Goal: Task Accomplishment & Management: Manage account settings

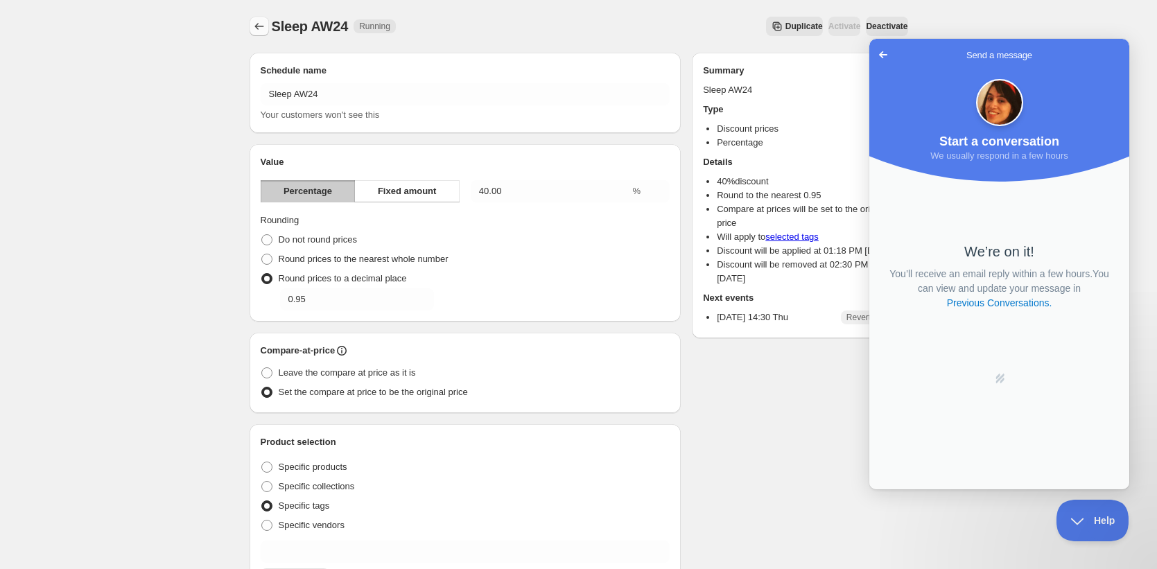
click at [258, 25] on icon "Schedules" at bounding box center [259, 26] width 14 height 14
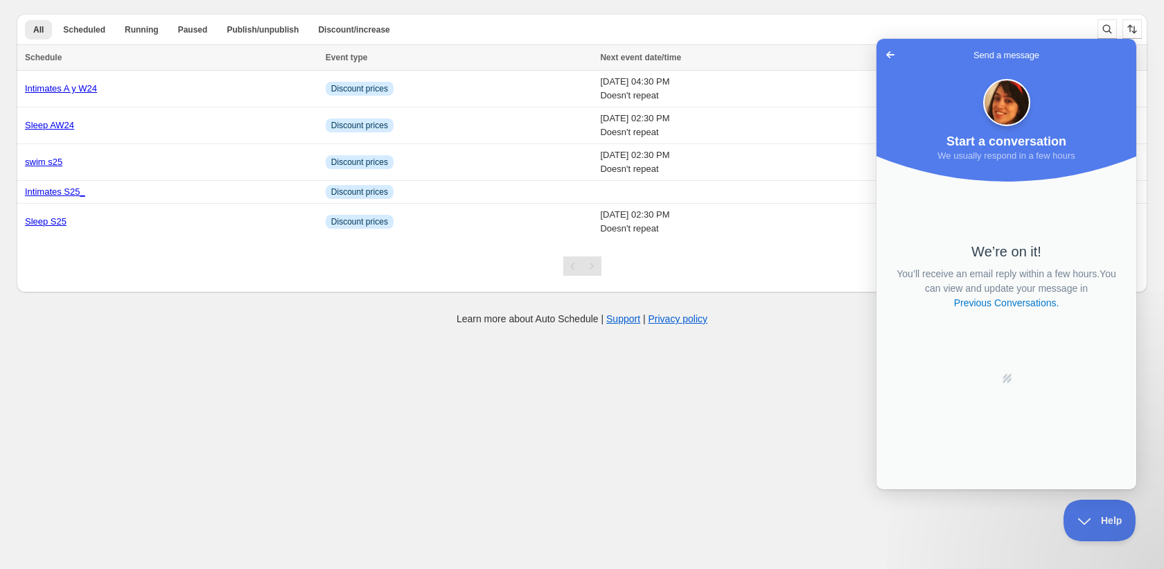
click at [886, 53] on span "Go back" at bounding box center [890, 54] width 17 height 17
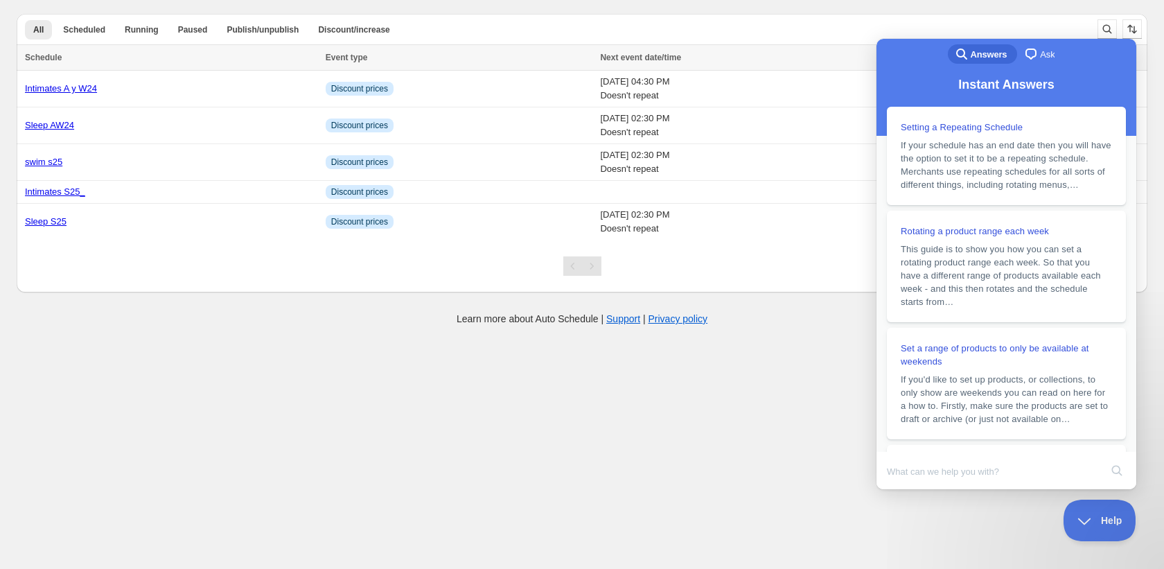
click at [1007, 11] on div "All Scheduled Running Paused Publish/unpublish Discount/increase More views All…" at bounding box center [577, 148] width 1142 height 290
click at [1014, 12] on div "All Scheduled Running Paused Publish/unpublish Discount/increase More views All…" at bounding box center [577, 148] width 1142 height 290
click at [1115, 525] on button "Help" at bounding box center [1095, 518] width 72 height 42
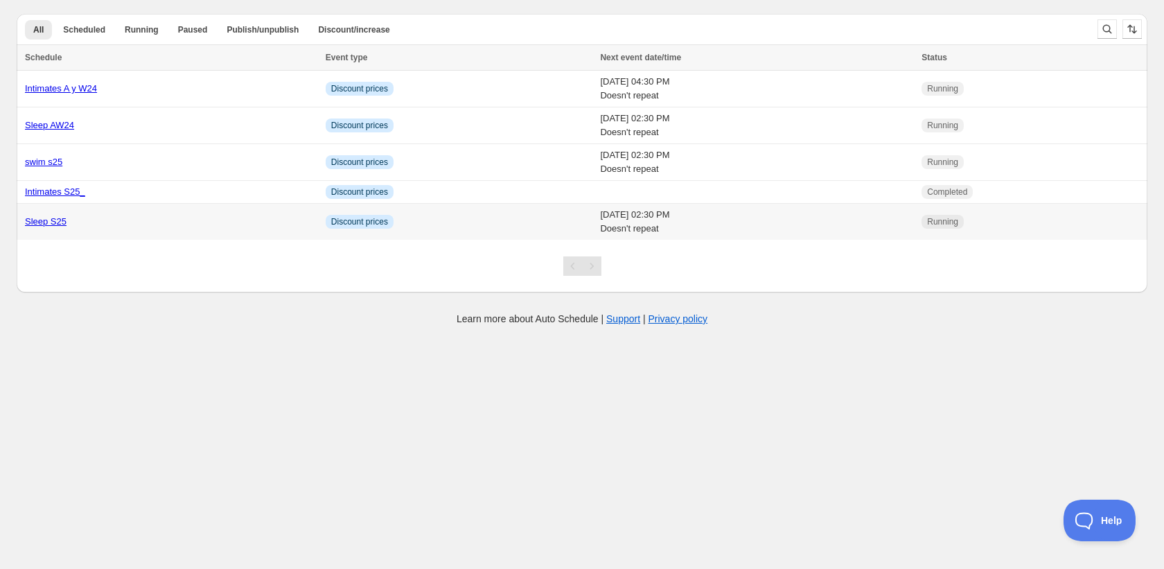
click at [91, 225] on div "Sleep S25" at bounding box center [171, 222] width 292 height 14
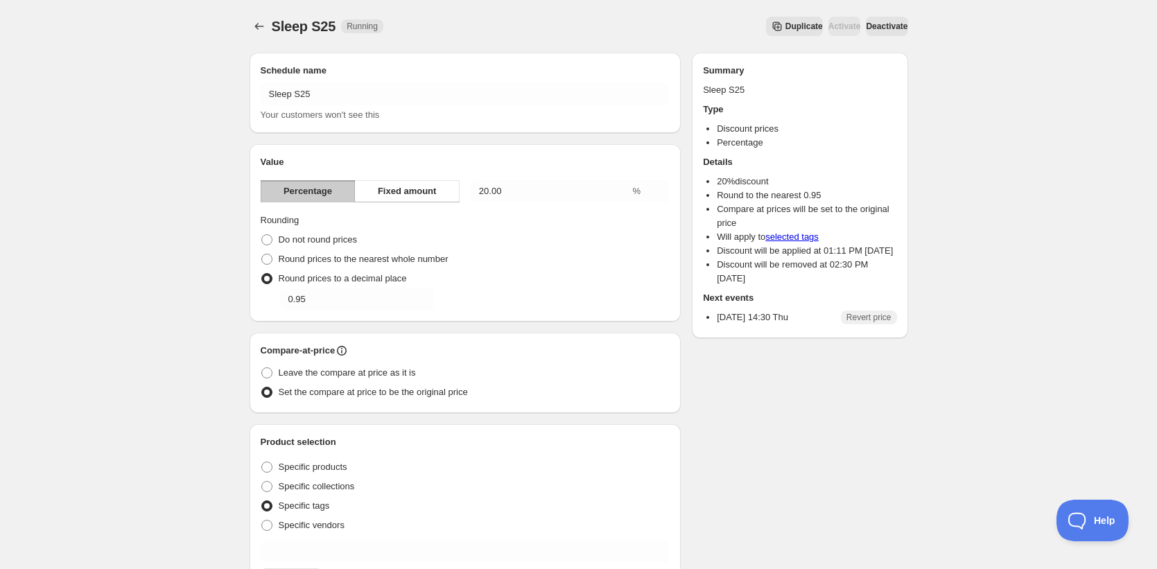
click at [873, 27] on span "Deactivate" at bounding box center [887, 26] width 42 height 11
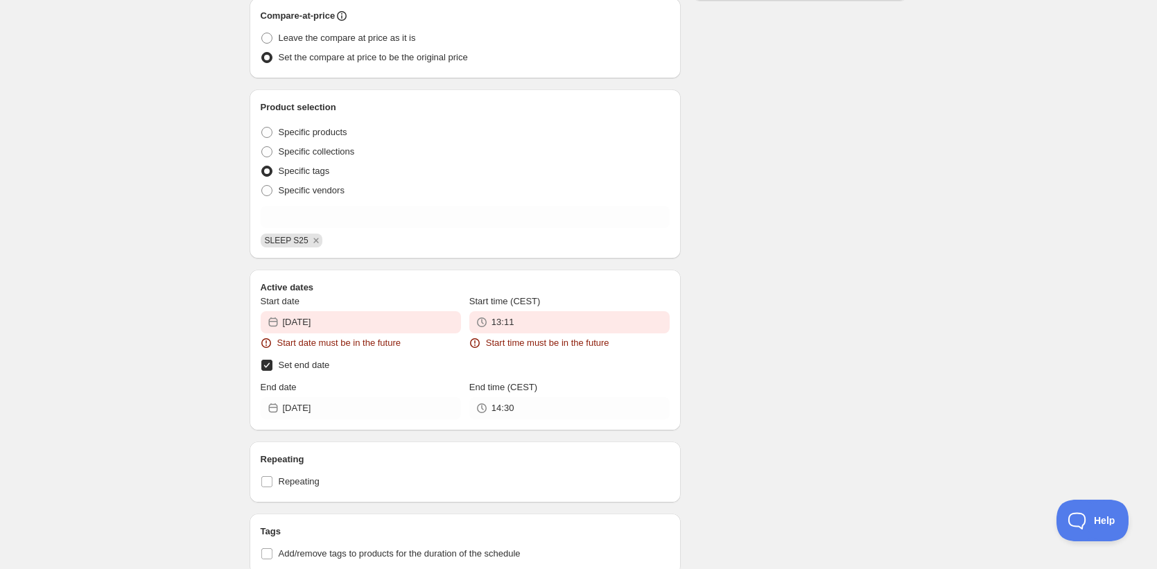
scroll to position [687, 0]
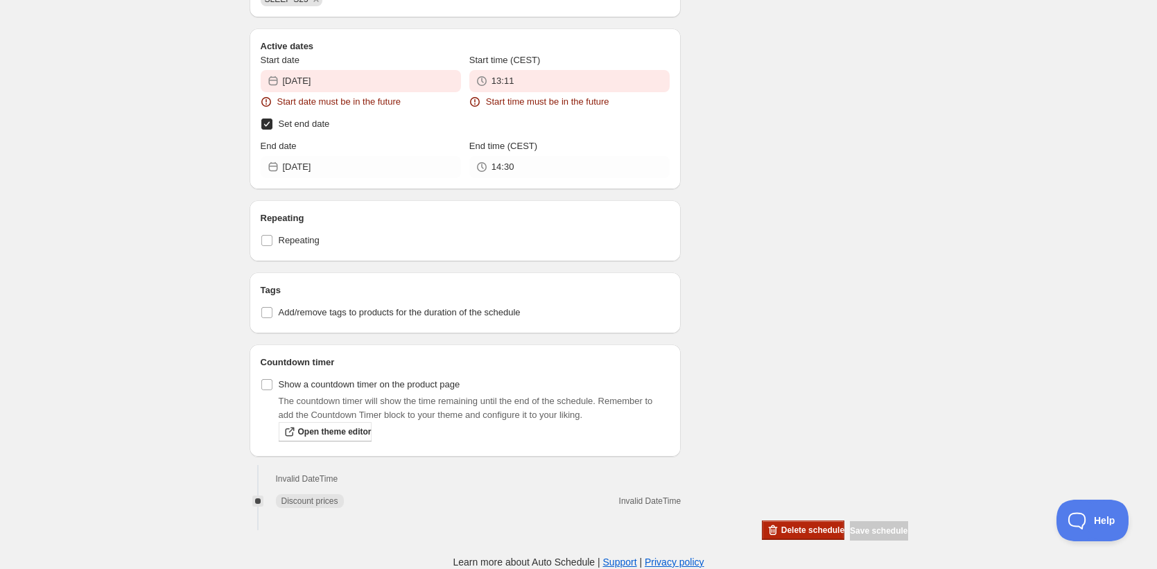
click at [816, 523] on button "Delete schedule" at bounding box center [803, 529] width 82 height 19
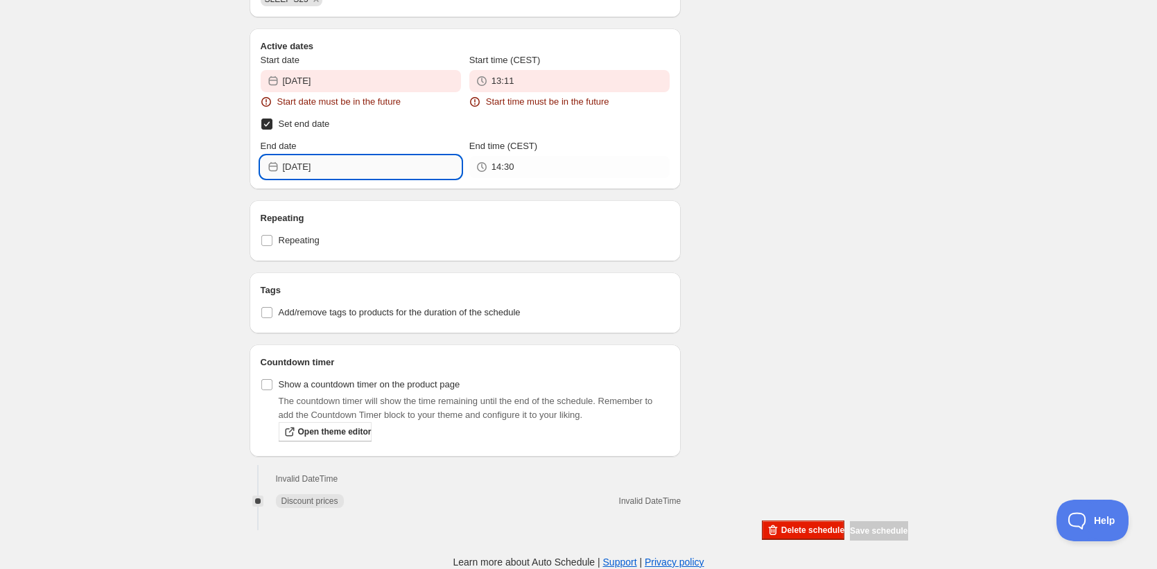
click at [333, 166] on input "2026-01-01" at bounding box center [372, 167] width 178 height 22
click at [277, 193] on icon "Show previous month, December 2025" at bounding box center [279, 200] width 14 height 14
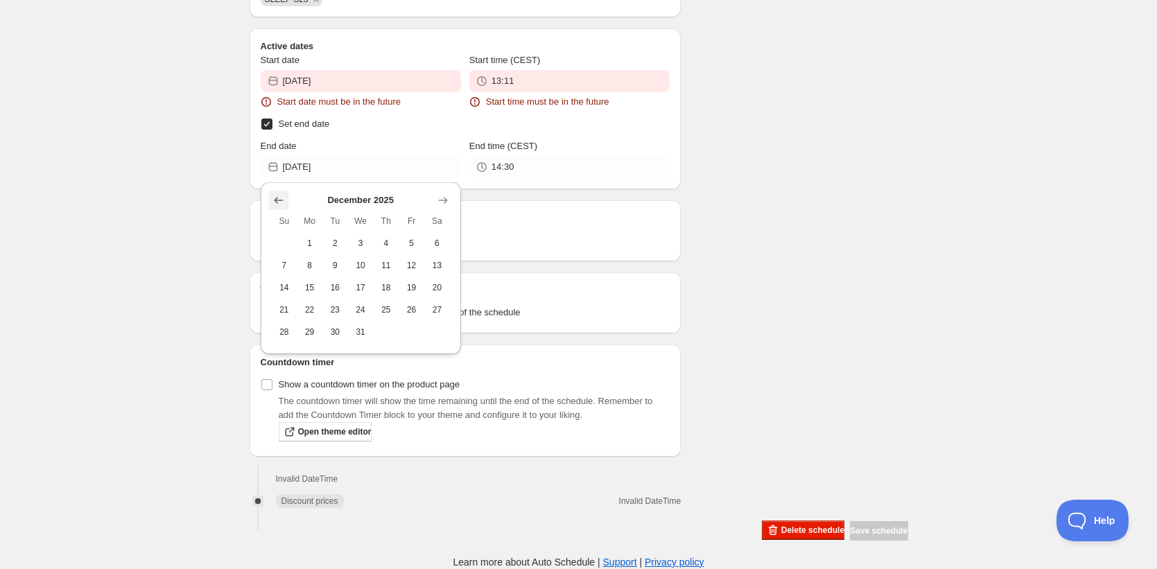
click at [277, 193] on icon "Show previous month, November 2025" at bounding box center [279, 200] width 14 height 14
click at [277, 193] on icon "Show previous month, October 2025" at bounding box center [279, 200] width 14 height 14
click at [277, 193] on icon "Show previous month, August 2025" at bounding box center [279, 200] width 14 height 14
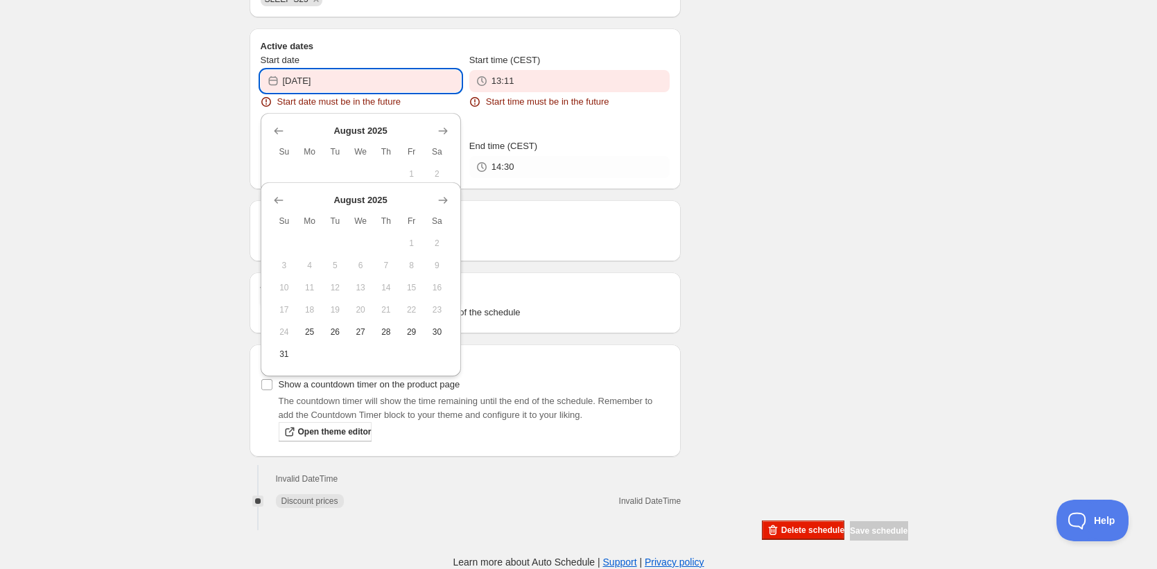
click at [378, 70] on input "2025-08-25" at bounding box center [372, 81] width 178 height 22
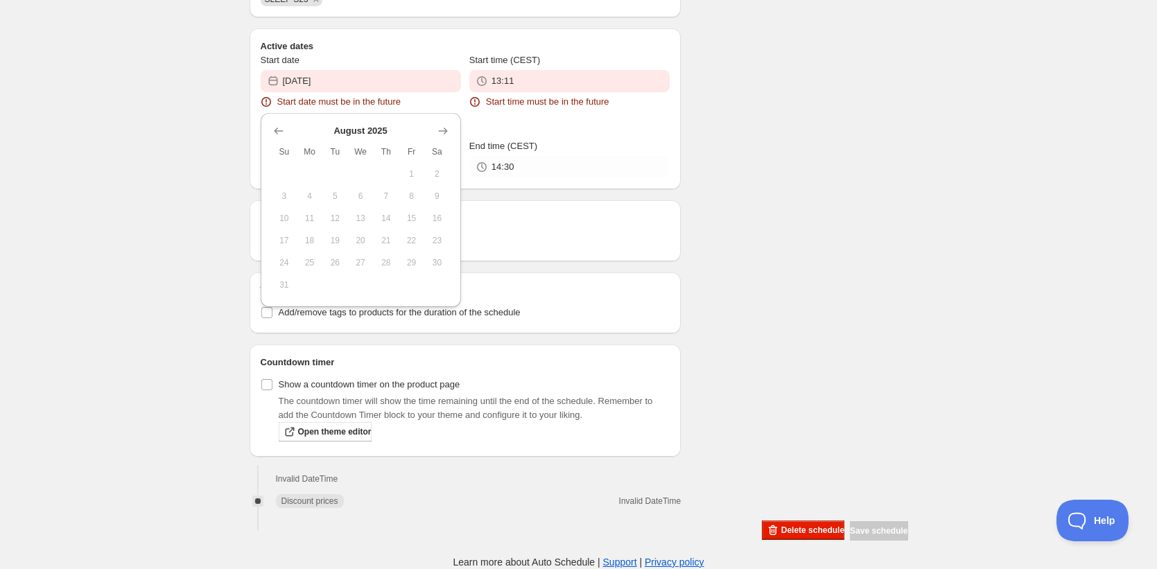
drag, startPoint x: 847, startPoint y: 208, endPoint x: 801, endPoint y: 489, distance: 285.0
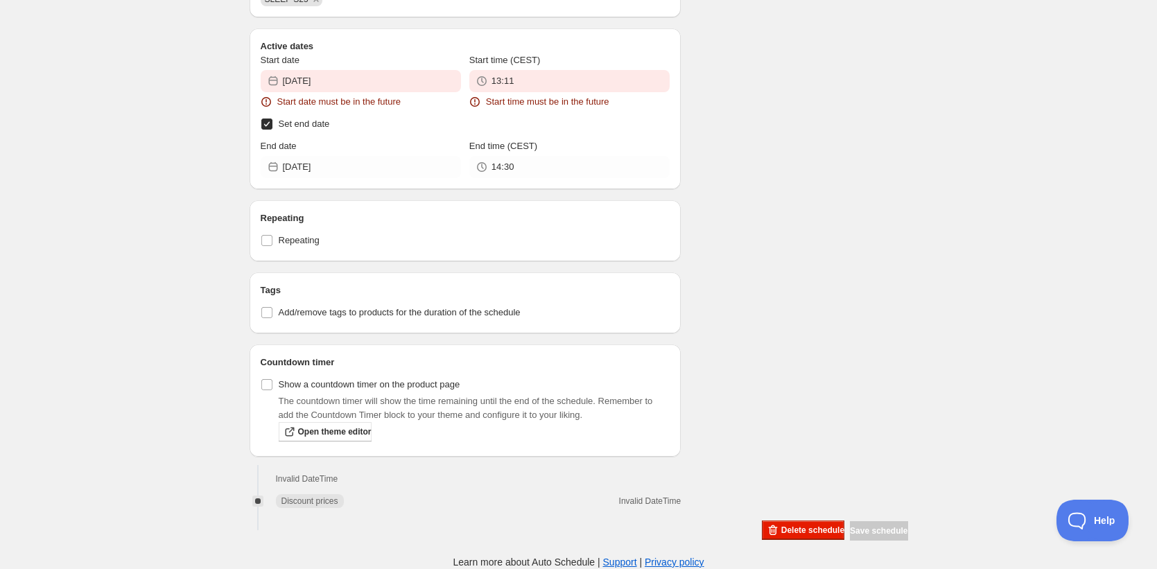
click at [786, 534] on span "Delete schedule" at bounding box center [812, 530] width 63 height 11
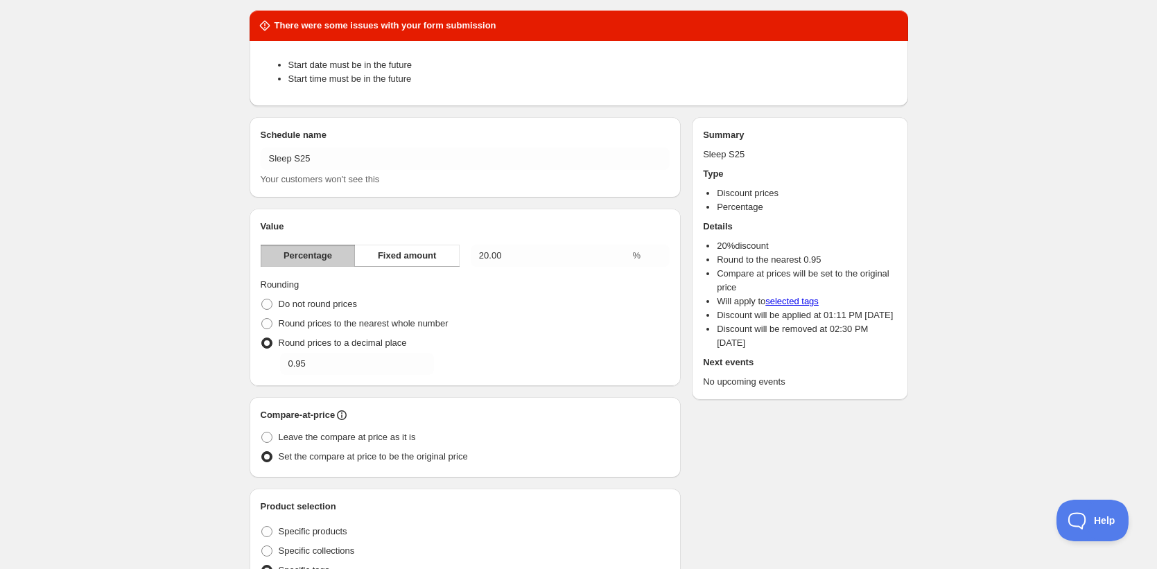
scroll to position [0, 0]
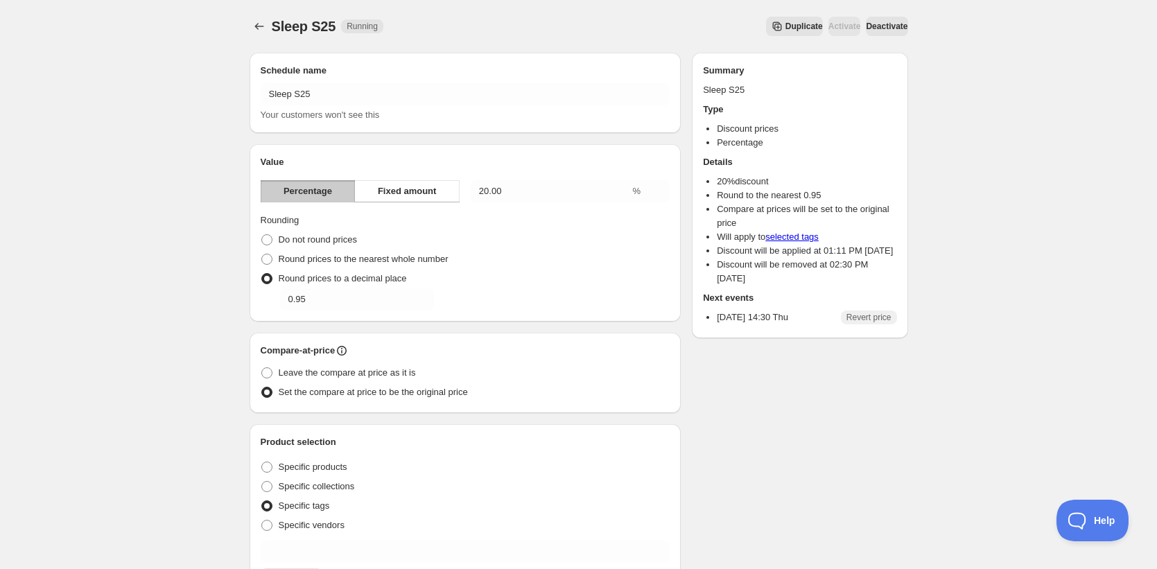
click at [871, 24] on span "Deactivate" at bounding box center [887, 26] width 42 height 11
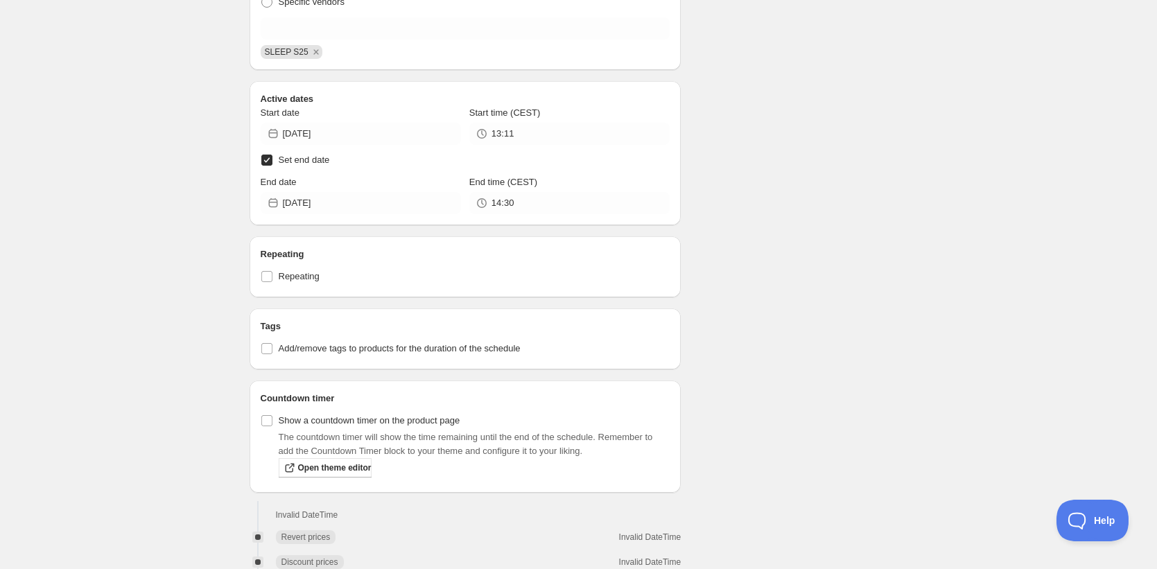
scroll to position [687, 0]
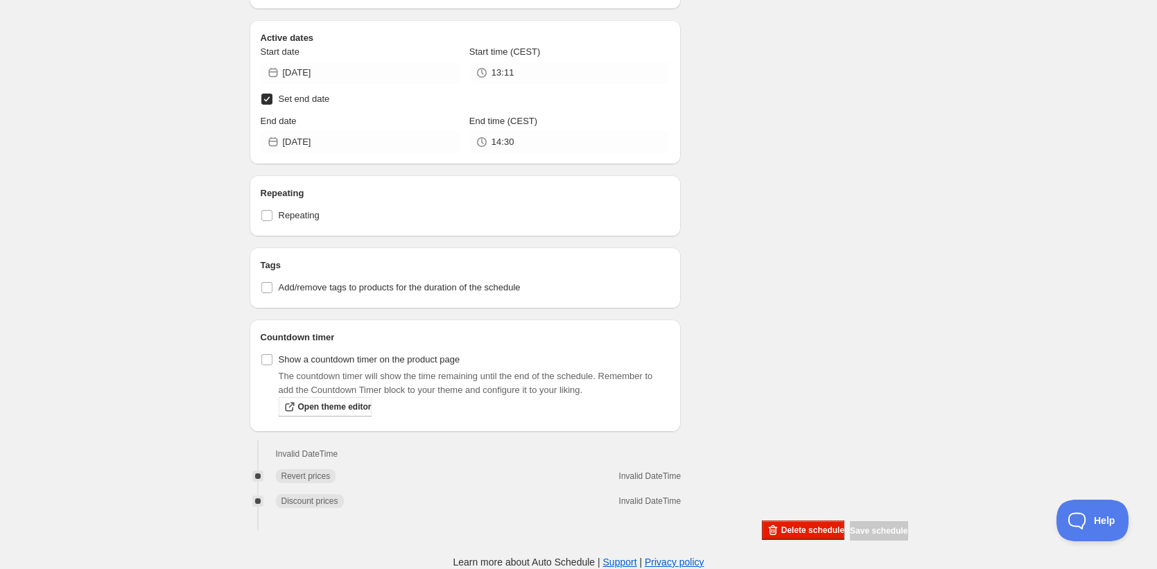
click at [793, 529] on span "Delete schedule" at bounding box center [812, 530] width 63 height 11
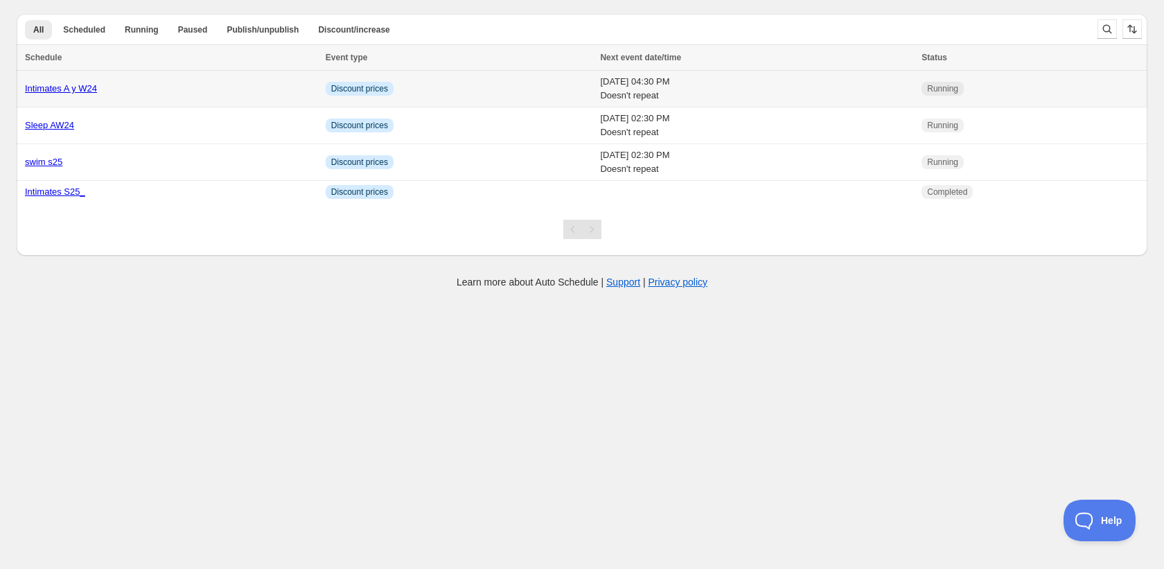
click at [178, 98] on td "Intimates A y W24" at bounding box center [169, 89] width 305 height 37
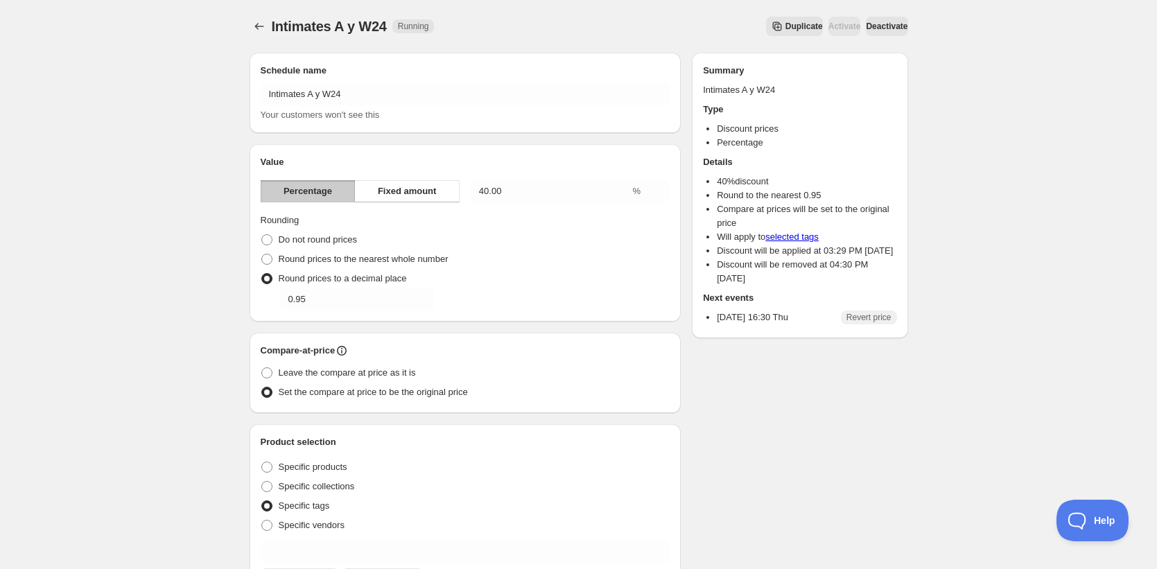
click at [893, 28] on span "Deactivate" at bounding box center [887, 26] width 42 height 11
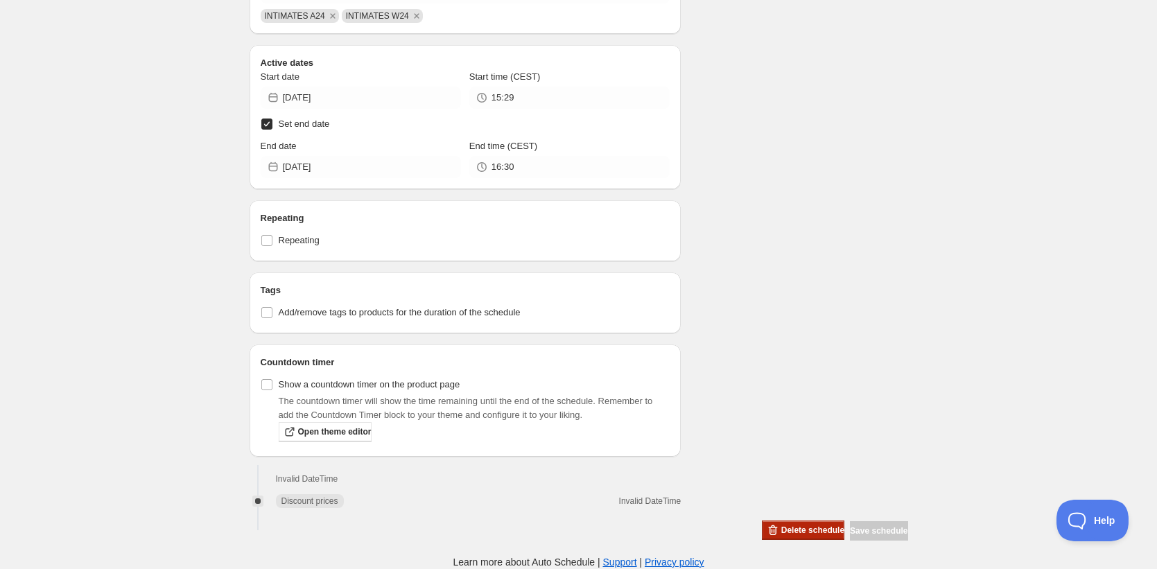
click at [793, 531] on span "Delete schedule" at bounding box center [812, 530] width 63 height 11
click at [797, 528] on span "Delete schedule" at bounding box center [812, 530] width 63 height 11
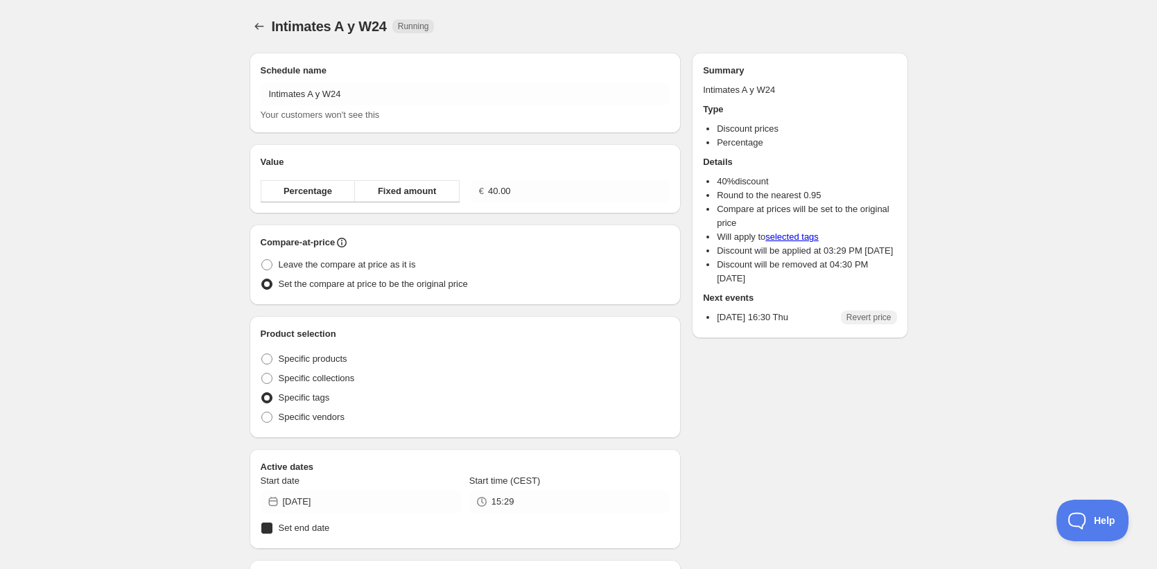
radio input "true"
checkbox input "true"
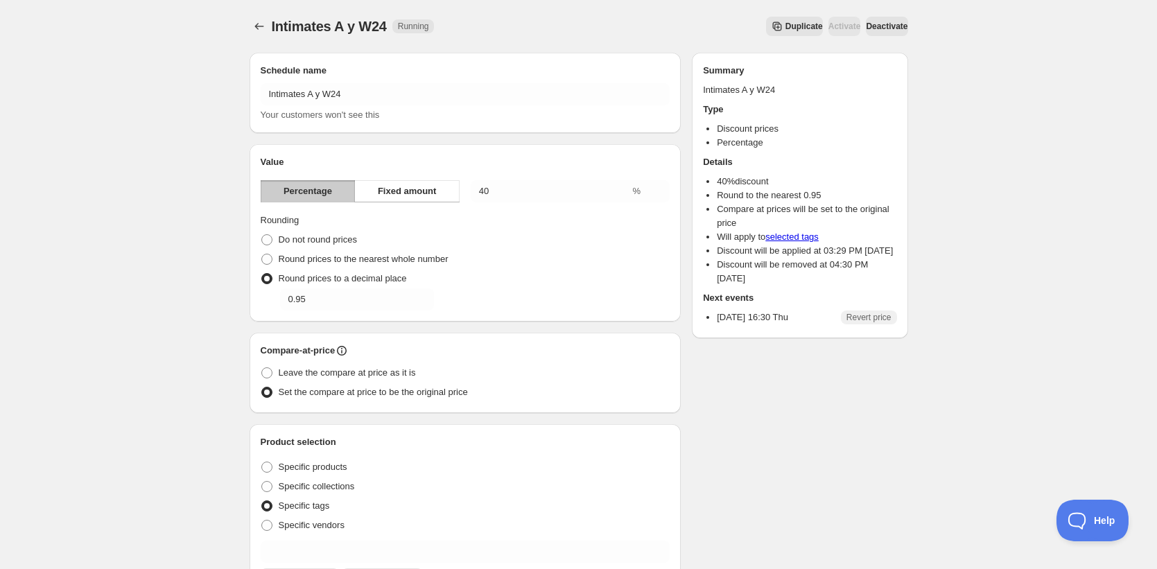
click at [900, 18] on button "Deactivate" at bounding box center [887, 26] width 42 height 19
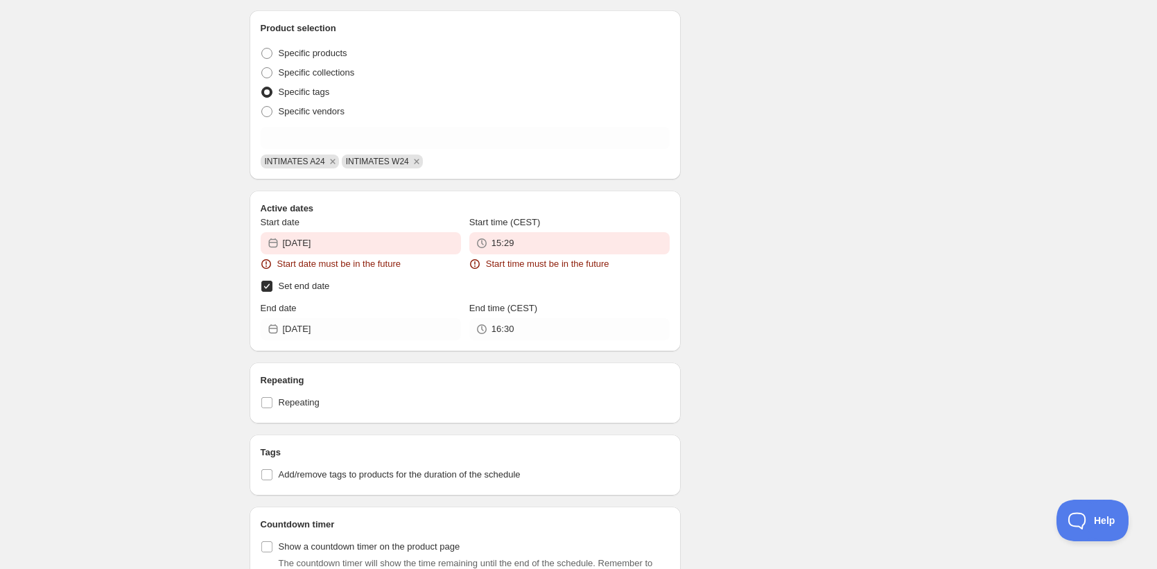
scroll to position [718, 0]
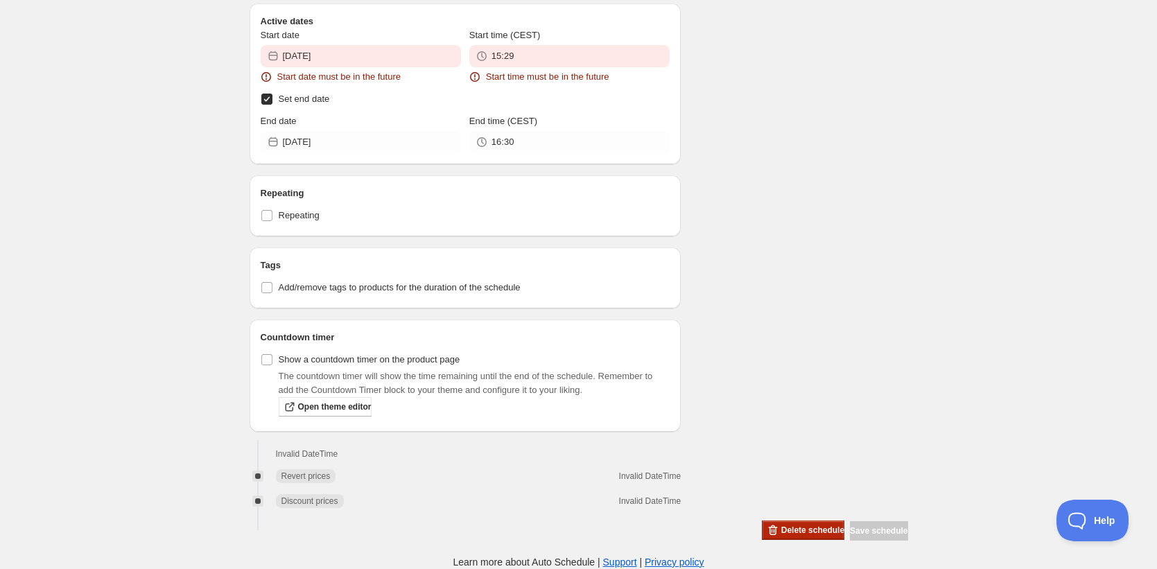
click at [796, 538] on button "Delete schedule" at bounding box center [803, 529] width 82 height 19
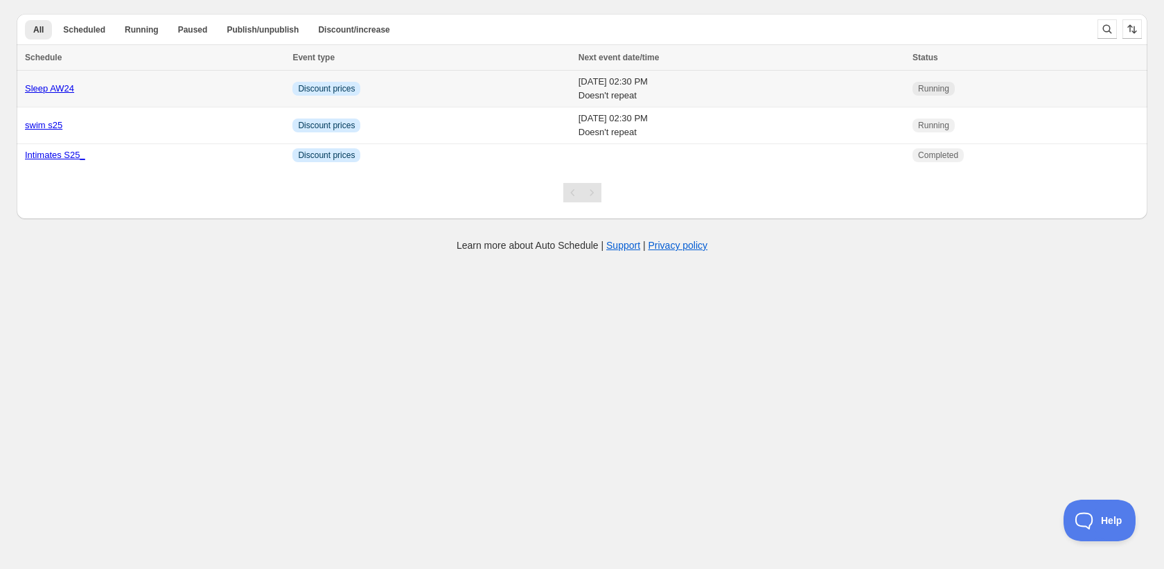
click at [70, 87] on link "Sleep AW24" at bounding box center [49, 88] width 49 height 10
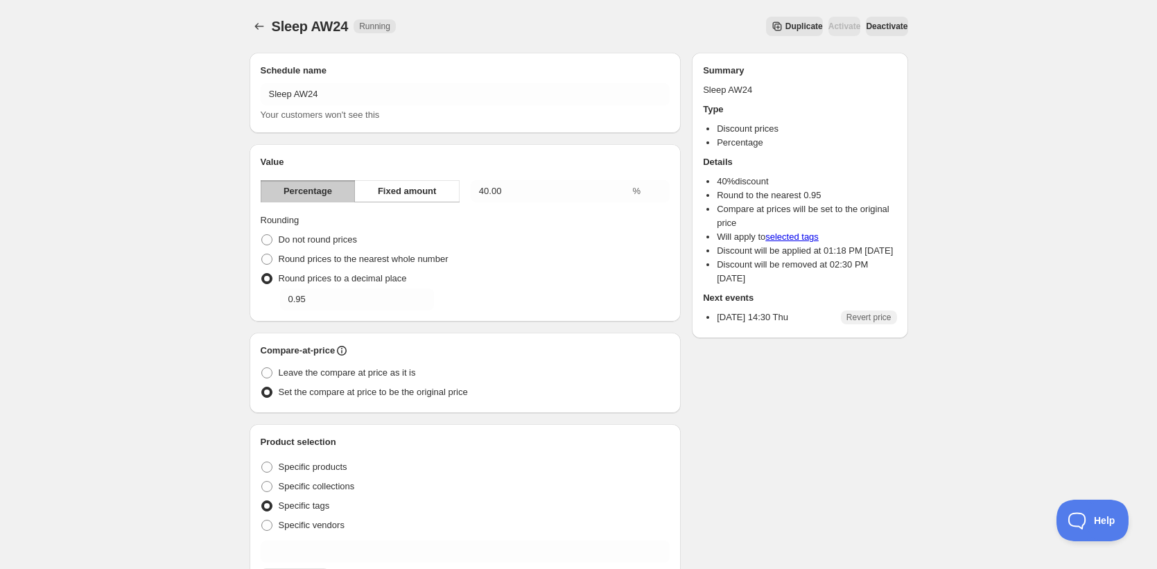
click at [909, 22] on div "Sleep AW24. This page is ready Sleep AW24 Running Duplicate Activate Deactivate…" at bounding box center [579, 550] width 692 height 1100
click at [899, 24] on button "Deactivate" at bounding box center [887, 26] width 42 height 19
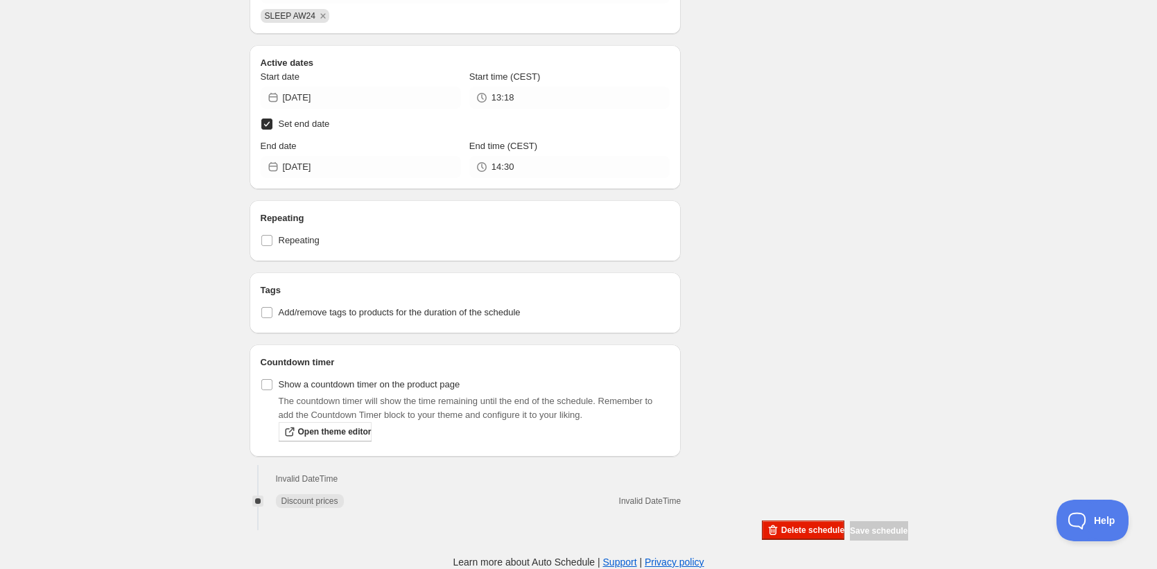
scroll to position [657, 0]
click at [794, 529] on span "Delete schedule" at bounding box center [812, 530] width 63 height 11
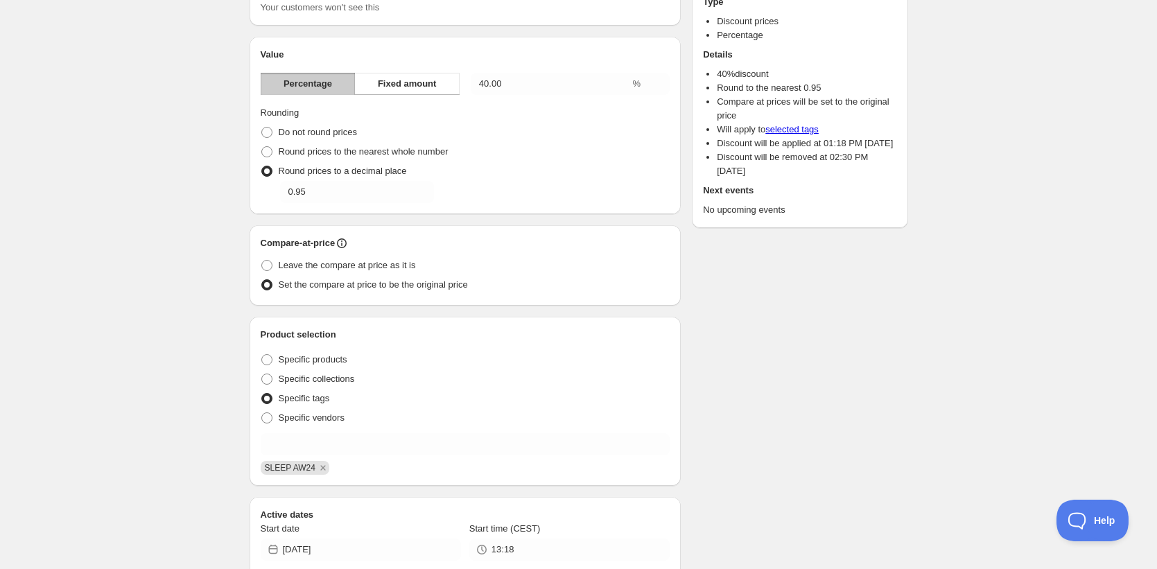
scroll to position [0, 0]
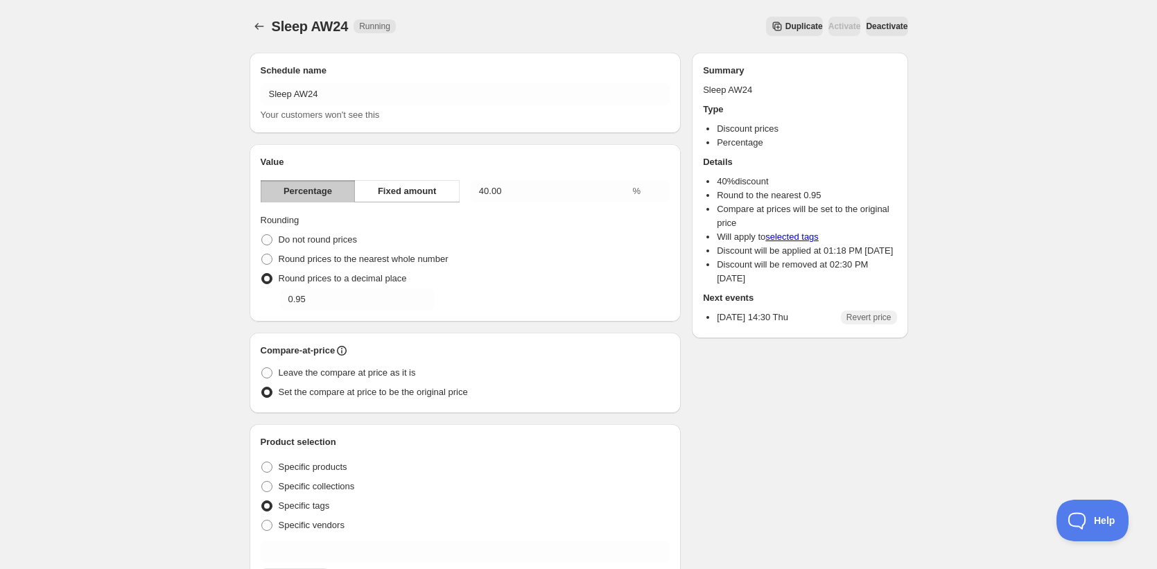
click at [886, 21] on span "Deactivate" at bounding box center [887, 26] width 42 height 11
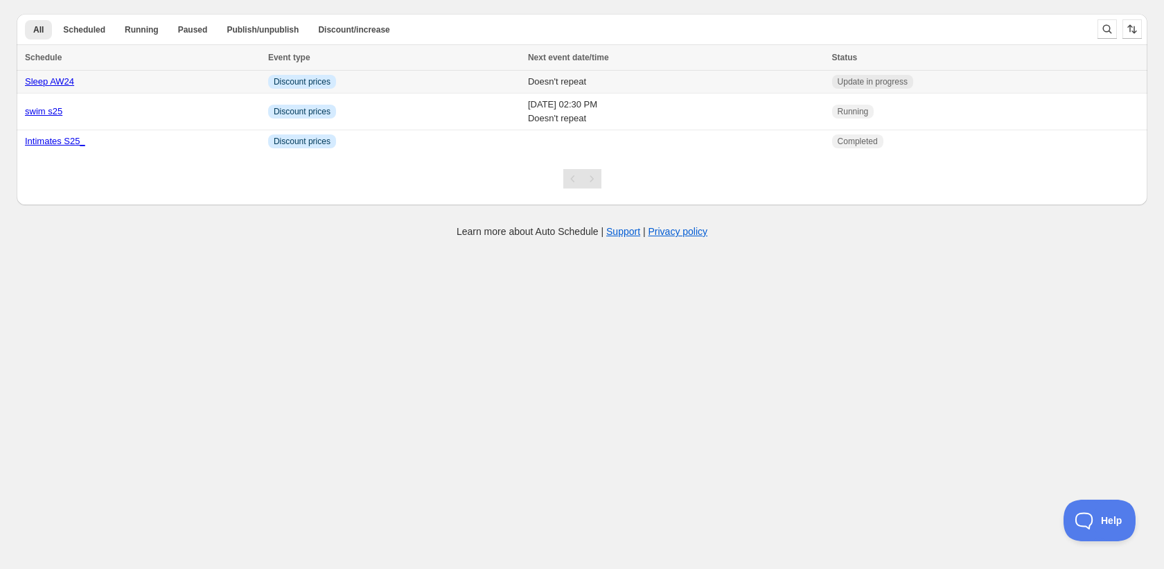
click at [30, 82] on link "Sleep AW24" at bounding box center [49, 81] width 49 height 10
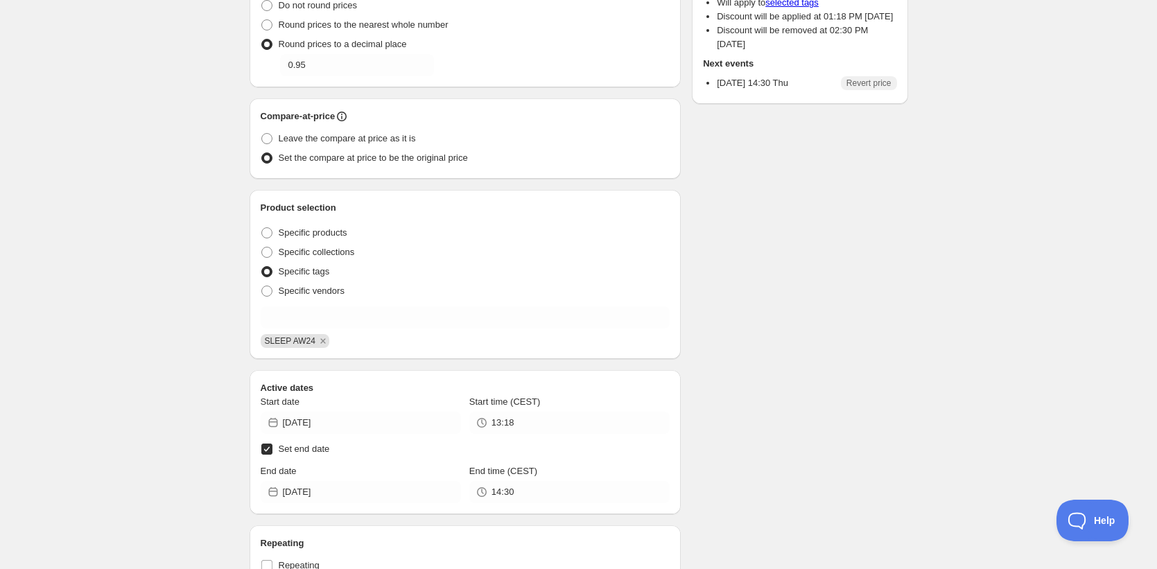
scroll to position [559, 0]
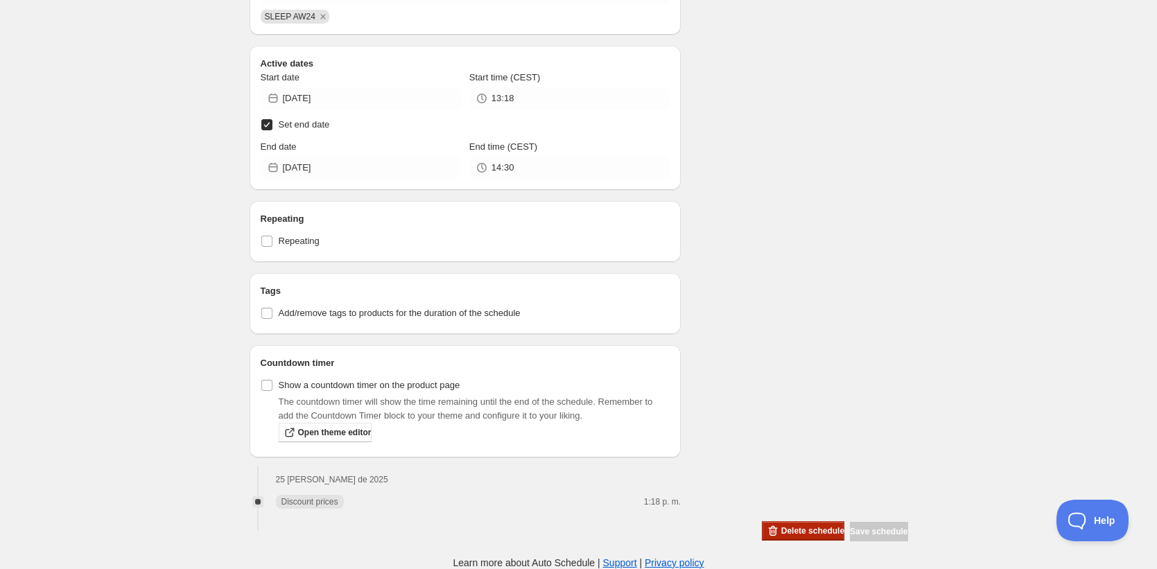
click at [785, 538] on button "Delete schedule" at bounding box center [803, 530] width 82 height 19
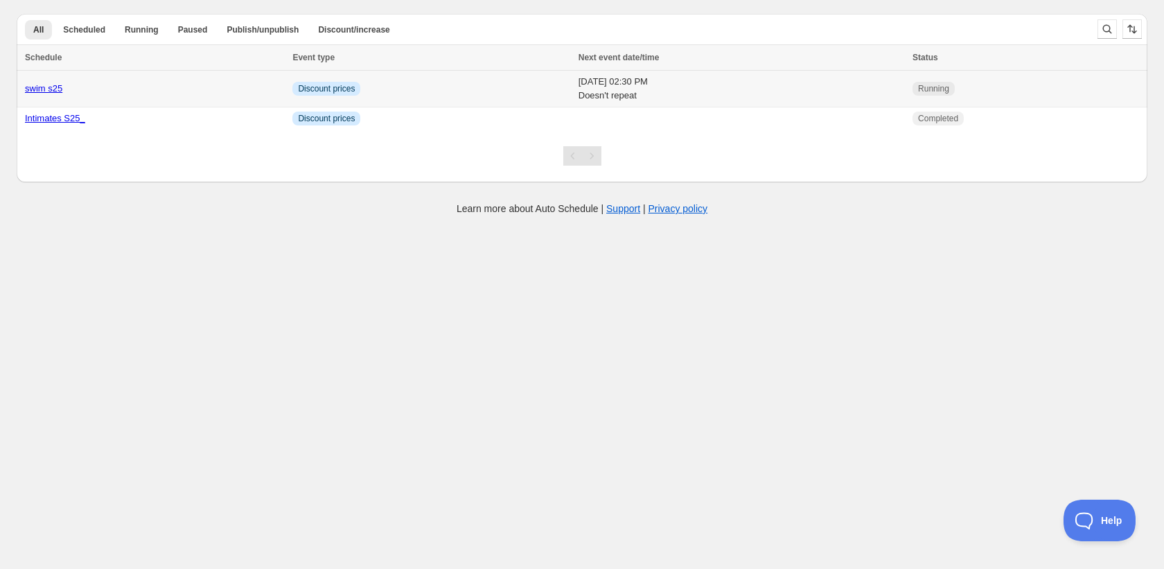
click at [53, 86] on link "swim s25" at bounding box center [43, 88] width 37 height 10
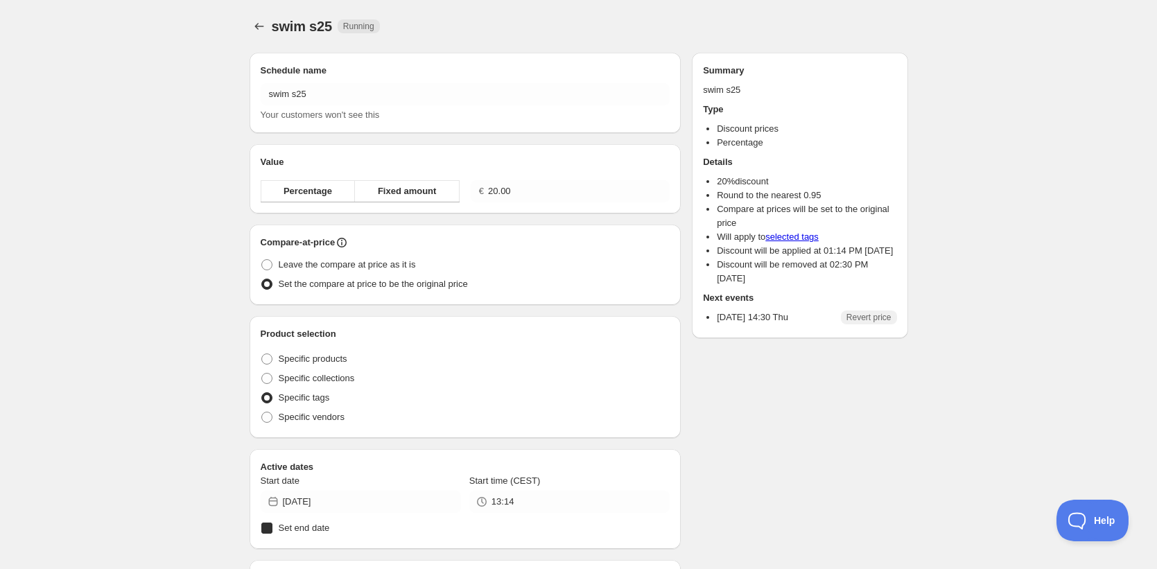
radio input "true"
checkbox input "true"
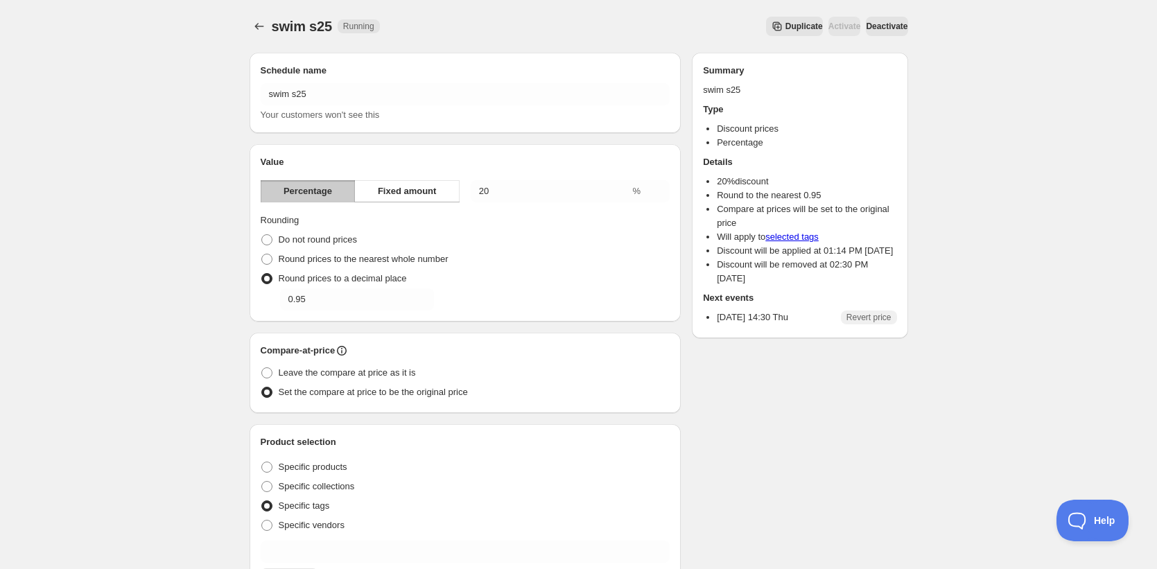
click at [873, 25] on span "Deactivate" at bounding box center [887, 26] width 42 height 11
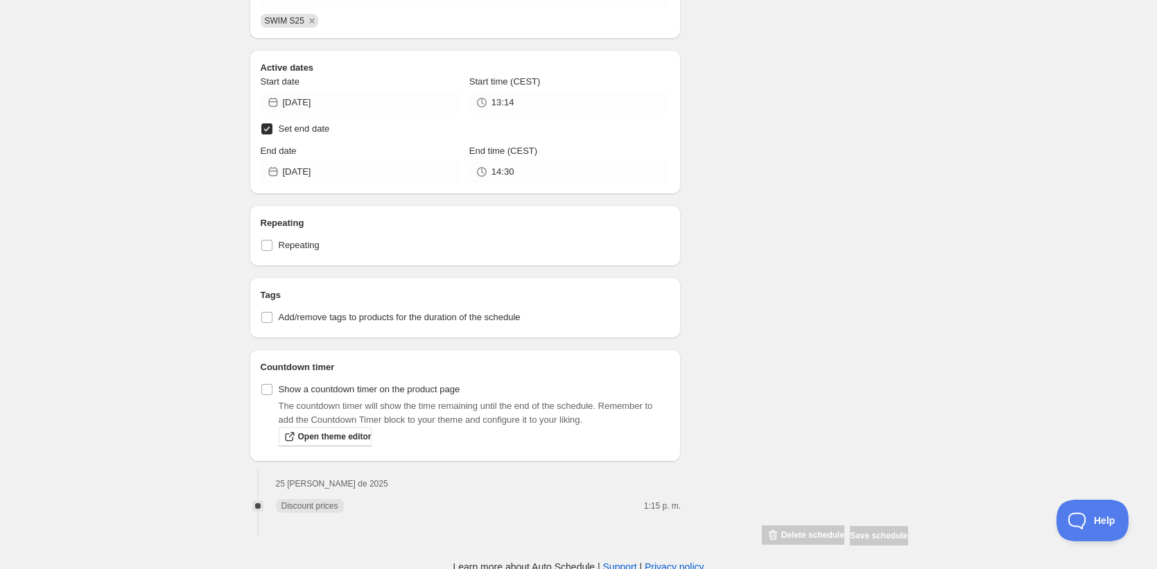
scroll to position [651, 0]
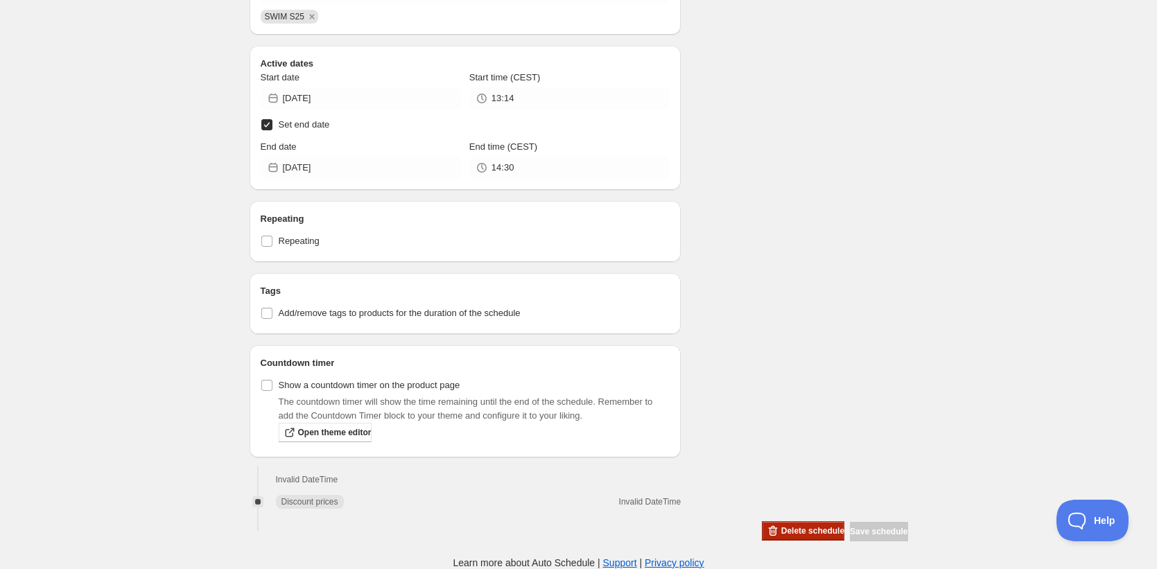
click at [786, 536] on span "Delete schedule" at bounding box center [812, 530] width 63 height 11
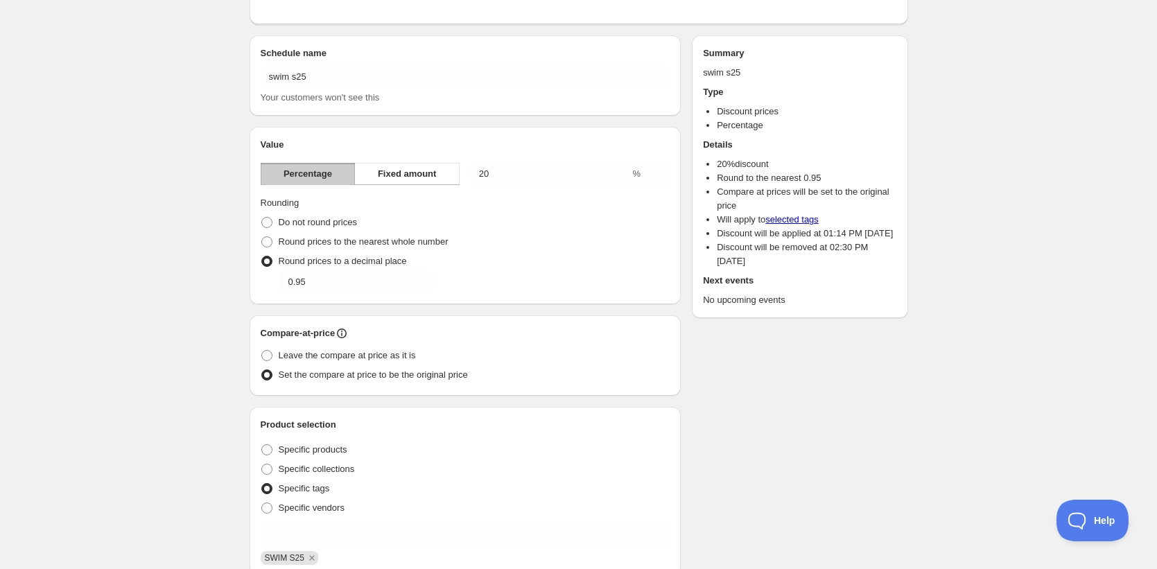
scroll to position [0, 0]
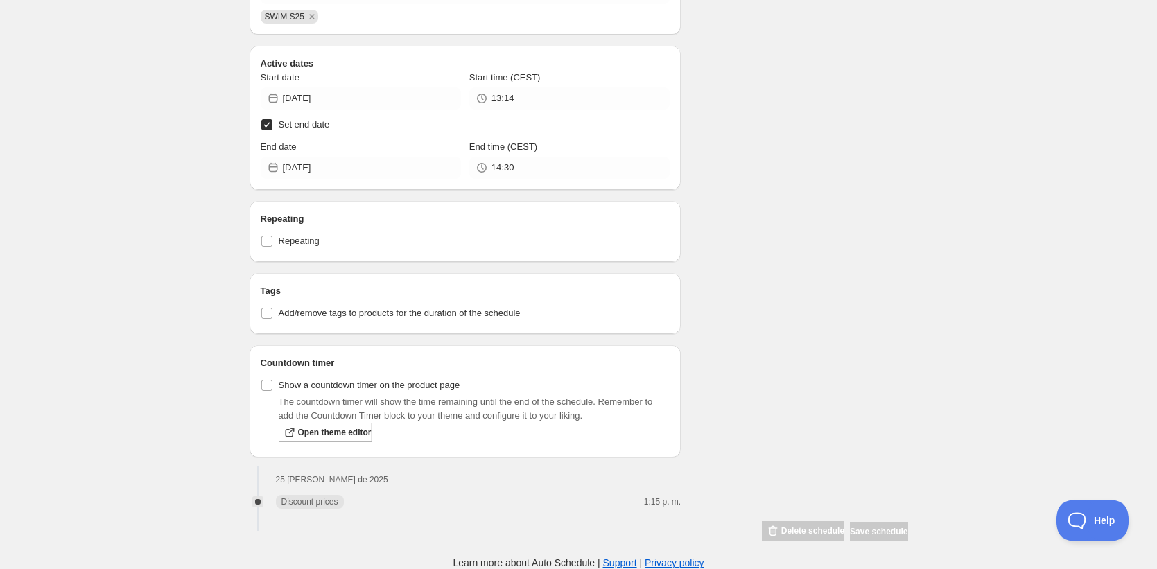
click at [781, 522] on div "Delete schedule" at bounding box center [803, 531] width 82 height 21
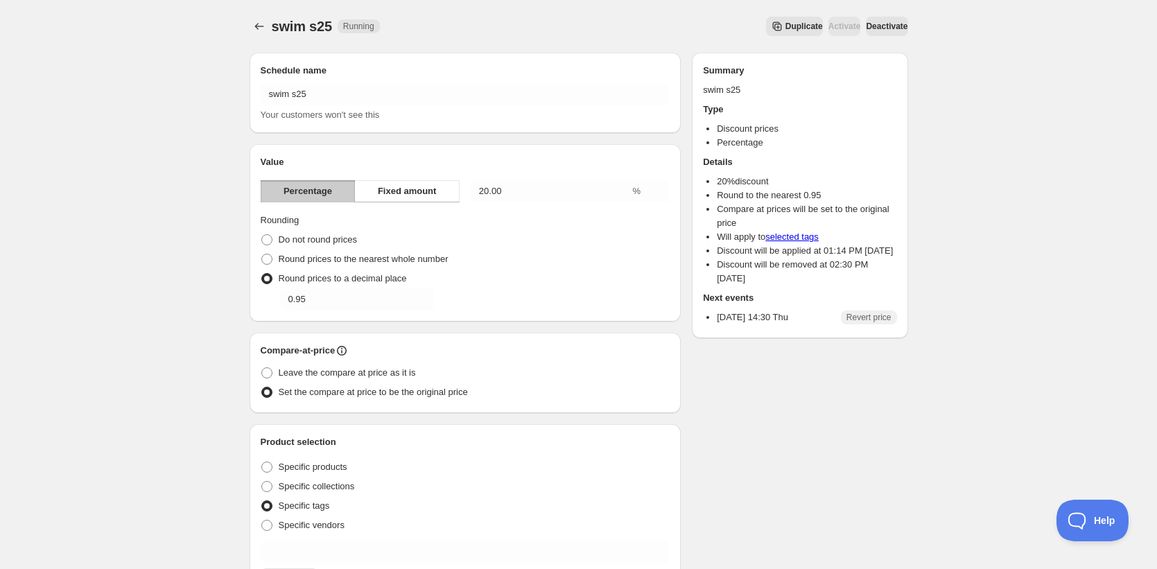
click at [886, 21] on span "Deactivate" at bounding box center [887, 26] width 42 height 11
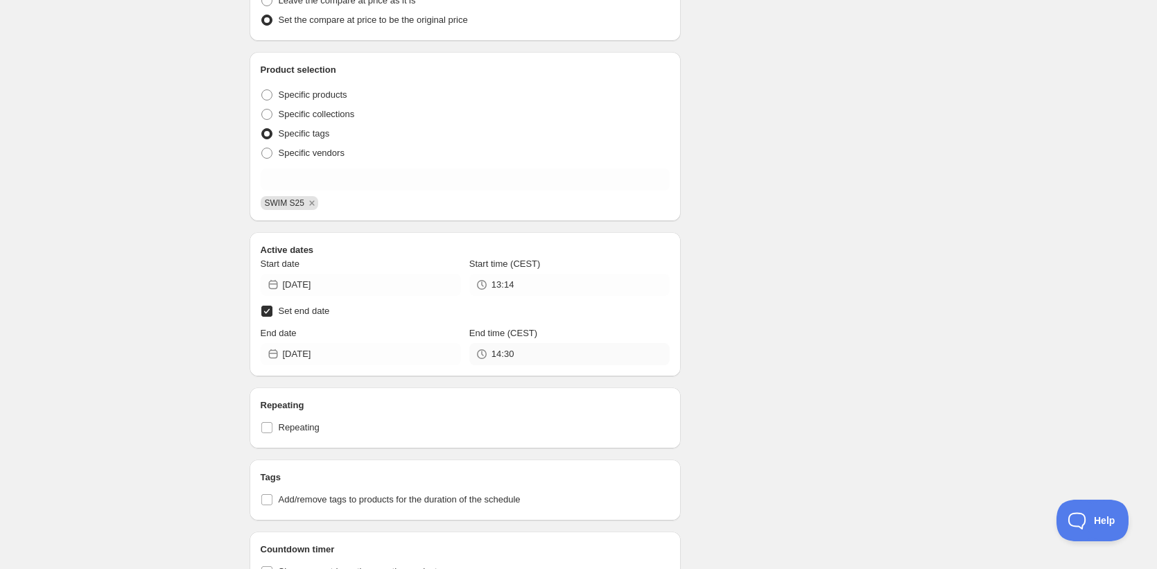
scroll to position [651, 0]
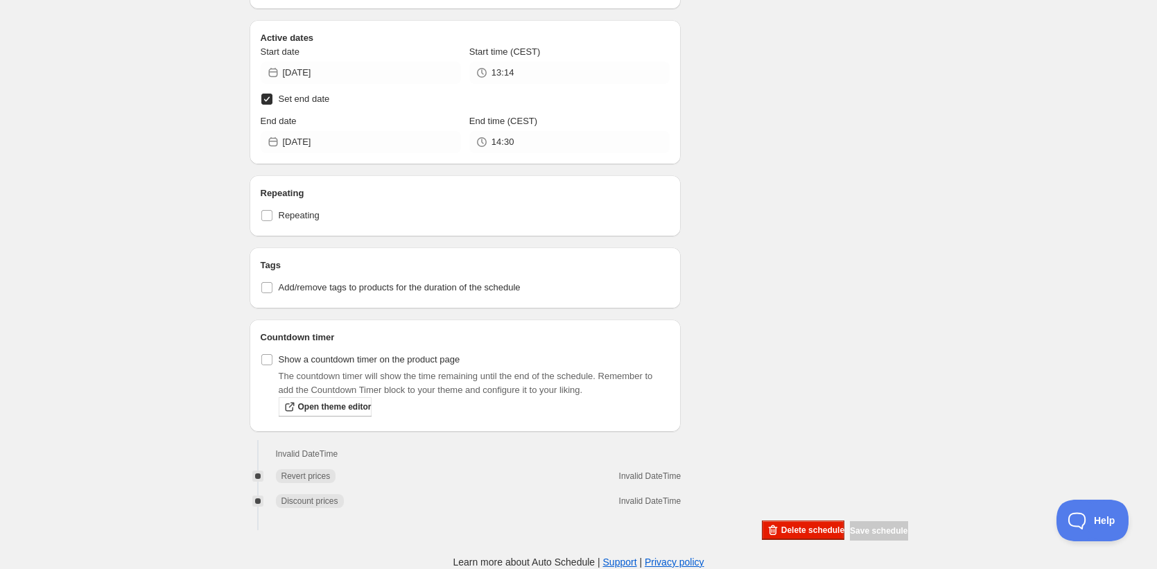
scroll to position [687, 0]
click at [781, 527] on span "Delete schedule" at bounding box center [812, 530] width 63 height 11
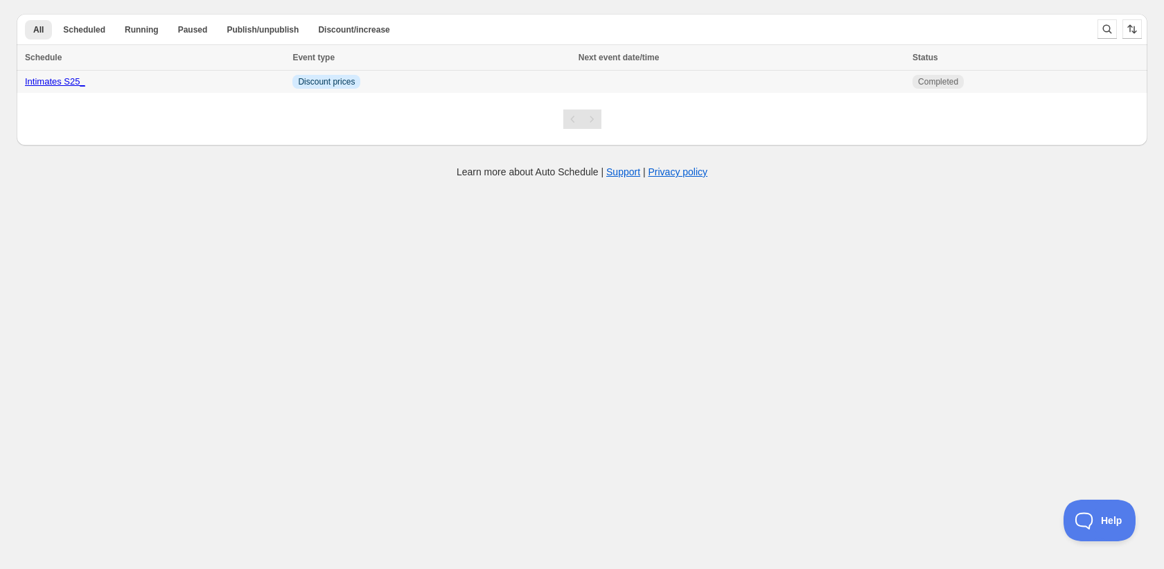
click at [70, 80] on link "Intimates S25_" at bounding box center [55, 81] width 60 height 10
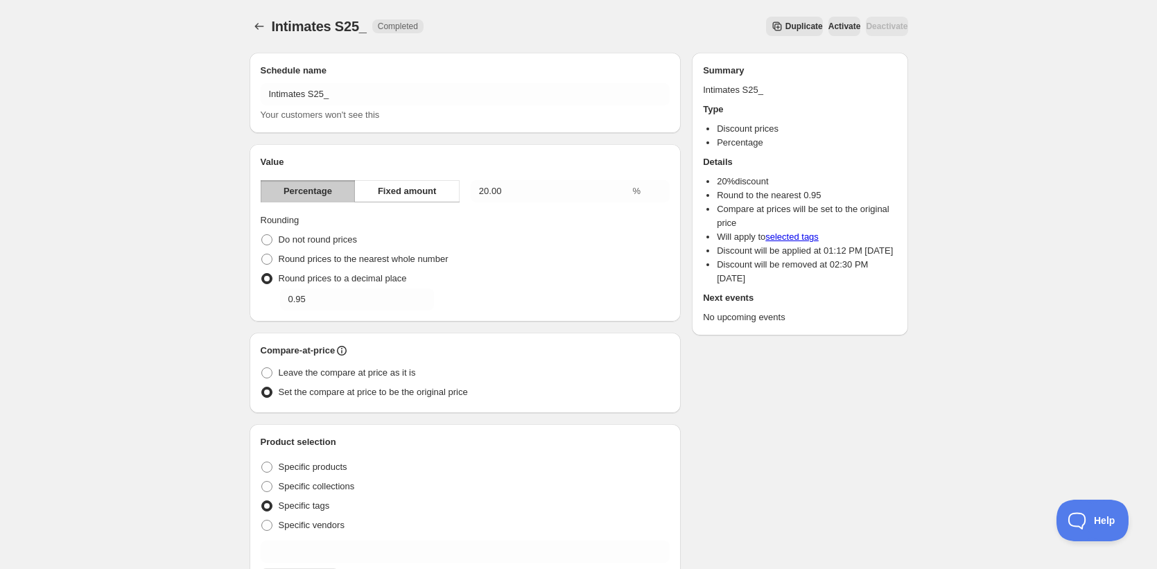
click at [828, 26] on span "Activate" at bounding box center [844, 26] width 33 height 11
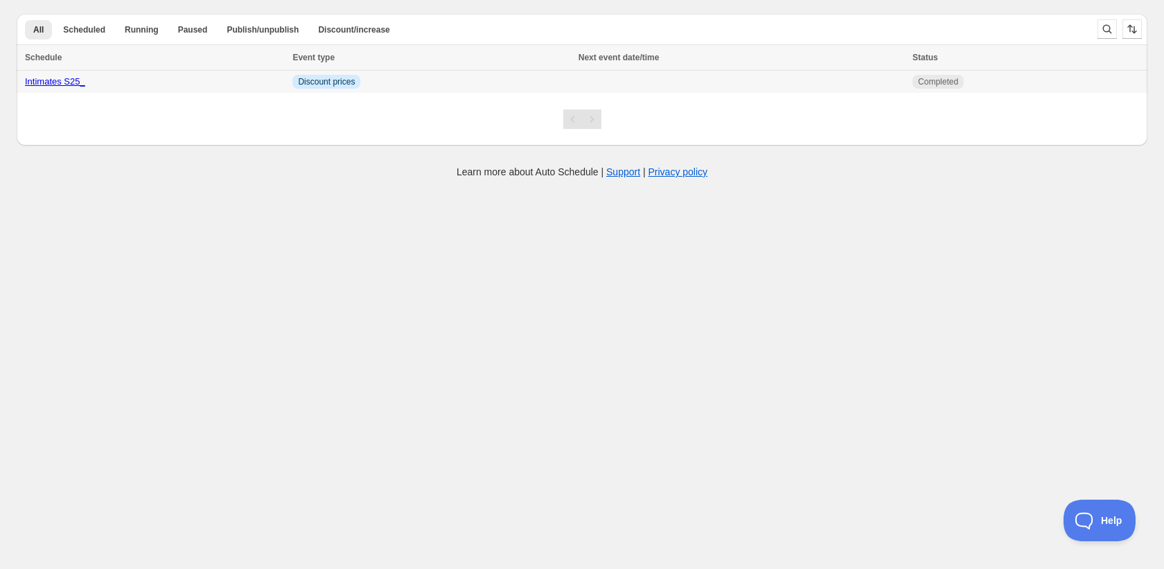
click at [74, 80] on link "Intimates S25_" at bounding box center [55, 81] width 60 height 10
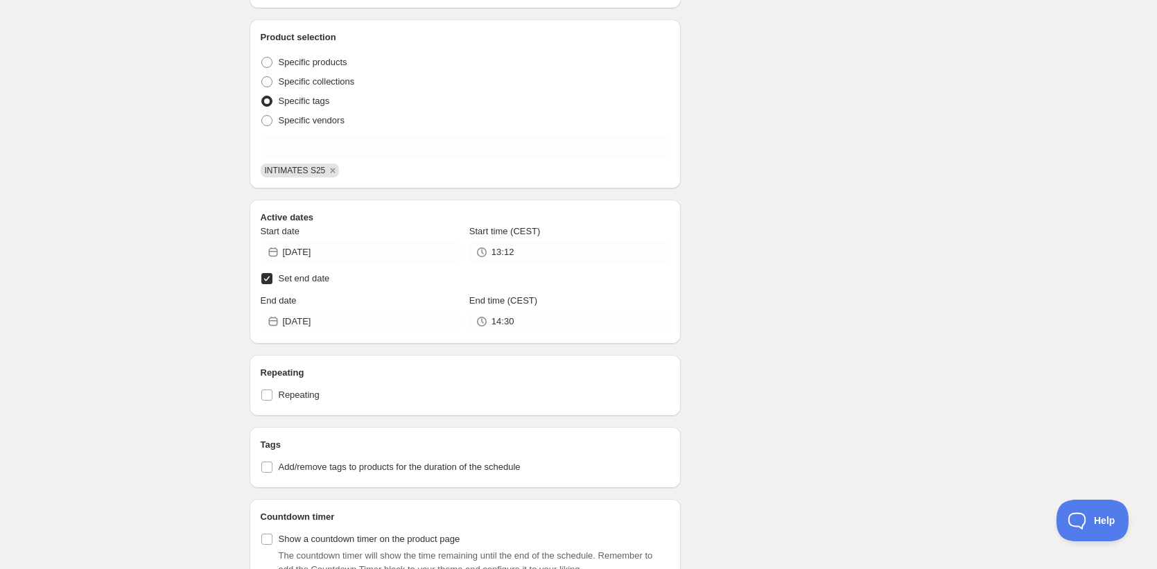
scroll to position [583, 0]
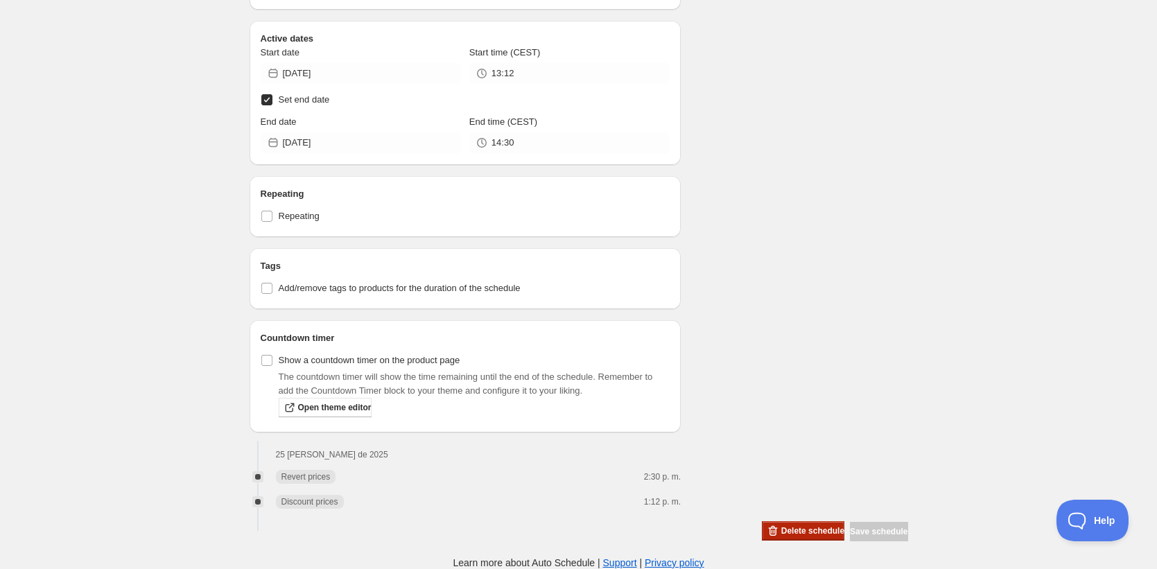
click at [786, 526] on span "Delete schedule" at bounding box center [812, 530] width 63 height 11
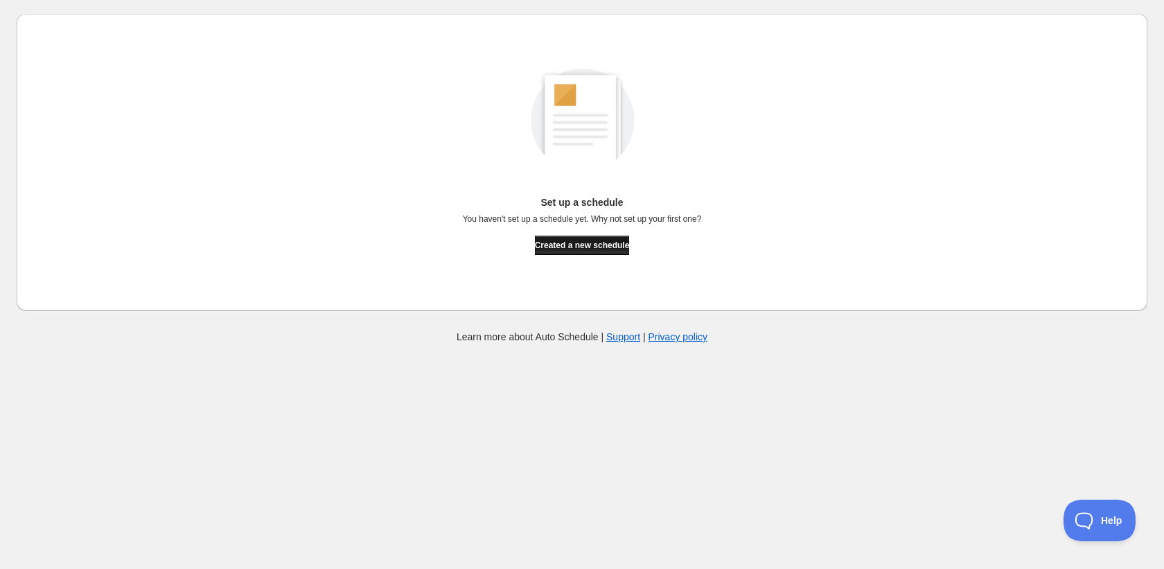
click at [574, 239] on button "Created a new schedule" at bounding box center [582, 245] width 95 height 19
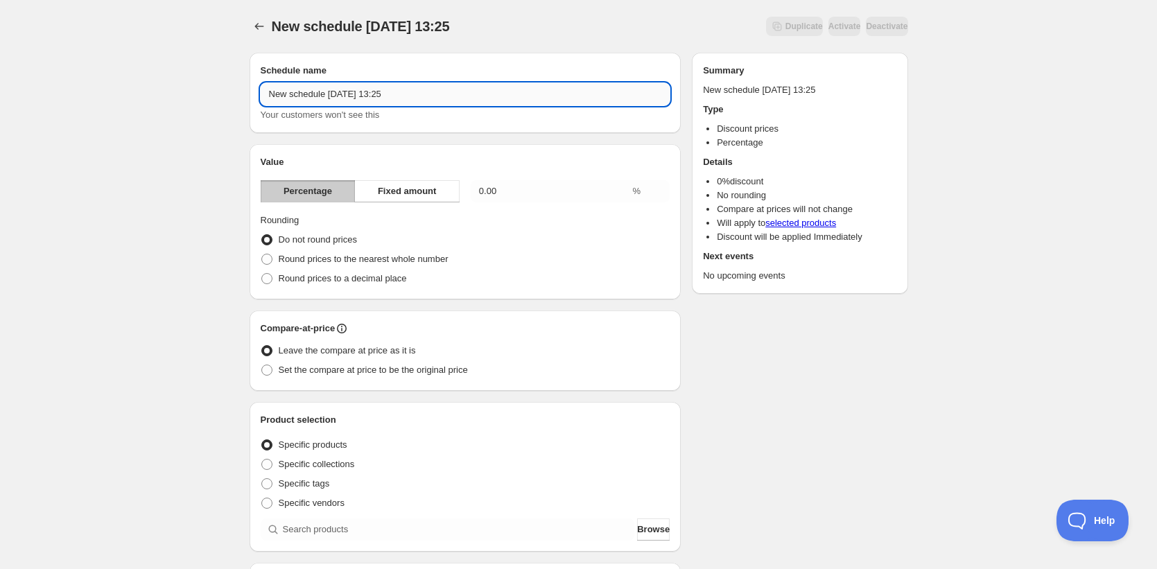
click at [347, 96] on input "New schedule Sep 01 2025 13:25" at bounding box center [466, 94] width 410 height 22
type input "S25"
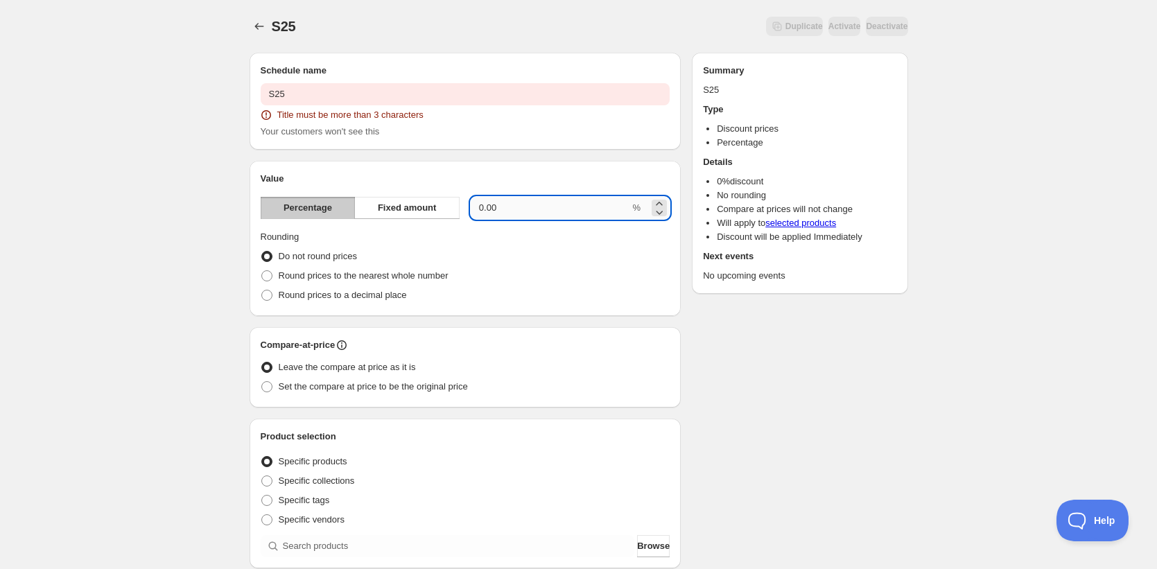
click at [509, 193] on div "Value Percentage Fixed amount 0.00 % Rounding Do not round prices Round prices …" at bounding box center [466, 238] width 410 height 133
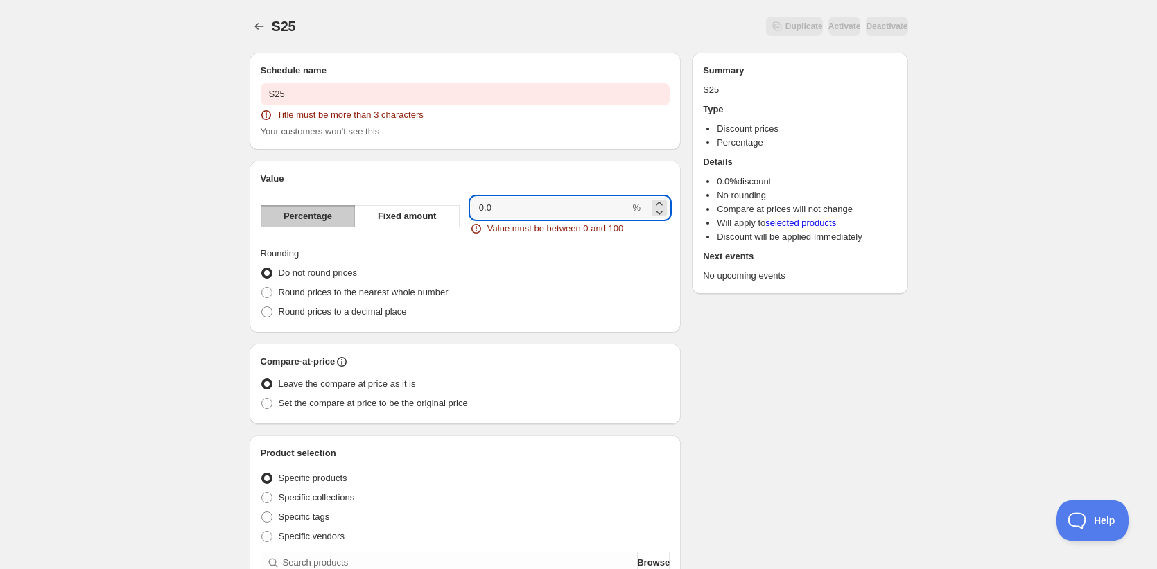
type input "0"
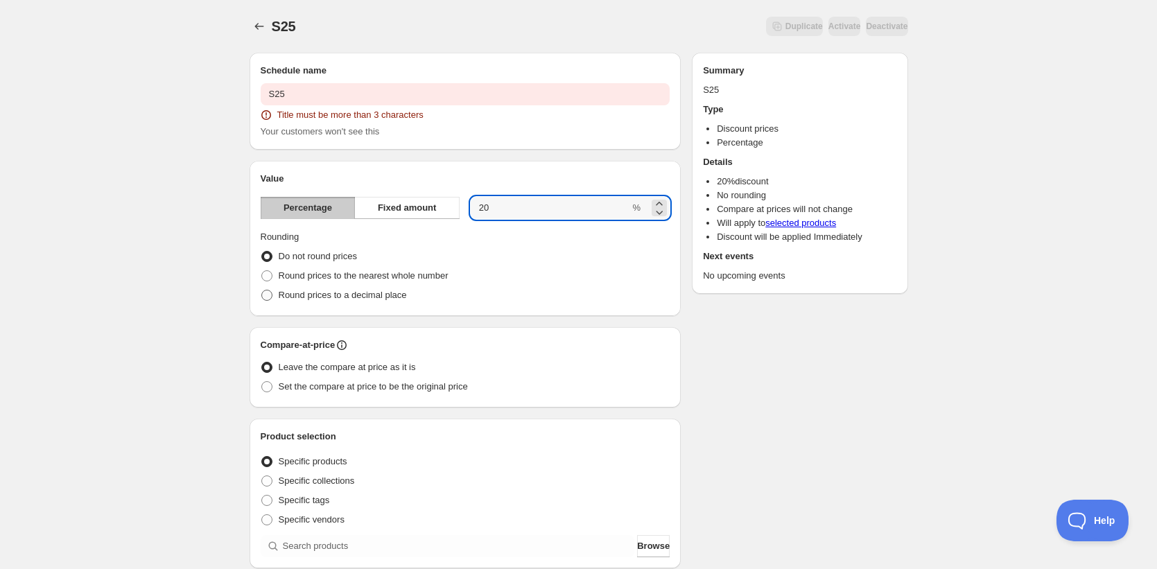
type input "20"
click at [348, 296] on span "Round prices to a decimal place" at bounding box center [343, 295] width 128 height 10
click at [262, 290] on input "Round prices to a decimal place" at bounding box center [261, 290] width 1 height 1
radio input "true"
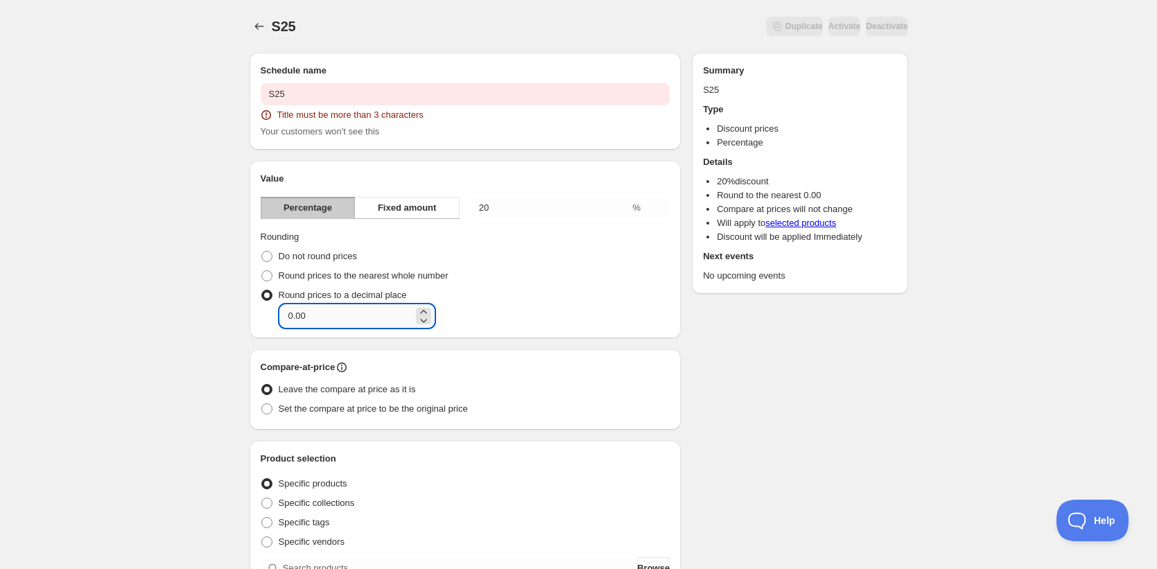
click at [349, 313] on input "0.00" at bounding box center [346, 316] width 133 height 22
type input "0.95"
click at [324, 410] on span "Set the compare at price to be the original price" at bounding box center [373, 408] width 189 height 10
click at [262, 404] on input "Set the compare at price to be the original price" at bounding box center [261, 403] width 1 height 1
radio input "true"
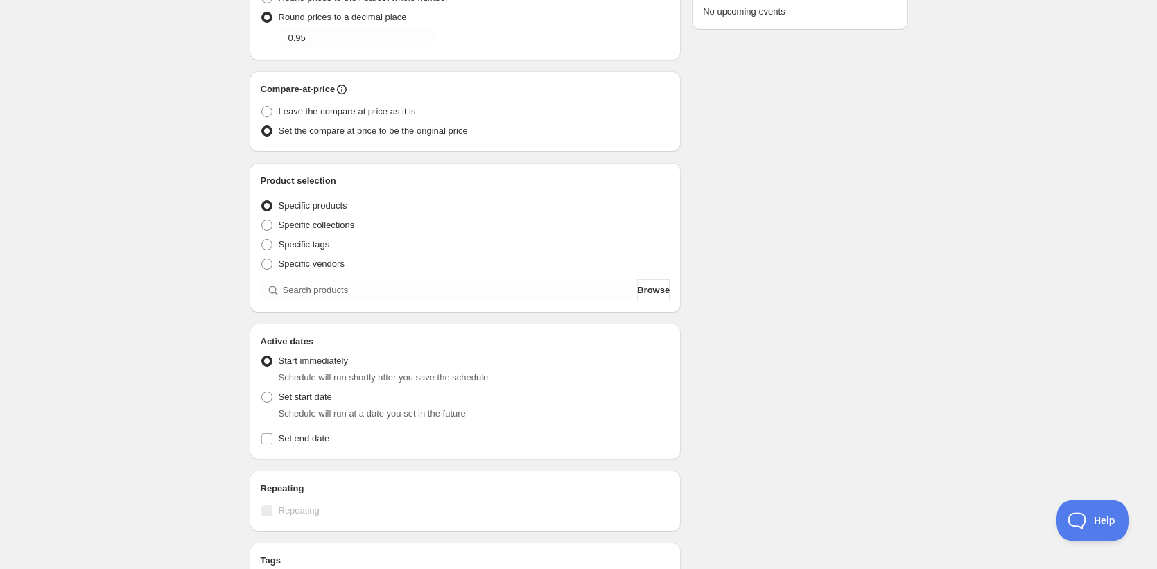
scroll to position [279, 0]
click at [324, 245] on span "Specific tags" at bounding box center [304, 243] width 51 height 10
click at [262, 238] on input "Specific tags" at bounding box center [261, 238] width 1 height 1
radio input "true"
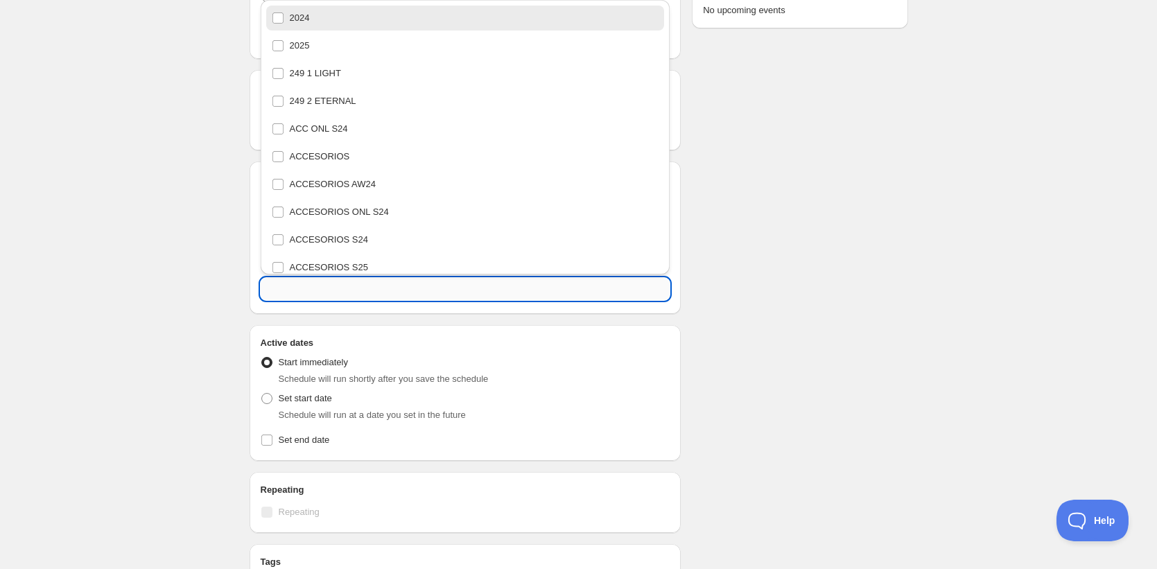
click at [344, 284] on input "text" at bounding box center [466, 289] width 410 height 22
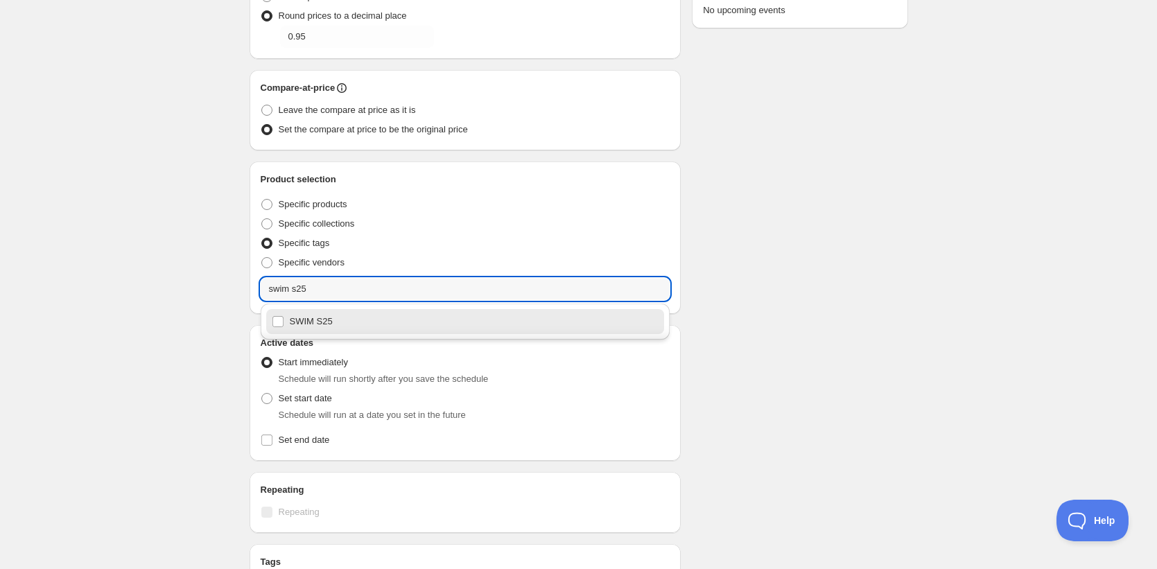
click at [297, 329] on div "SWIM S25" at bounding box center [465, 321] width 387 height 19
type input "SWIM S25"
checkbox input "true"
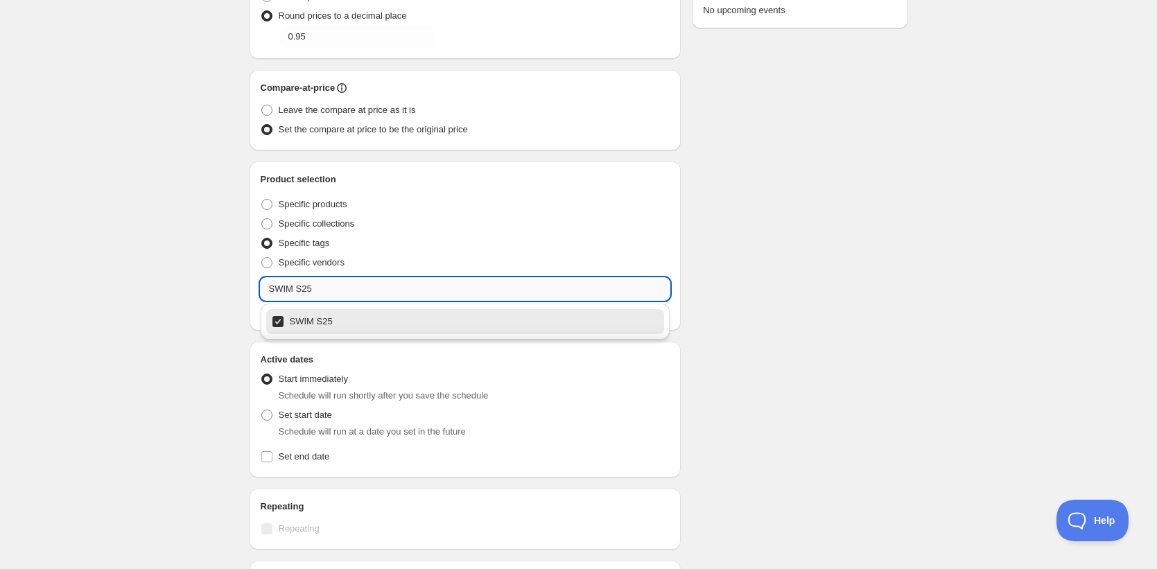
drag, startPoint x: 334, startPoint y: 288, endPoint x: 267, endPoint y: 284, distance: 66.6
click at [267, 284] on input "SWIM S25" at bounding box center [466, 289] width 410 height 22
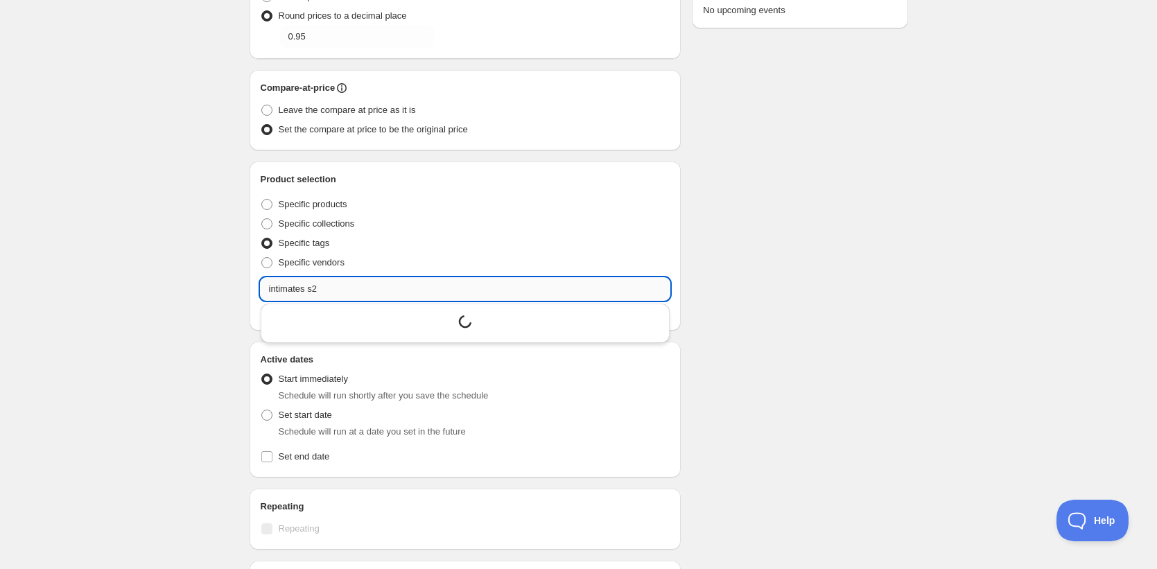
type input "intimates s25"
click at [317, 289] on input "intimates s25" at bounding box center [466, 289] width 410 height 22
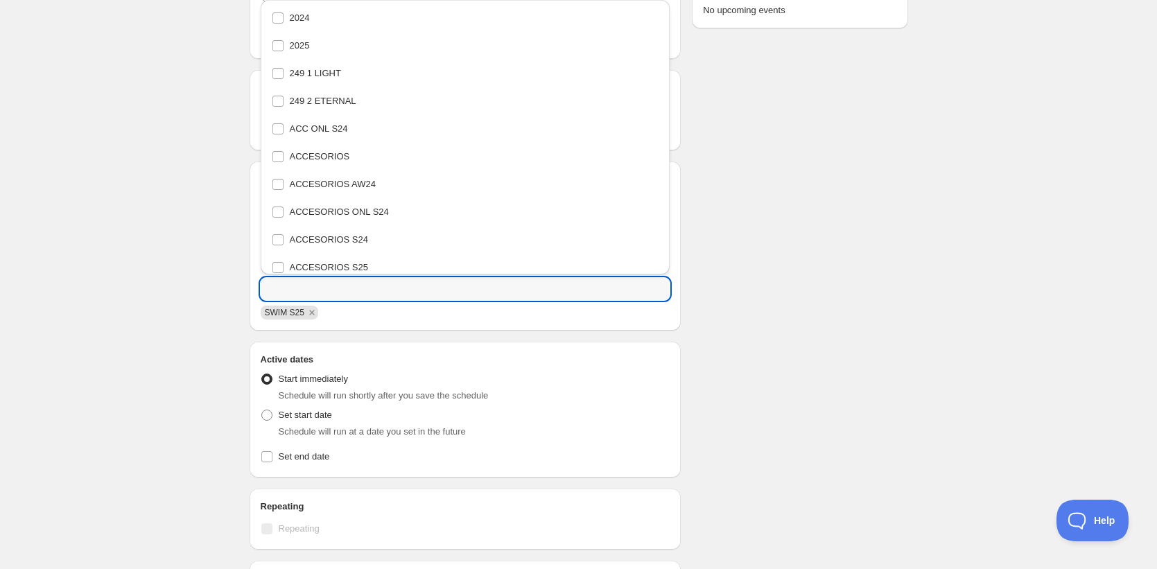
scroll to position [0, 0]
click at [210, 292] on div "S25. This page is ready S25 Duplicate Activate Deactivate More actions Duplicat…" at bounding box center [578, 263] width 1157 height 1084
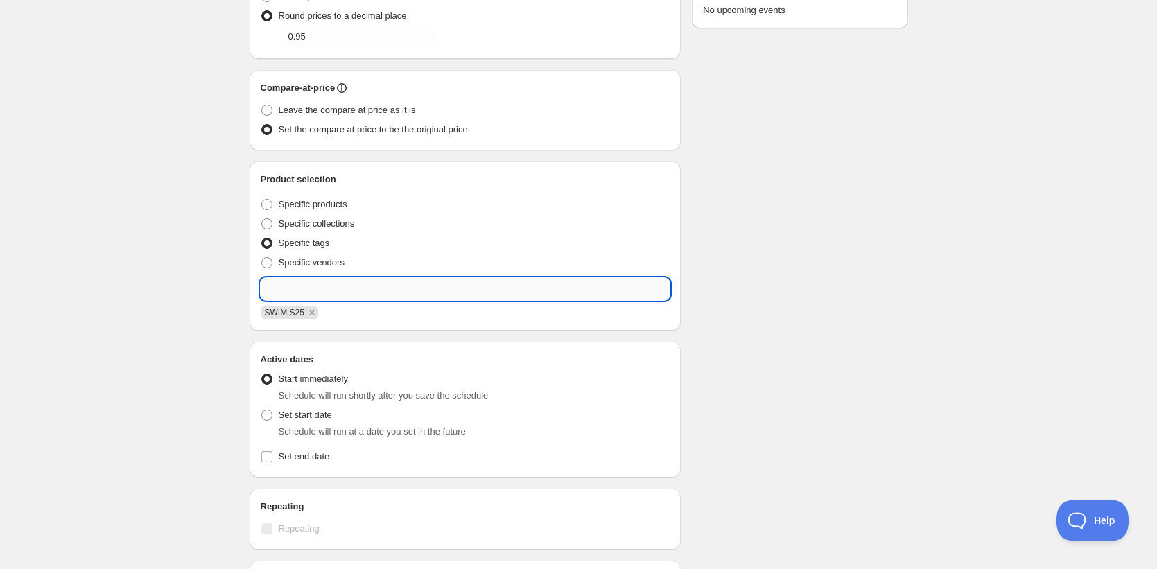
click at [291, 286] on input "text" at bounding box center [466, 289] width 410 height 22
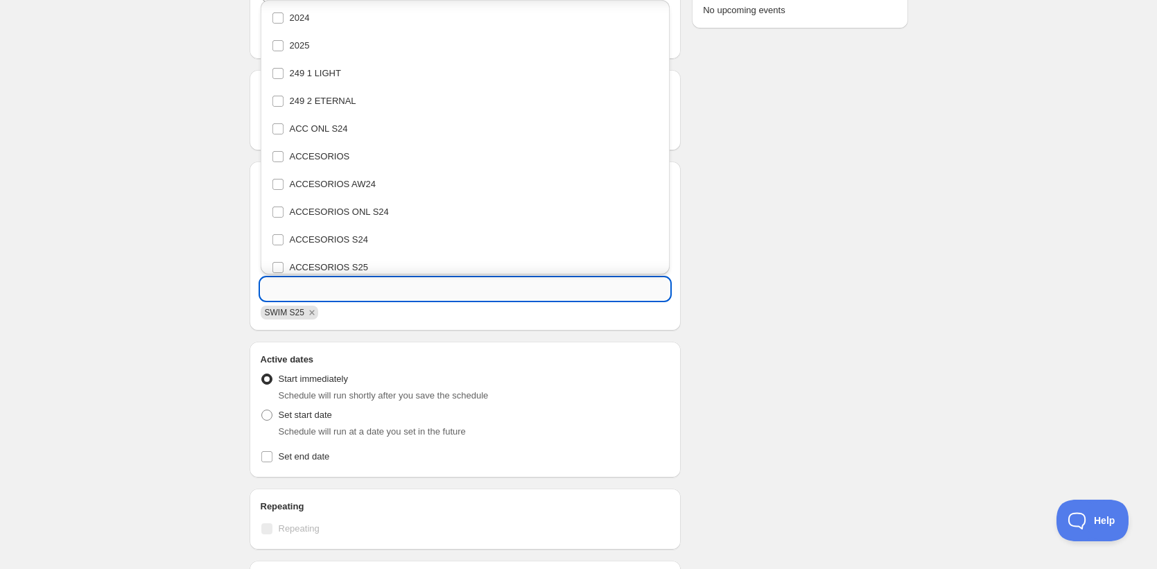
scroll to position [6377, 0]
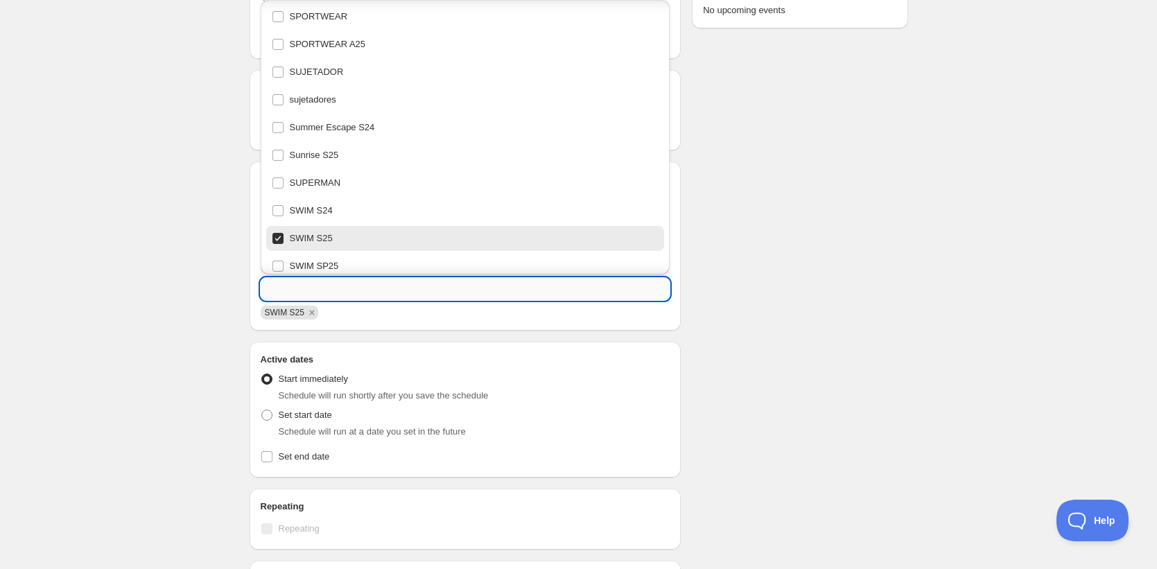
paste input "intimates s25"
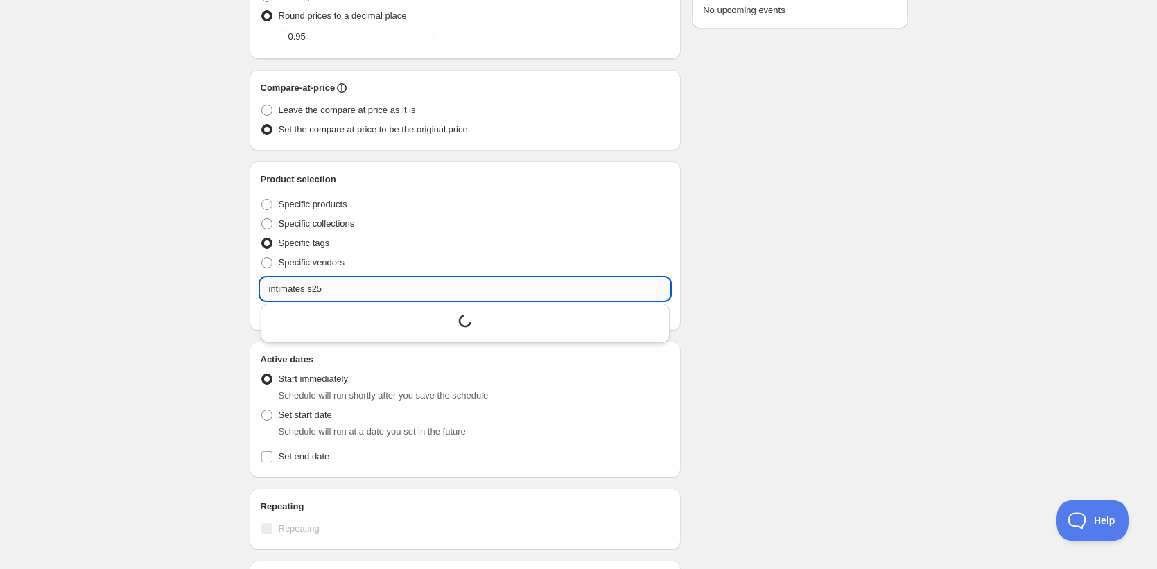
scroll to position [0, 0]
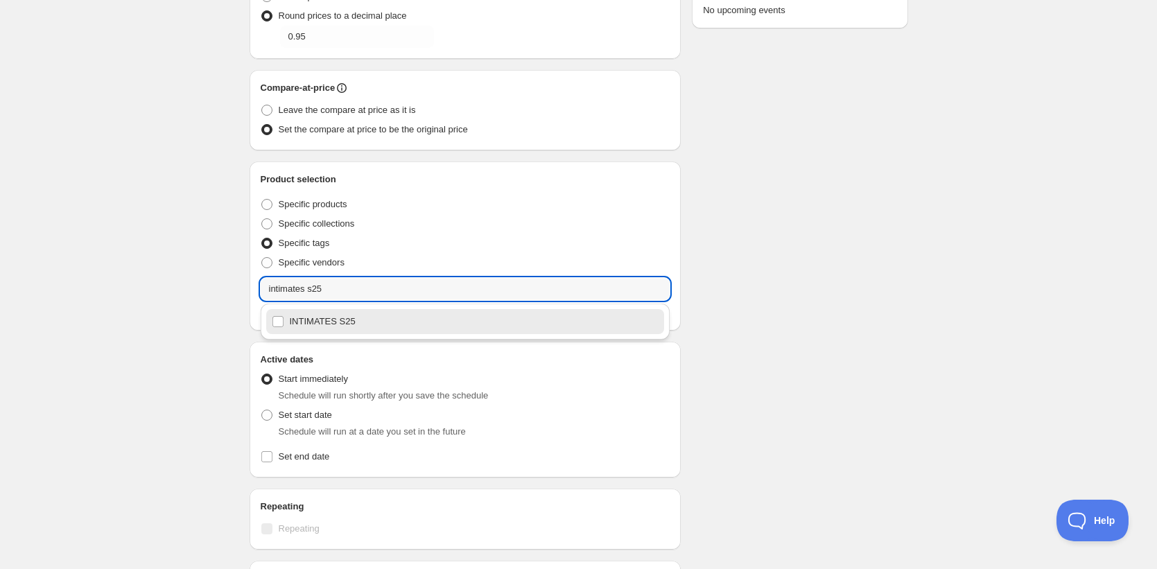
click at [312, 327] on div "INTIMATES S25" at bounding box center [465, 321] width 387 height 19
type input "INTIMATES S25"
checkbox input "true"
type input "INTIMATES S25"
click at [188, 302] on div "S25. This page is ready S25 Duplicate Activate Deactivate More actions Duplicat…" at bounding box center [578, 263] width 1157 height 1084
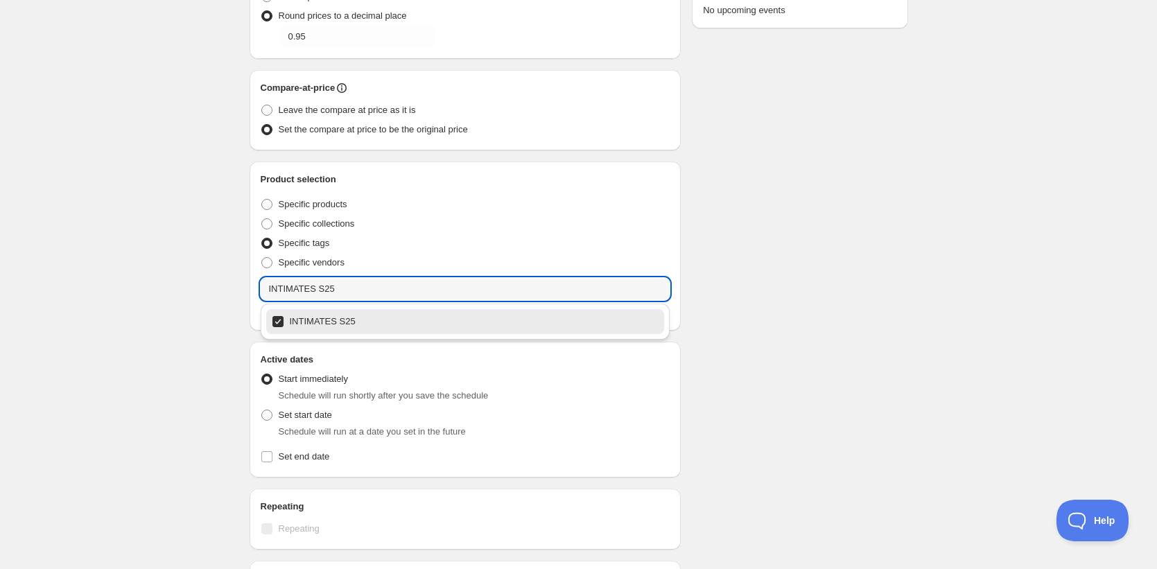
drag, startPoint x: 252, startPoint y: 287, endPoint x: 231, endPoint y: 287, distance: 20.1
click at [231, 287] on div "S25. This page is ready S25 Duplicate Activate Deactivate More actions Duplicat…" at bounding box center [578, 263] width 1157 height 1084
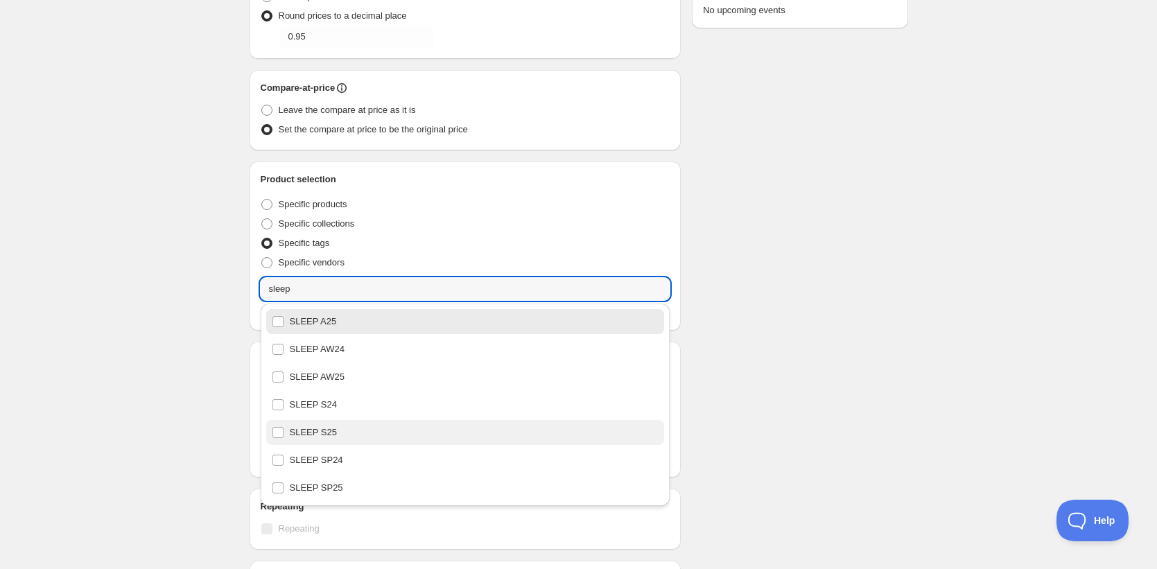
click at [340, 440] on div "SLEEP S25" at bounding box center [465, 432] width 387 height 19
type input "SLEEP S25"
checkbox input "true"
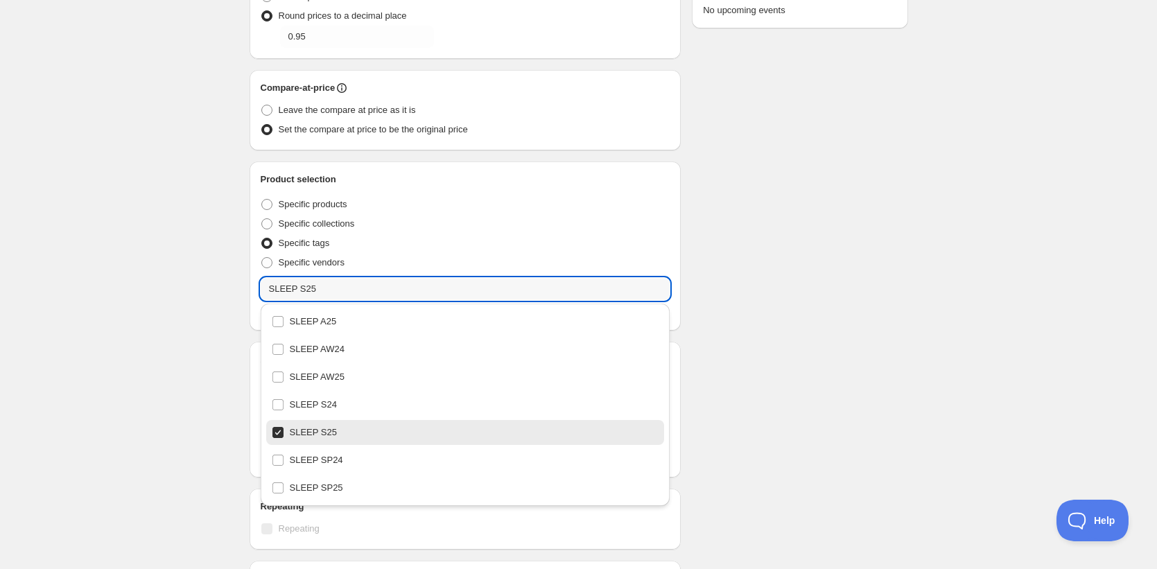
type input "SLEEP S25"
drag, startPoint x: 803, startPoint y: 306, endPoint x: 742, endPoint y: 314, distance: 61.5
click at [802, 306] on div "Schedule name S25 Title must be more than 3 characters Your customers won't see…" at bounding box center [572, 269] width 669 height 1015
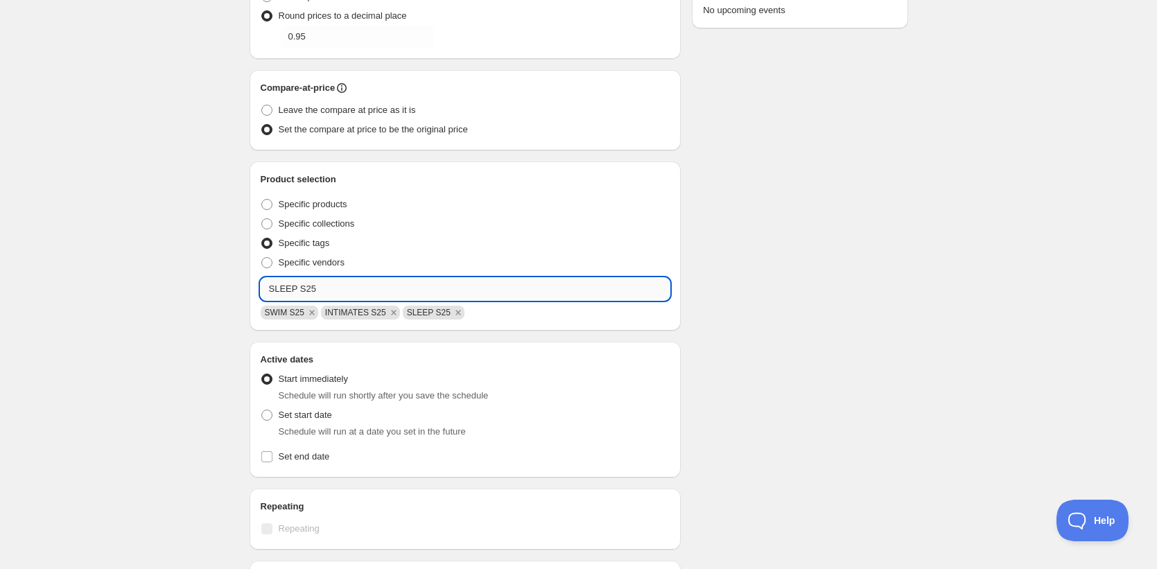
click at [331, 288] on input "SLEEP S25" at bounding box center [466, 289] width 410 height 22
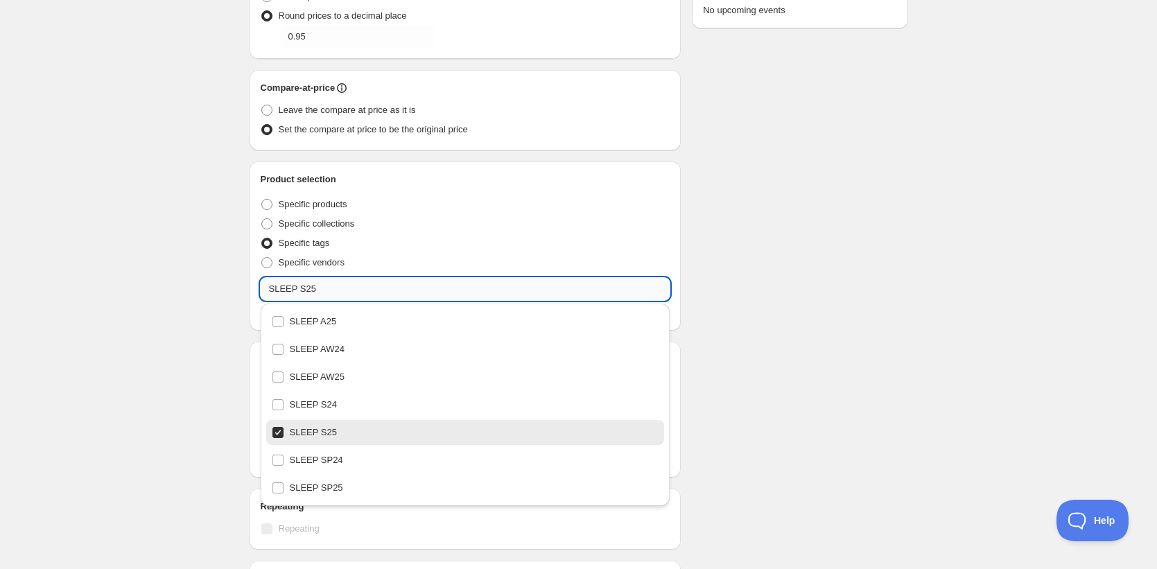
click at [331, 288] on input "SLEEP S25" at bounding box center [466, 289] width 410 height 22
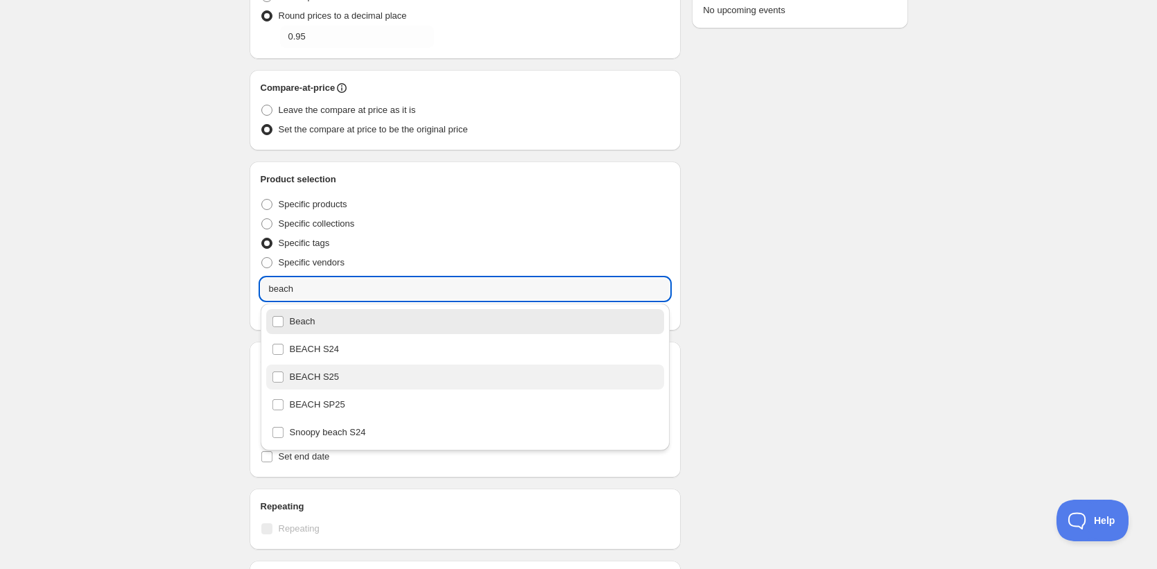
click at [328, 376] on div "BEACH S25" at bounding box center [465, 376] width 387 height 19
type input "BEACH S25"
checkbox input "true"
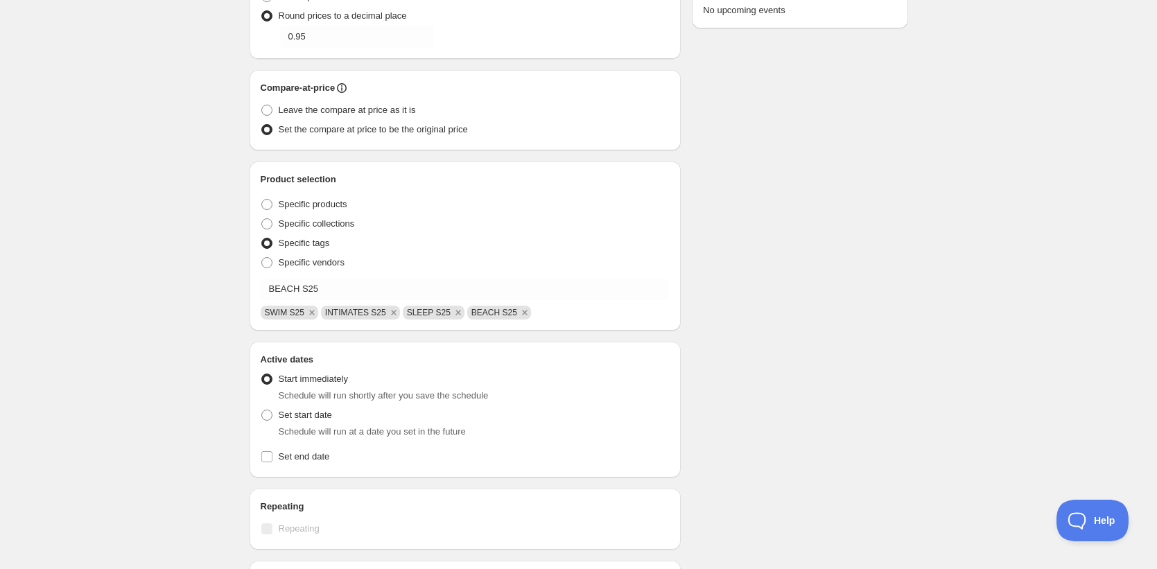
click at [885, 369] on div "Schedule name S25 Title must be more than 3 characters Your customers won't see…" at bounding box center [572, 269] width 669 height 1015
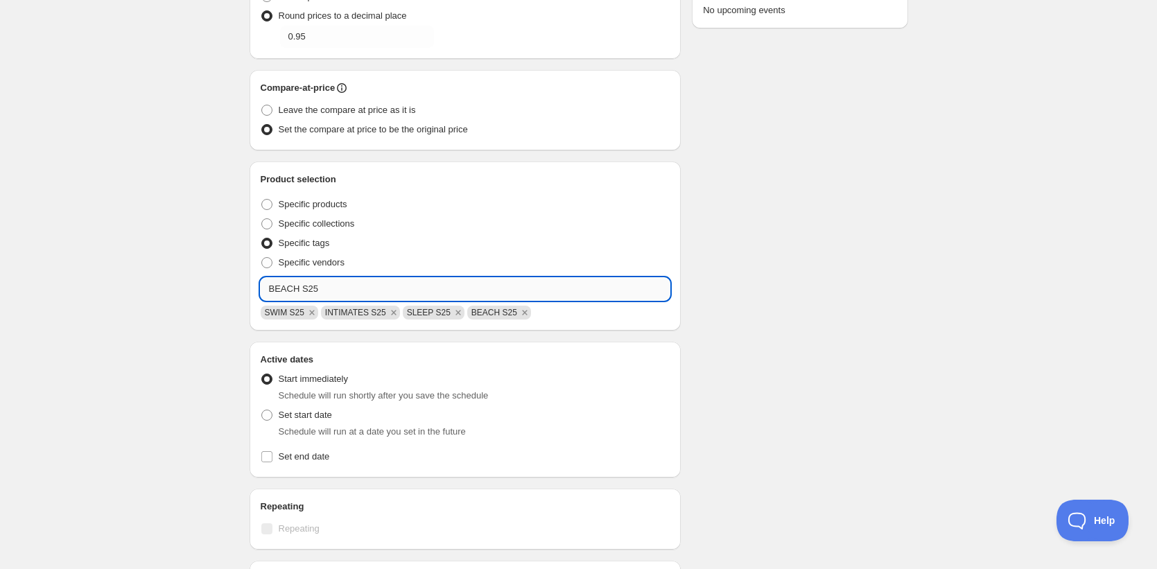
click at [304, 290] on input "BEACH S25" at bounding box center [466, 289] width 410 height 22
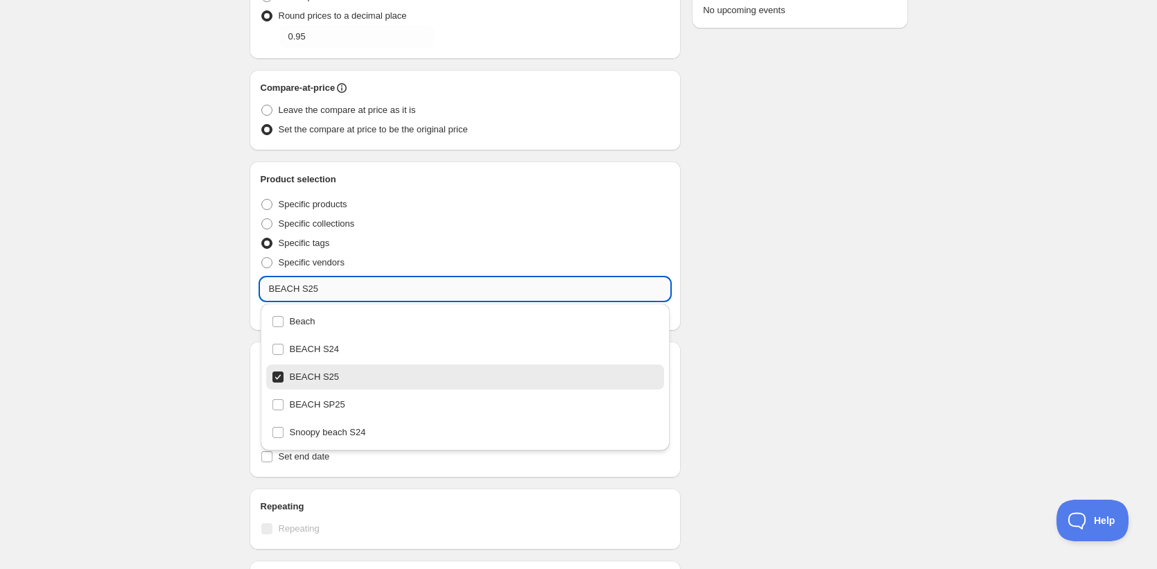
click at [304, 290] on input "BEACH S25" at bounding box center [466, 289] width 410 height 22
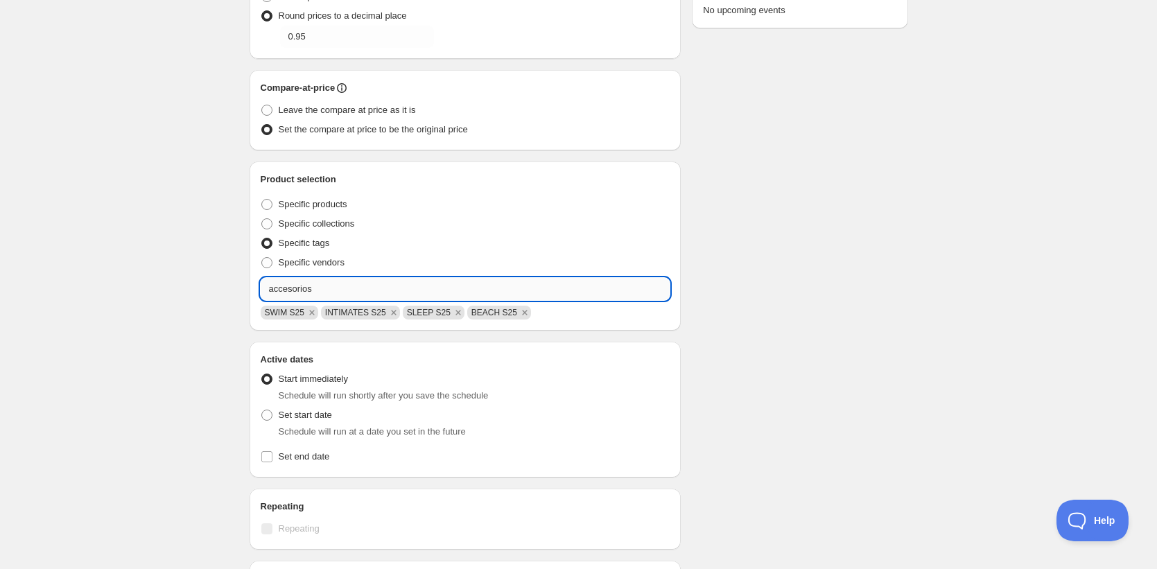
type input "accesorios s"
click at [346, 286] on input "accesorios s" at bounding box center [466, 289] width 410 height 22
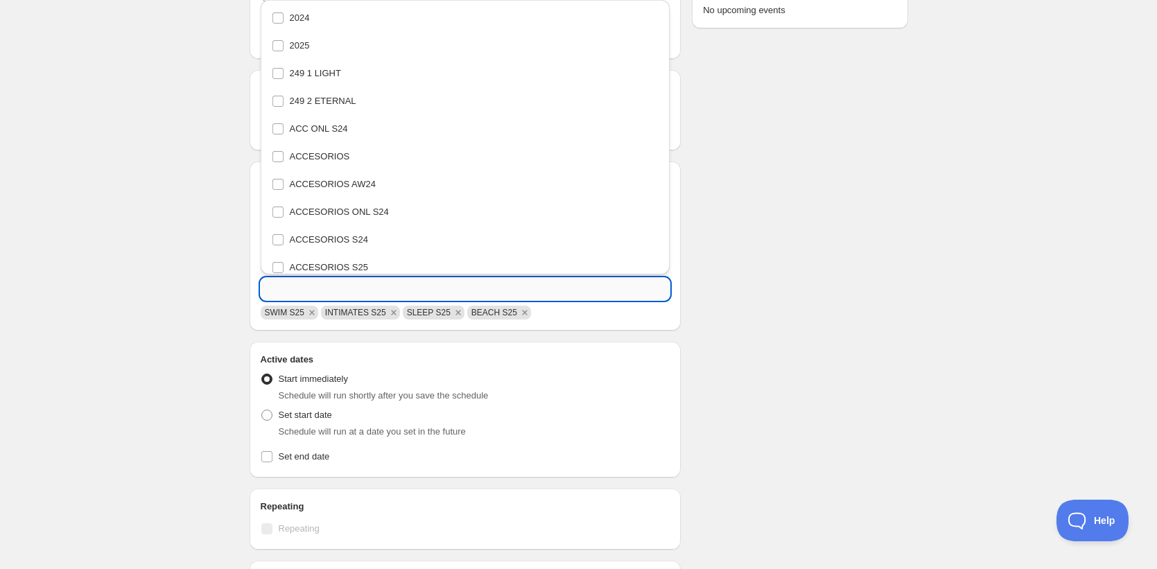
scroll to position [722, 0]
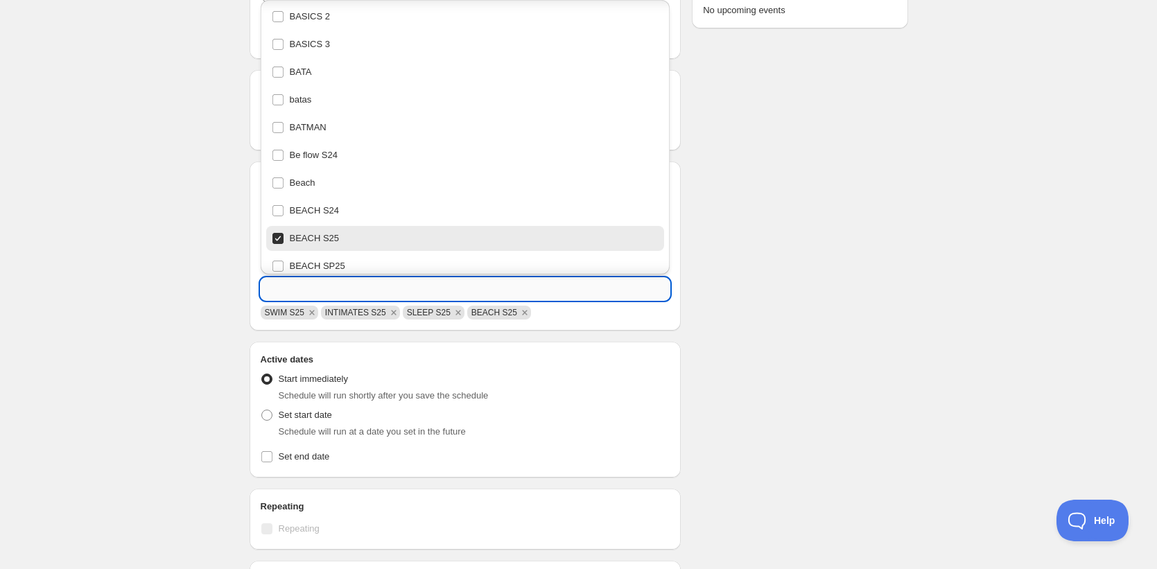
paste input "accesorios s"
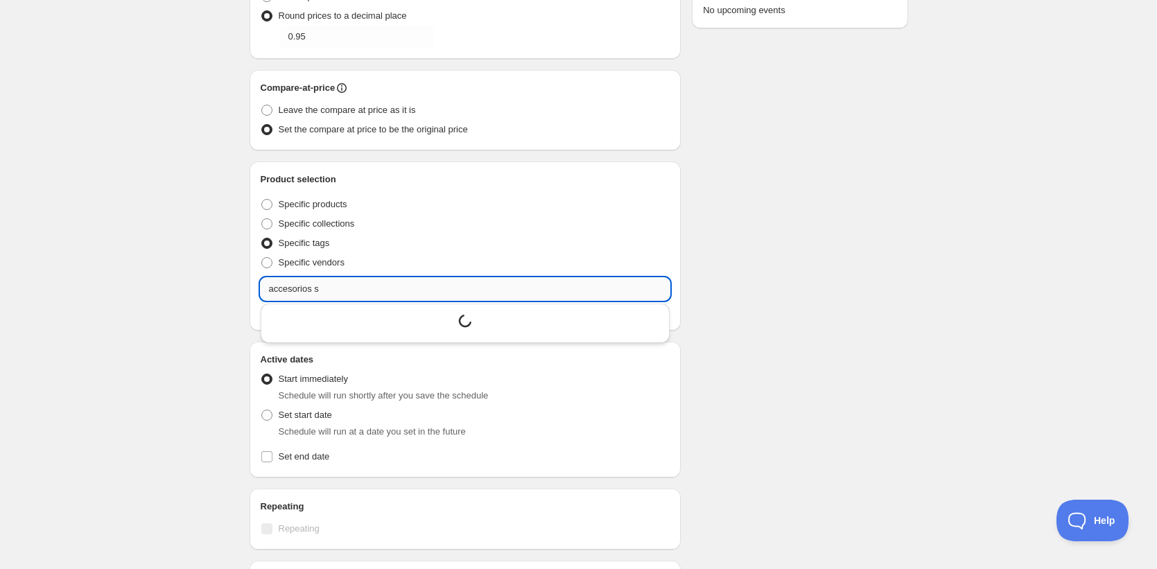
scroll to position [0, 0]
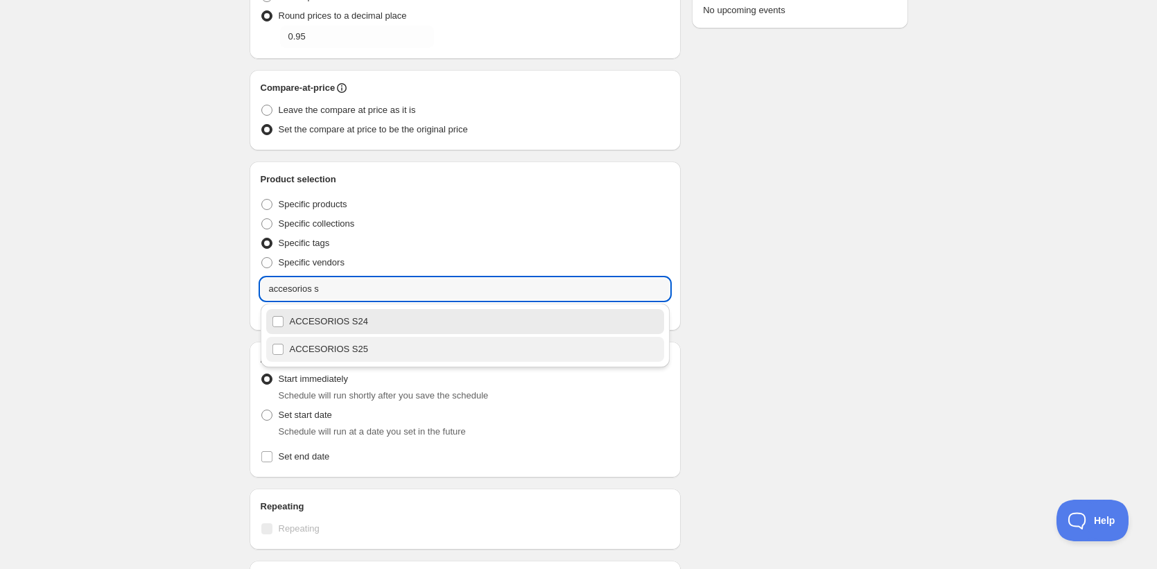
click at [365, 348] on div "ACCESORIOS S25" at bounding box center [465, 349] width 387 height 19
type input "ACCESORIOS S25"
checkbox input "true"
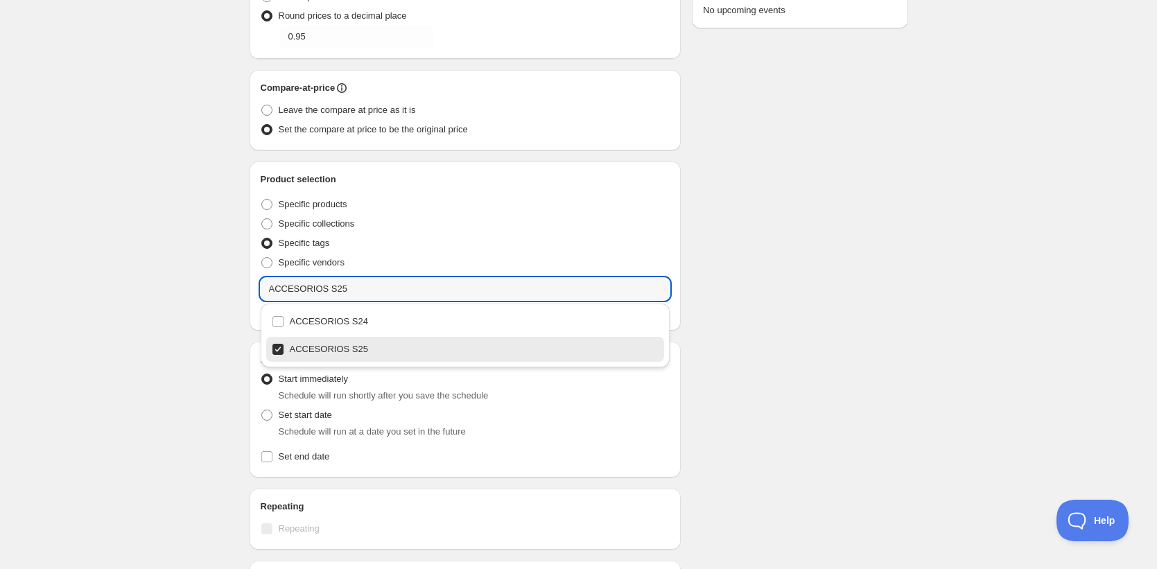
type input "ACCESORIOS S25"
click at [870, 381] on div "Schedule name S25 Title must be more than 3 characters Your customers won't see…" at bounding box center [572, 269] width 669 height 1015
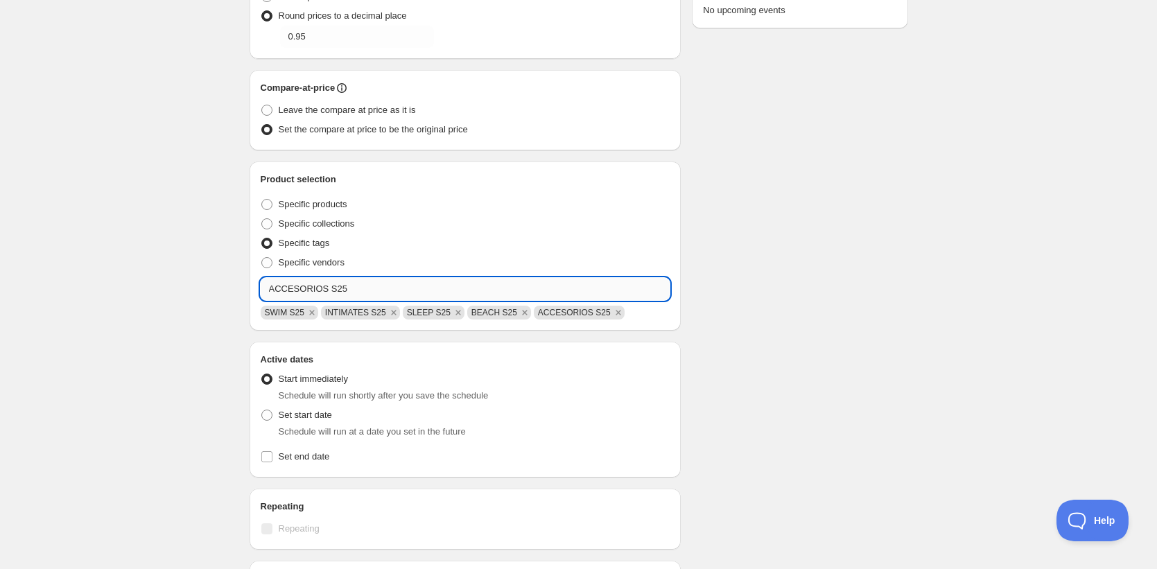
click at [353, 279] on input "ACCESORIOS S25" at bounding box center [466, 289] width 410 height 22
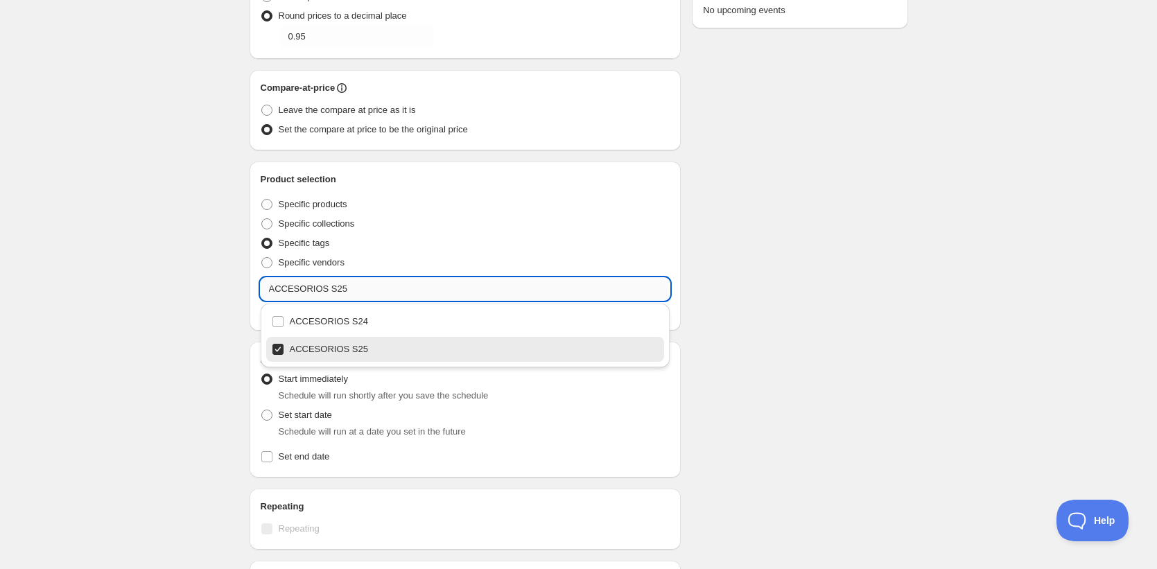
click at [353, 279] on input "ACCESORIOS S25" at bounding box center [466, 289] width 410 height 22
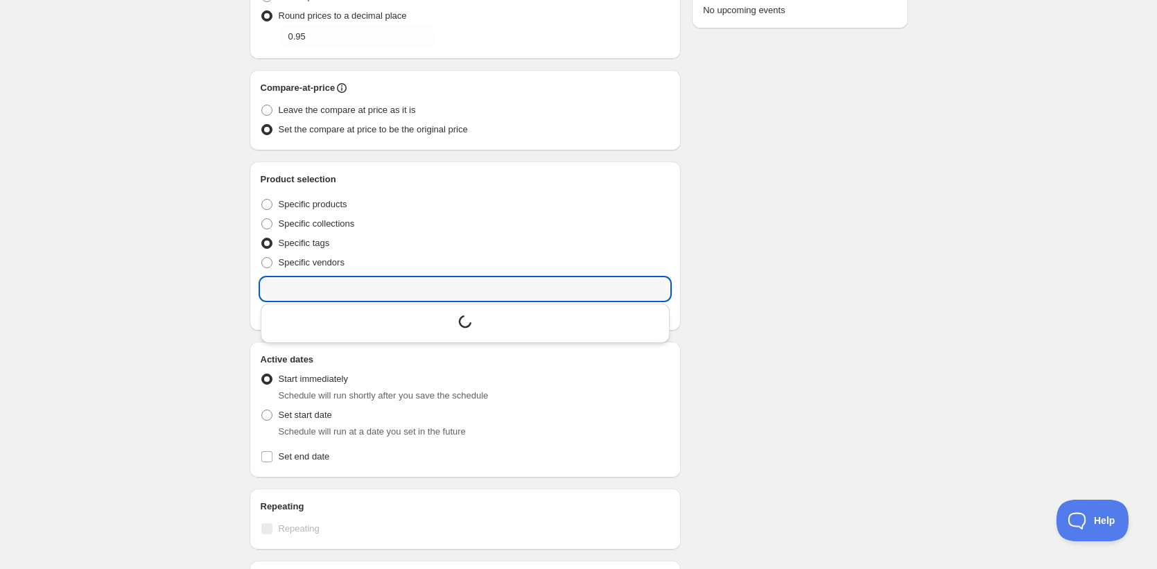
scroll to position [29, 0]
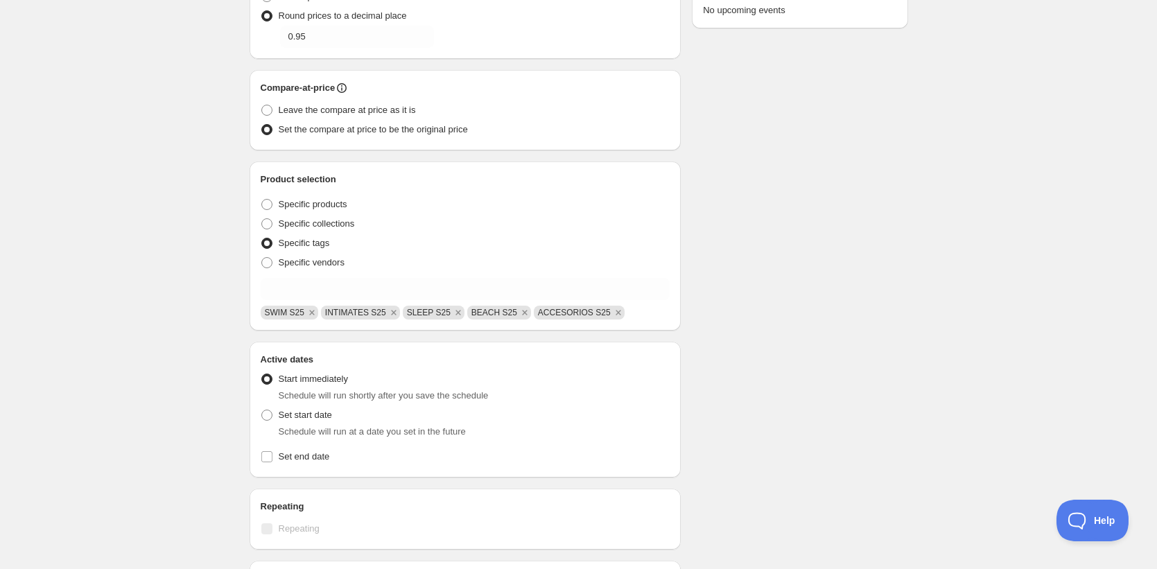
click at [908, 439] on div "S25. This page is ready S25 Duplicate Activate Deactivate More actions Duplicat…" at bounding box center [579, 249] width 692 height 1056
click at [318, 454] on span "Set end date" at bounding box center [304, 456] width 51 height 10
click at [272, 454] on input "Set end date" at bounding box center [266, 456] width 11 height 11
checkbox input "true"
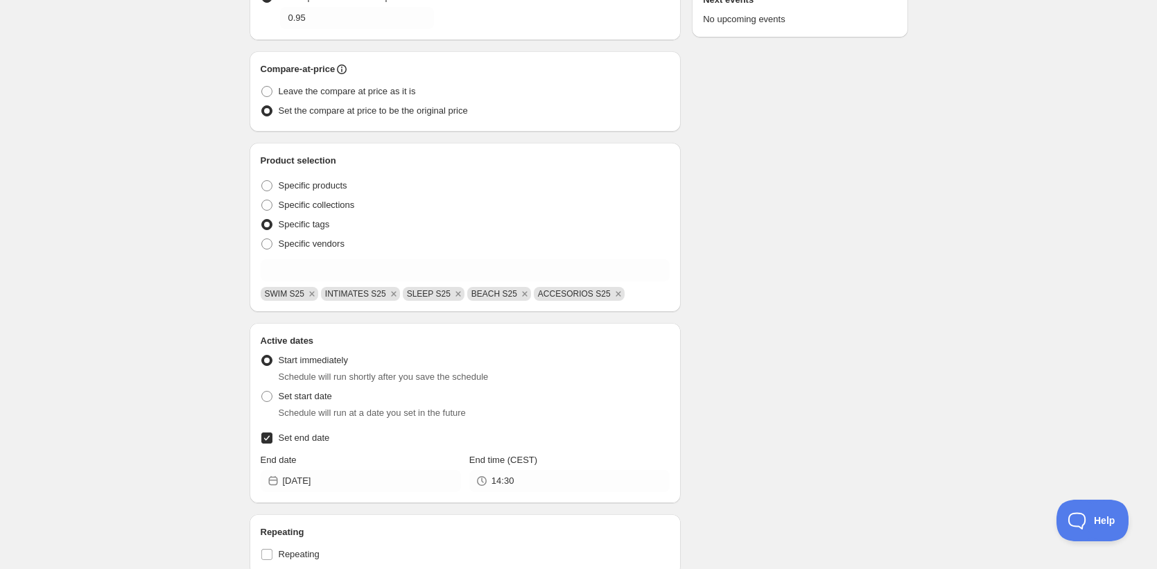
scroll to position [383, 0]
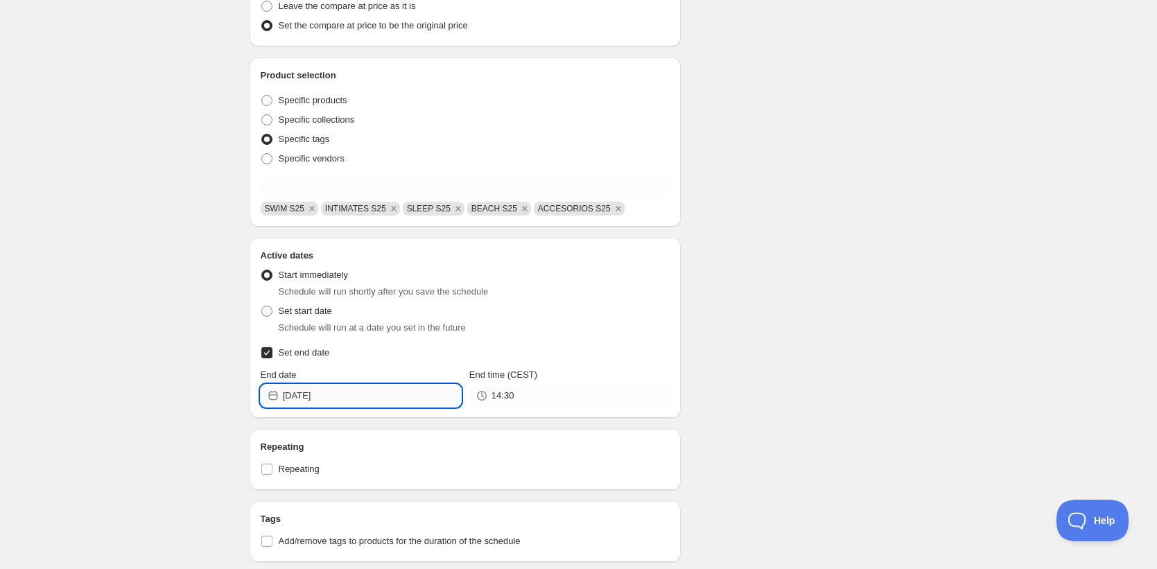
click at [335, 401] on input "2025-09-01" at bounding box center [372, 396] width 178 height 22
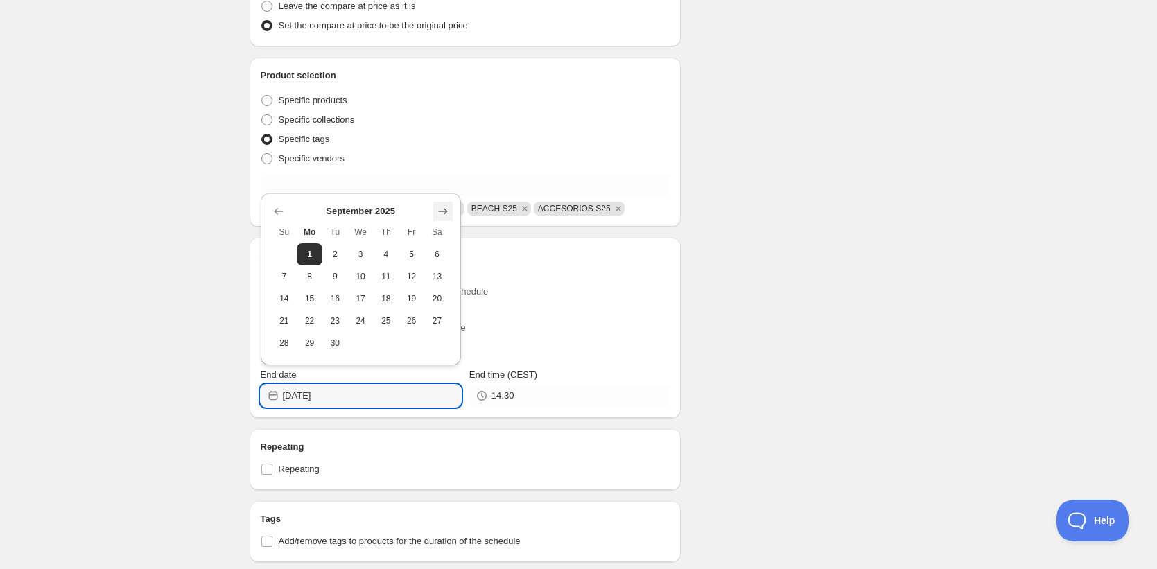
click at [448, 209] on icon "Show next month, October 2025" at bounding box center [443, 211] width 14 height 14
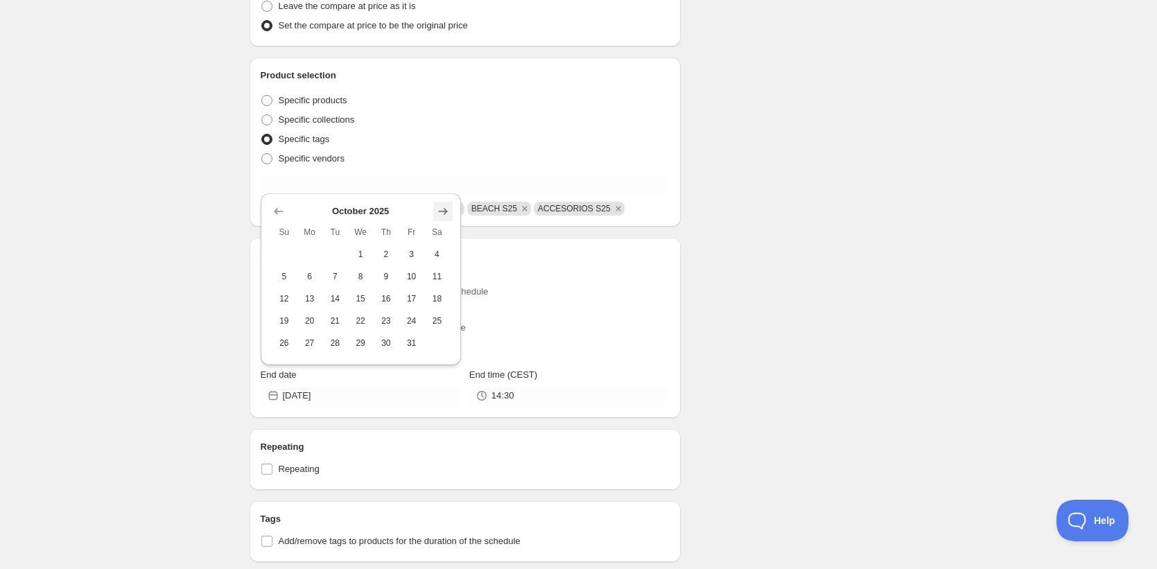
click at [448, 209] on icon "Show next month, November 2025" at bounding box center [443, 211] width 14 height 14
click at [448, 221] on th "Sa" at bounding box center [437, 232] width 26 height 22
click at [448, 209] on th "Sa" at bounding box center [437, 210] width 26 height 22
click at [446, 193] on icon "Show next month, December 2025" at bounding box center [443, 189] width 14 height 14
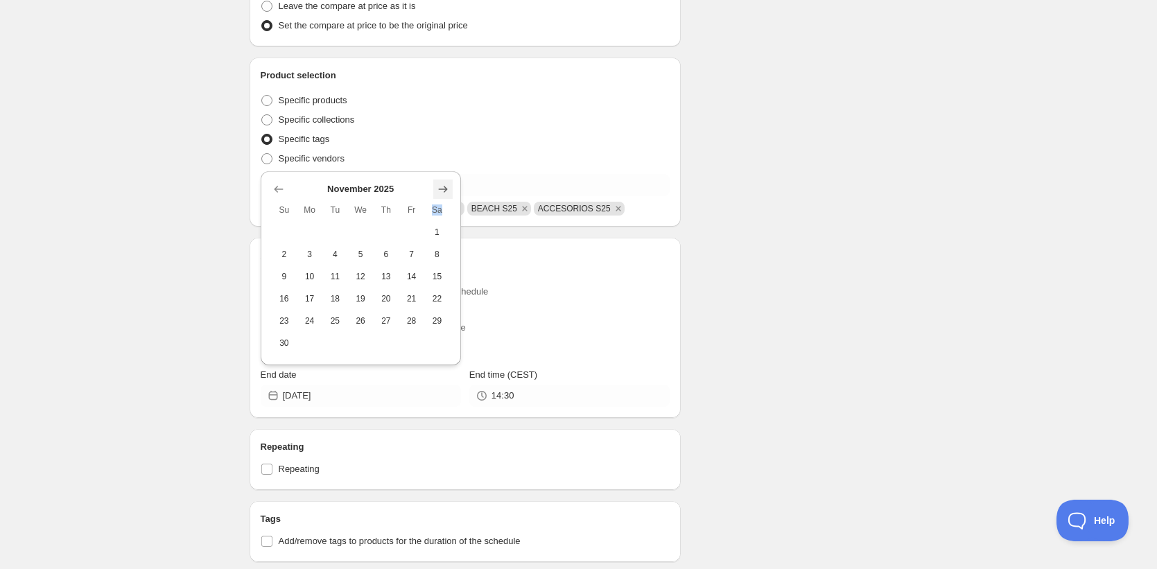
click at [446, 193] on div "November 2025 Su Mo Tu We Th Fr Sa 1 2 3 4 5 6 7 8 9 10 11 12 13 14 15 16 17 18…" at bounding box center [355, 262] width 189 height 183
click at [443, 209] on icon "Show next month, January 2026" at bounding box center [443, 211] width 14 height 14
click at [443, 209] on icon "Show next month, February 2026" at bounding box center [443, 211] width 14 height 14
click at [443, 210] on span "SLEEP S25" at bounding box center [429, 209] width 44 height 10
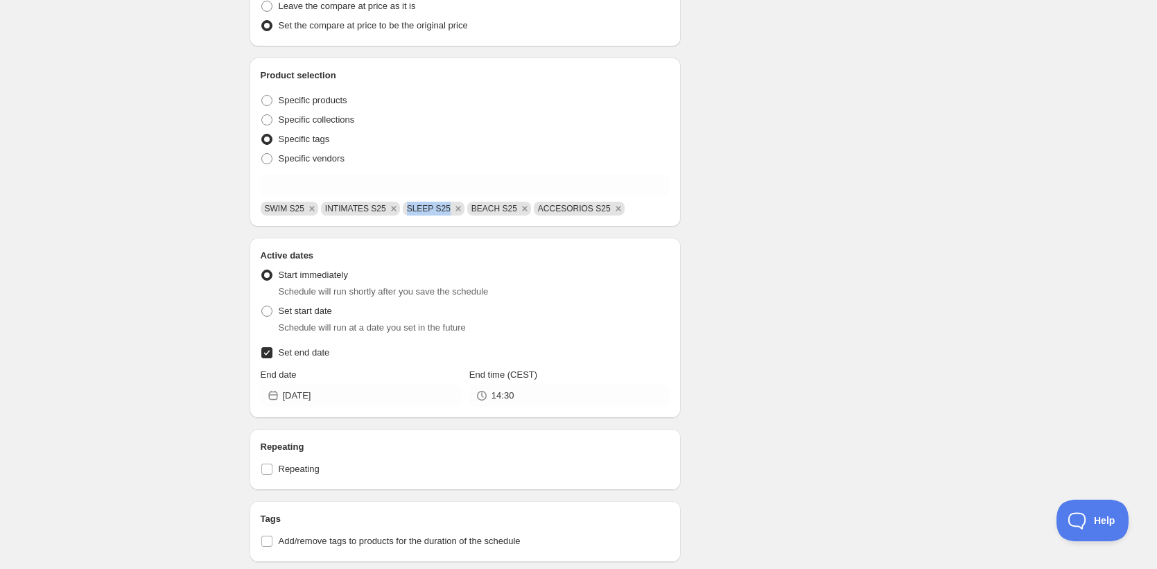
click at [443, 210] on span "SLEEP S25" at bounding box center [429, 209] width 44 height 10
click at [366, 387] on input "2025-09-01" at bounding box center [372, 396] width 178 height 22
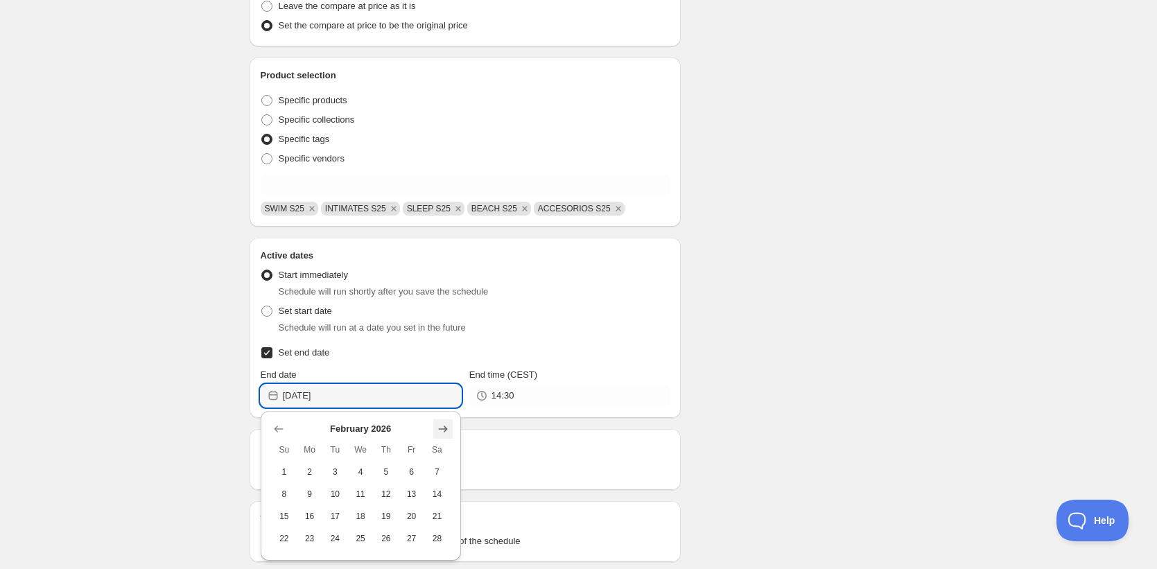
click at [447, 432] on icon "Show next month, March 2026" at bounding box center [443, 429] width 14 height 14
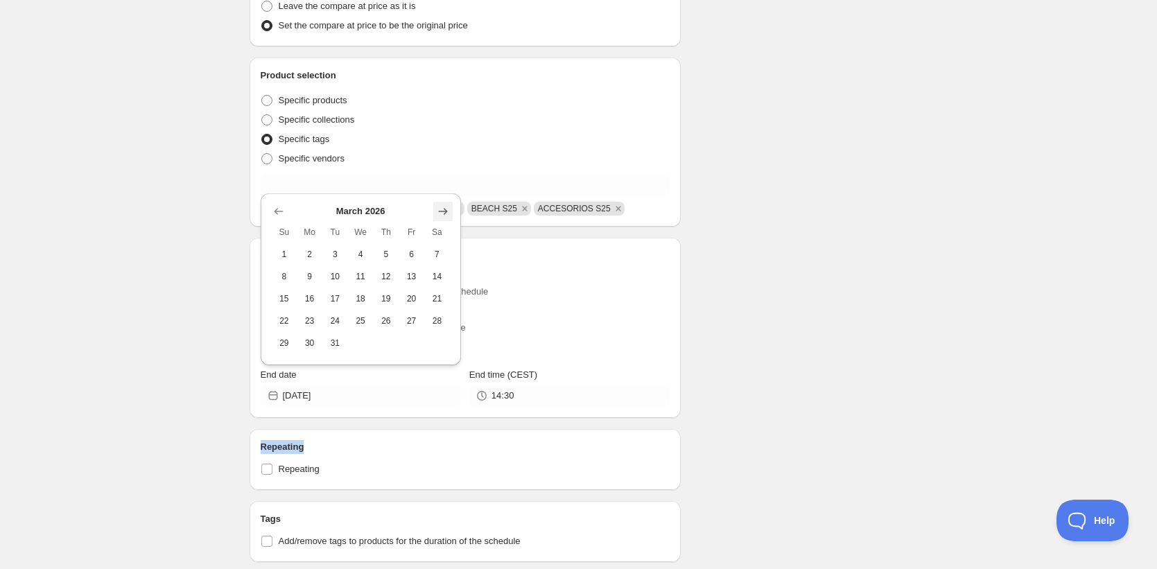
click at [447, 432] on div "Repeating Repeating" at bounding box center [465, 459] width 432 height 61
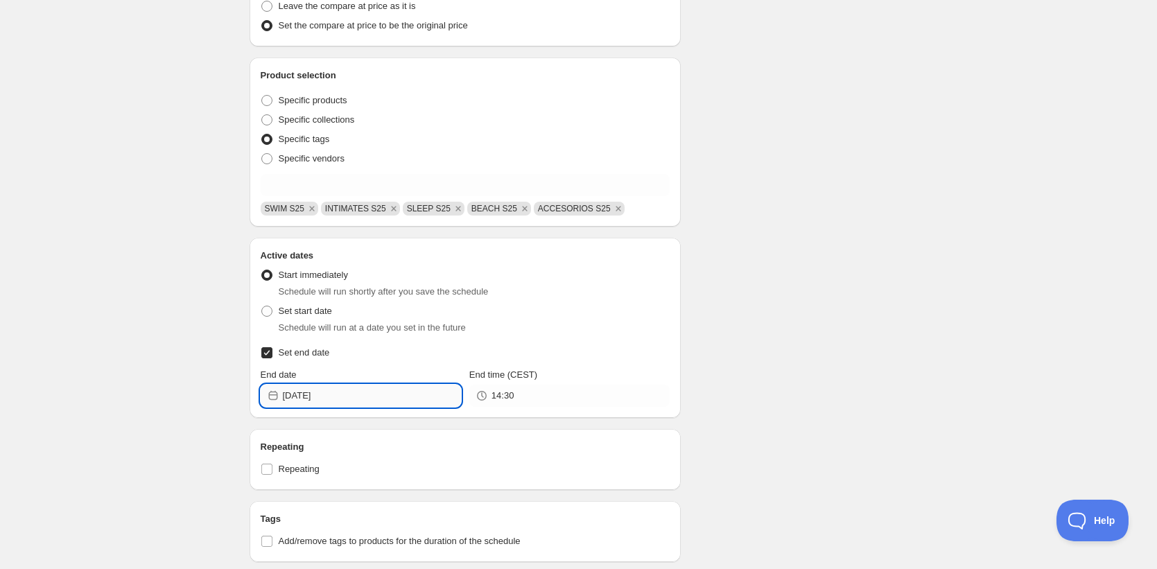
click at [411, 389] on input "2025-09-01" at bounding box center [372, 396] width 178 height 22
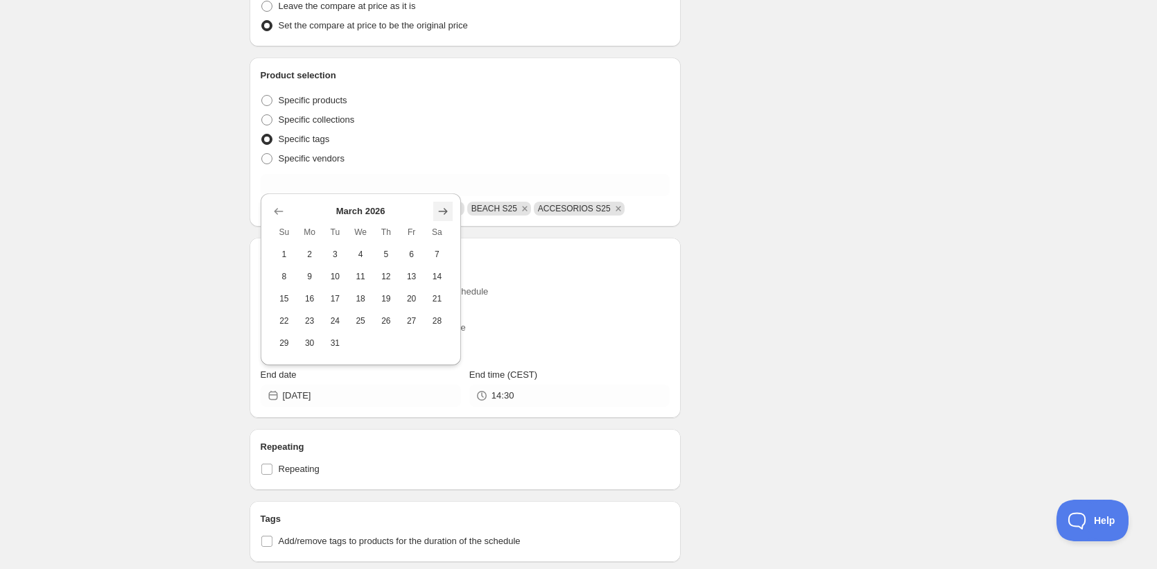
click at [441, 220] on button "Show next month, April 2026" at bounding box center [442, 211] width 19 height 19
click at [449, 206] on icon "Show next month, May 2026" at bounding box center [443, 211] width 14 height 14
click at [441, 189] on icon "Show next month, June 2026" at bounding box center [442, 189] width 9 height 7
click at [284, 208] on icon "Show previous month, May 2026" at bounding box center [279, 211] width 14 height 14
click at [286, 344] on span "31" at bounding box center [284, 342] width 15 height 11
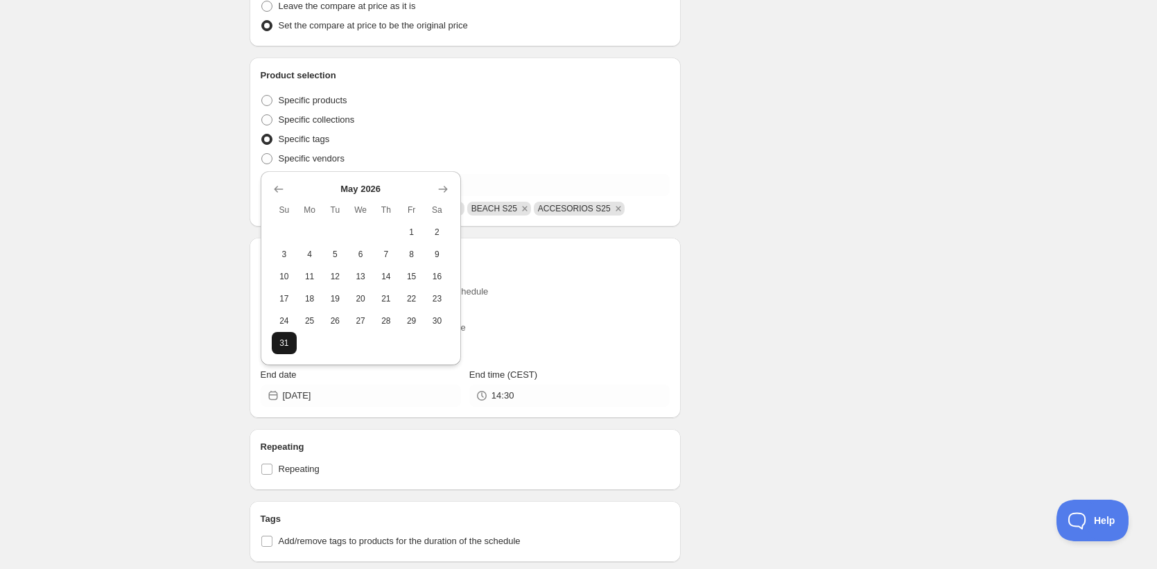
type input "2026-05-31"
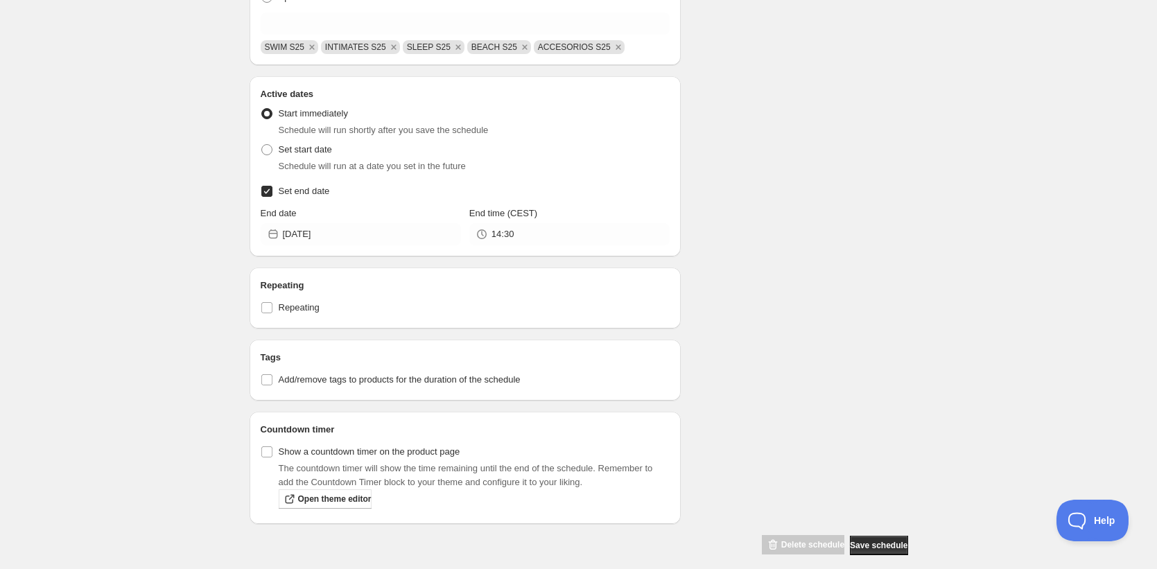
scroll to position [559, 0]
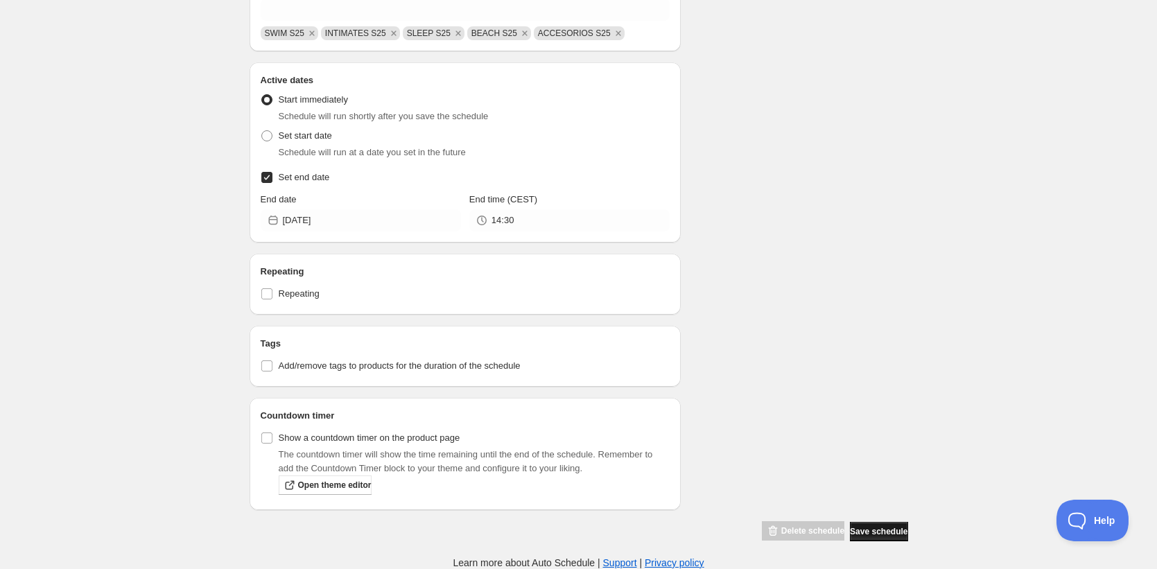
click at [877, 529] on span "Save schedule" at bounding box center [879, 531] width 58 height 11
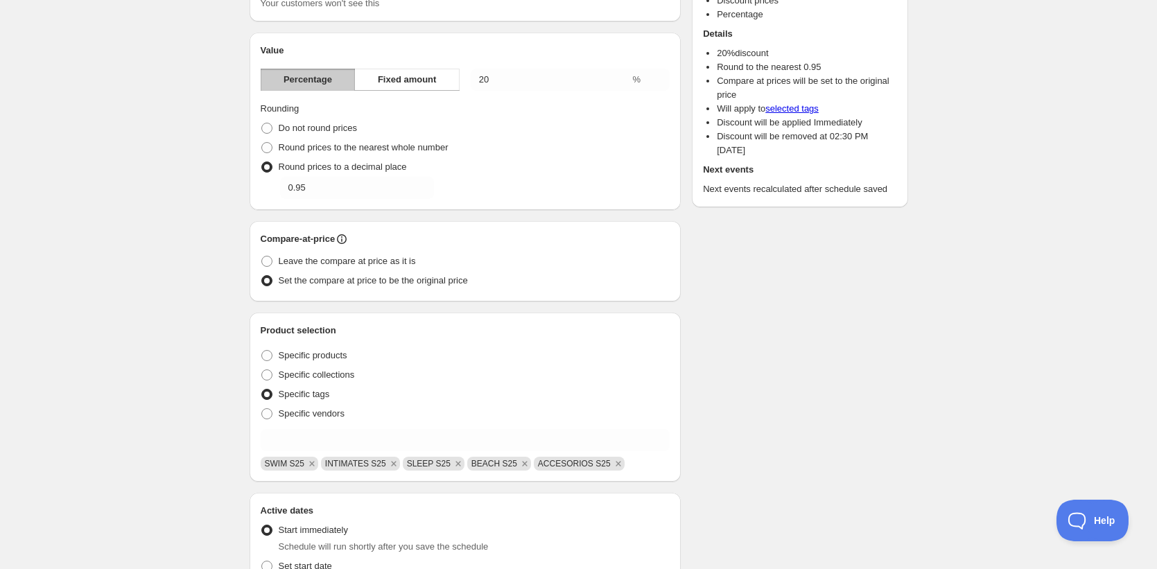
scroll to position [0, 0]
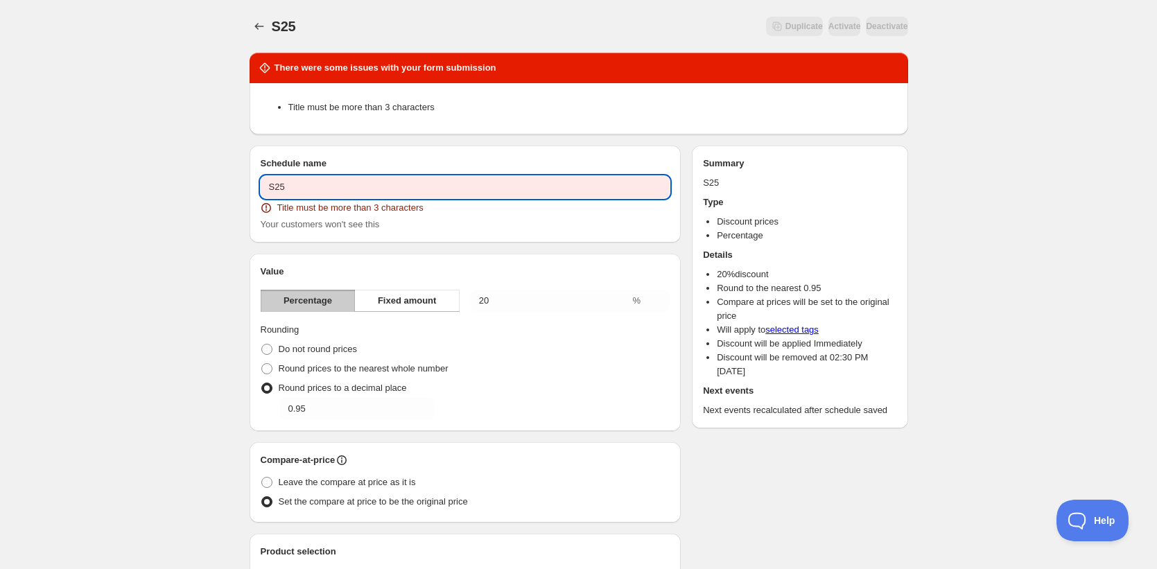
click at [332, 188] on input "S25" at bounding box center [466, 187] width 410 height 22
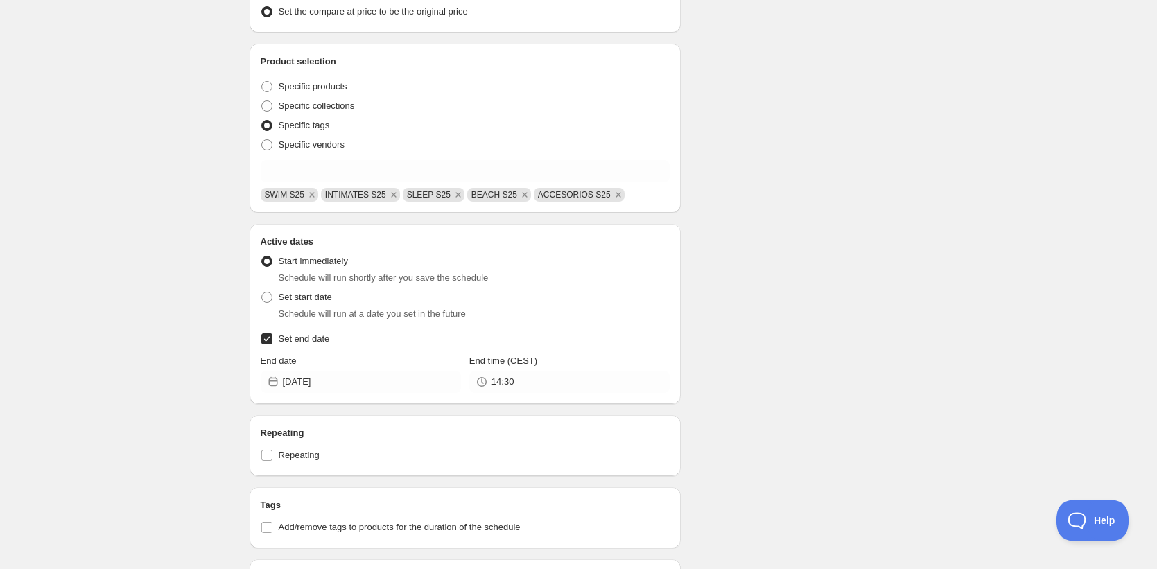
scroll to position [635, 0]
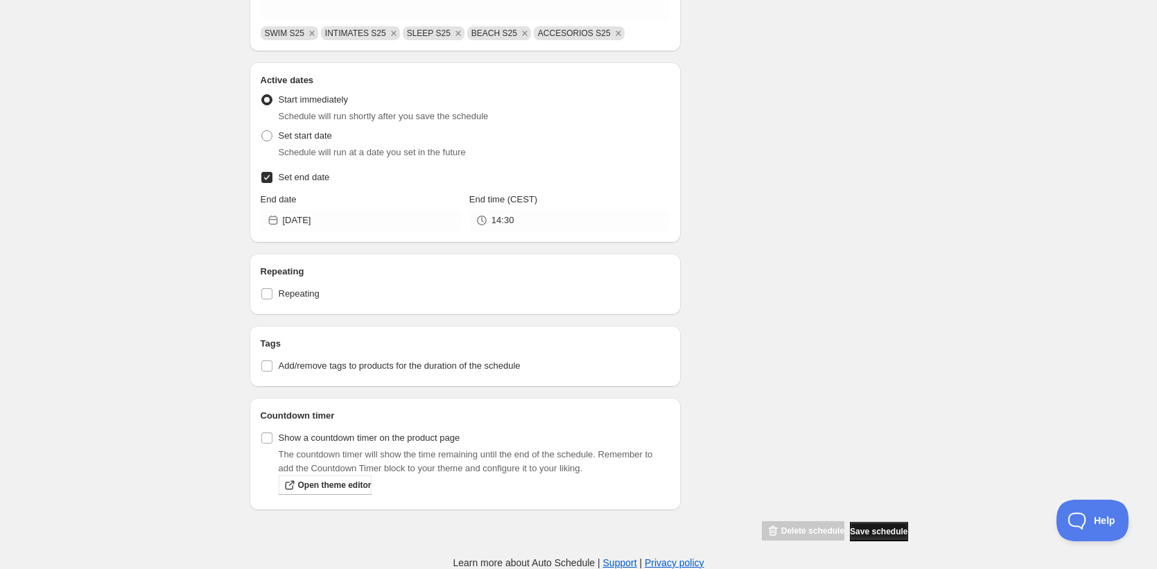
type input "S25 -20%"
click at [868, 529] on span "Save schedule" at bounding box center [879, 531] width 58 height 11
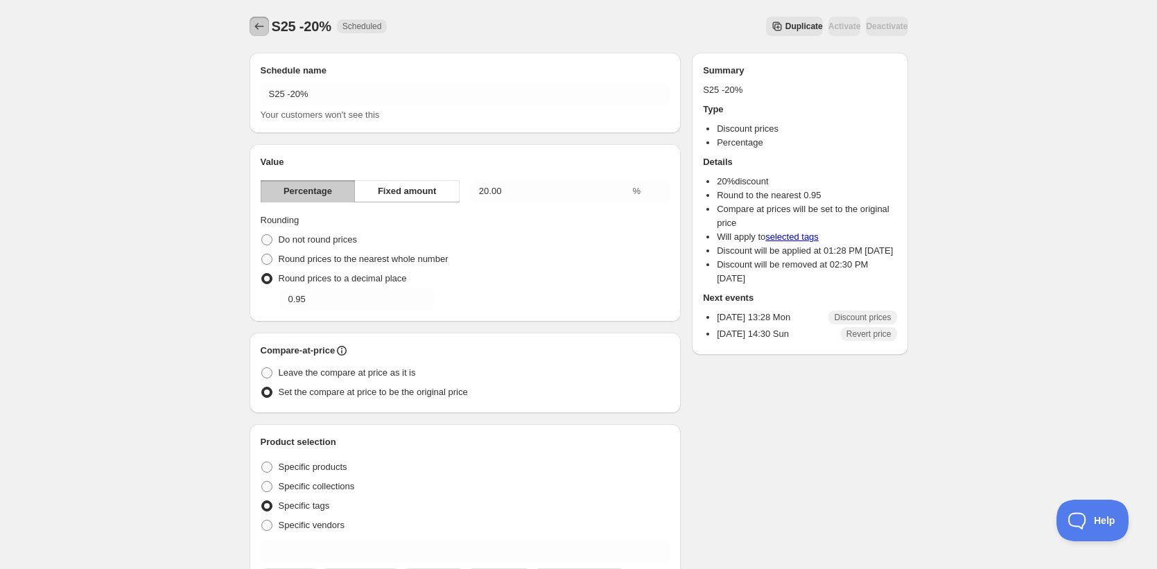
click at [261, 24] on icon "Schedules" at bounding box center [259, 26] width 14 height 14
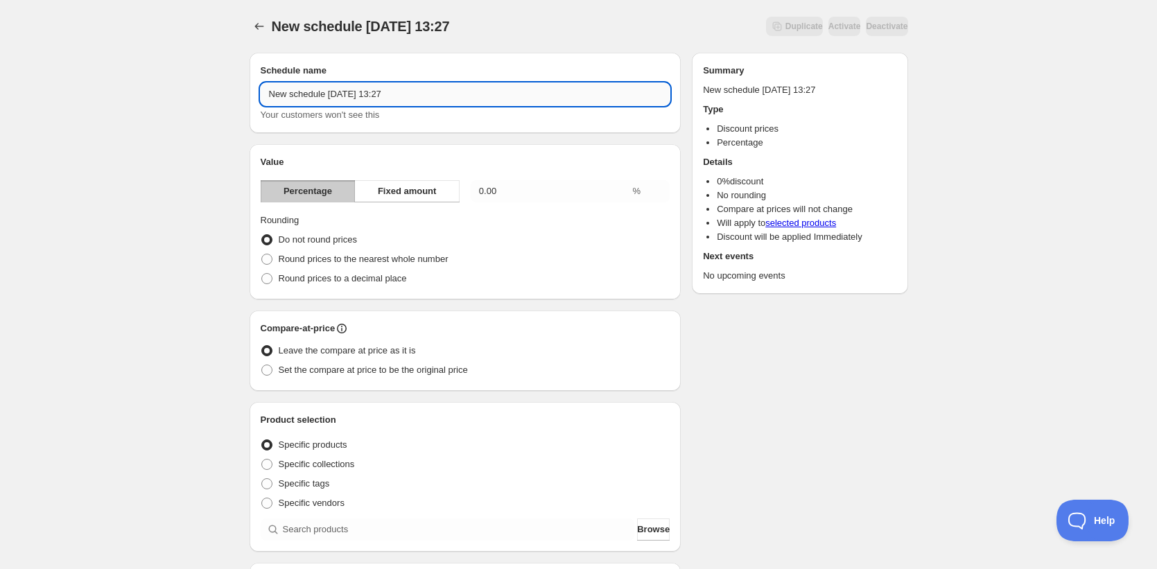
click at [365, 96] on input "New schedule Sep 01 2025 13:27" at bounding box center [466, 94] width 410 height 22
type input "SP25 -30%"
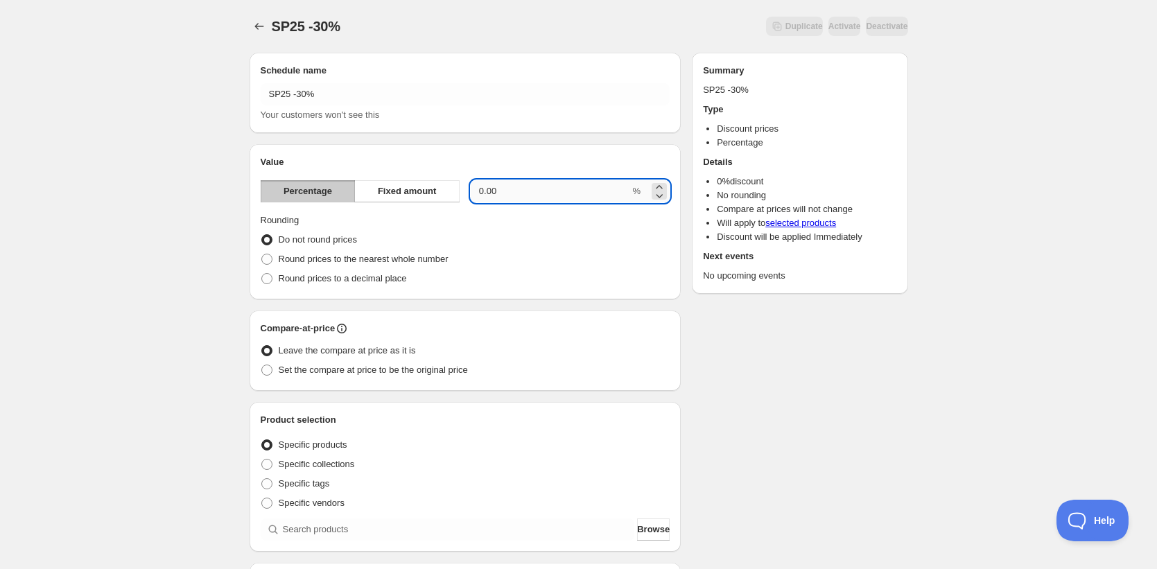
click at [525, 198] on input "0.00" at bounding box center [550, 191] width 159 height 22
type input "0"
type input "30"
click at [399, 276] on span "Round prices to a decimal place" at bounding box center [343, 278] width 128 height 10
click at [262, 274] on input "Round prices to a decimal place" at bounding box center [261, 273] width 1 height 1
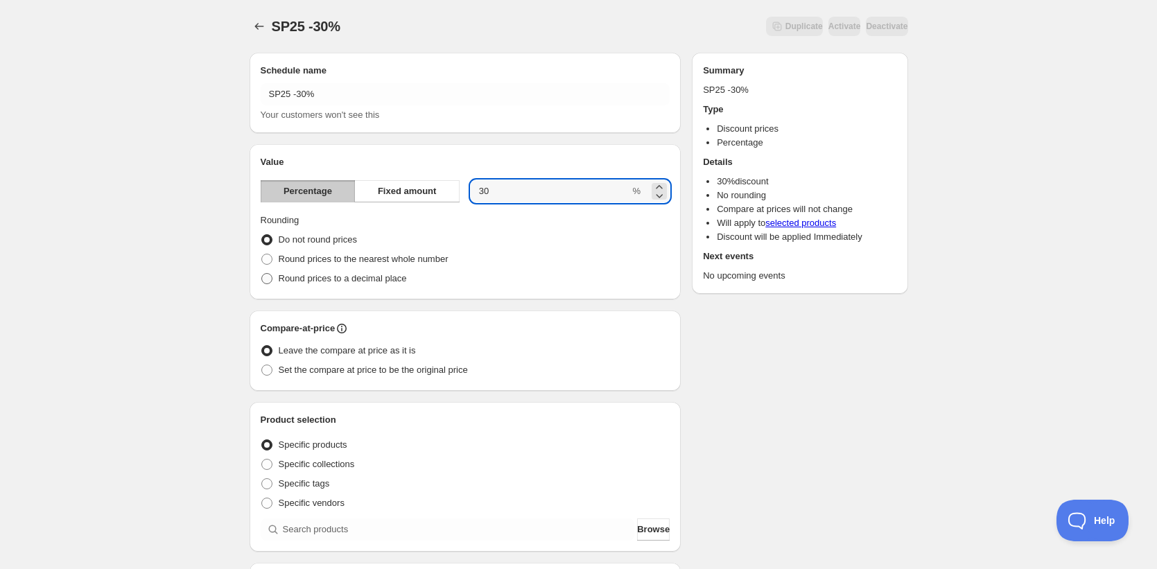
radio input "true"
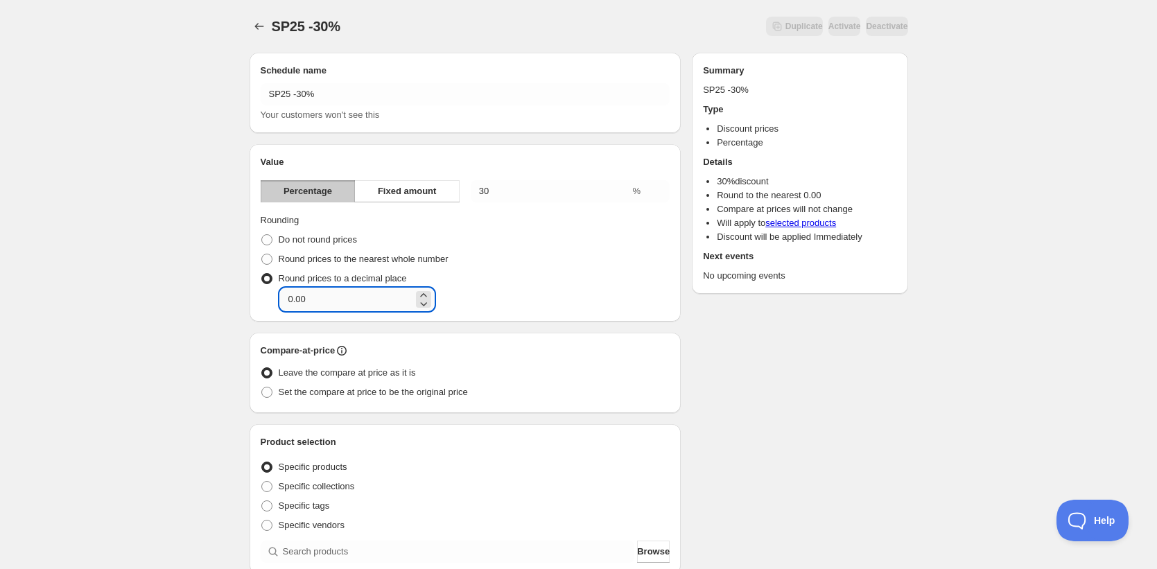
click at [378, 306] on input "0.00" at bounding box center [346, 299] width 133 height 22
type input "0.95"
click at [336, 389] on span "Set the compare at price to be the original price" at bounding box center [373, 392] width 189 height 10
click at [262, 387] on input "Set the compare at price to be the original price" at bounding box center [261, 387] width 1 height 1
radio input "true"
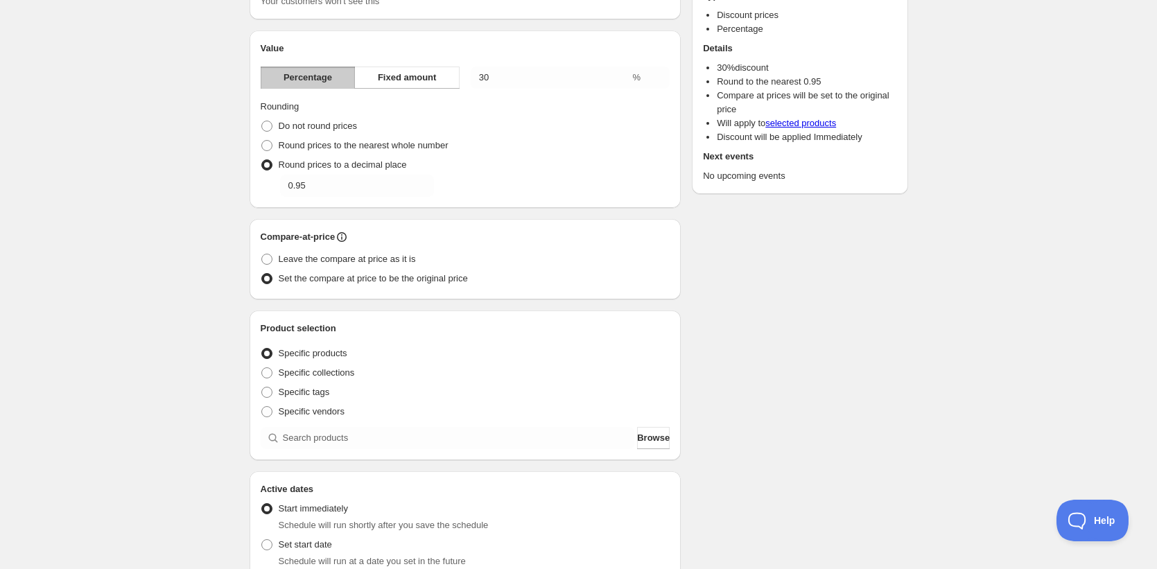
scroll to position [279, 0]
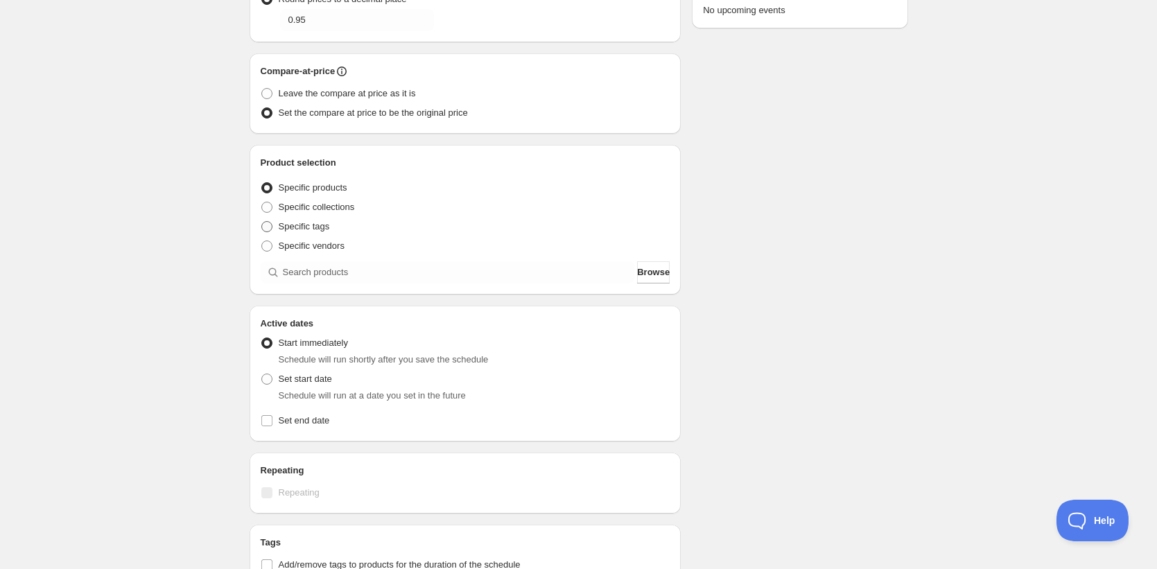
click at [299, 225] on span "Specific tags" at bounding box center [304, 226] width 51 height 10
click at [262, 222] on input "Specific tags" at bounding box center [261, 221] width 1 height 1
radio input "true"
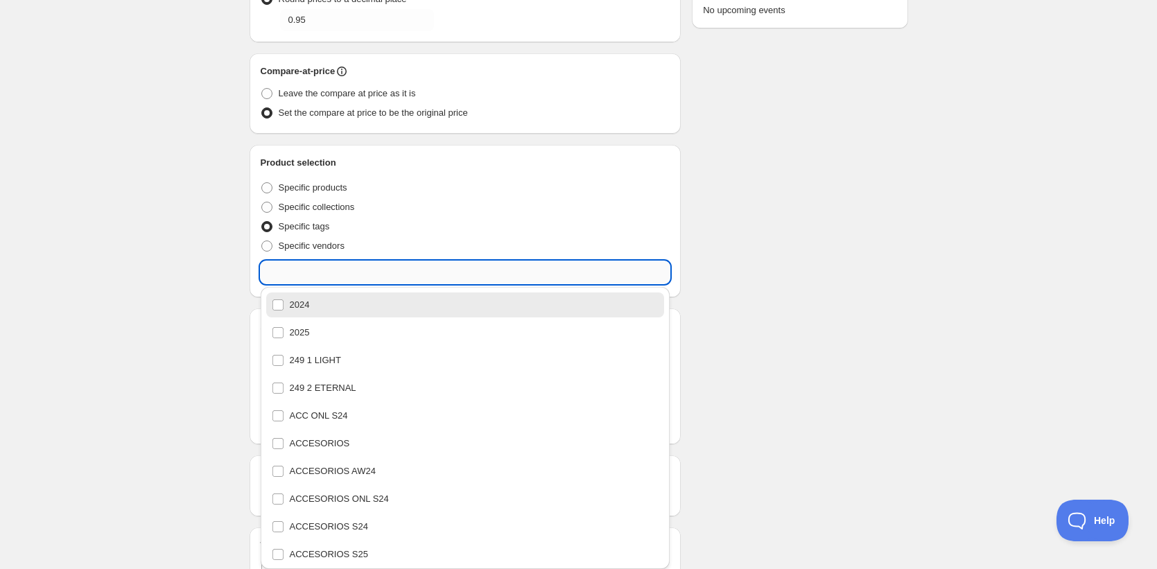
click at [355, 282] on input "text" at bounding box center [466, 272] width 410 height 22
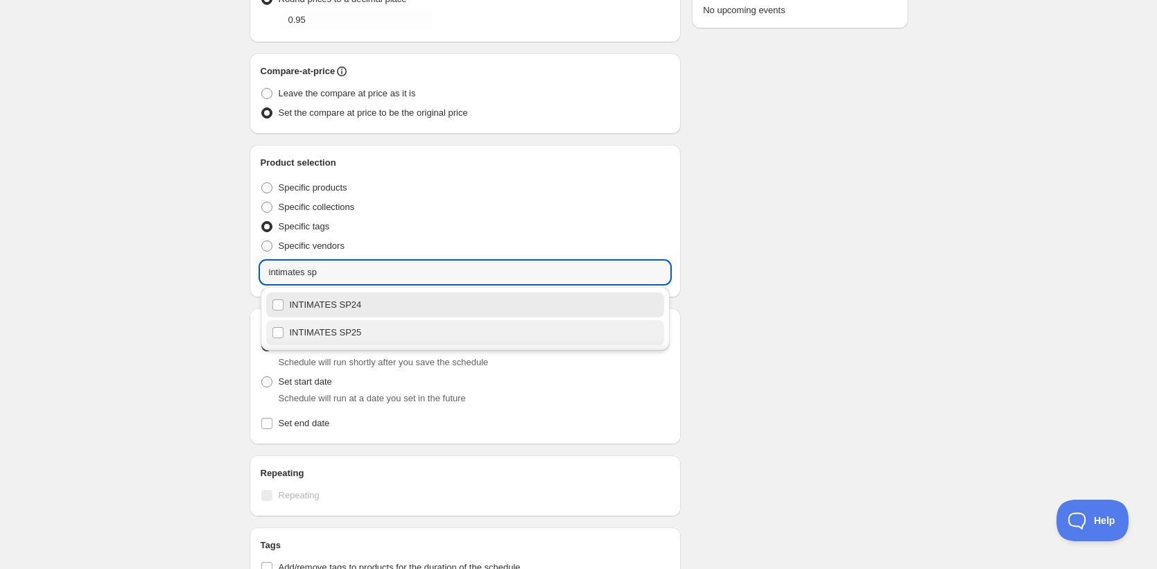
click at [354, 326] on div "INTIMATES SP25" at bounding box center [465, 332] width 387 height 19
type input "INTIMATES SP25"
checkbox input "true"
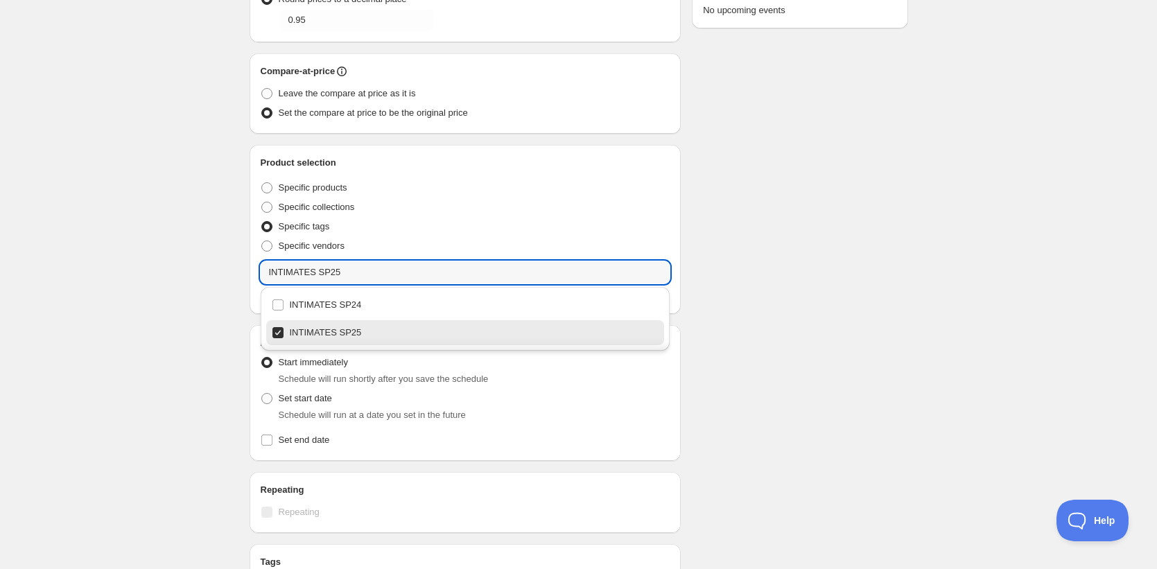
type input "INTIMATES SP25"
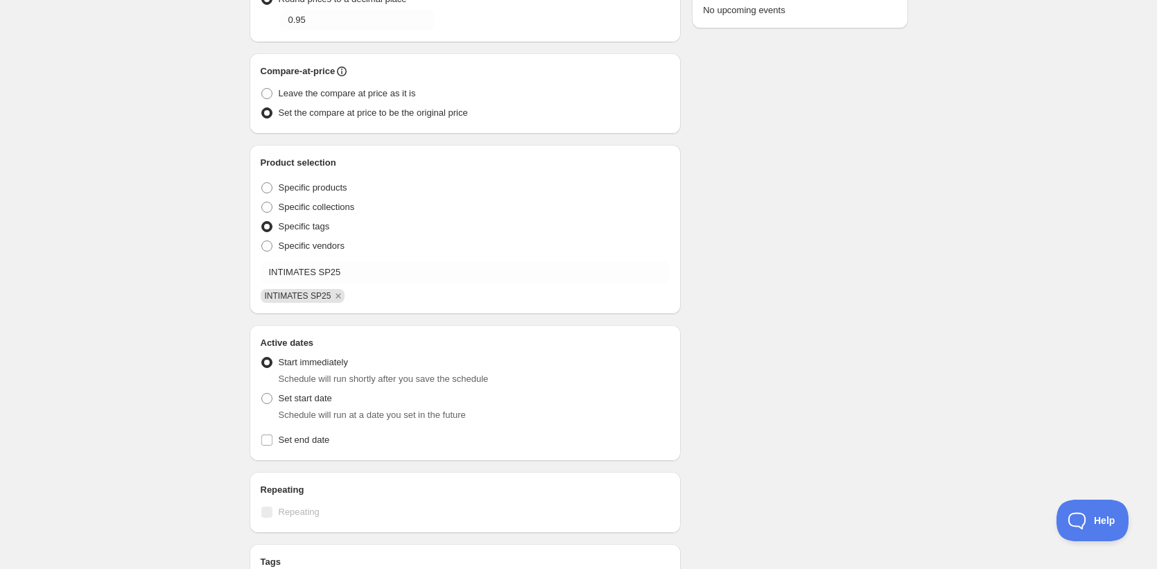
click at [200, 283] on div "SP25 -30%. This page is ready SP25 -30% Duplicate Activate Deactivate More acti…" at bounding box center [578, 254] width 1157 height 1067
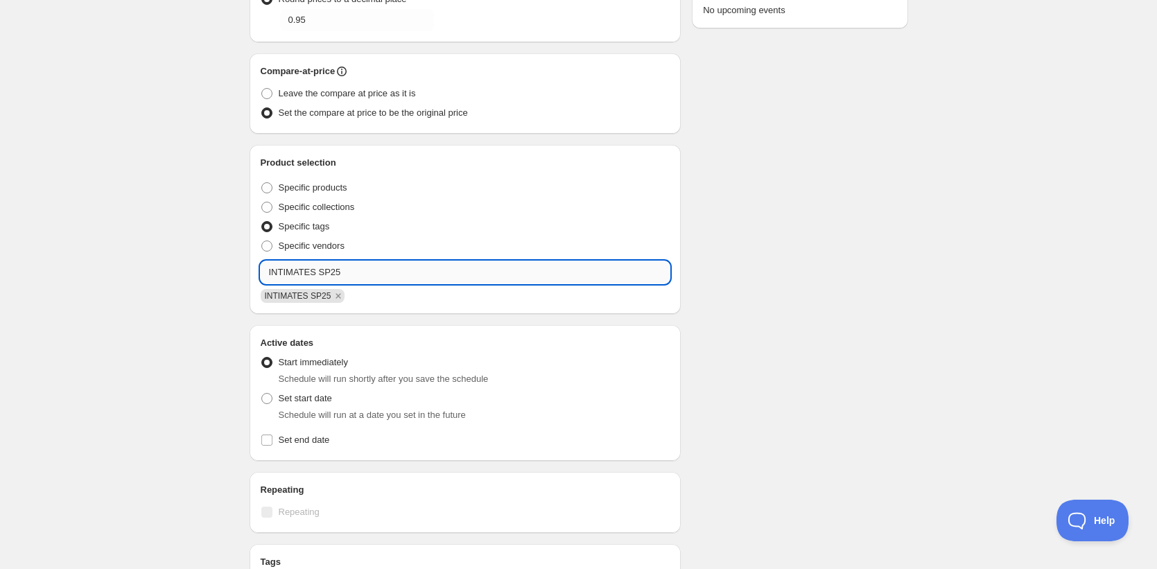
click at [317, 264] on input "INTIMATES SP25" at bounding box center [466, 272] width 410 height 22
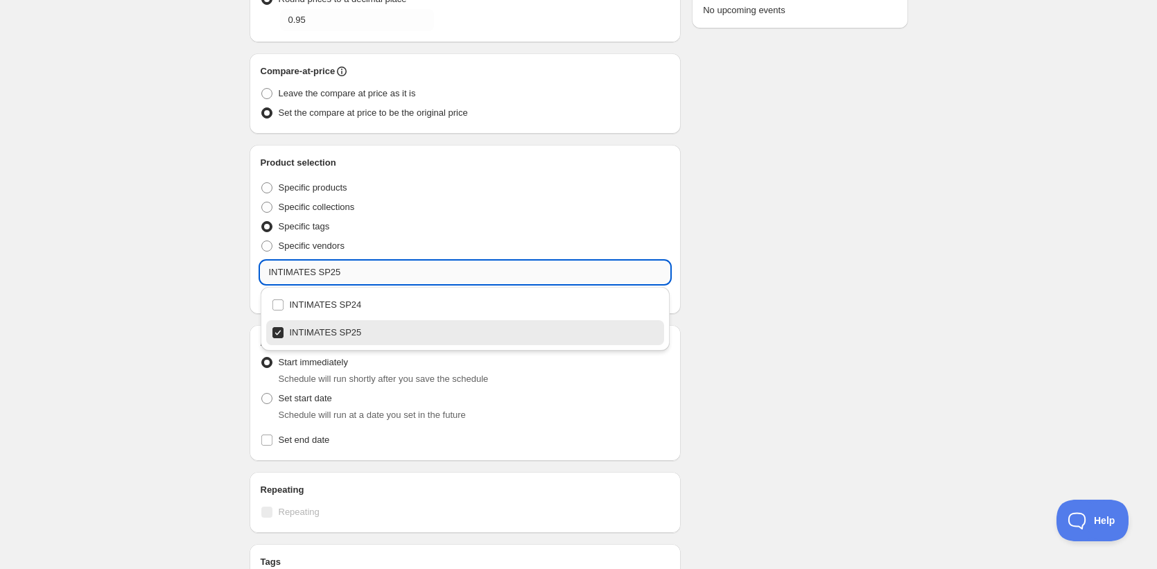
click at [317, 264] on input "INTIMATES SP25" at bounding box center [466, 272] width 410 height 22
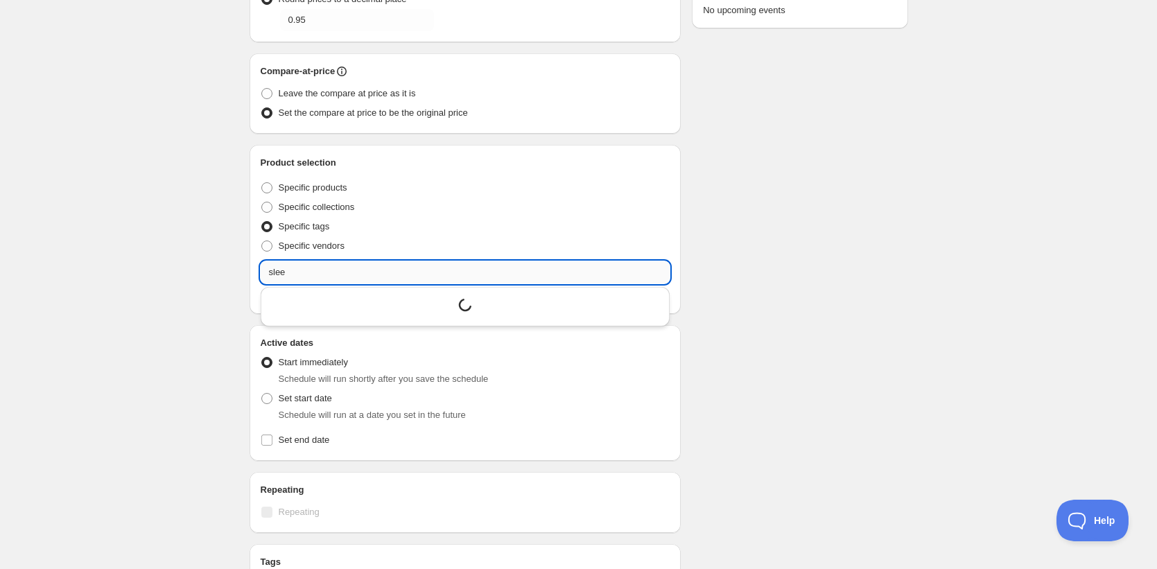
scroll to position [0, 0]
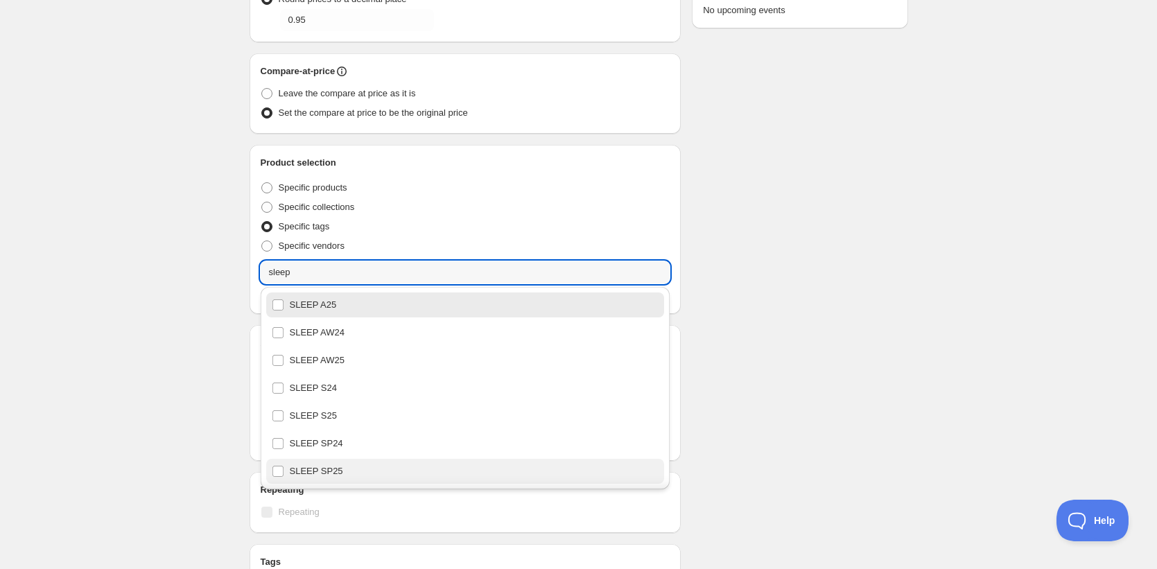
click at [341, 462] on div "SLEEP SP25" at bounding box center [465, 471] width 387 height 19
type input "SLEEP SP25"
checkbox input "true"
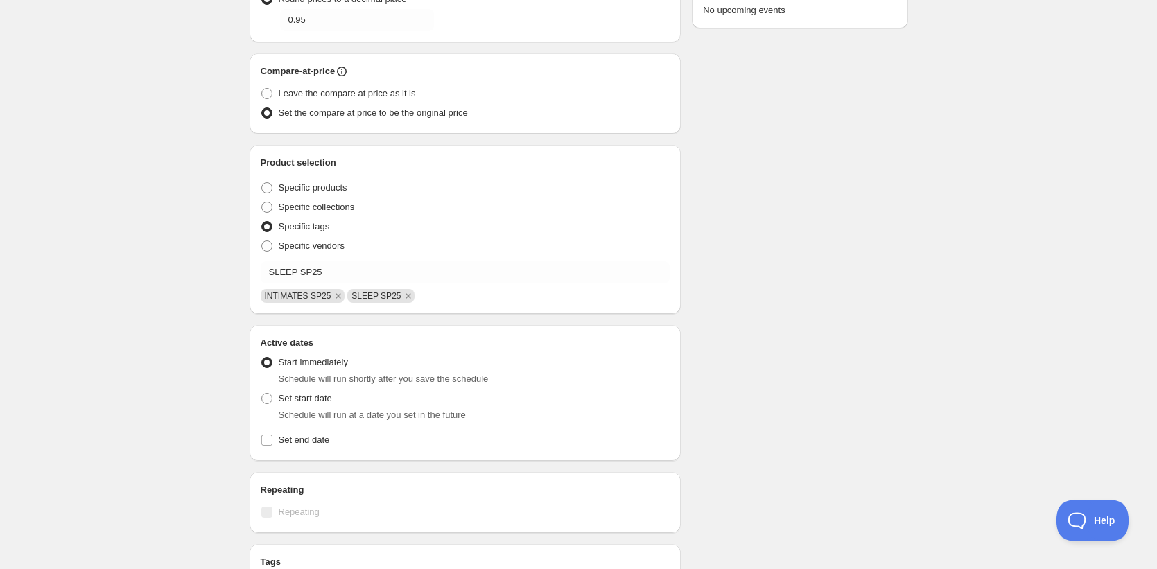
click at [698, 403] on div "Schedule name SP25 -30% Your customers won't see this Value Percentage Fixed am…" at bounding box center [572, 261] width 669 height 998
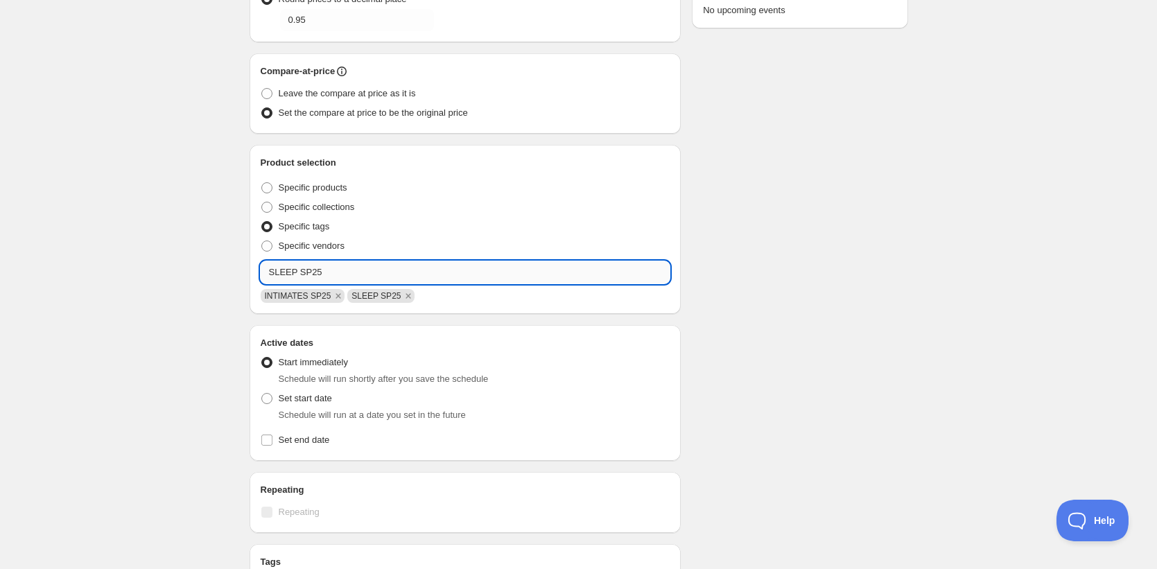
click at [357, 275] on input "SLEEP SP25" at bounding box center [466, 272] width 410 height 22
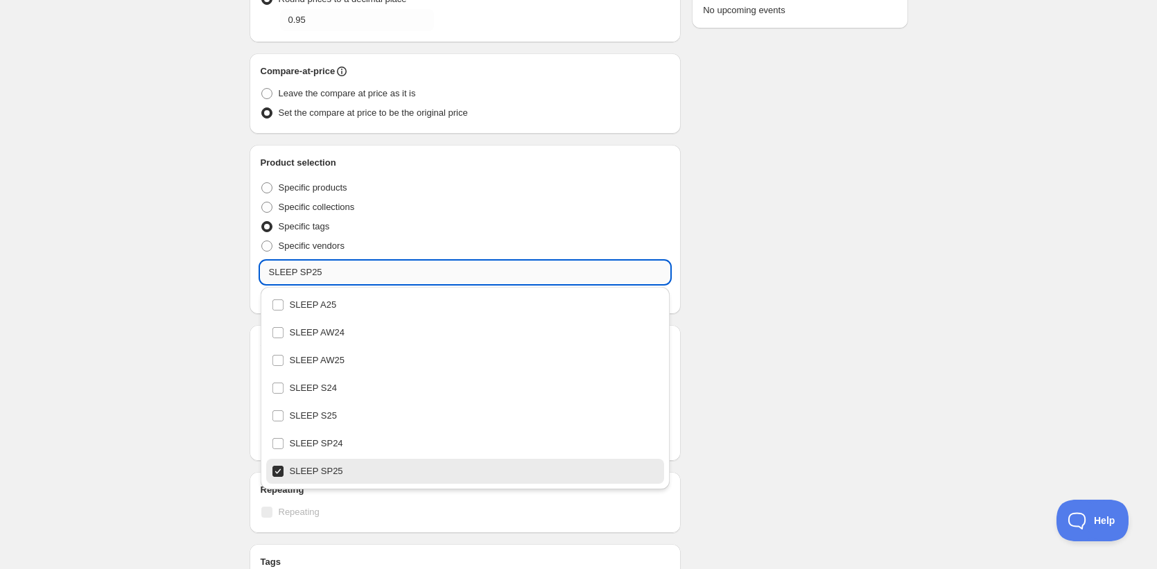
click at [357, 275] on input "SLEEP SP25" at bounding box center [466, 272] width 410 height 22
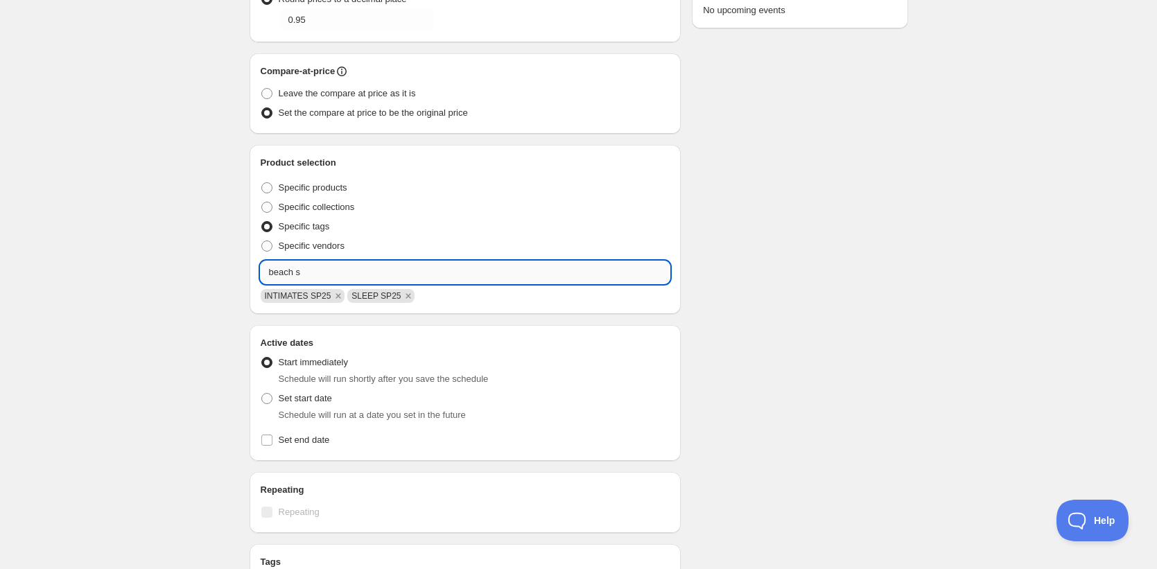
type input "beach sp"
click at [322, 271] on input "beach sp" at bounding box center [466, 272] width 410 height 22
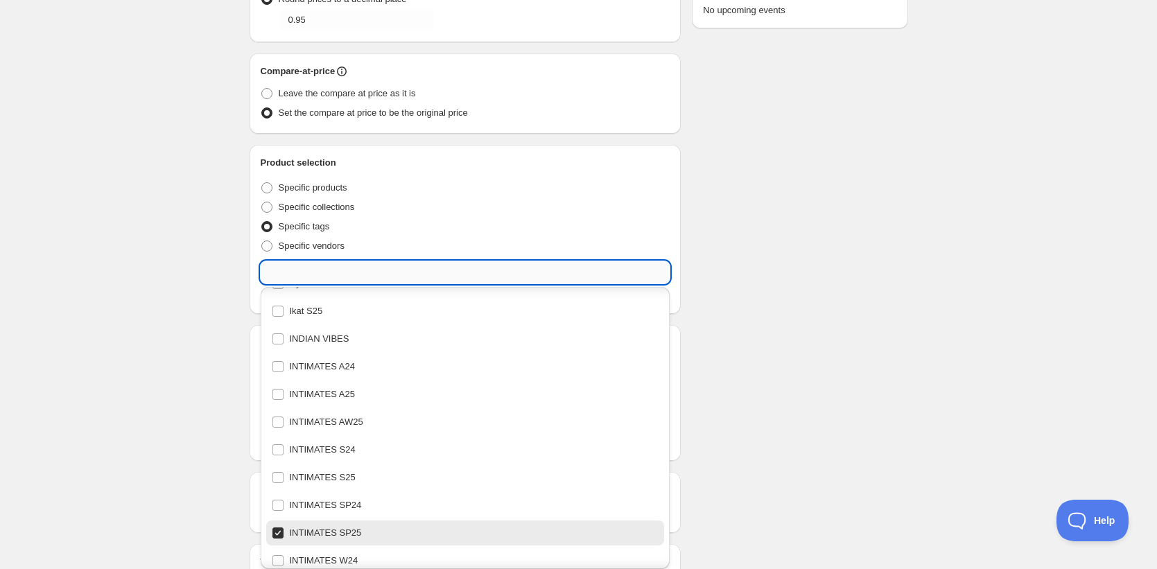
paste input "beach sp"
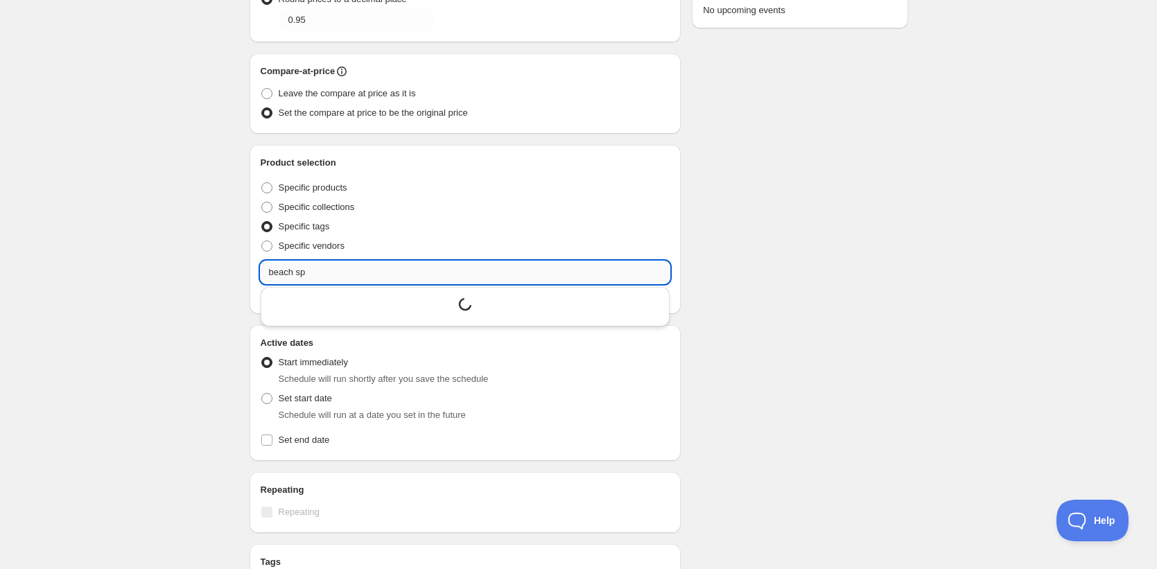
scroll to position [0, 0]
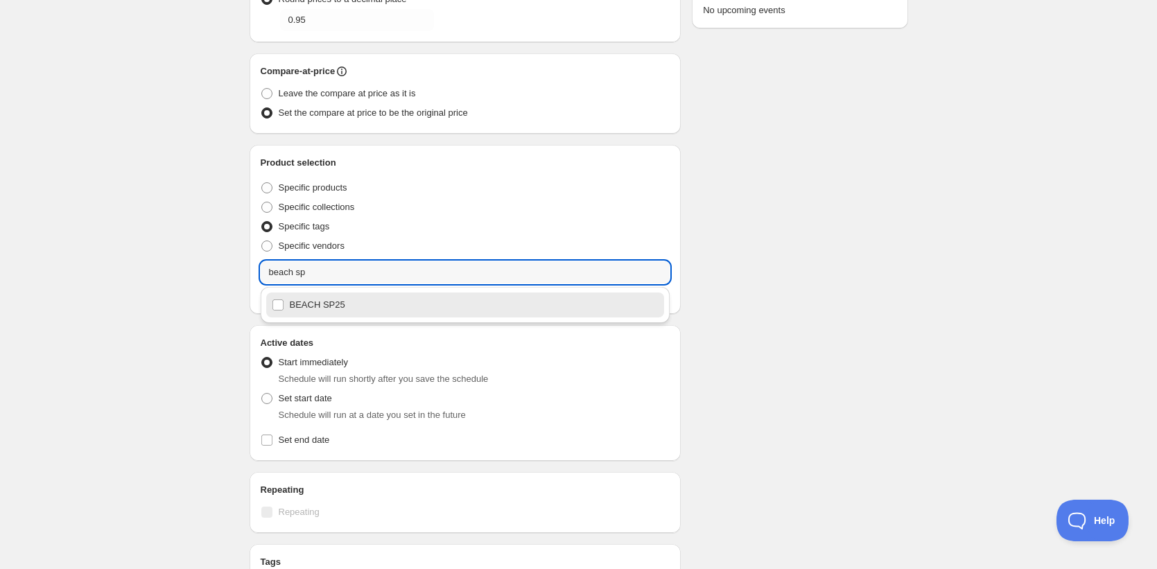
click at [313, 300] on div "BEACH SP25" at bounding box center [465, 304] width 387 height 19
type input "BEACH SP25"
checkbox input "true"
click at [771, 319] on div "Schedule name SP25 -30% Your customers won't see this Value Percentage Fixed am…" at bounding box center [572, 261] width 669 height 998
click at [312, 274] on input "BEACH SP25" at bounding box center [466, 272] width 410 height 22
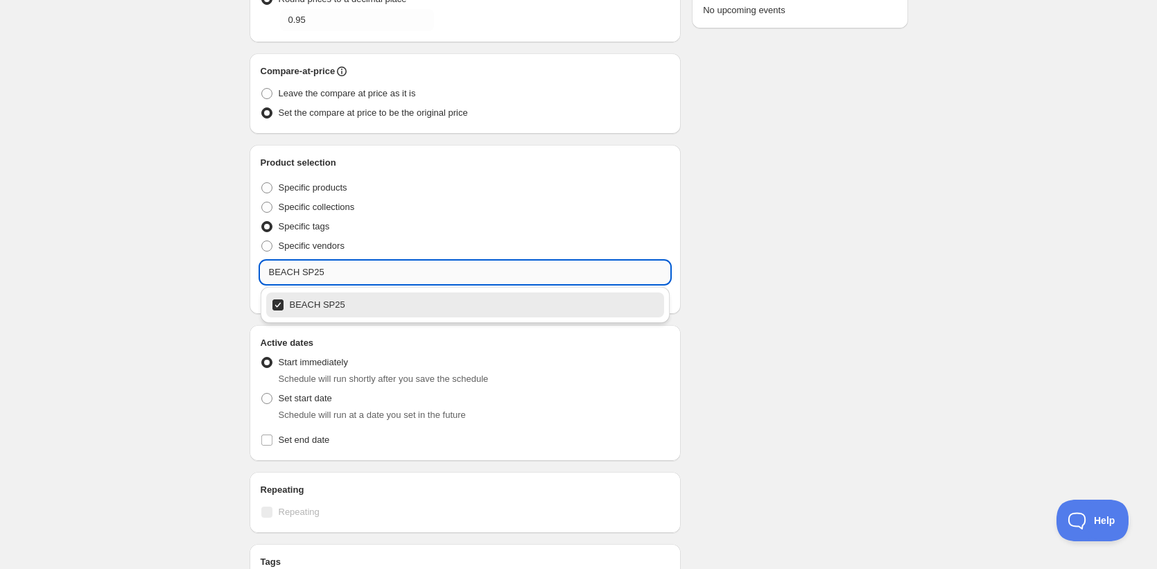
click at [312, 274] on input "BEACH SP25" at bounding box center [466, 272] width 410 height 22
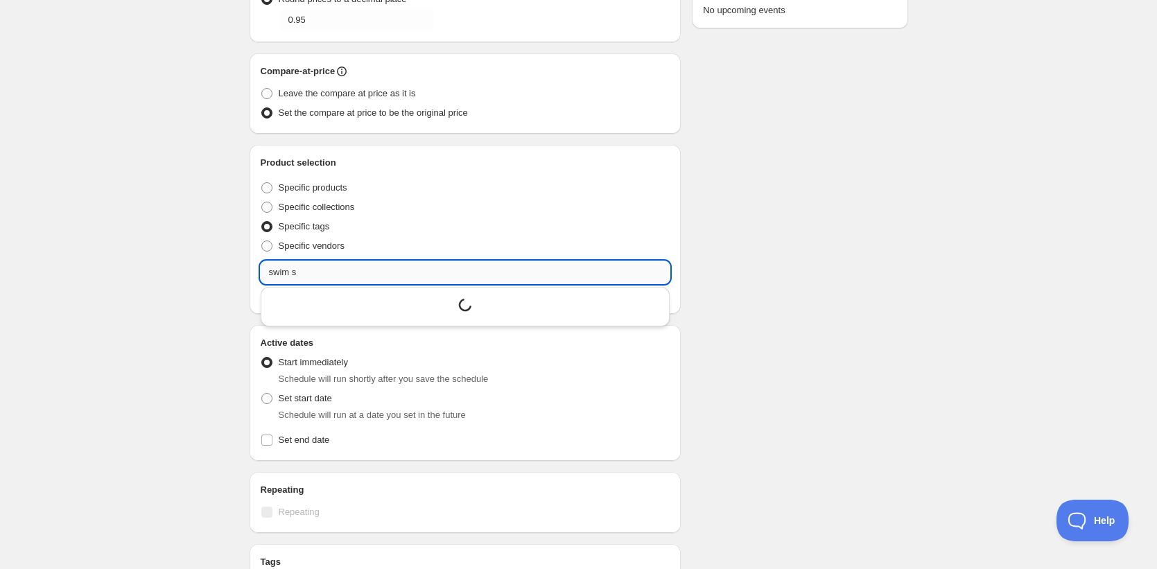
type input "swim sp"
click at [307, 271] on input "swim sp" at bounding box center [466, 272] width 410 height 22
click at [176, 287] on div "SP25 -30%. This page is ready SP25 -30% Duplicate Activate Deactivate More acti…" at bounding box center [578, 254] width 1157 height 1067
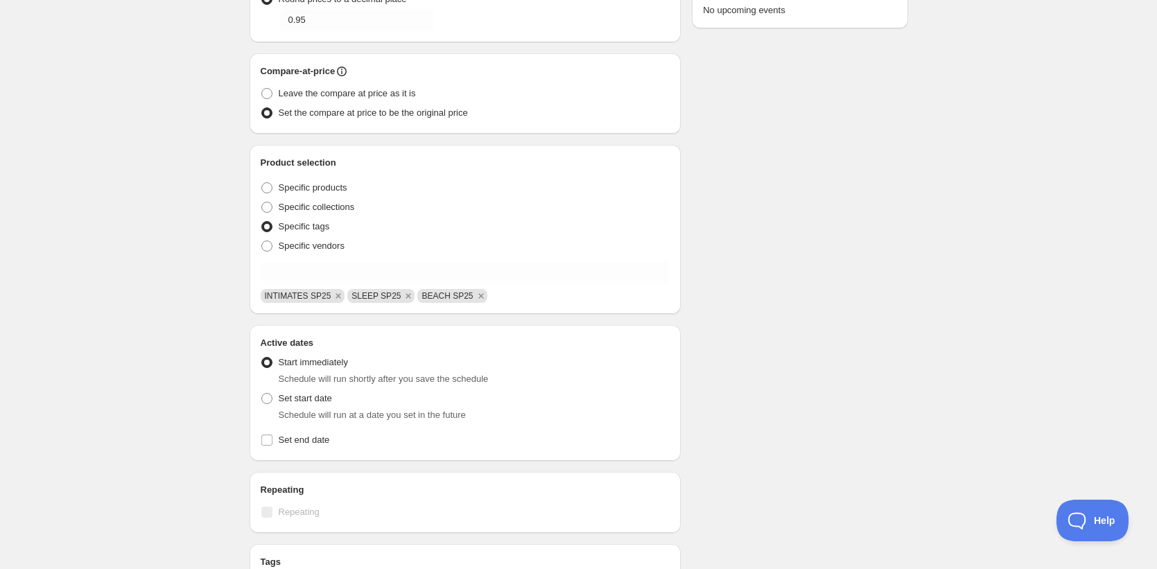
click at [285, 284] on div "Product selection Entity type Specific products Specific collections Specific t…" at bounding box center [466, 229] width 410 height 147
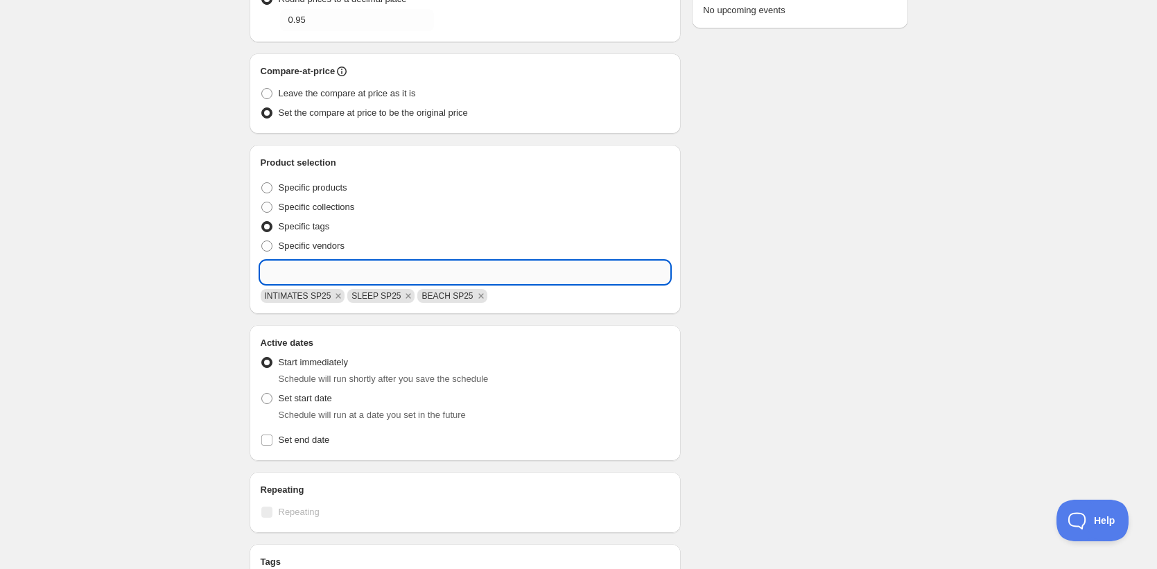
click at [286, 281] on input "text" at bounding box center [466, 272] width 410 height 22
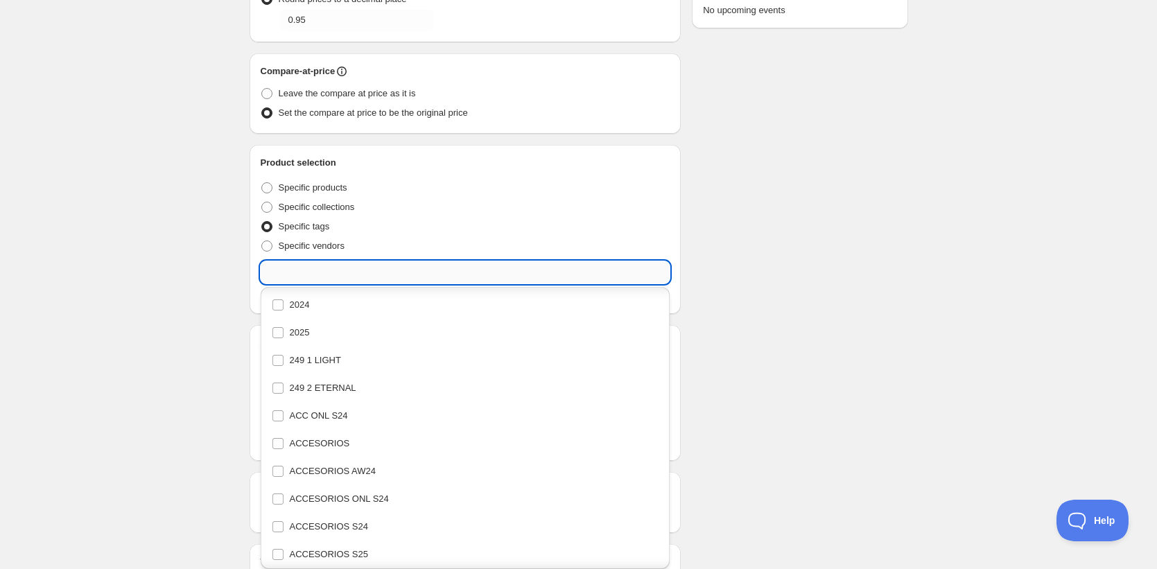
scroll to position [742, 0]
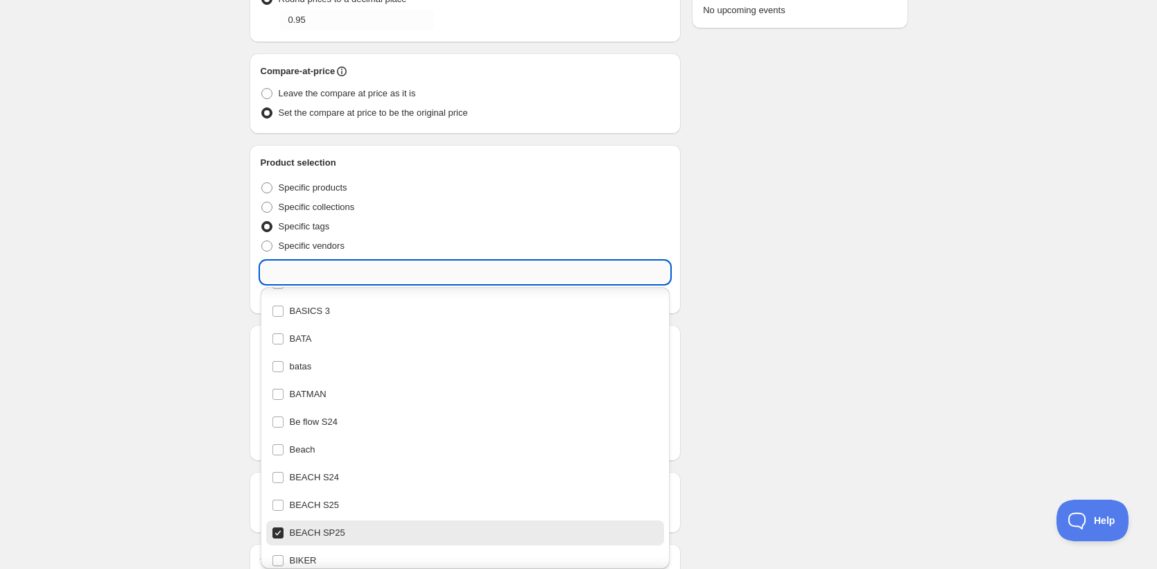
paste input "swim sp"
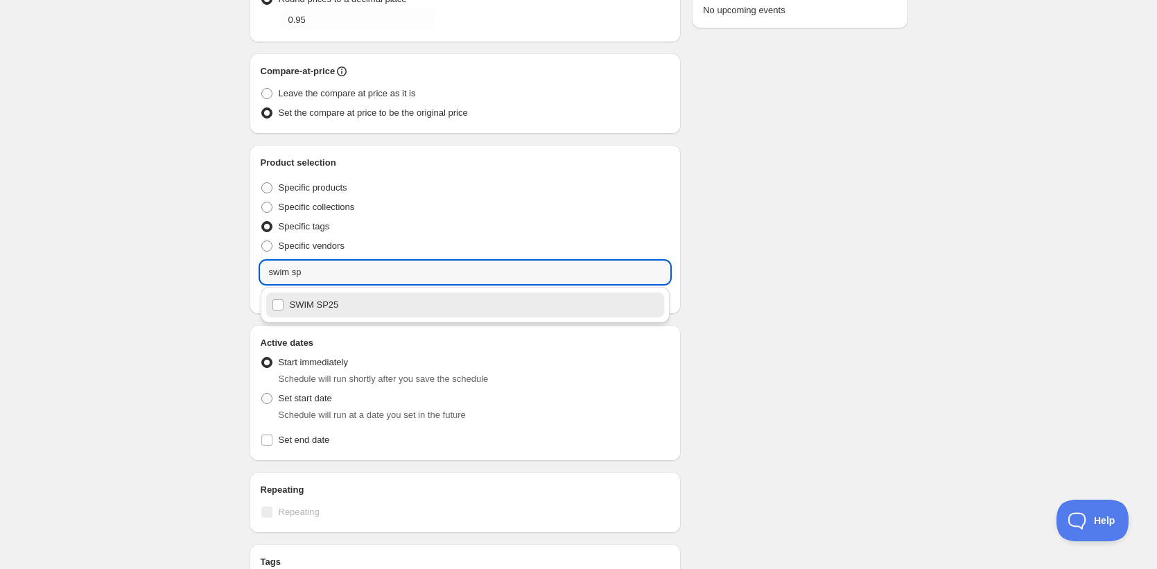
click at [295, 299] on div "SWIM SP25" at bounding box center [465, 304] width 387 height 19
type input "SWIM SP25"
checkbox input "true"
type input "SWIM SP25"
click at [674, 325] on div "Active dates Active Date Type Start immediately Schedule will run shortly after…" at bounding box center [465, 393] width 432 height 136
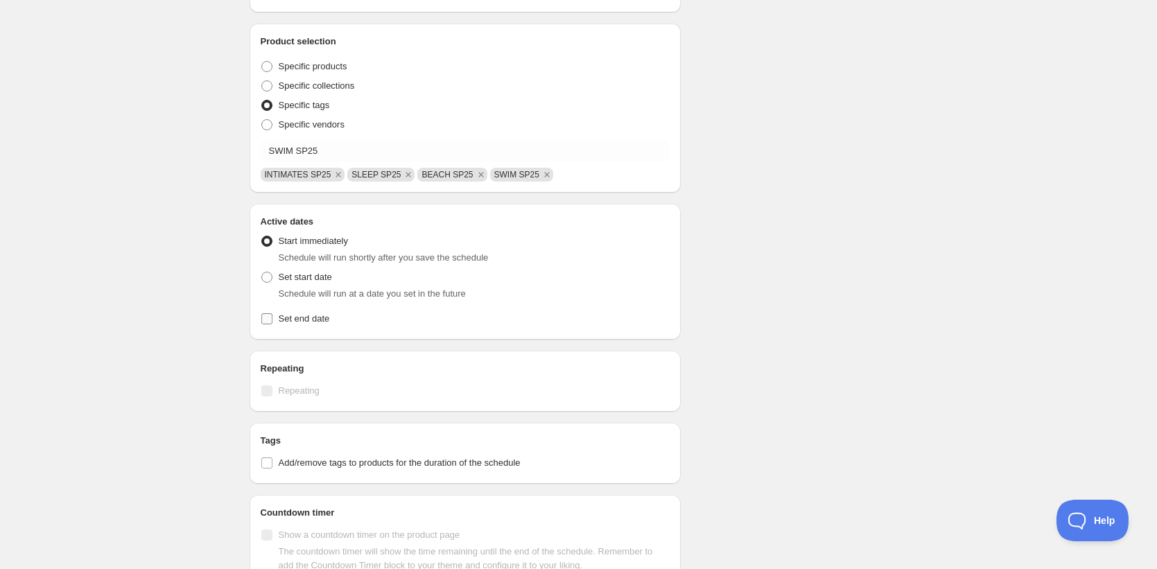
scroll to position [416, 0]
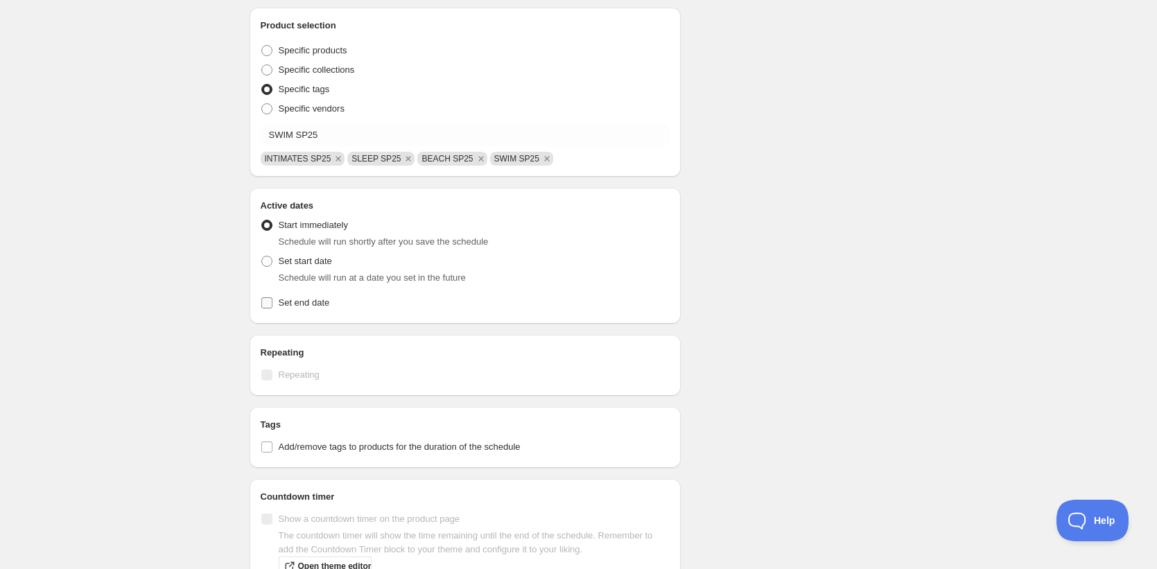
click at [310, 297] on span "Set end date" at bounding box center [304, 302] width 51 height 10
click at [272, 297] on input "Set end date" at bounding box center [266, 302] width 11 height 11
checkbox input "true"
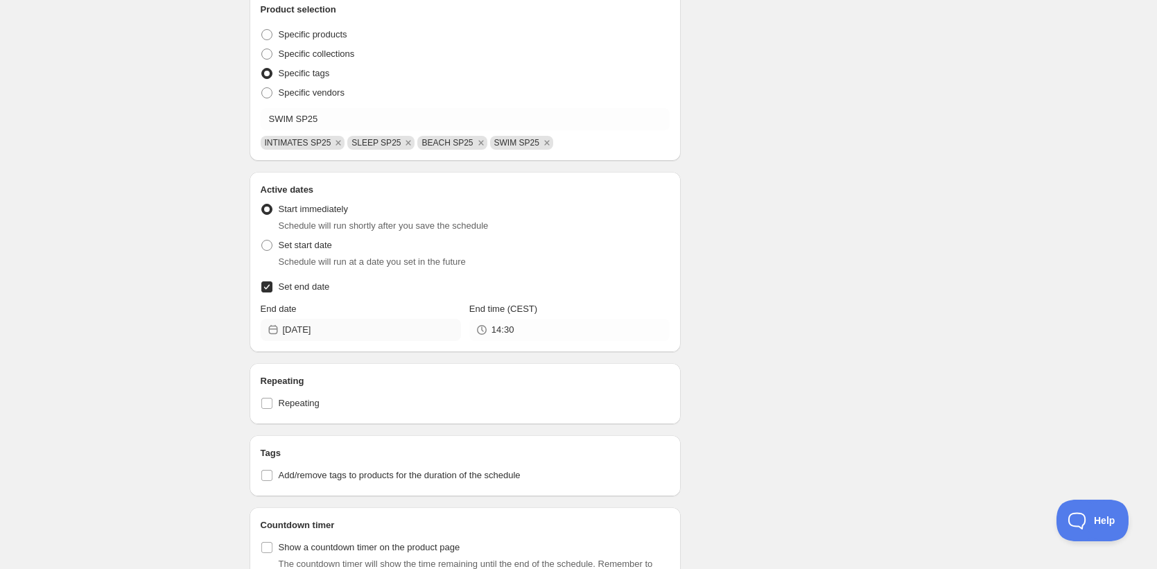
scroll to position [433, 0]
click at [324, 326] on input "2025-09-01" at bounding box center [372, 329] width 178 height 22
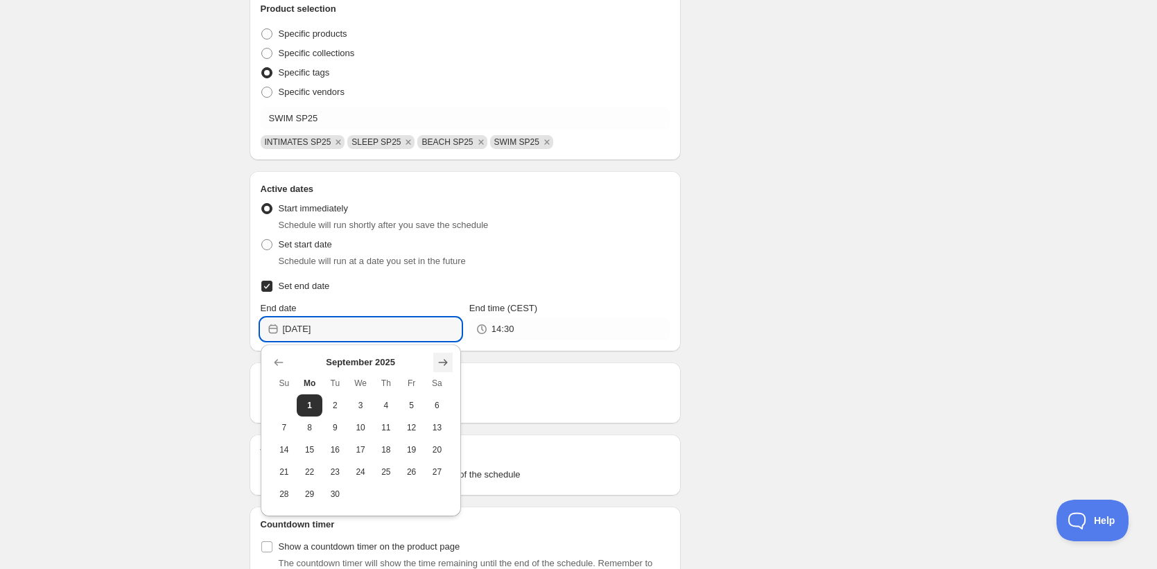
click at [448, 362] on icon "Show next month, October 2025" at bounding box center [443, 363] width 14 height 14
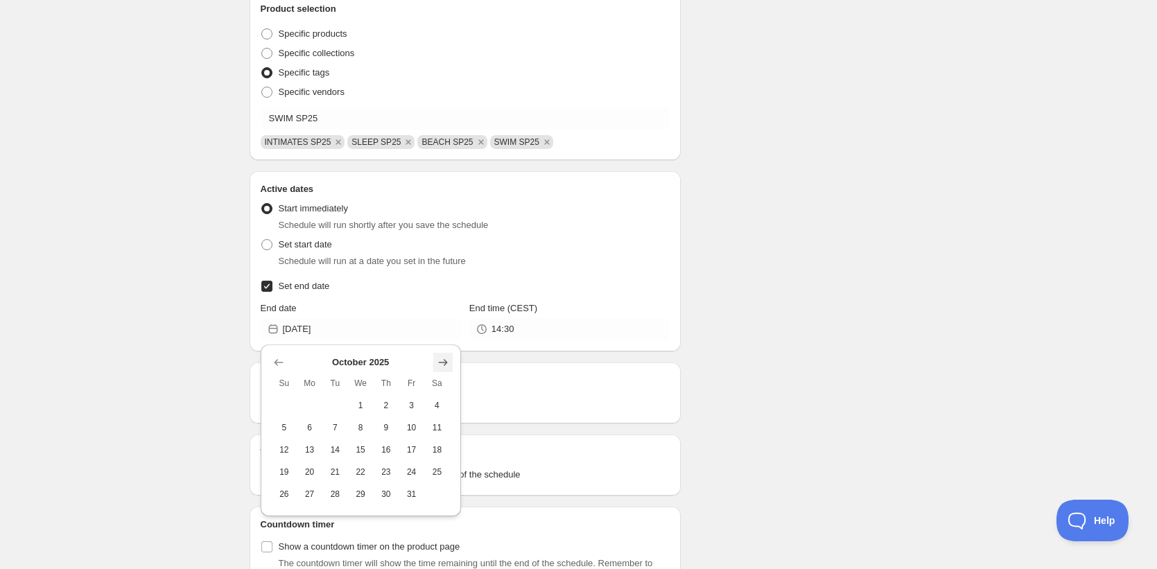
click at [448, 362] on icon "Show next month, November 2025" at bounding box center [443, 363] width 14 height 14
click at [448, 362] on icon "Show next month, December 2025" at bounding box center [443, 363] width 14 height 14
click at [448, 362] on icon "Show next month, February 2026" at bounding box center [443, 363] width 14 height 14
click at [448, 362] on icon "Show next month, March 2026" at bounding box center [443, 363] width 14 height 14
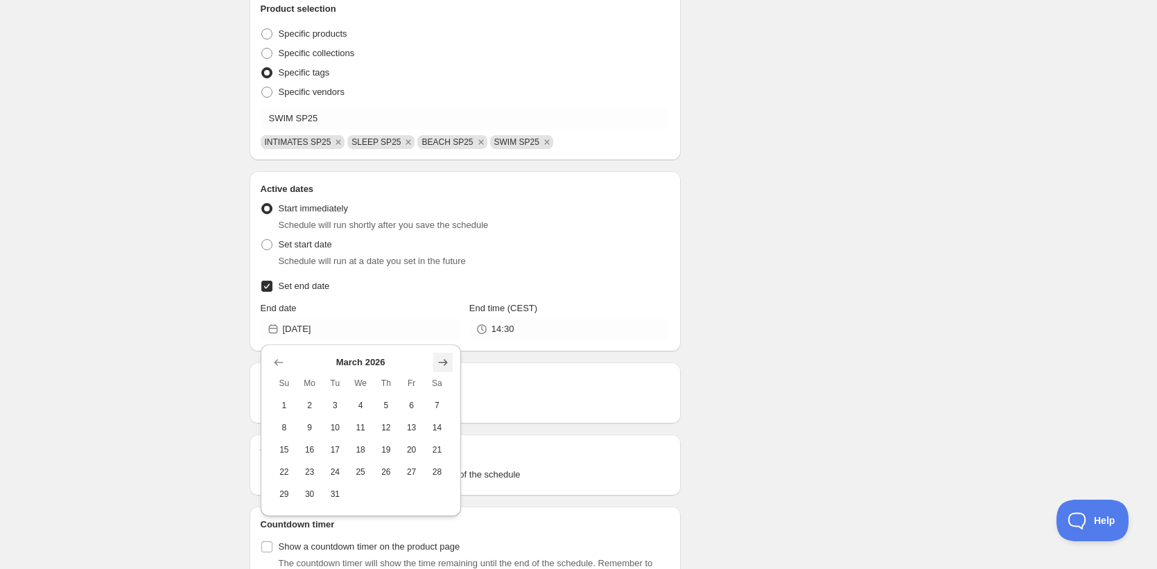
click at [448, 362] on icon "Show next month, April 2026" at bounding box center [443, 363] width 14 height 14
click at [448, 362] on icon "Show next month, May 2026" at bounding box center [443, 363] width 14 height 14
click at [448, 362] on icon "Show next month, July 2026" at bounding box center [443, 363] width 14 height 14
click at [421, 486] on button "31" at bounding box center [411, 494] width 26 height 22
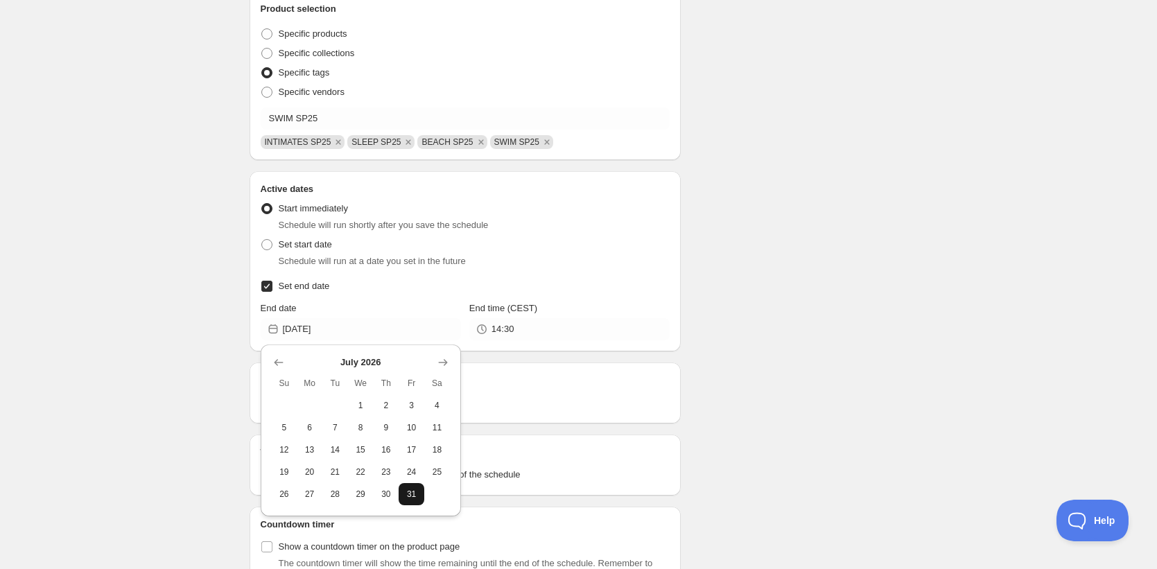
type input "2026-07-31"
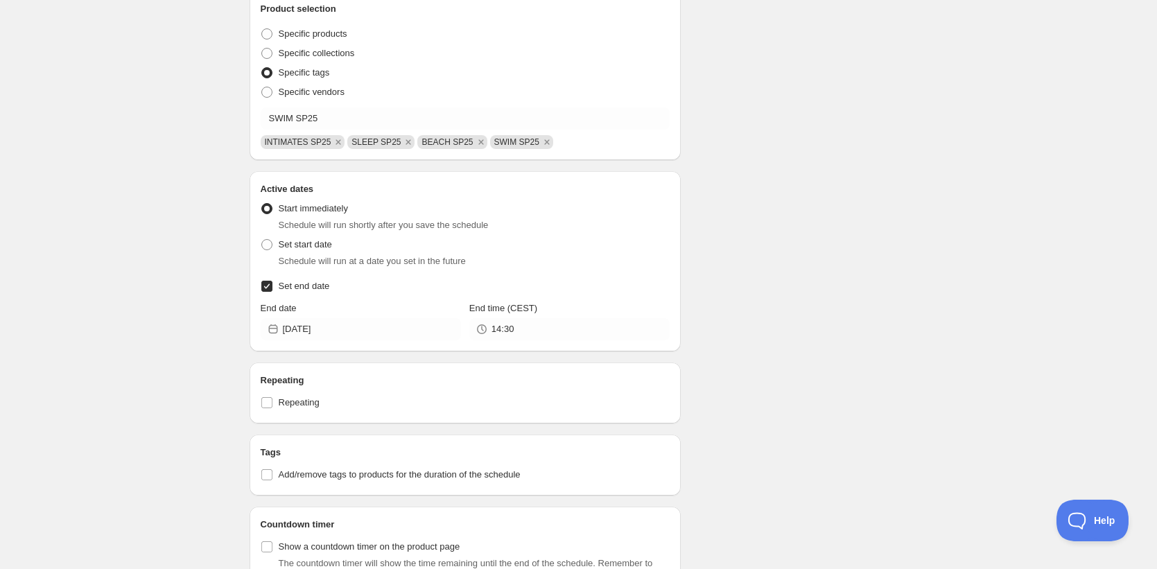
click at [826, 328] on div "Schedule name SP25 -30% Your customers won't see this Value Percentage Fixed am…" at bounding box center [572, 129] width 669 height 1042
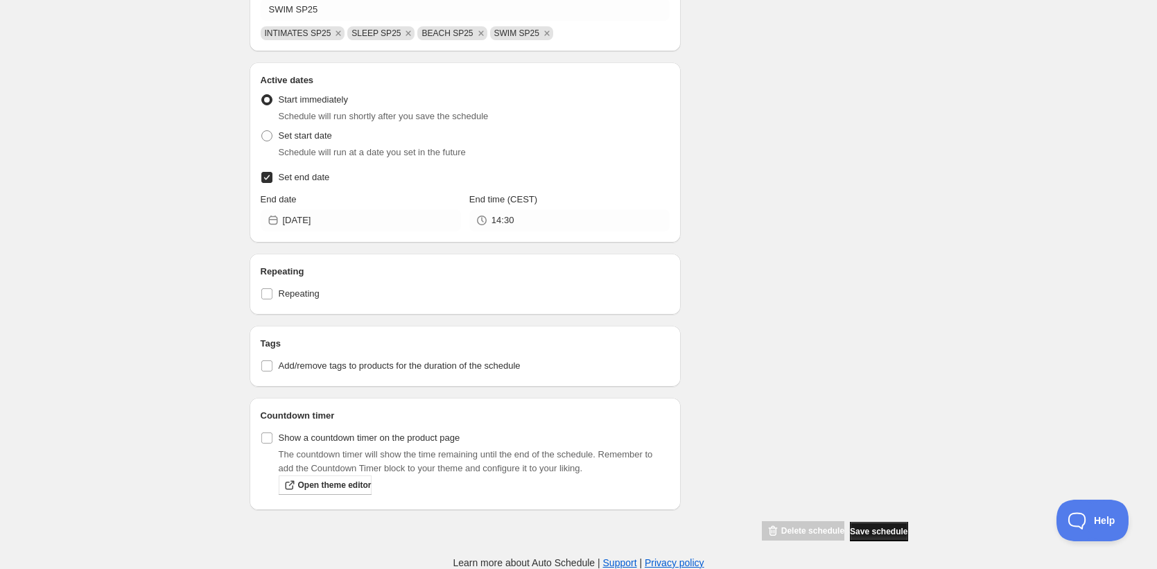
click at [886, 524] on button "Save schedule" at bounding box center [879, 531] width 58 height 19
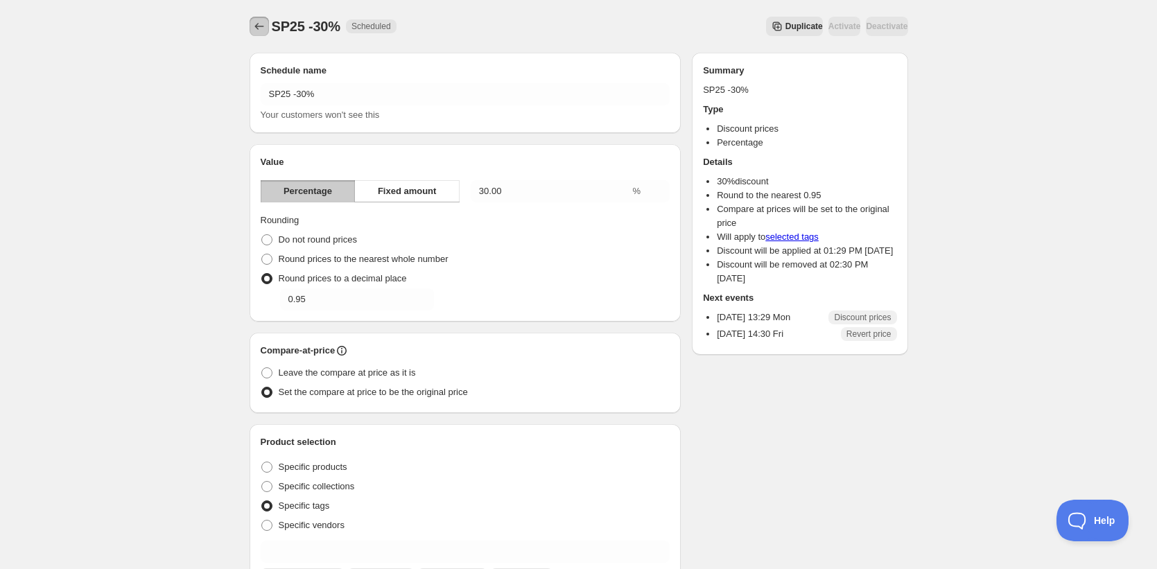
click at [256, 30] on icon "Schedules" at bounding box center [259, 26] width 14 height 14
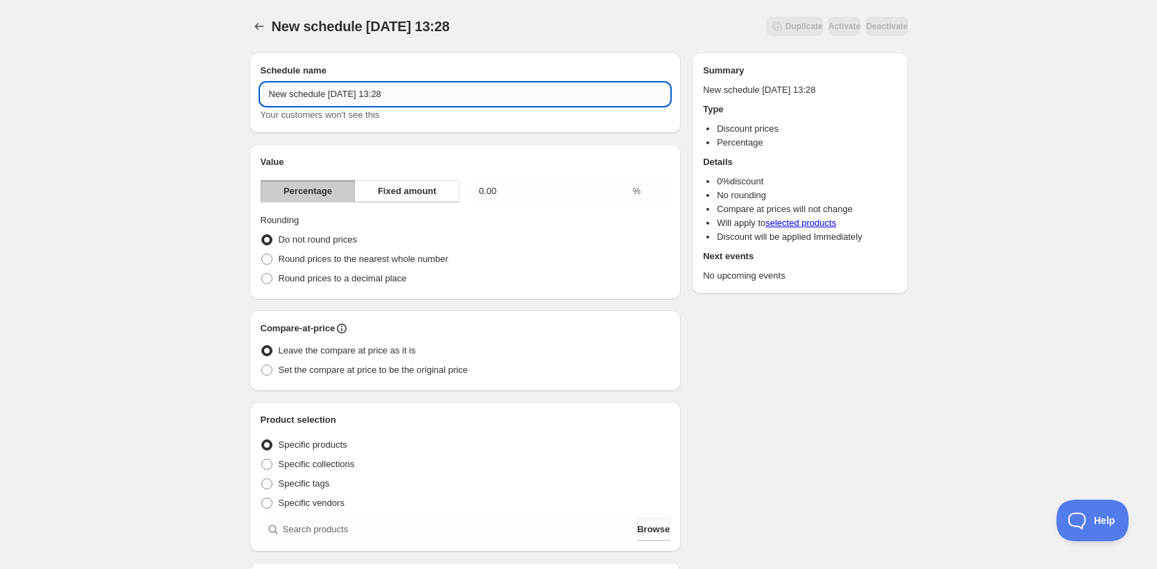
click at [356, 96] on input "New schedule Sep 01 2025 13:28" at bounding box center [466, 94] width 410 height 22
click at [940, 315] on div "AW25. This page is ready AW25 Duplicate Activate Deactivate More actions Duplic…" at bounding box center [578, 513] width 1157 height 1026
click at [334, 87] on input "AW25" at bounding box center [466, 94] width 410 height 22
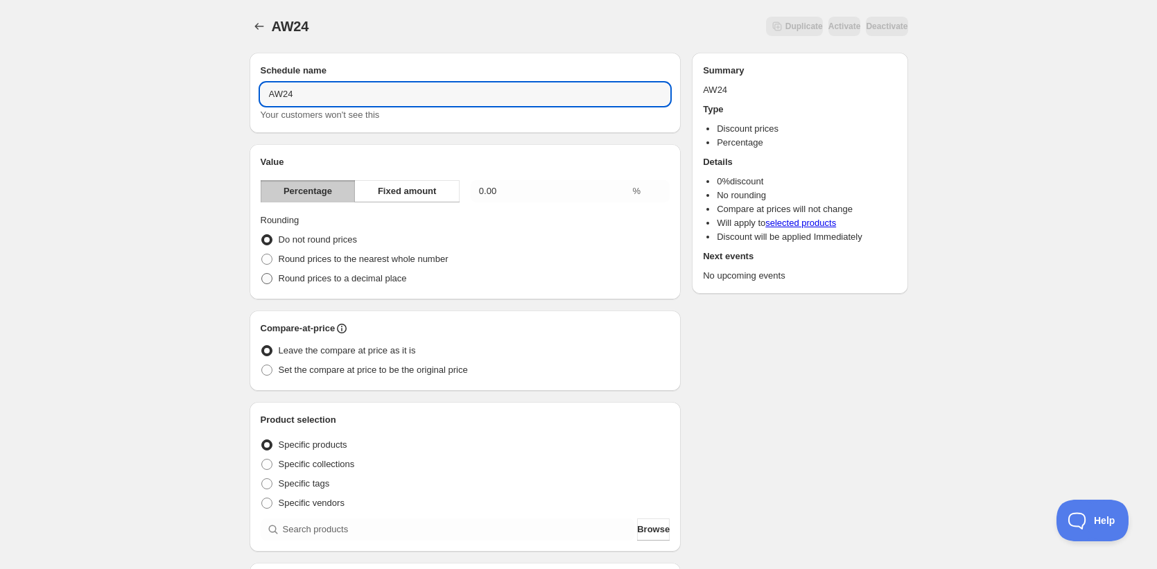
type input "AW24"
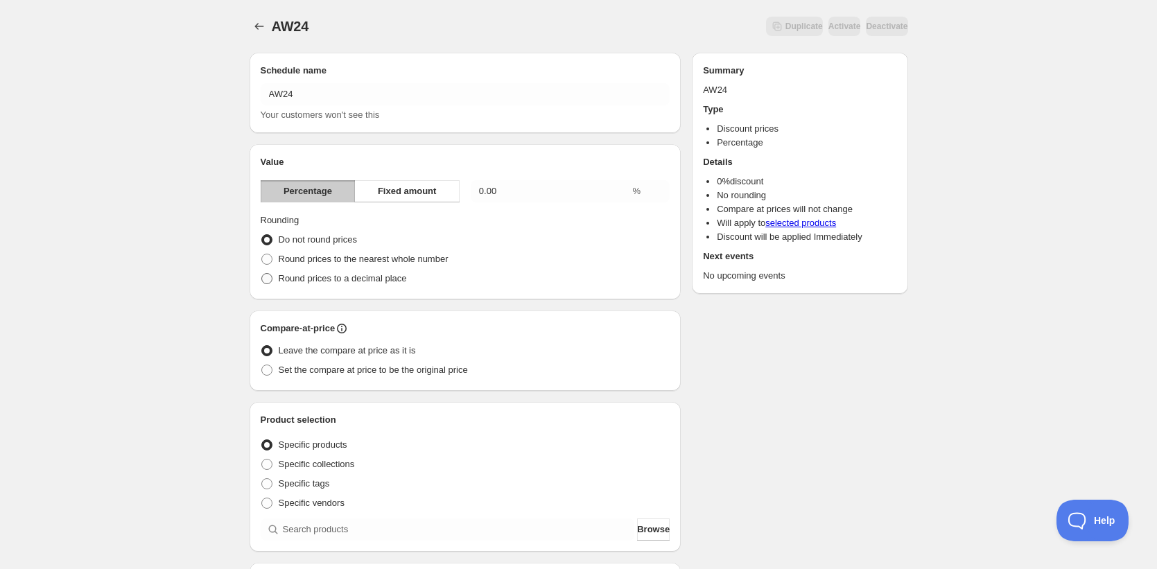
click at [343, 282] on span "Round prices to a decimal place" at bounding box center [343, 278] width 128 height 10
click at [262, 274] on input "Round prices to a decimal place" at bounding box center [261, 273] width 1 height 1
radio input "true"
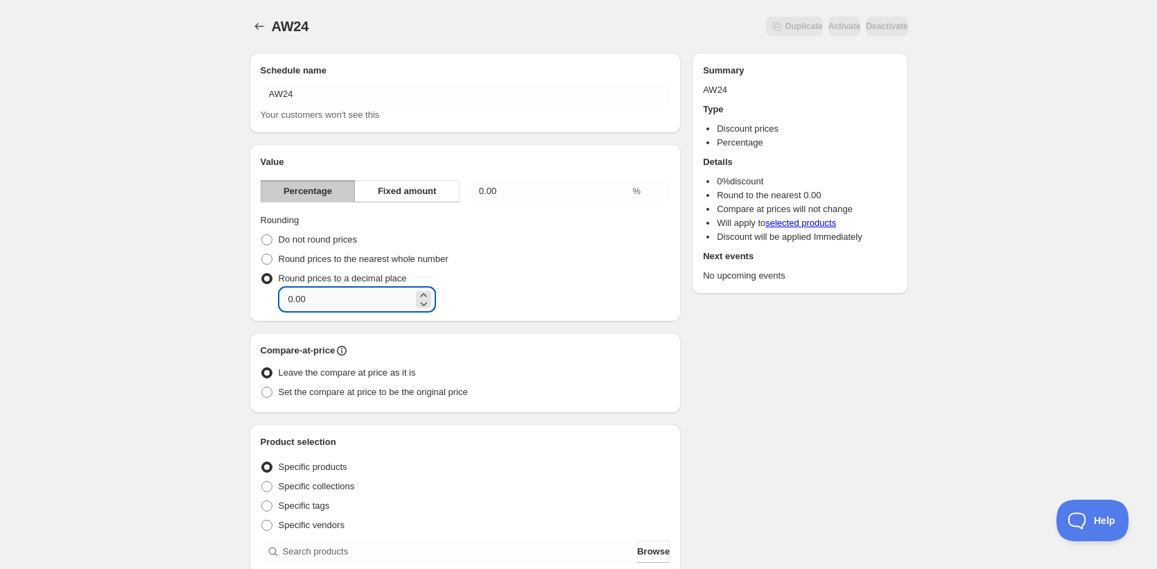
click at [335, 289] on input "0.00" at bounding box center [346, 299] width 133 height 22
type input "0.95"
click at [519, 193] on input "0.00" at bounding box center [550, 191] width 159 height 22
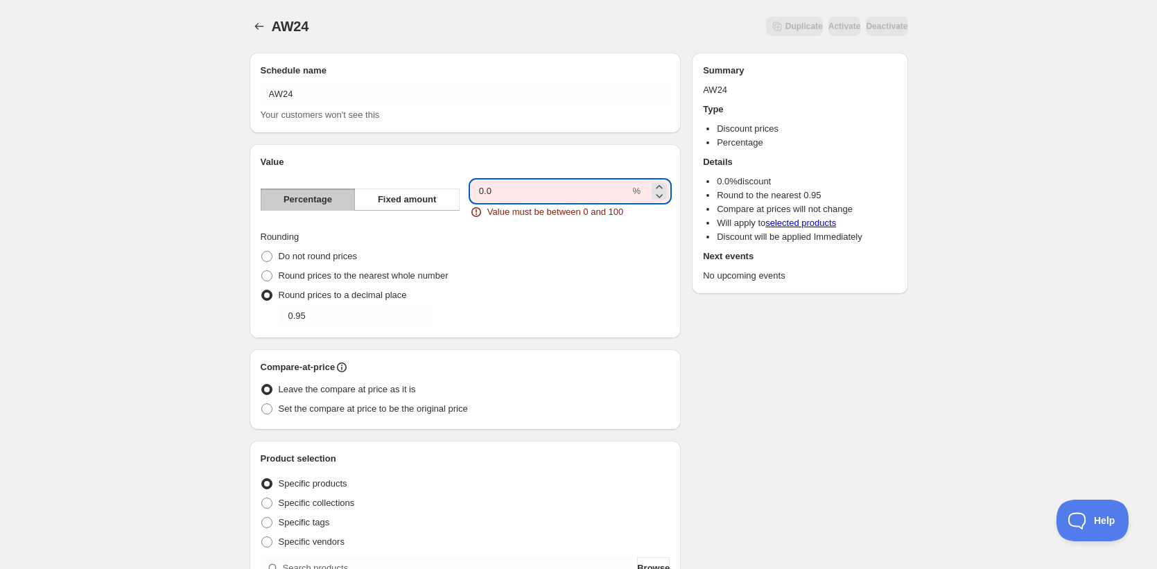
type input "0"
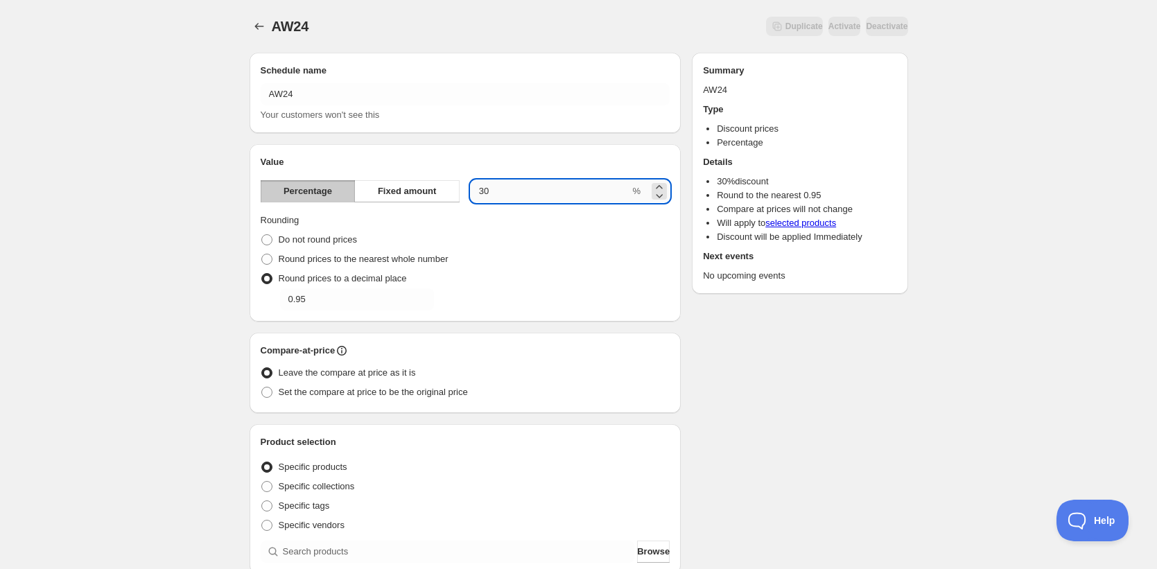
type input "3"
type input "40"
click at [830, 398] on div "Schedule name AW24 Your customers won't see this Value Percentage Fixed amount …" at bounding box center [572, 531] width 669 height 978
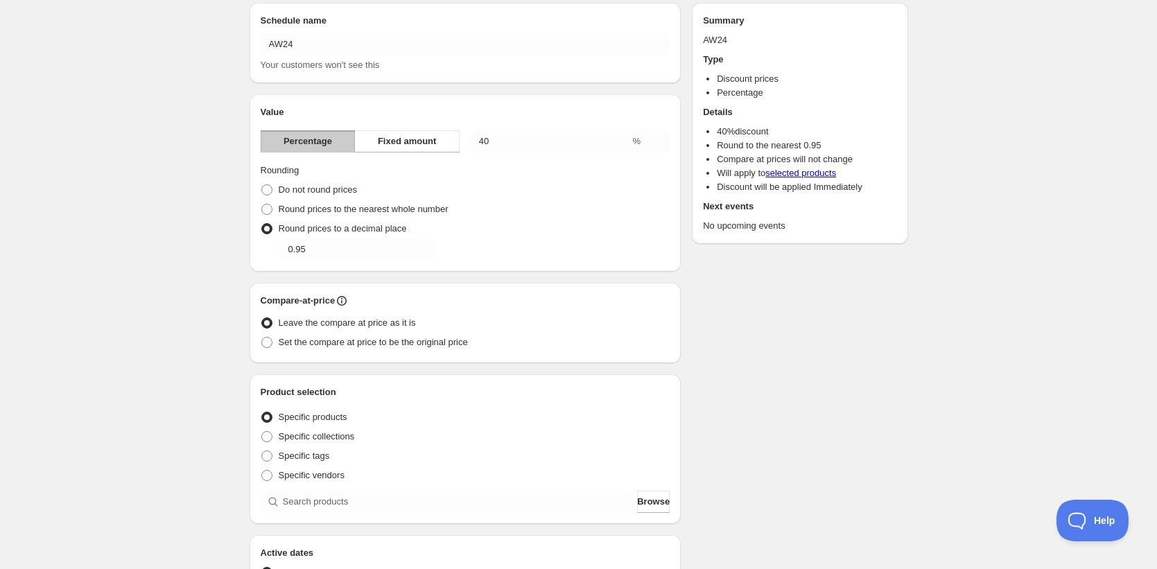
scroll to position [114, 0]
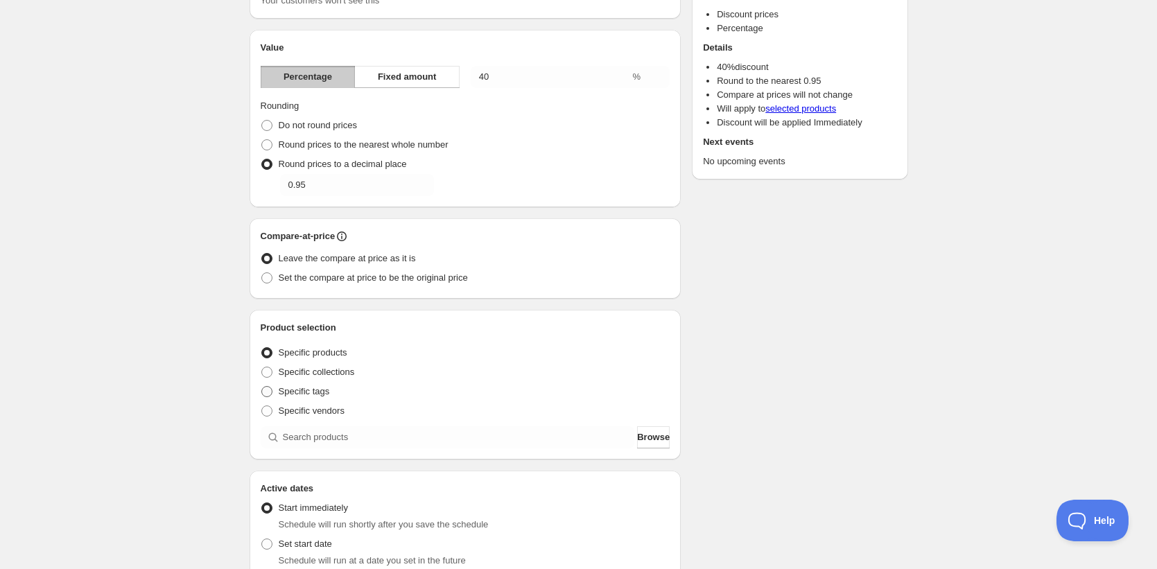
click at [294, 393] on span "Specific tags" at bounding box center [304, 391] width 51 height 10
click at [262, 387] on input "Specific tags" at bounding box center [261, 386] width 1 height 1
radio input "true"
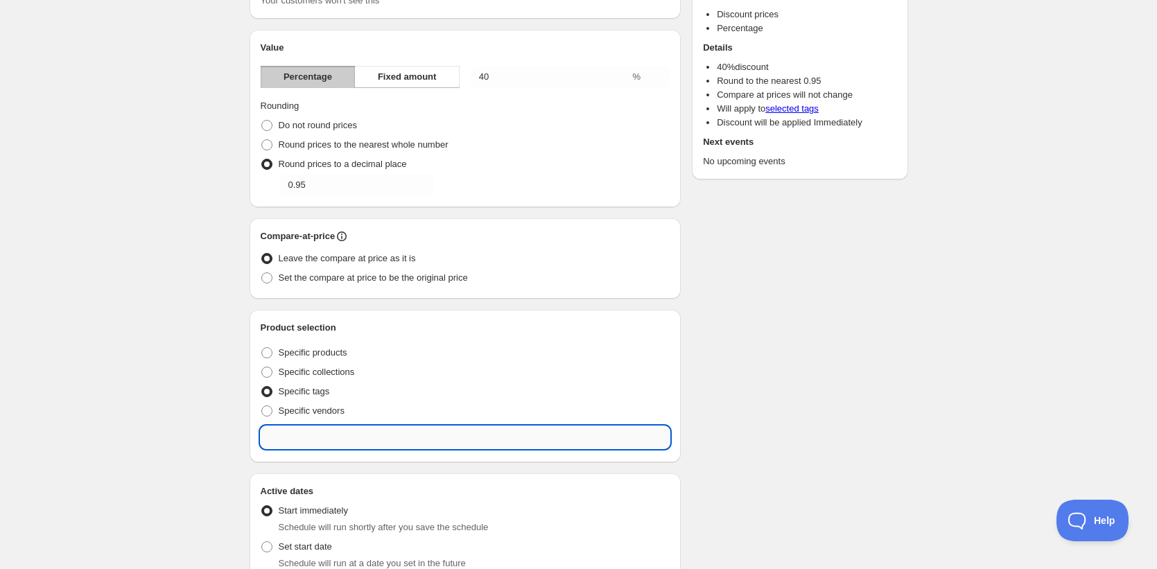
click at [348, 445] on input "text" at bounding box center [466, 437] width 410 height 22
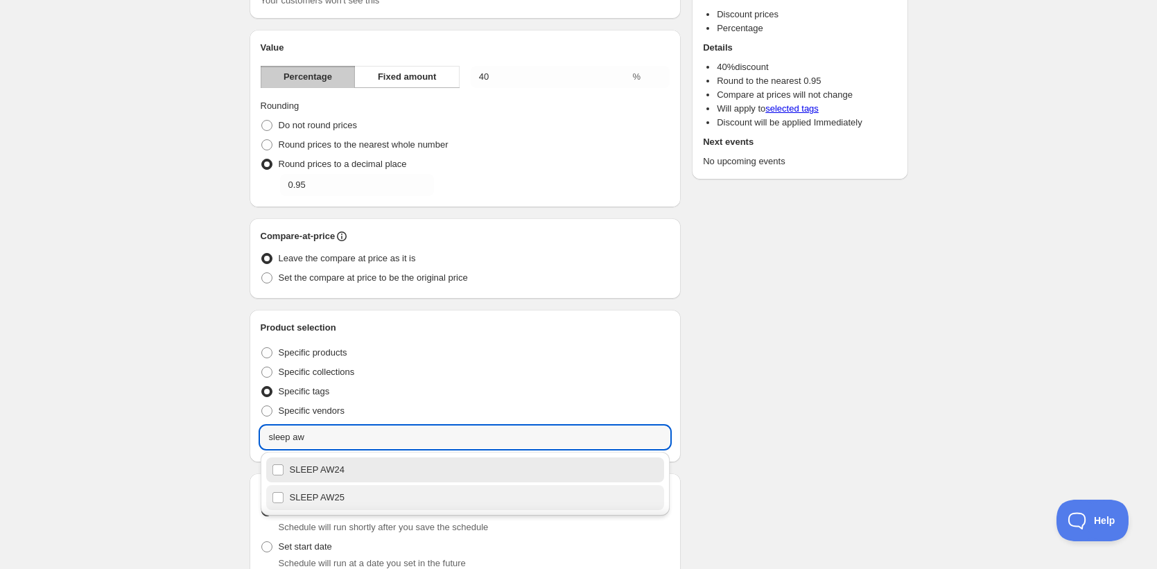
click at [346, 497] on div "SLEEP AW25" at bounding box center [465, 497] width 387 height 19
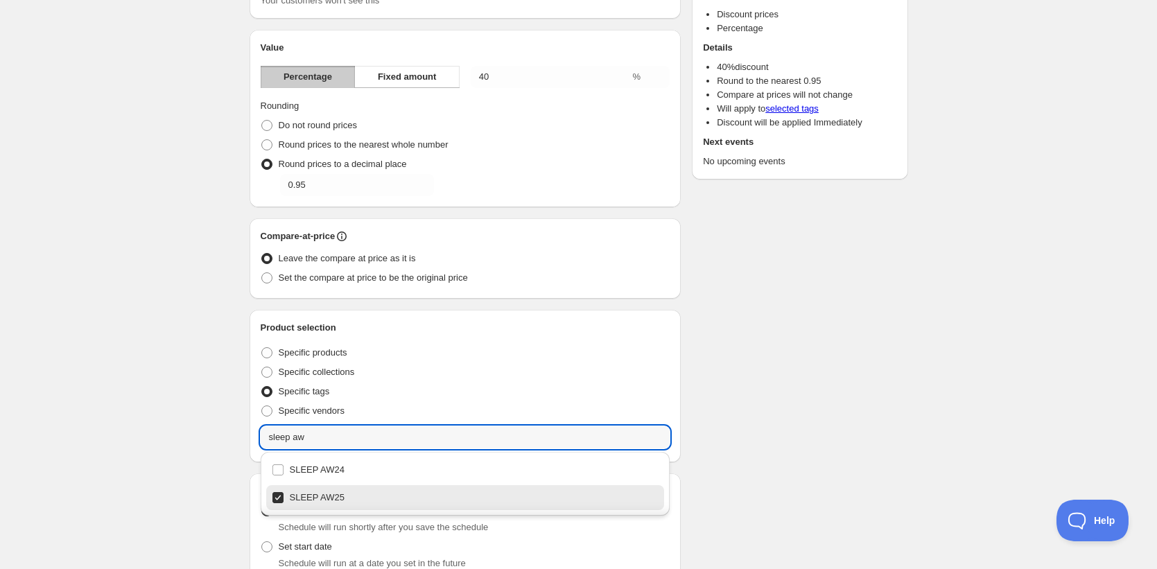
type input "SLEEP AW25"
checkbox input "true"
type input "SLEEP AW25"
drag, startPoint x: 787, startPoint y: 416, endPoint x: 440, endPoint y: 457, distance: 349.5
click at [786, 416] on div "Schedule name AW24 Your customers won't see this Value Percentage Fixed amount …" at bounding box center [572, 426] width 669 height 998
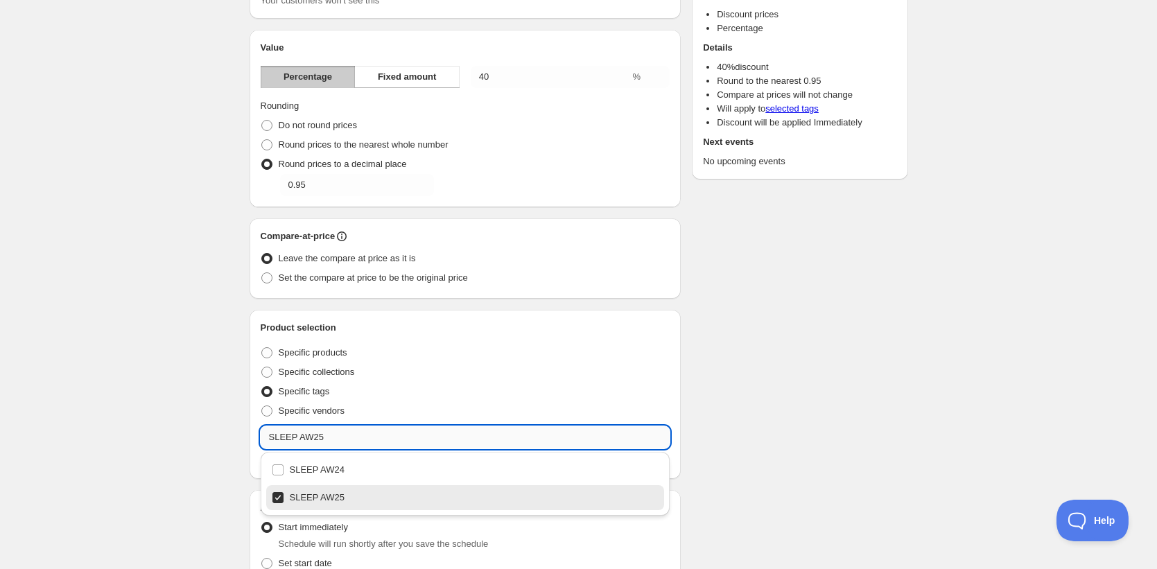
click at [326, 433] on input "SLEEP AW25" at bounding box center [466, 437] width 410 height 22
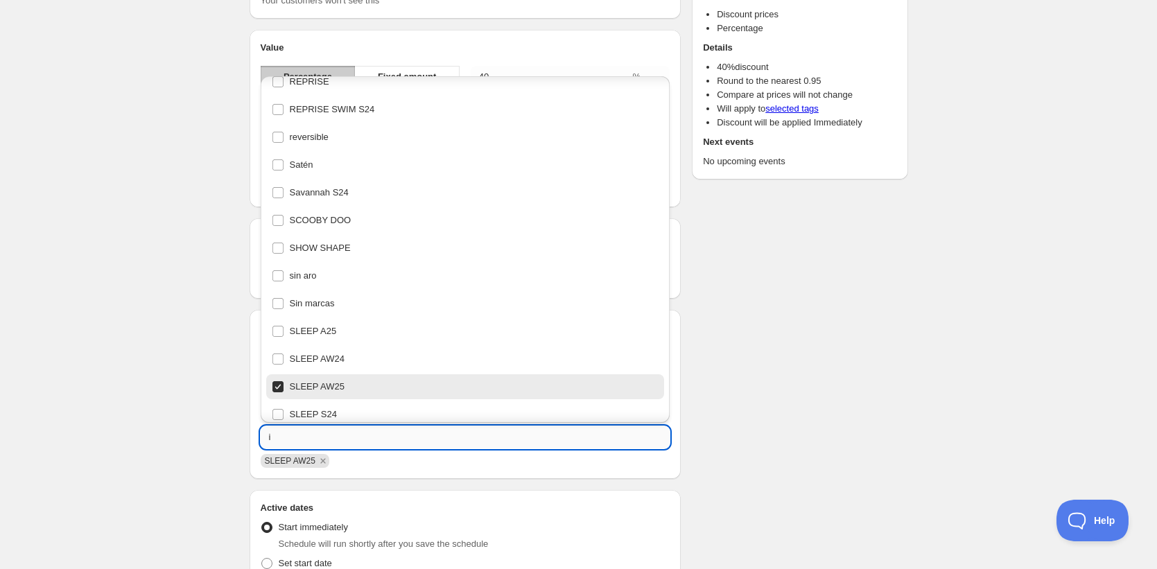
scroll to position [0, 0]
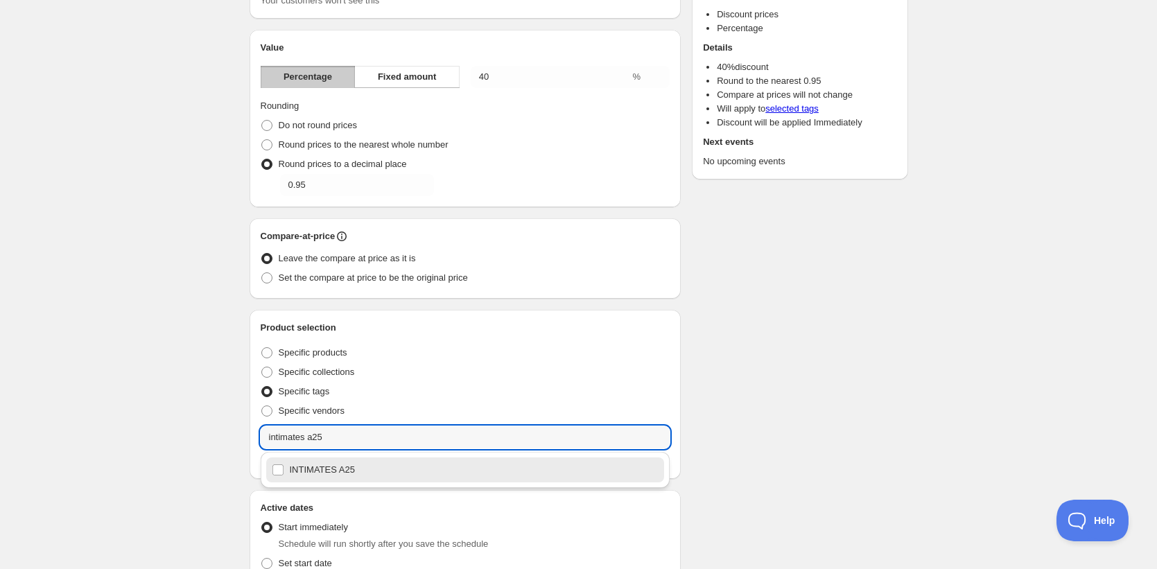
click at [320, 467] on div "INTIMATES A25" at bounding box center [465, 469] width 387 height 19
type input "INTIMATES A25"
checkbox input "true"
click at [800, 419] on div "Schedule name AW24 Your customers won't see this Value Percentage Fixed amount …" at bounding box center [572, 426] width 669 height 998
click at [330, 437] on input "INTIMATES A25" at bounding box center [466, 437] width 410 height 22
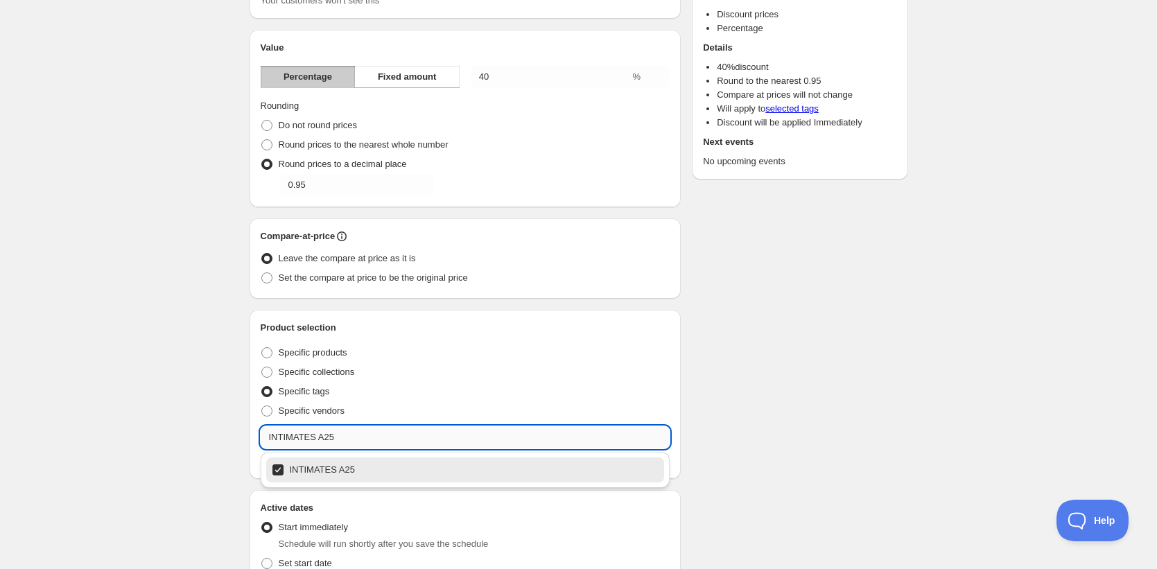
click at [330, 437] on input "INTIMATES A25" at bounding box center [466, 437] width 410 height 22
type input "intimates w24"
click at [331, 436] on input "intimates w24" at bounding box center [466, 437] width 410 height 22
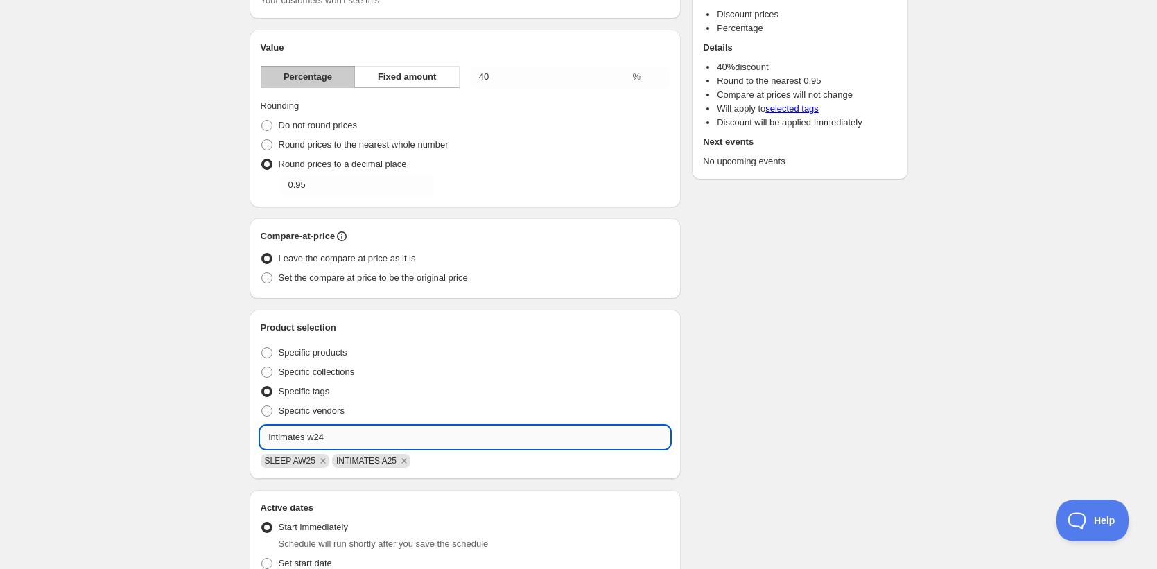
click at [331, 436] on input "intimates w24" at bounding box center [466, 437] width 410 height 22
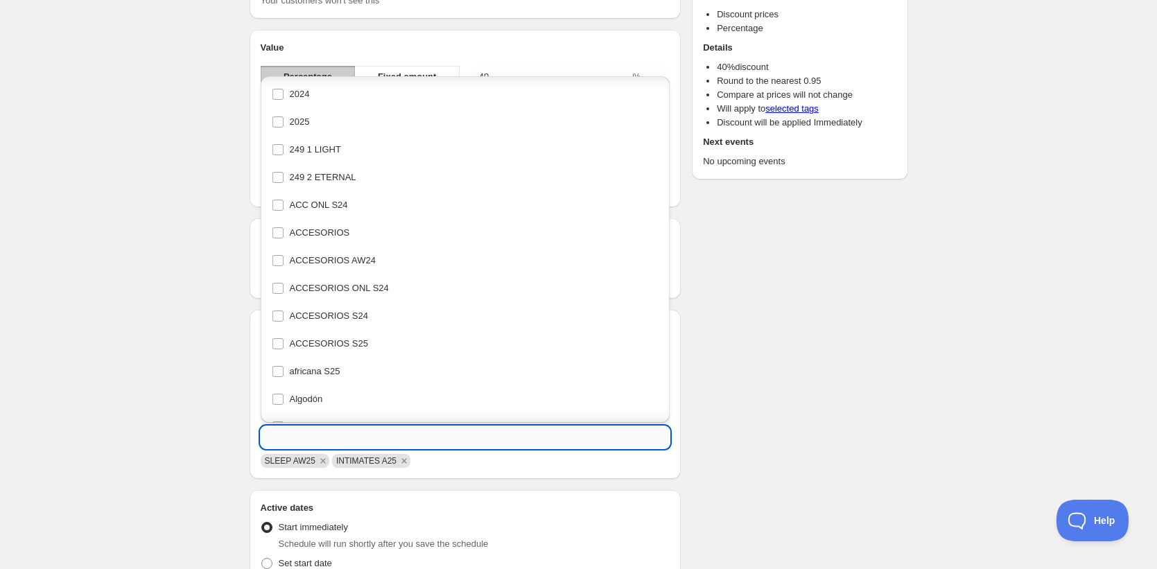
scroll to position [3200, 0]
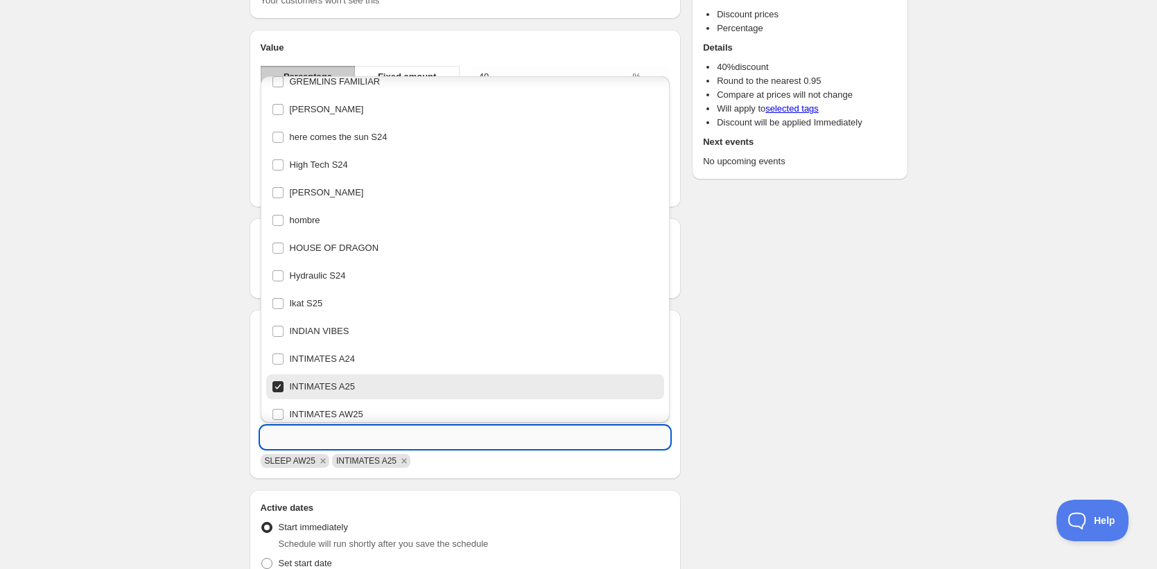
paste input "intimates w24"
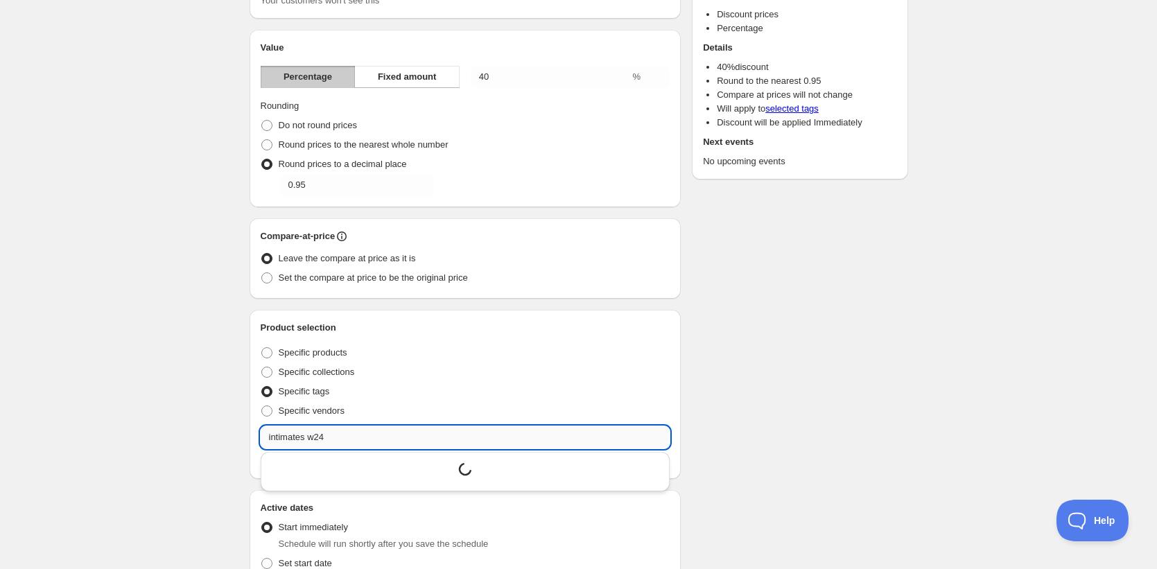
scroll to position [0, 0]
click at [337, 481] on div "INTIMATES W24" at bounding box center [465, 469] width 398 height 25
type input "INTIMATES W24"
checkbox input "true"
type input "INTIMATES W24"
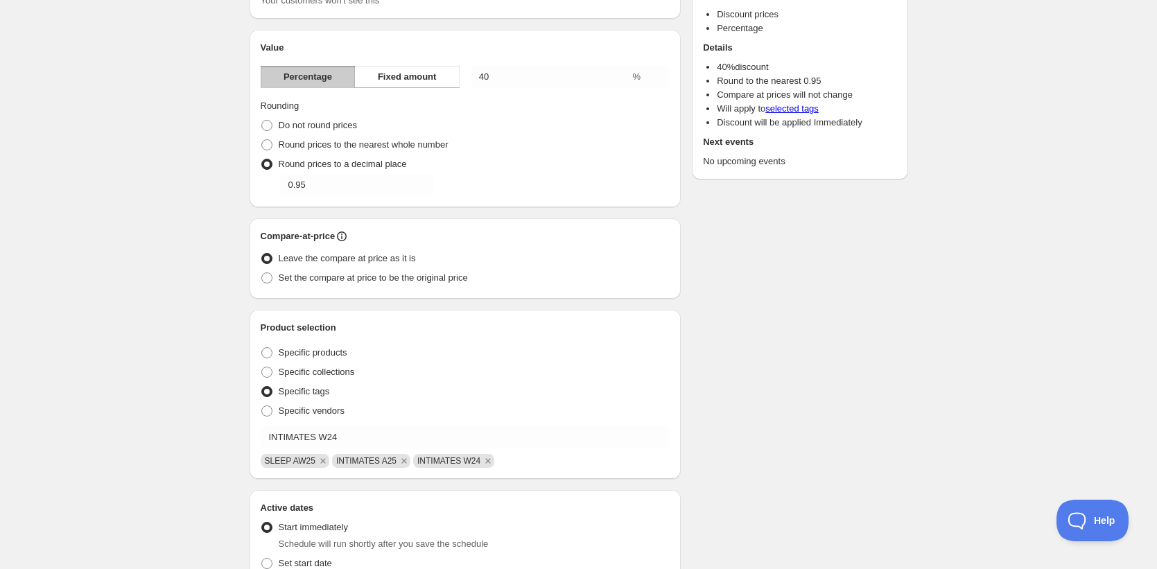
click at [778, 437] on div "Schedule name AW24 Your customers won't see this Value Percentage Fixed amount …" at bounding box center [572, 426] width 669 height 998
click at [285, 462] on span "SLEEP AW25" at bounding box center [290, 461] width 51 height 10
click at [782, 439] on div "Schedule name AW24 Your customers won't see this Value Percentage Fixed amount …" at bounding box center [572, 426] width 669 height 998
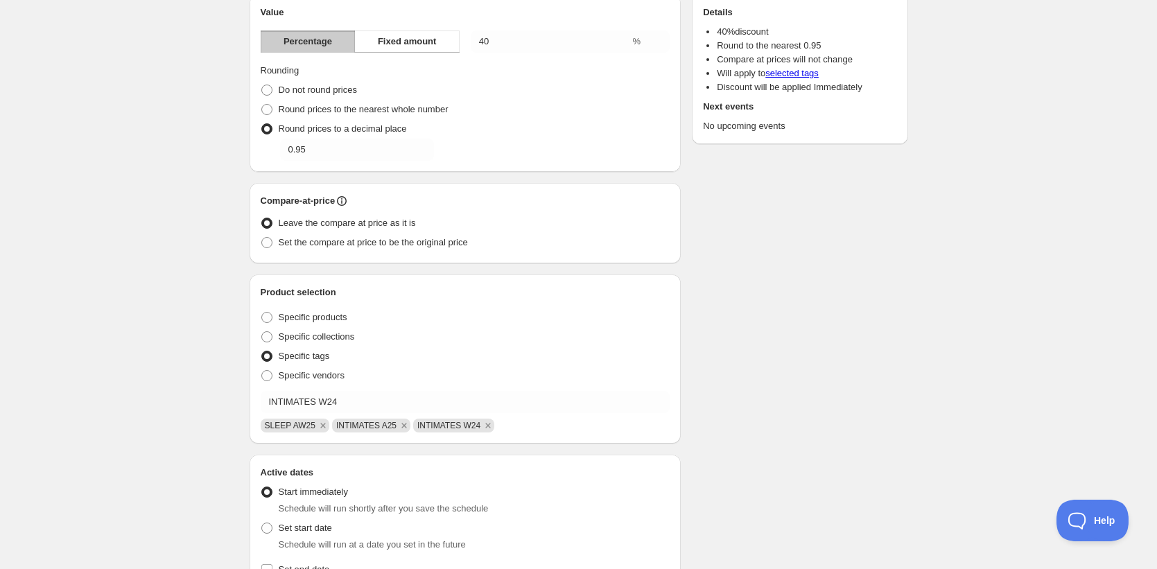
scroll to position [333, 0]
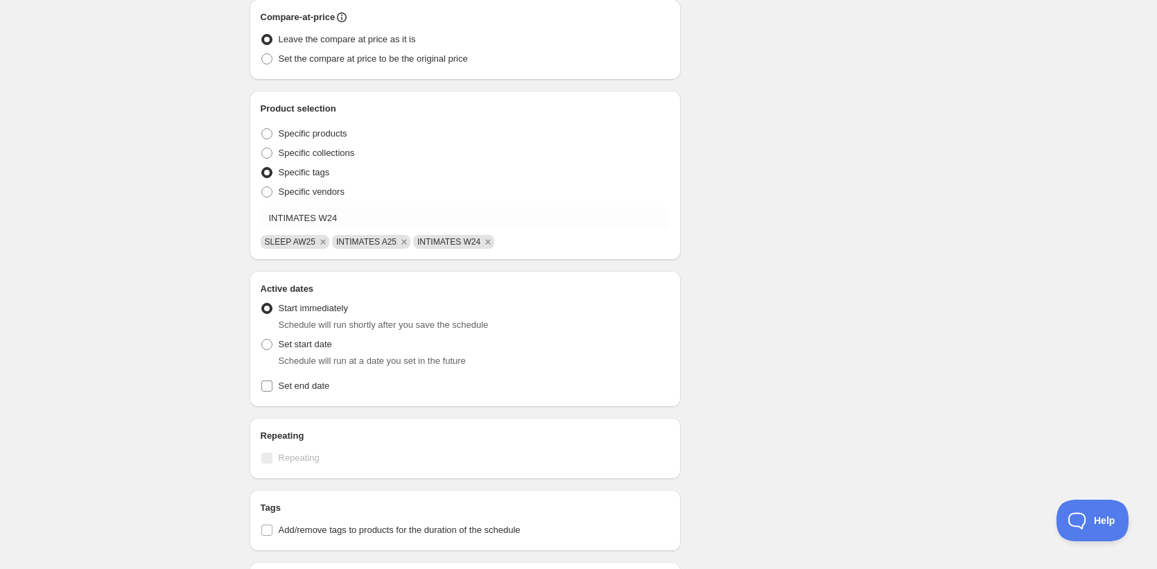
click at [306, 383] on span "Set end date" at bounding box center [304, 385] width 51 height 10
click at [272, 383] on input "Set end date" at bounding box center [266, 385] width 11 height 11
checkbox input "true"
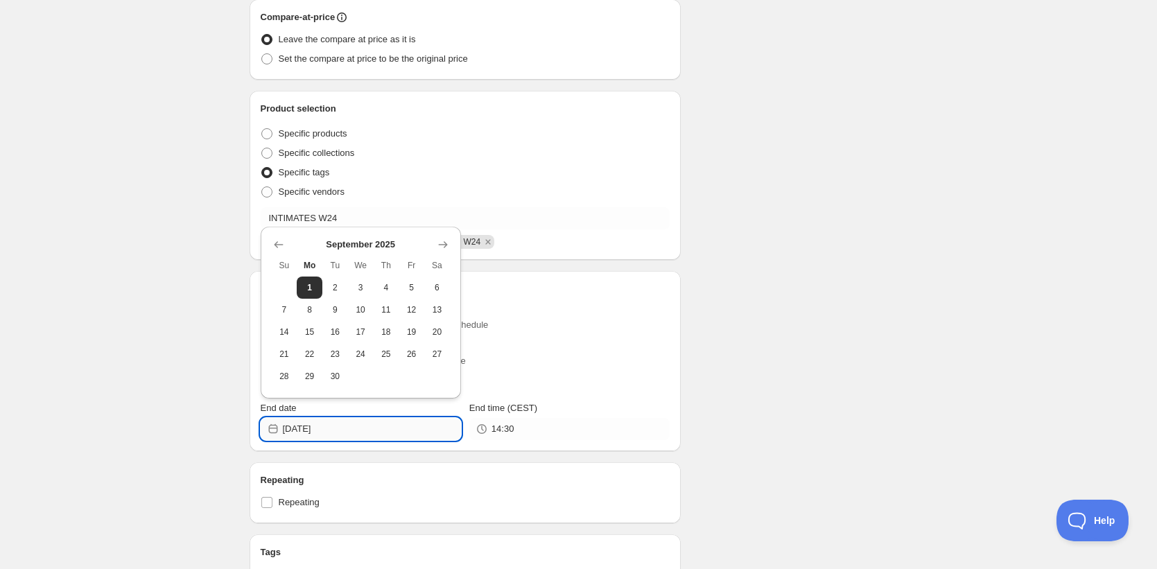
click at [389, 423] on input "2025-09-01" at bounding box center [372, 429] width 178 height 22
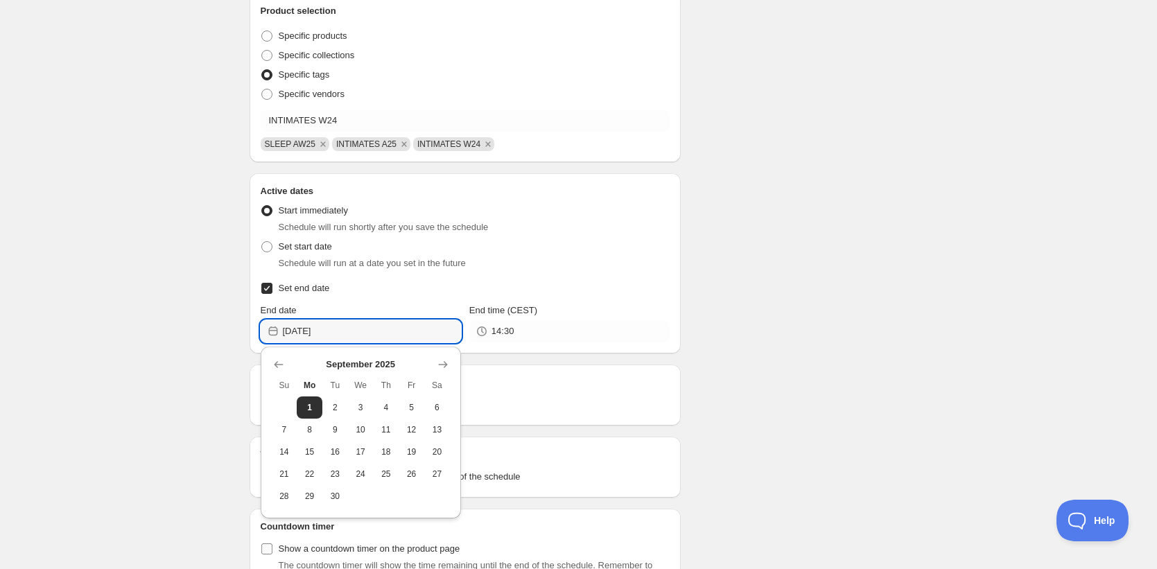
scroll to position [542, 0]
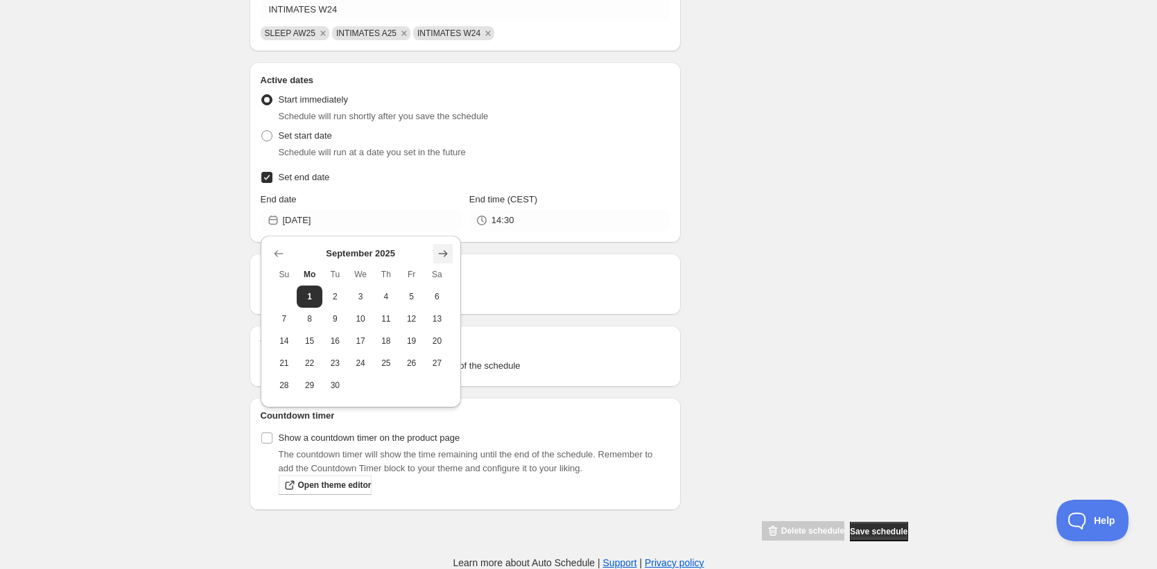
click at [446, 256] on icon "Show next month, October 2025" at bounding box center [443, 254] width 14 height 14
click at [446, 256] on icon "Show next month, December 2025" at bounding box center [443, 254] width 14 height 14
click at [446, 256] on icon "Show next month, January 2026" at bounding box center [443, 254] width 14 height 14
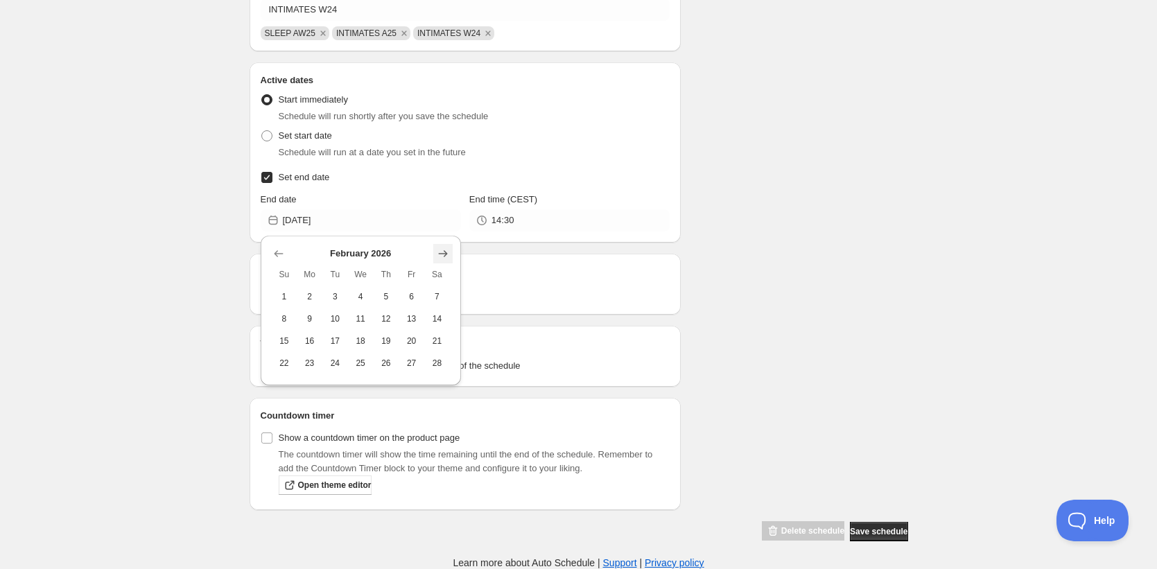
click at [446, 256] on icon "Show next month, March 2026" at bounding box center [443, 254] width 14 height 14
click at [446, 256] on icon "Show next month, May 2026" at bounding box center [443, 254] width 14 height 14
click at [446, 256] on icon "Show next month, July 2026" at bounding box center [443, 254] width 14 height 14
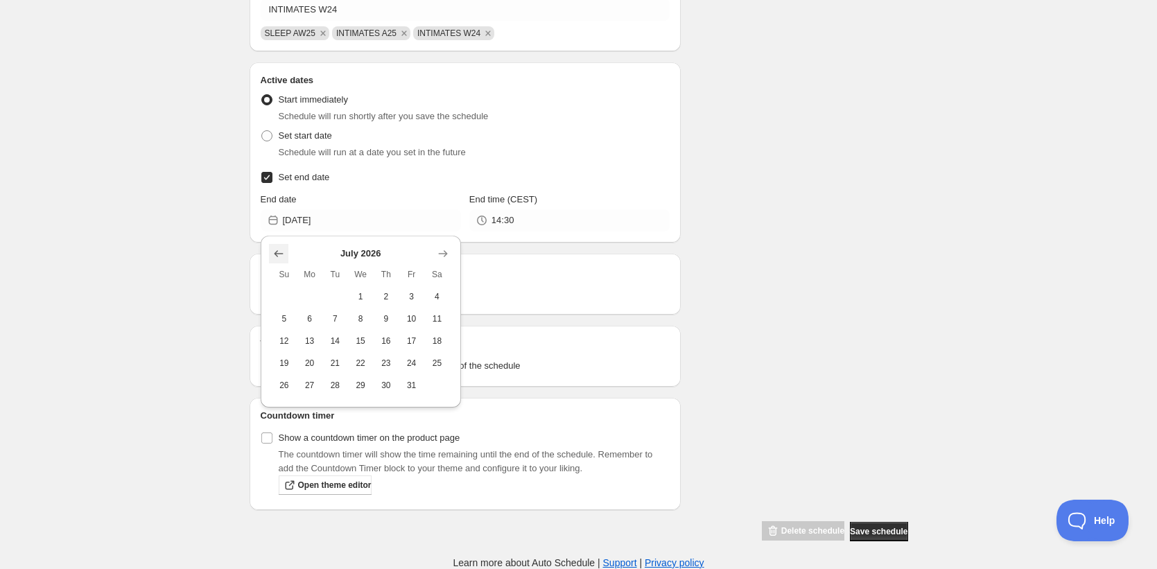
click at [279, 249] on icon "Show previous month, June 2026" at bounding box center [279, 254] width 14 height 14
click at [279, 249] on icon "Show previous month, April 2026" at bounding box center [279, 254] width 14 height 14
click at [279, 249] on icon "Show previous month, February 2026" at bounding box center [279, 254] width 14 height 14
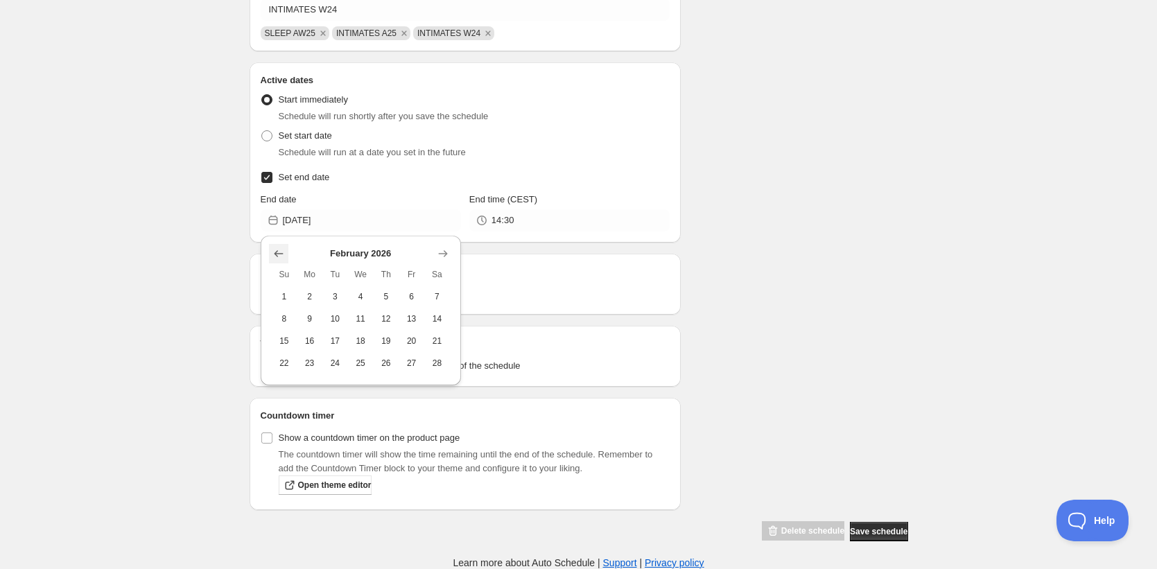
click at [281, 255] on icon "Show previous month, January 2026" at bounding box center [279, 254] width 14 height 14
click at [440, 385] on span "31" at bounding box center [437, 385] width 15 height 11
type input "2026-01-31"
click at [734, 338] on div "Schedule name AW24 Your customers won't see this Value Percentage Fixed amount …" at bounding box center [572, 21] width 669 height 1042
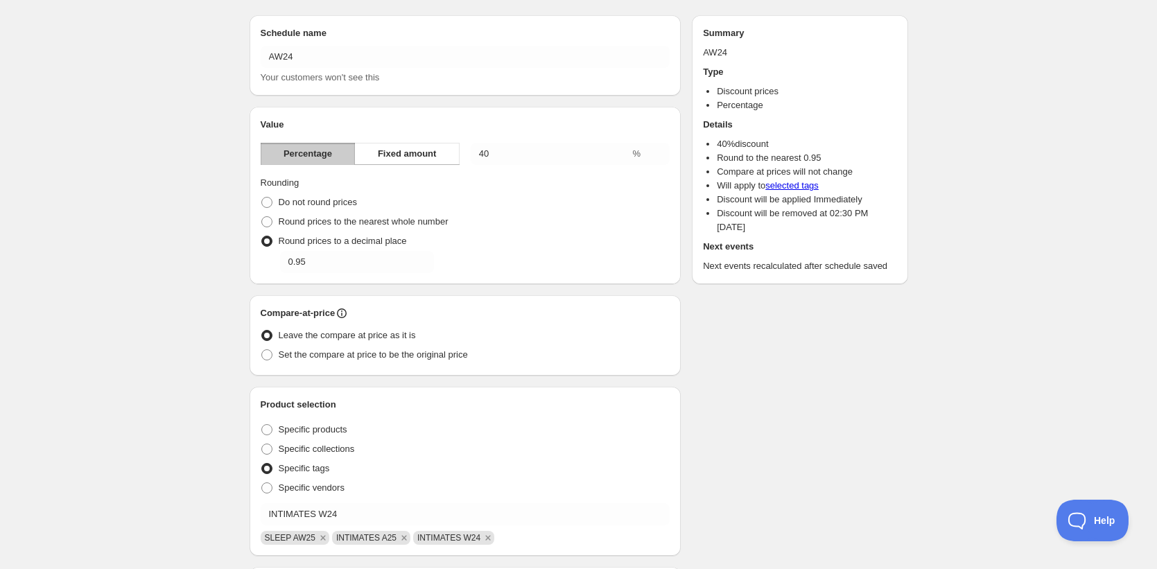
scroll to position [0, 0]
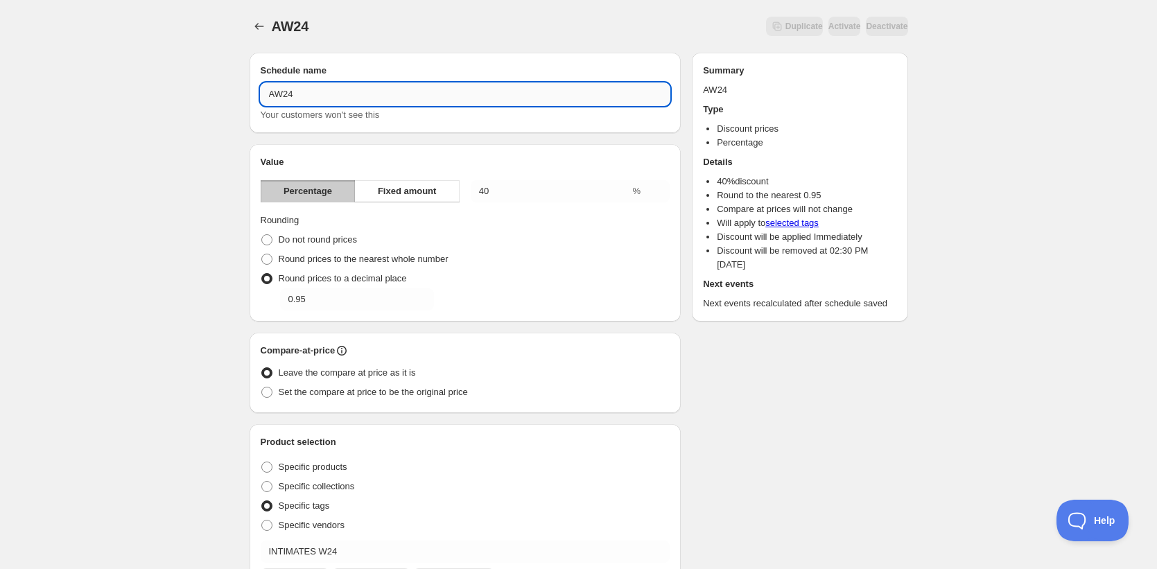
click at [415, 97] on input "AW24" at bounding box center [466, 94] width 410 height 22
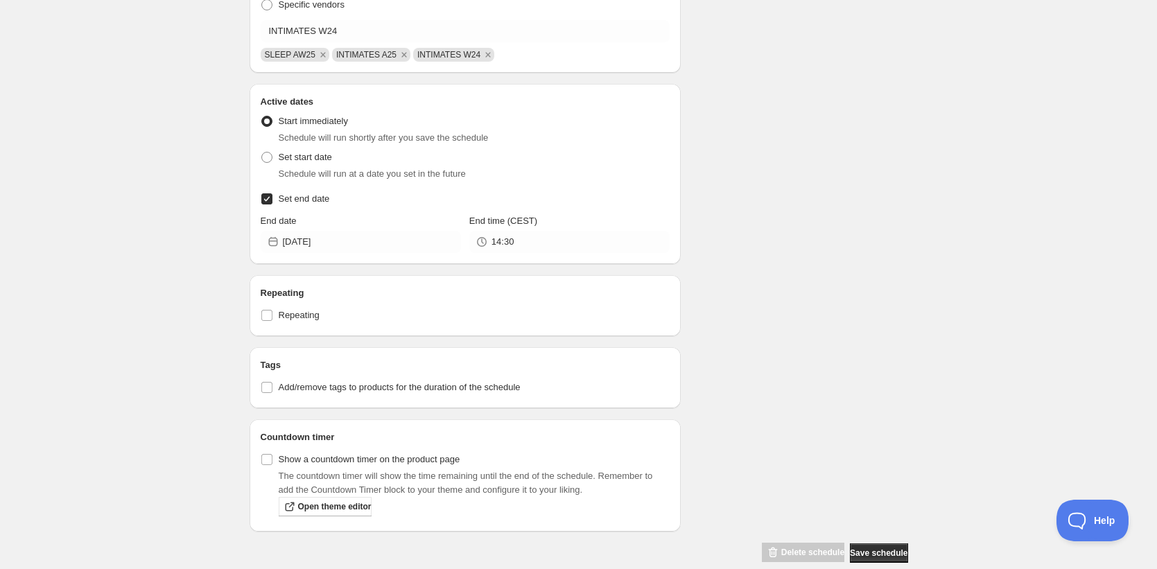
scroll to position [542, 0]
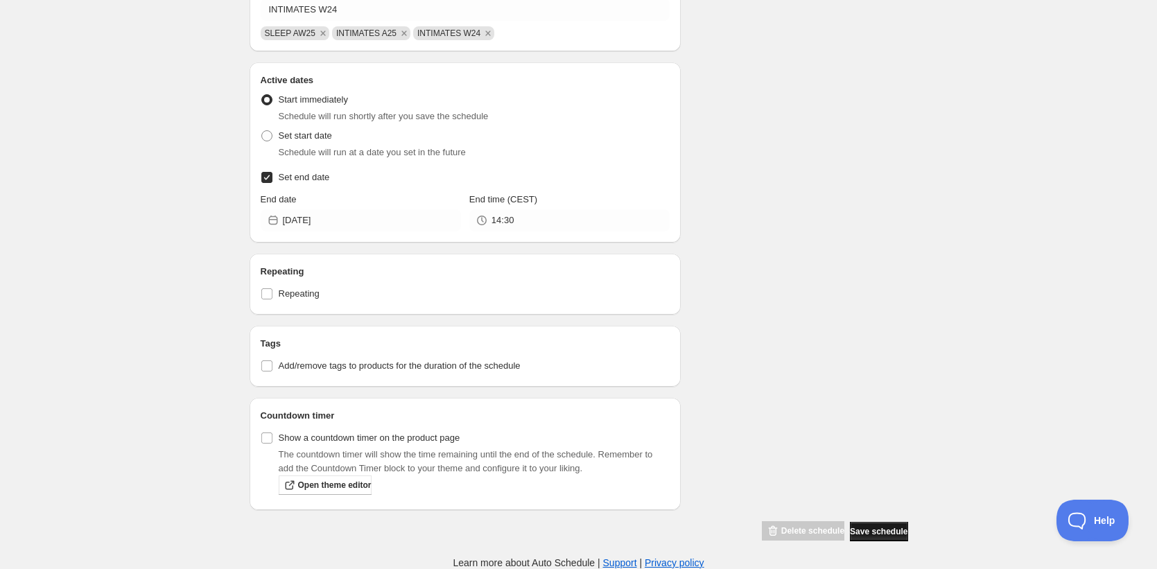
type input "AW24 -40%"
click at [878, 536] on span "Save schedule" at bounding box center [879, 531] width 58 height 11
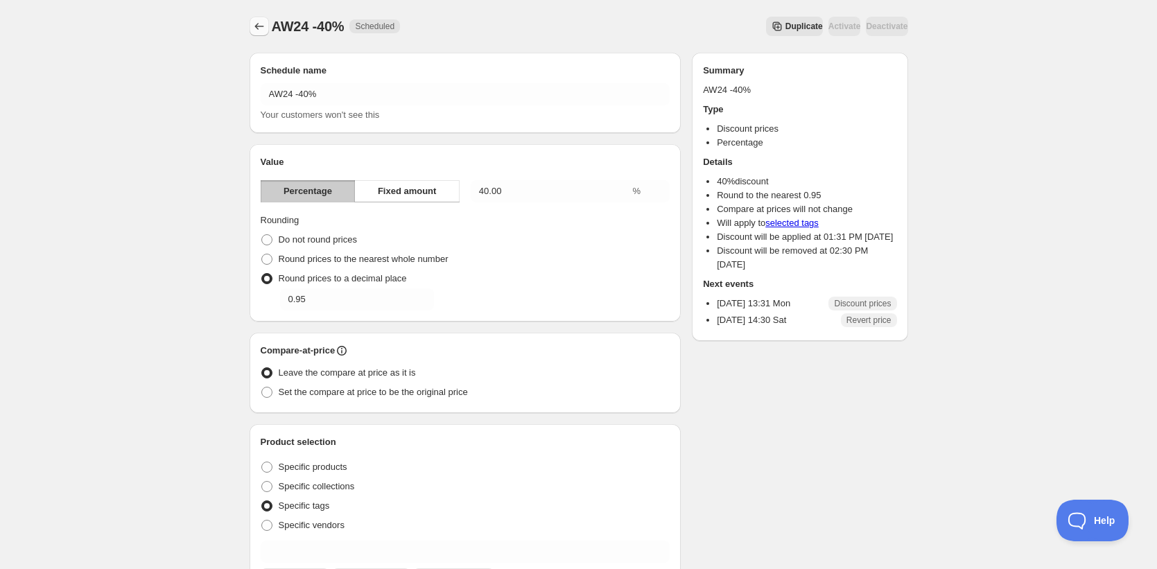
click at [259, 27] on icon "Schedules" at bounding box center [259, 26] width 14 height 14
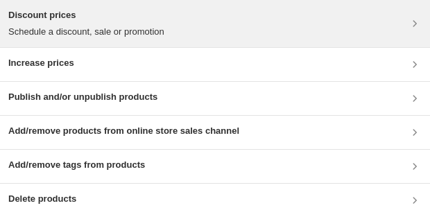
click at [88, 32] on p "Schedule a discount, sale or promotion" at bounding box center [86, 32] width 156 height 14
click at [100, 13] on h3 "Discount prices" at bounding box center [86, 15] width 156 height 14
click at [214, 38] on div "Discount prices Schedule a discount, sale or promotion" at bounding box center [214, 23] width 413 height 30
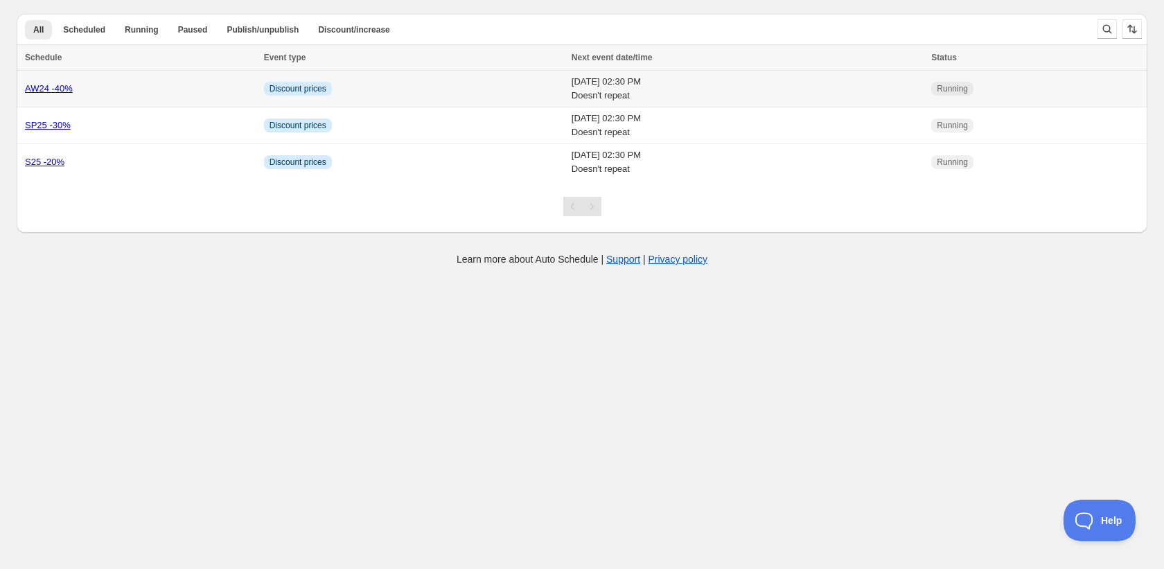
click at [64, 91] on link "AW24 -40%" at bounding box center [49, 88] width 48 height 10
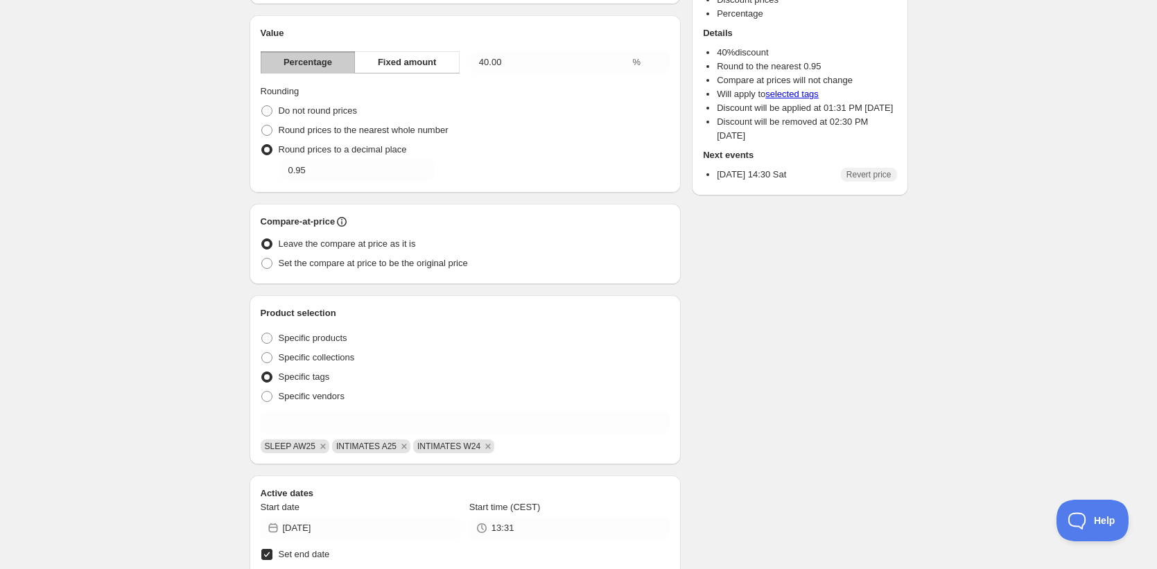
scroll to position [286, 0]
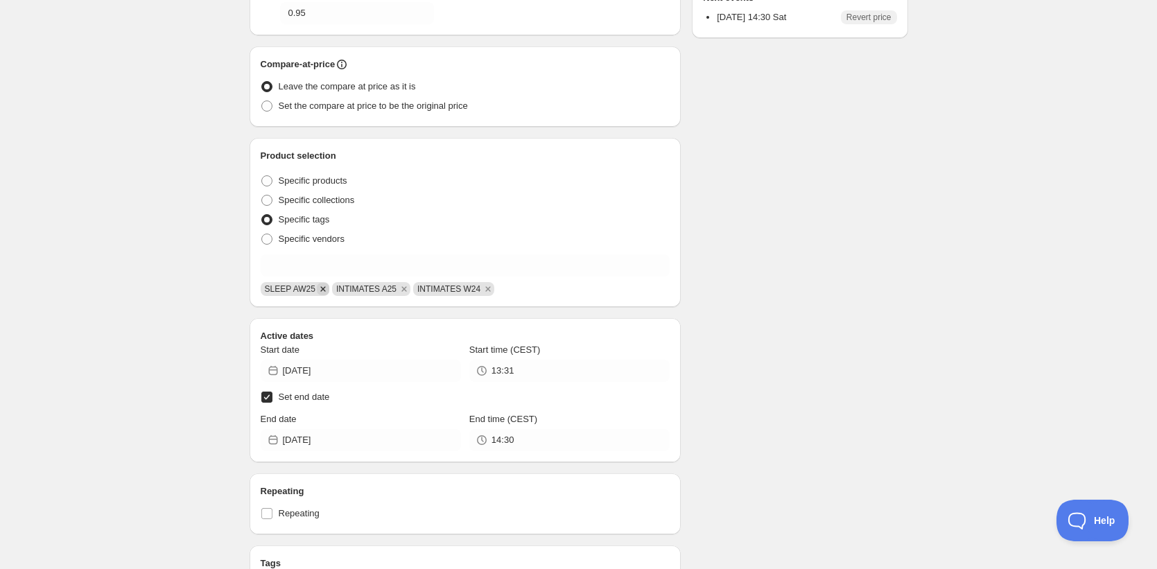
click at [324, 290] on icon "Remove SLEEP AW25" at bounding box center [323, 289] width 12 height 12
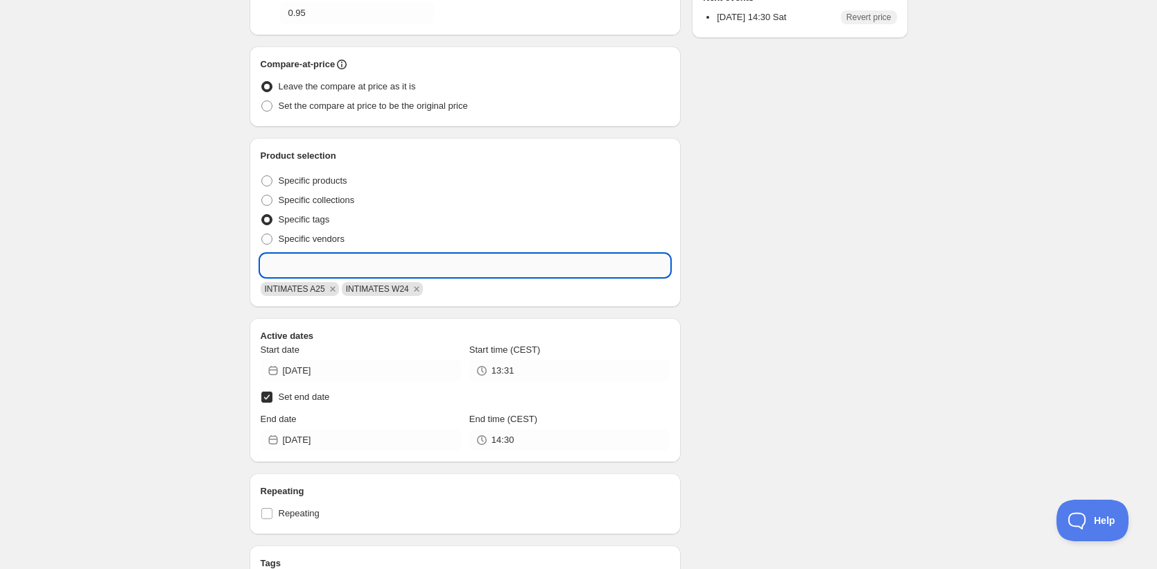
click at [318, 265] on input "text" at bounding box center [466, 265] width 410 height 22
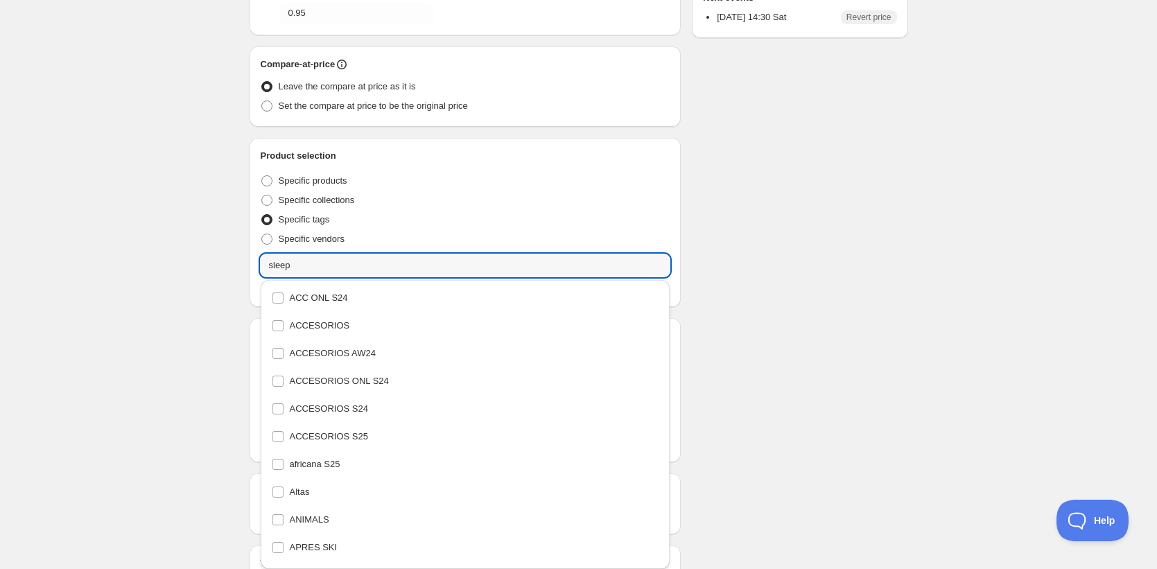
scroll to position [0, 0]
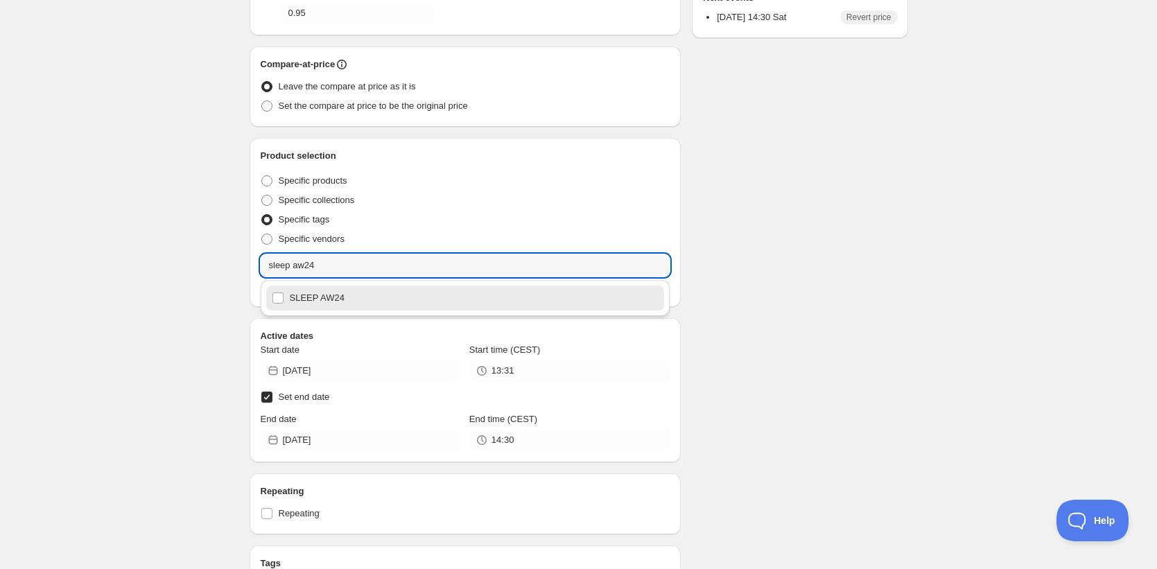
click at [316, 310] on div "SLEEP AW24" at bounding box center [465, 298] width 398 height 25
type input "SLEEP AW24"
checkbox input "true"
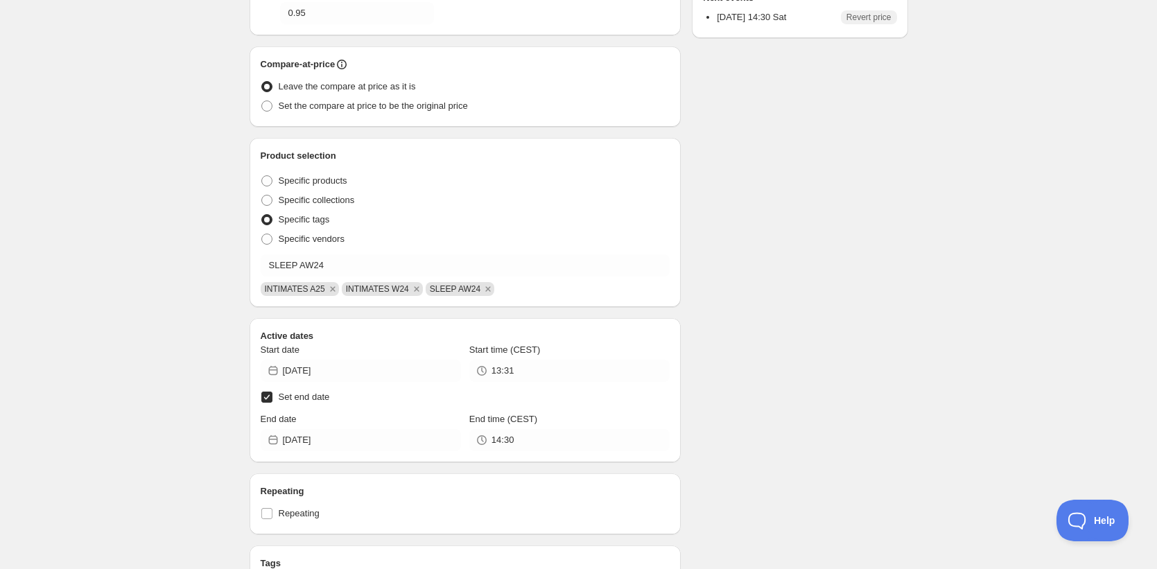
click at [786, 315] on div "Schedule name AW24 -40% Your customers won't see this Value Percentage Fixed am…" at bounding box center [572, 284] width 669 height 1059
click at [335, 290] on icon "Remove INTIMATES A25" at bounding box center [332, 288] width 5 height 5
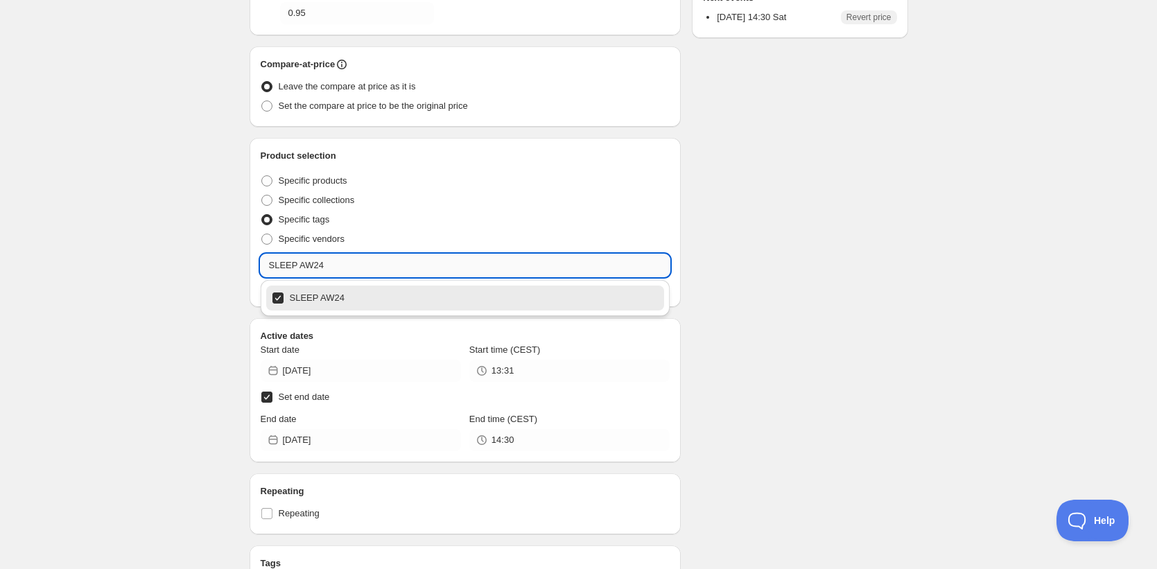
click at [335, 265] on input "SLEEP AW24" at bounding box center [466, 265] width 410 height 22
type input "intimates a24"
click at [323, 266] on input "intimates a24" at bounding box center [466, 265] width 410 height 22
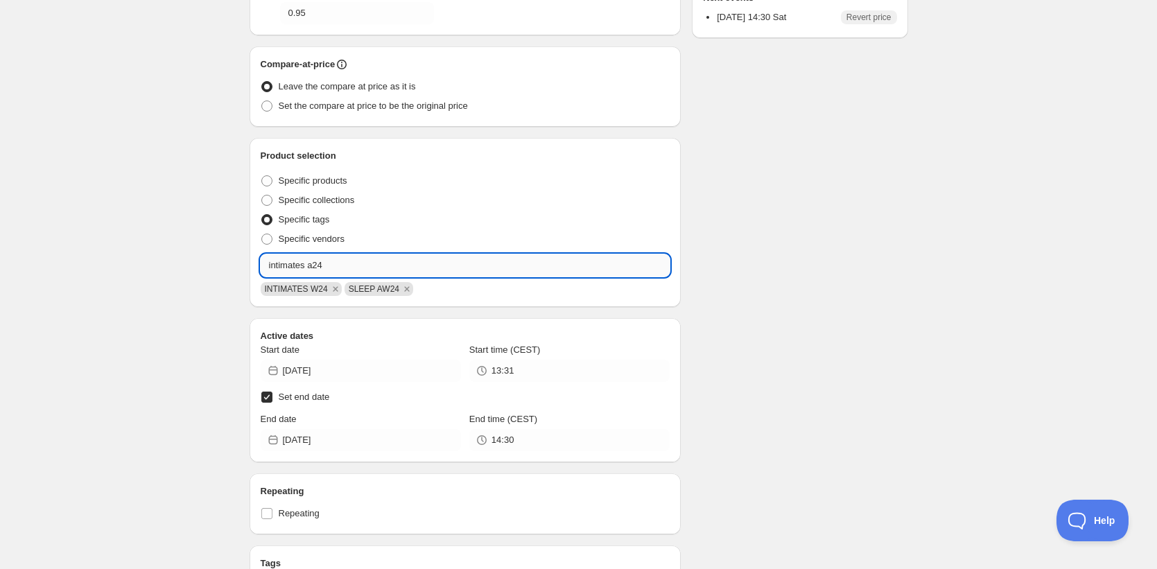
click at [323, 266] on input "intimates a24" at bounding box center [466, 265] width 410 height 22
click at [323, 265] on input "intimates a24" at bounding box center [466, 265] width 410 height 22
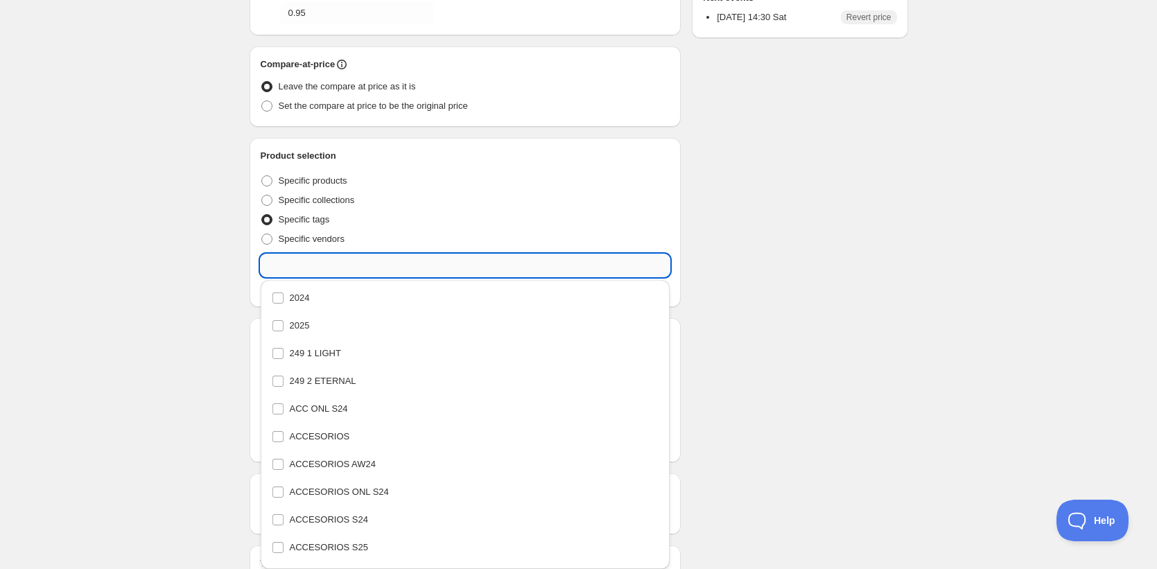
scroll to position [3424, 0]
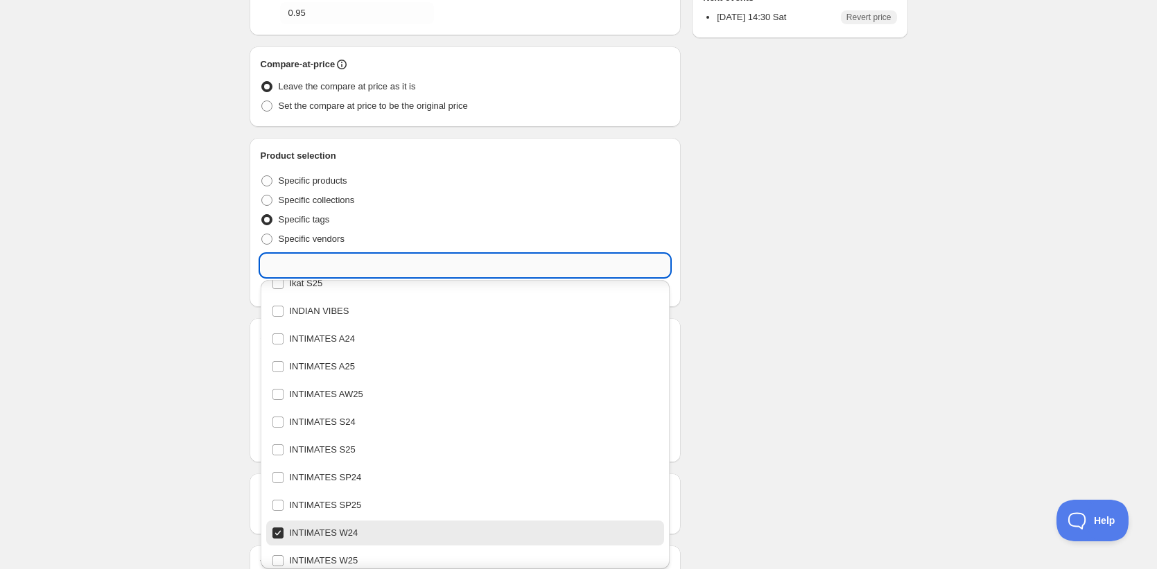
paste input "intimates a24"
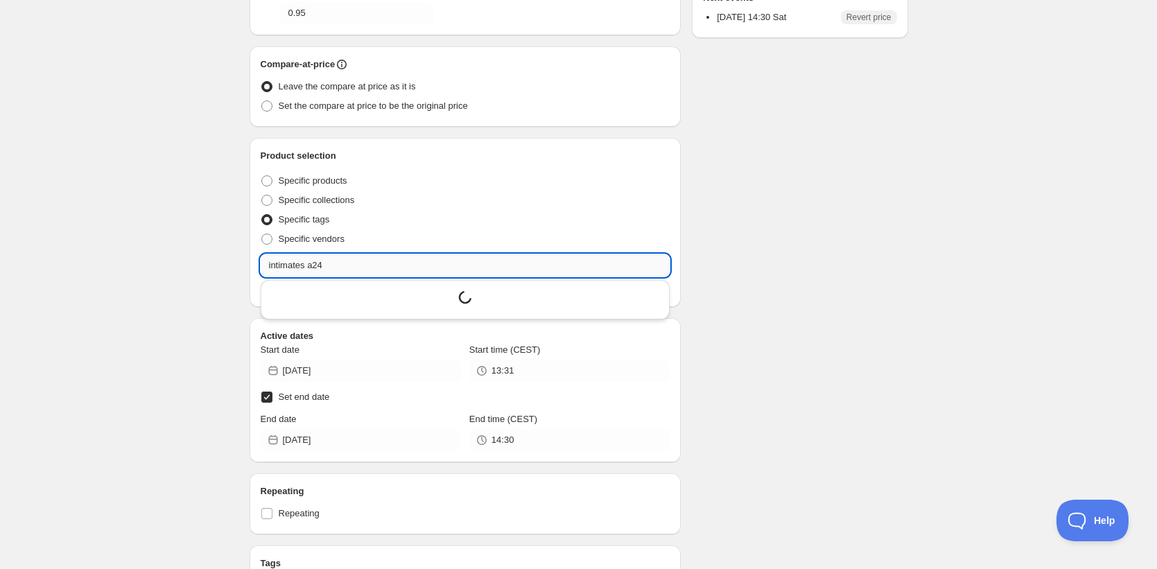
scroll to position [0, 0]
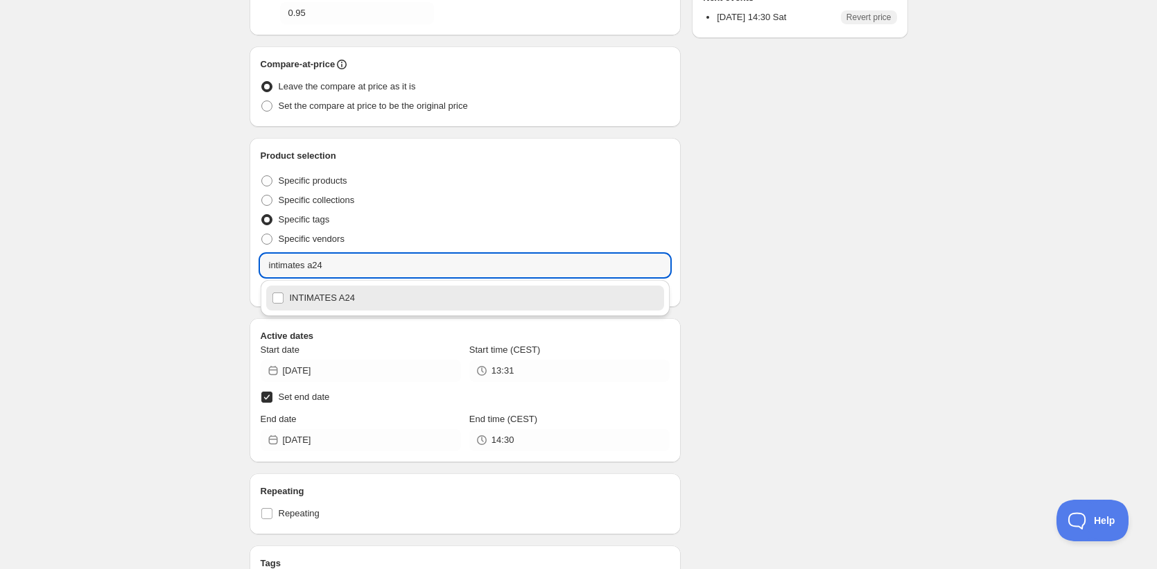
click at [330, 293] on div "INTIMATES A24" at bounding box center [465, 297] width 387 height 19
type input "INTIMATES A24"
checkbox input "true"
type input "INTIMATES A24"
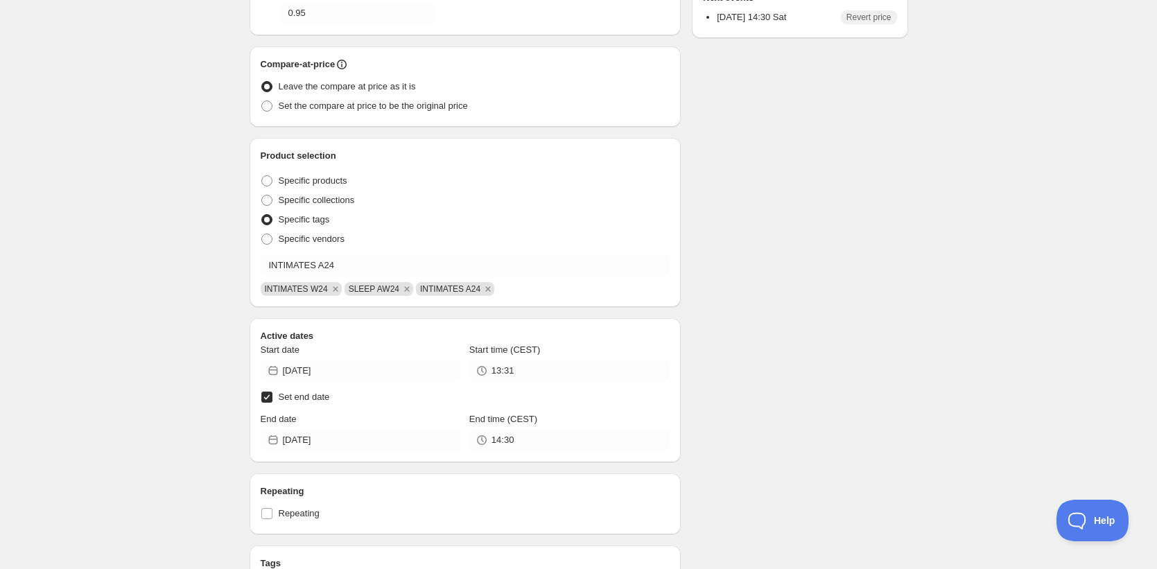
click at [732, 299] on div "Schedule name AW24 -40% Your customers won't see this Value Percentage Fixed am…" at bounding box center [572, 284] width 669 height 1059
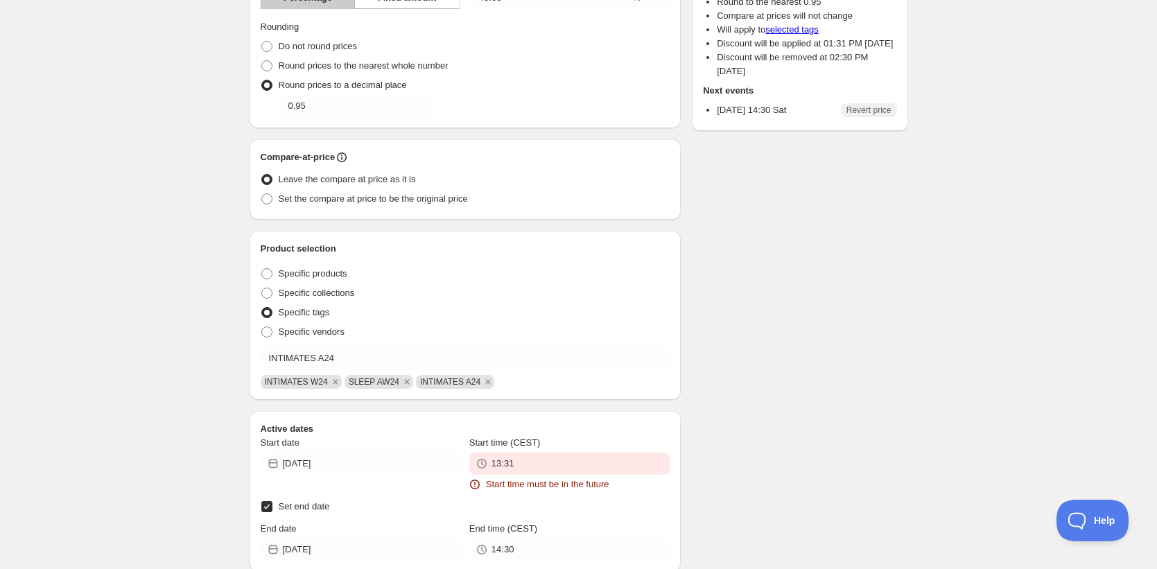
scroll to position [379, 0]
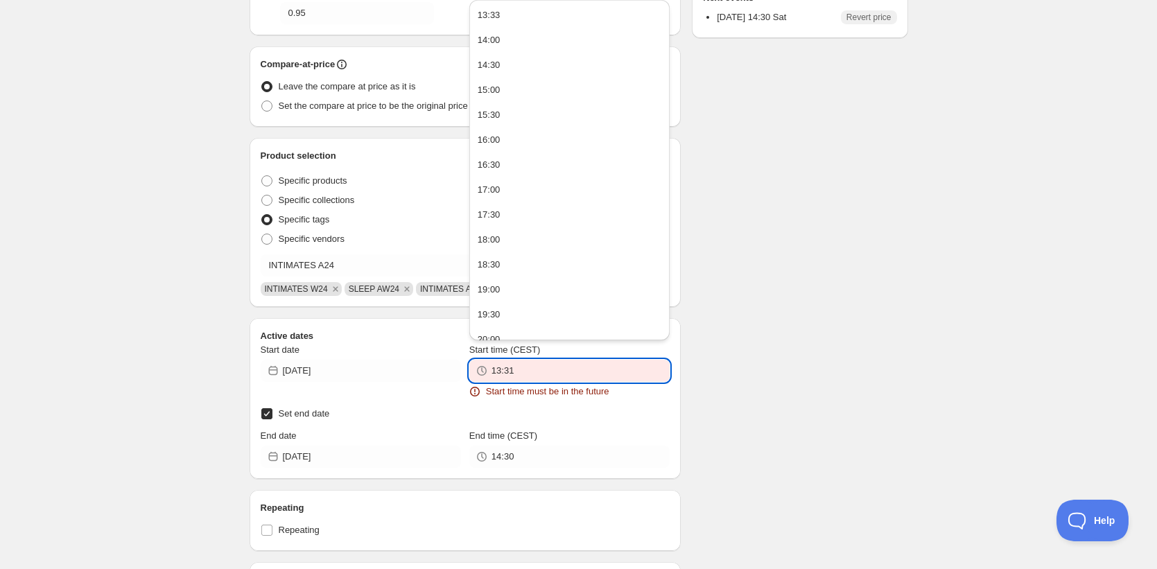
click at [548, 373] on input "13:31" at bounding box center [580, 371] width 178 height 22
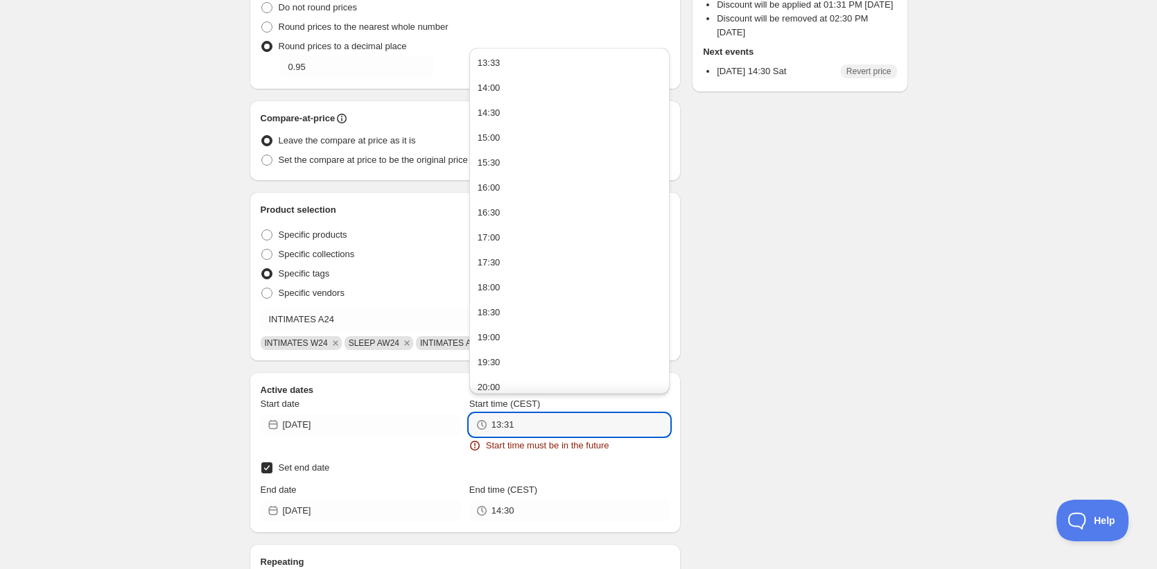
scroll to position [263, 0]
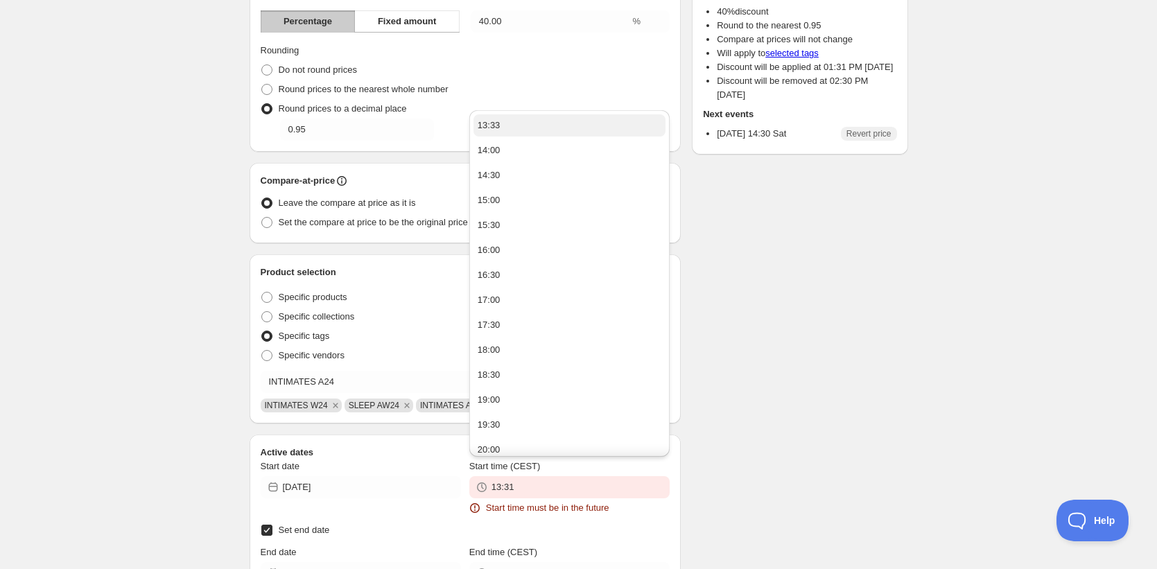
click at [518, 115] on button "13:33" at bounding box center [569, 125] width 192 height 22
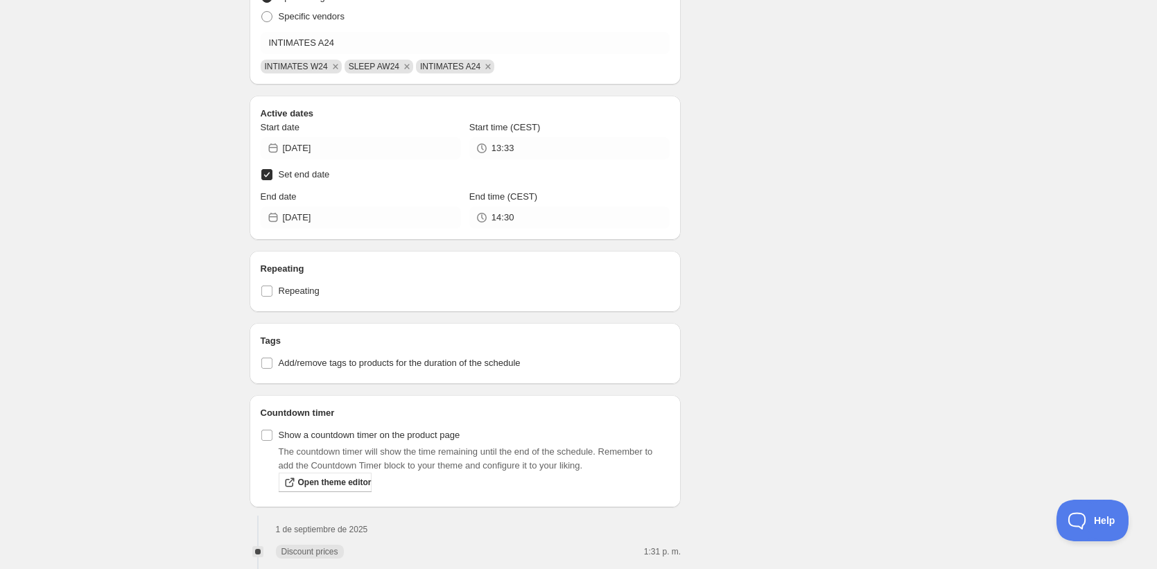
scroll to position [651, 0]
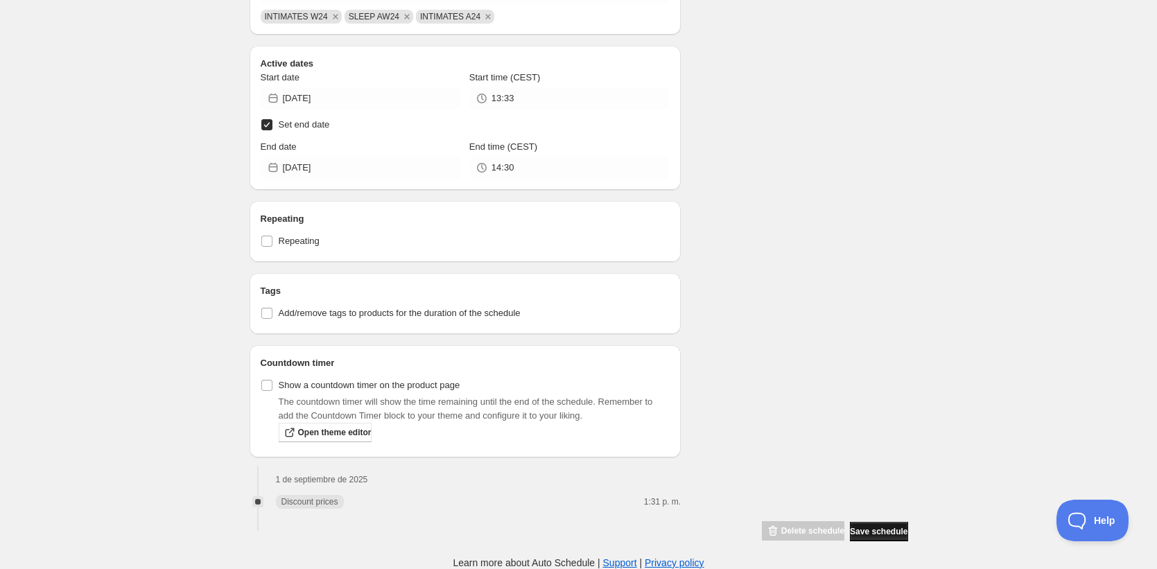
click at [863, 532] on span "Save schedule" at bounding box center [879, 531] width 58 height 11
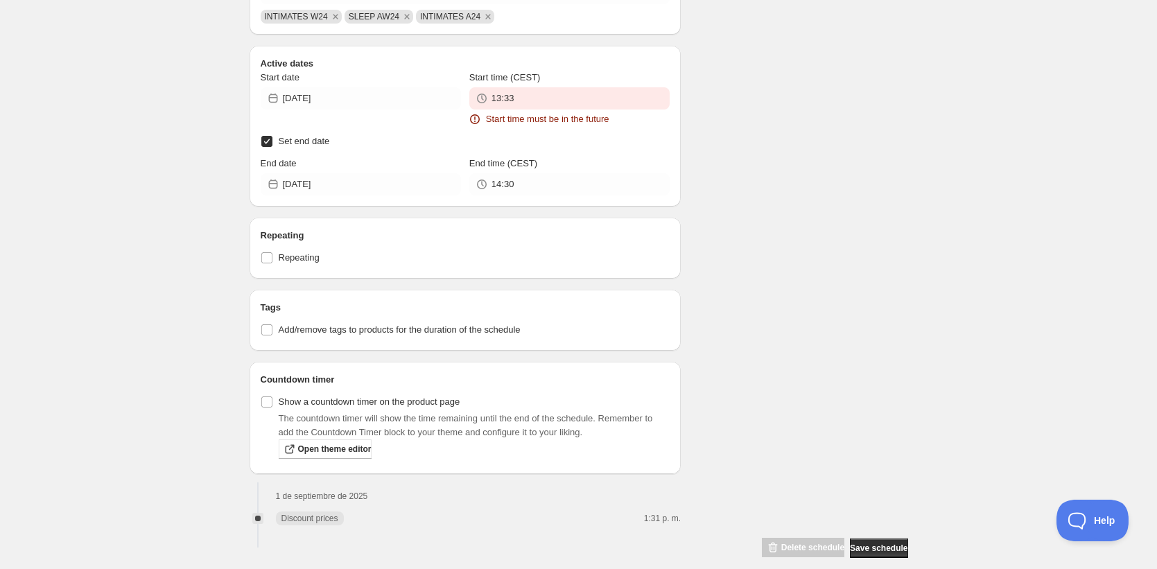
click at [550, 111] on div "Start time (CEST) 13:33 Start time must be in the future" at bounding box center [569, 98] width 200 height 55
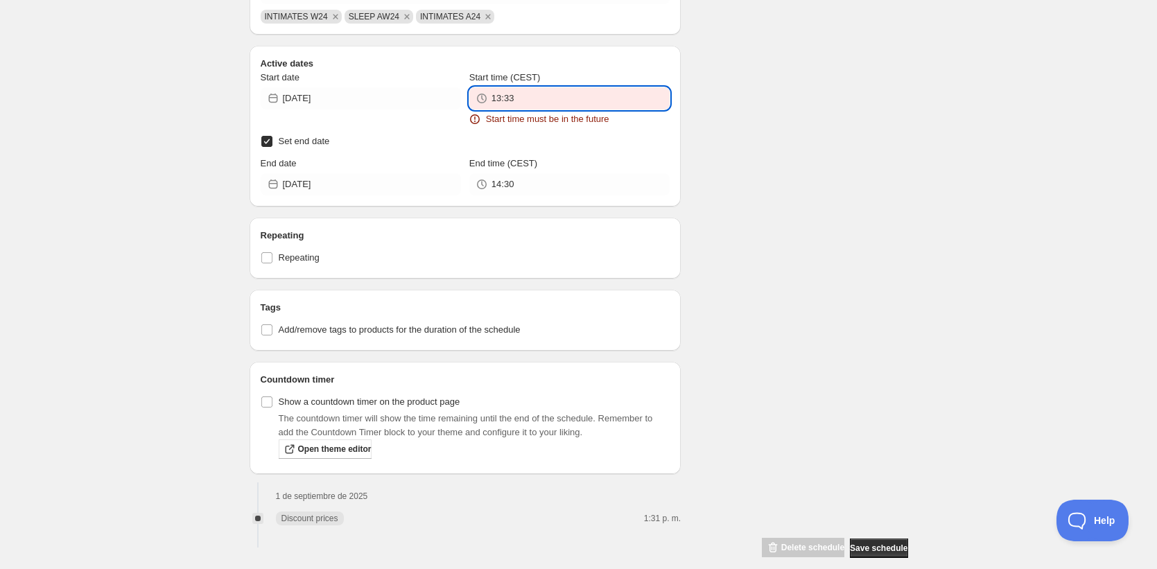
click at [548, 107] on input "13:33" at bounding box center [580, 98] width 178 height 22
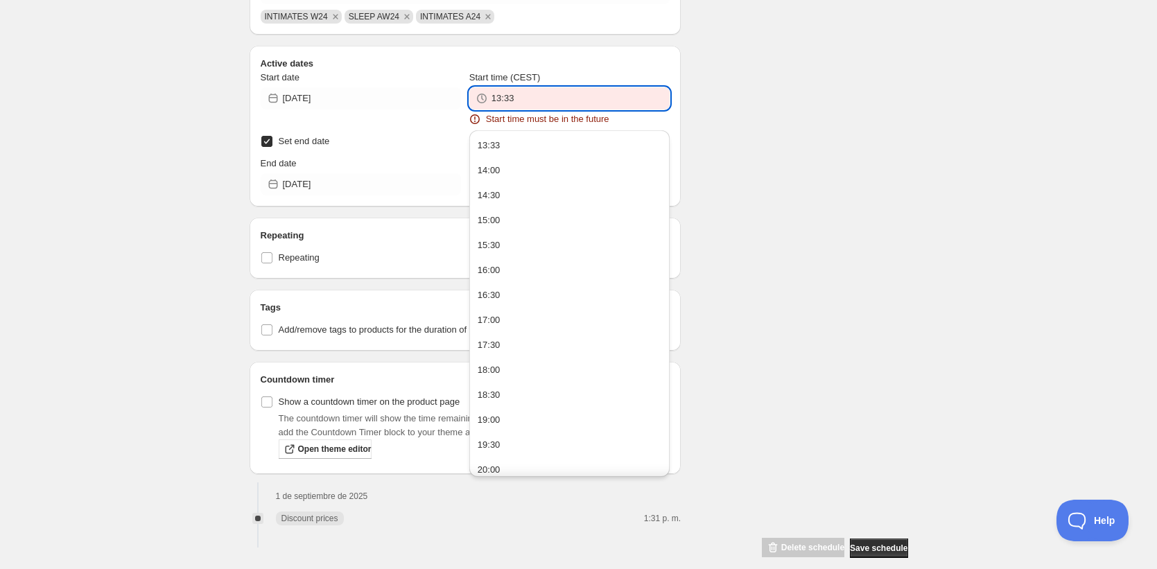
drag, startPoint x: 732, startPoint y: 140, endPoint x: 587, endPoint y: 113, distance: 148.0
click at [550, 101] on input "13:33" at bounding box center [580, 98] width 178 height 22
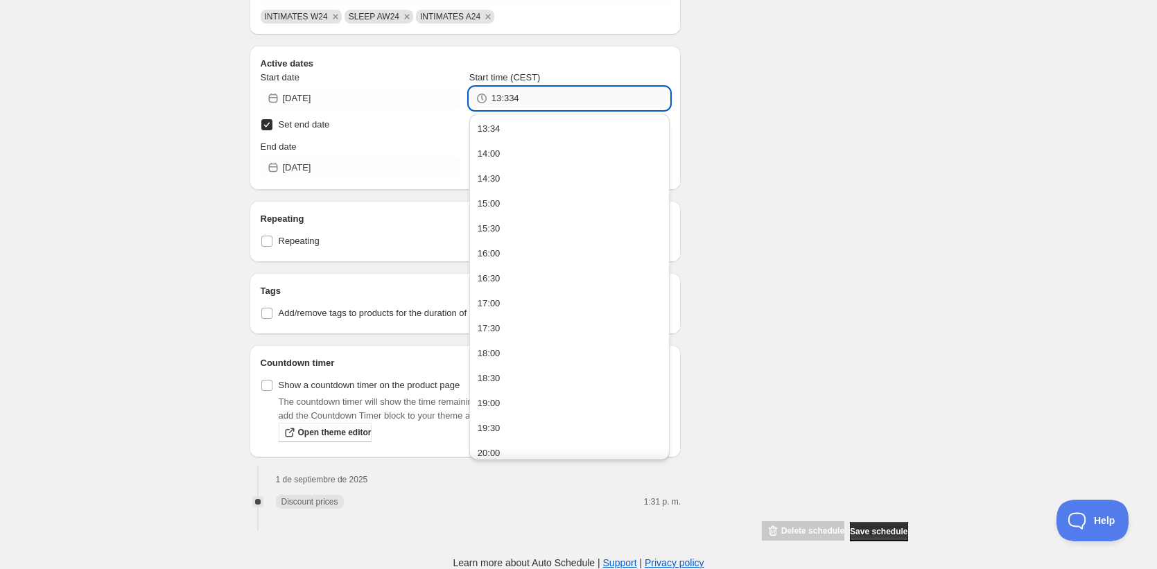
click at [512, 96] on input "13:334" at bounding box center [580, 98] width 178 height 22
click at [854, 525] on button "Save schedule" at bounding box center [879, 531] width 58 height 19
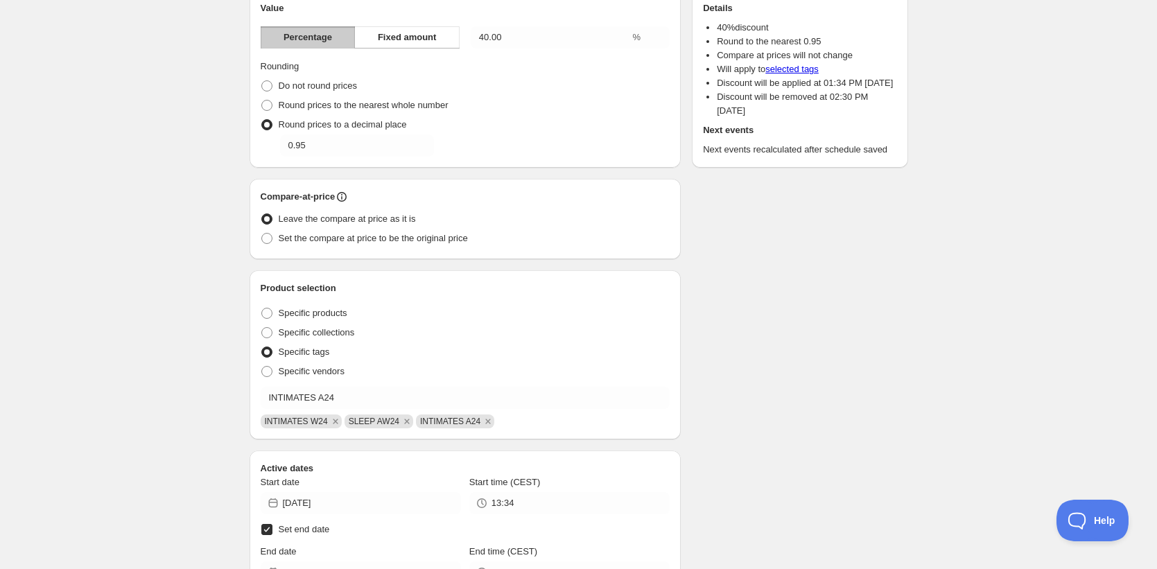
scroll to position [0, 0]
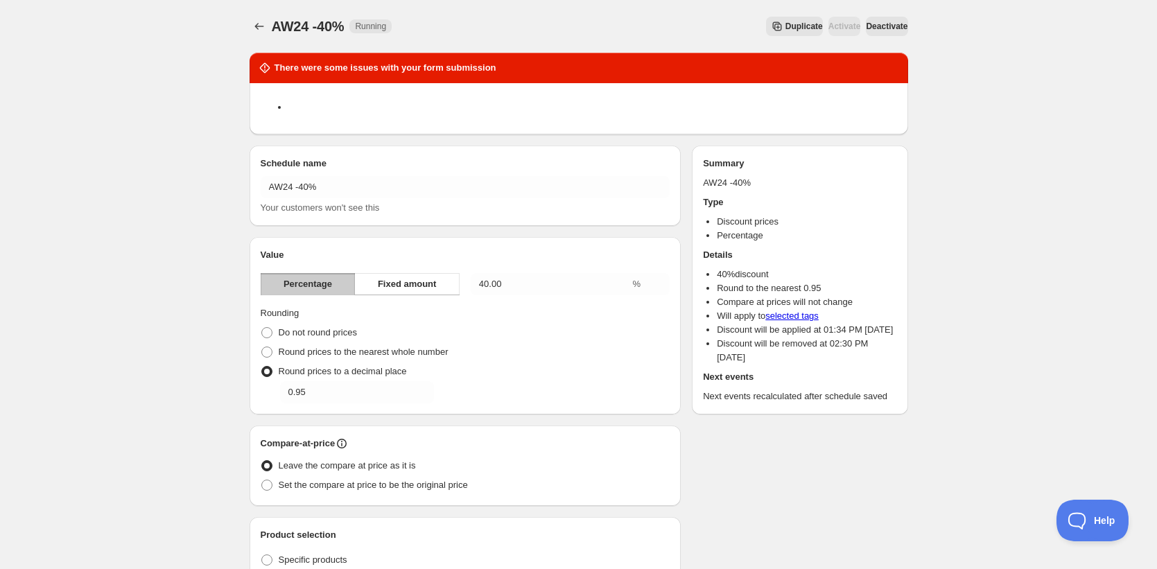
click at [882, 27] on span "Deactivate" at bounding box center [887, 26] width 42 height 11
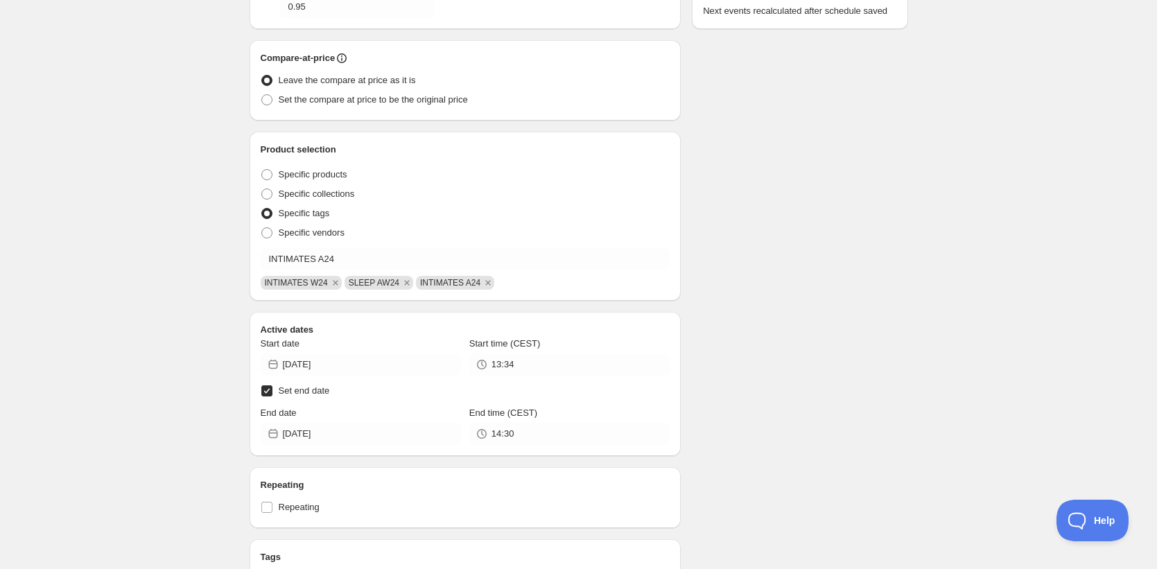
scroll to position [433, 0]
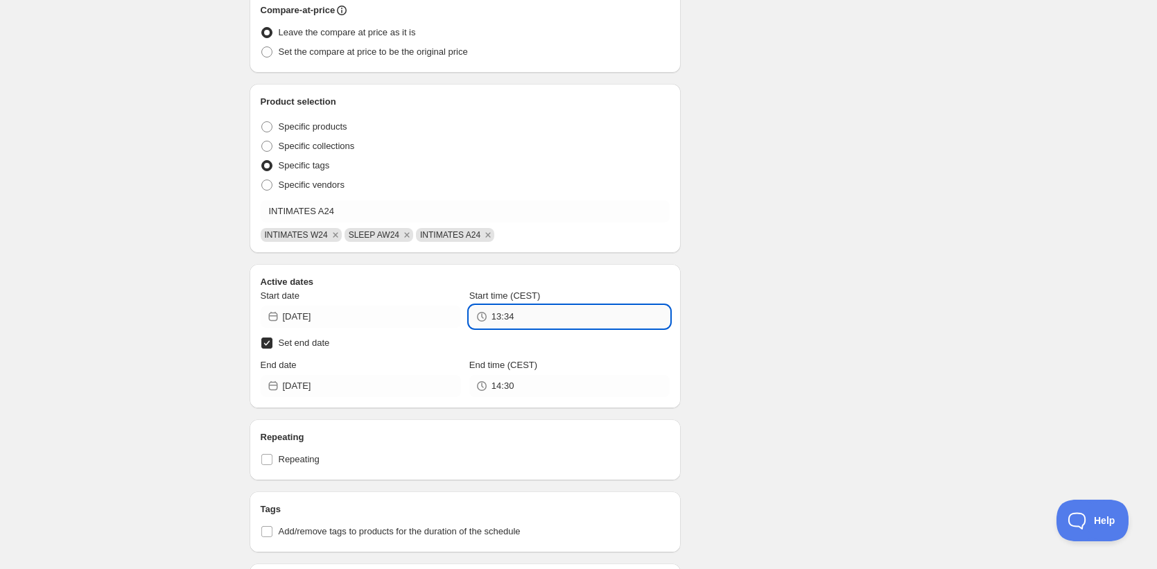
click at [590, 322] on input "13:34" at bounding box center [580, 317] width 178 height 22
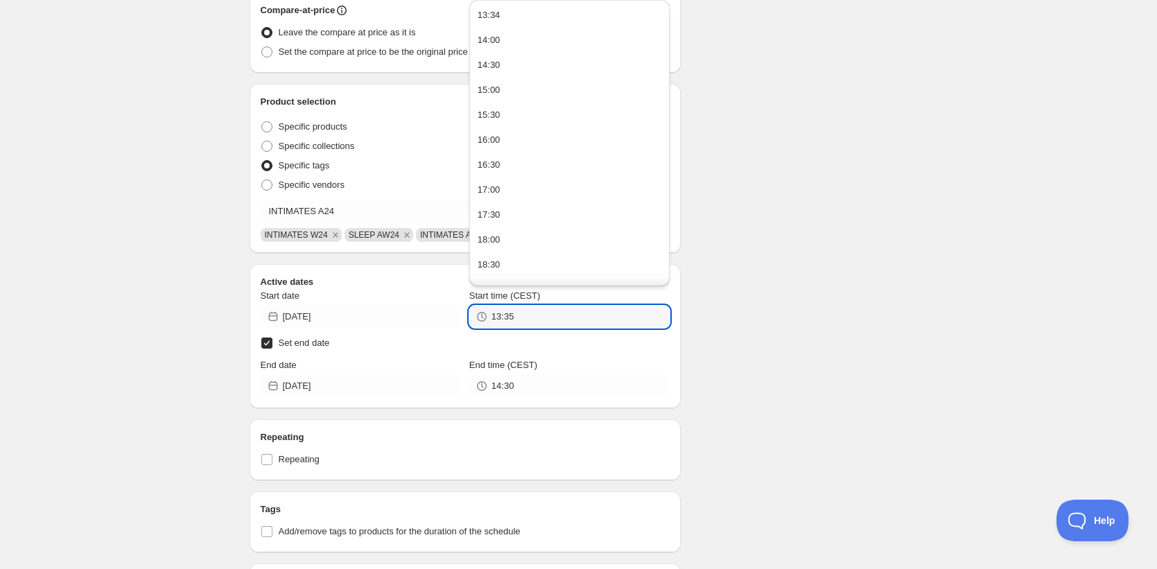
type input "13:35"
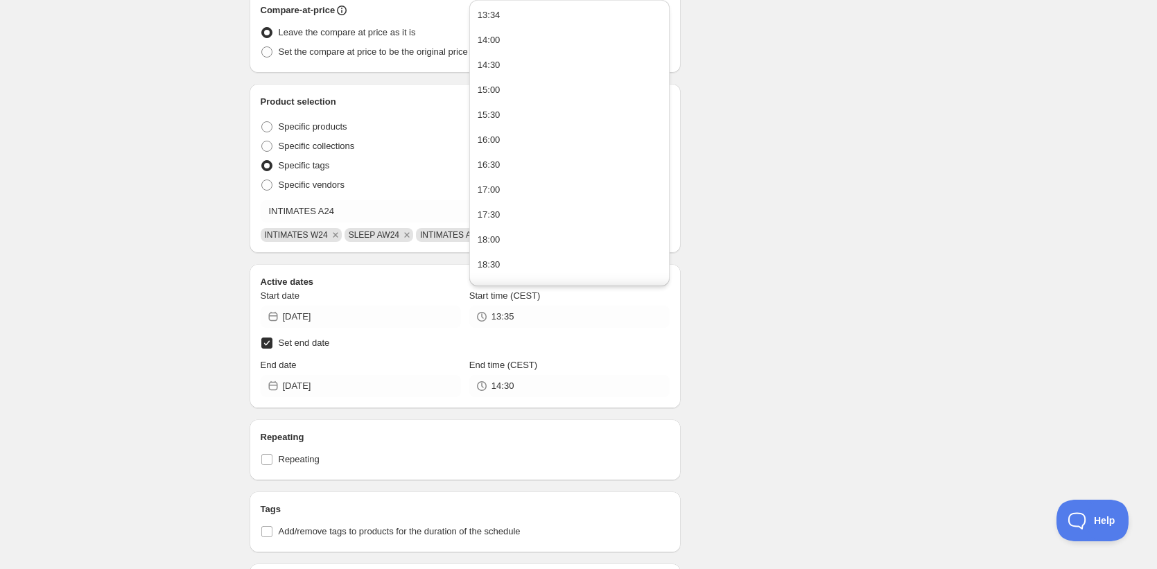
click at [769, 352] on div "There were some issues with your form submission Schedule name AW24 -40% Your c…" at bounding box center [572, 184] width 669 height 1152
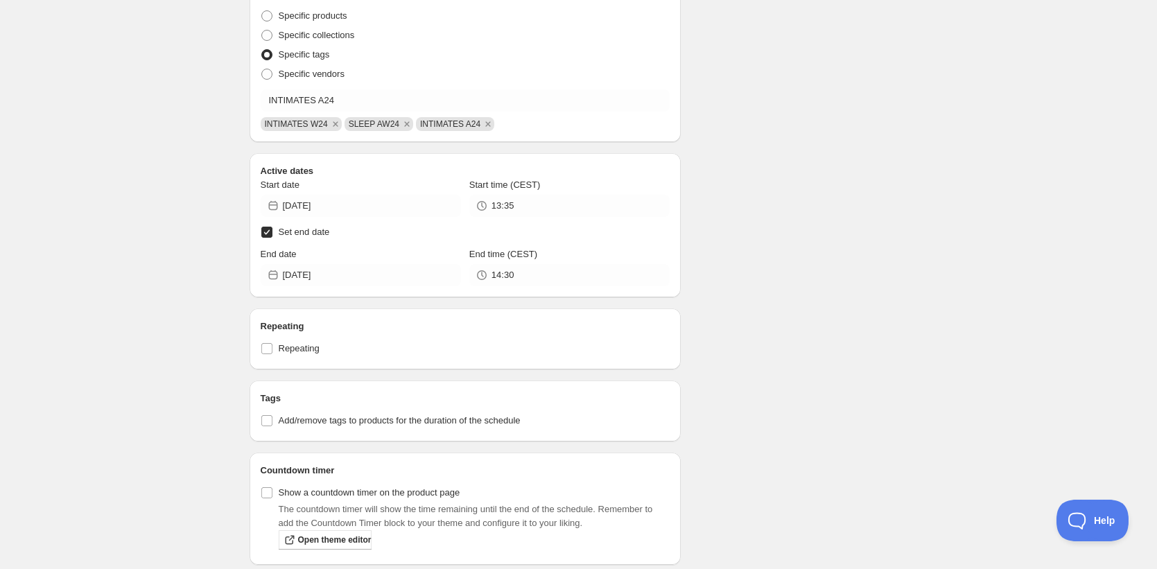
scroll to position [657, 0]
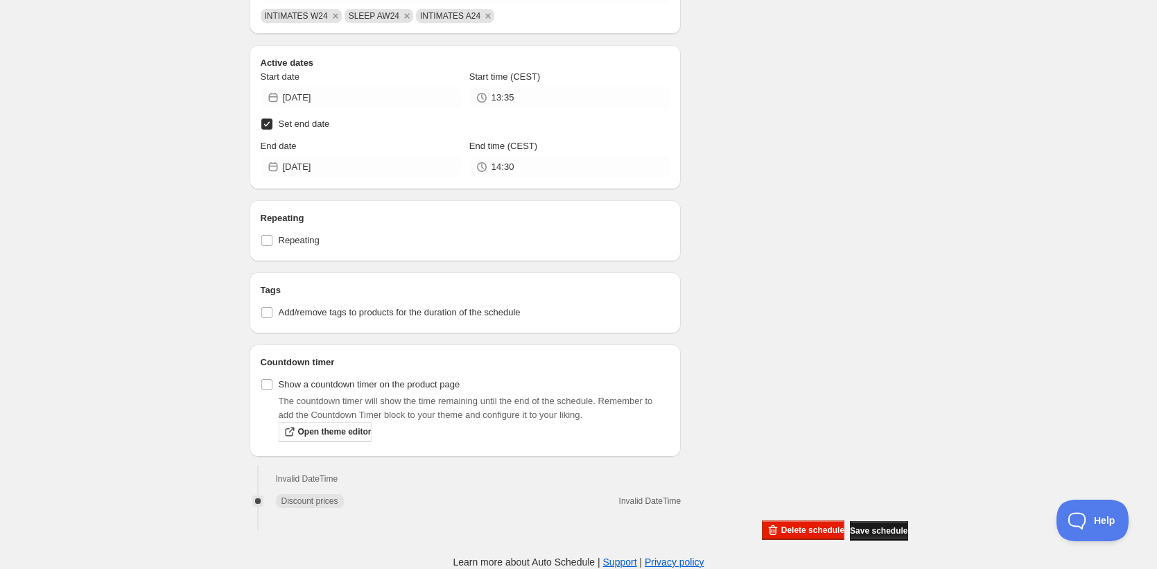
click at [870, 530] on span "Save schedule" at bounding box center [879, 530] width 58 height 11
click at [853, 532] on span "Save schedule" at bounding box center [879, 530] width 58 height 11
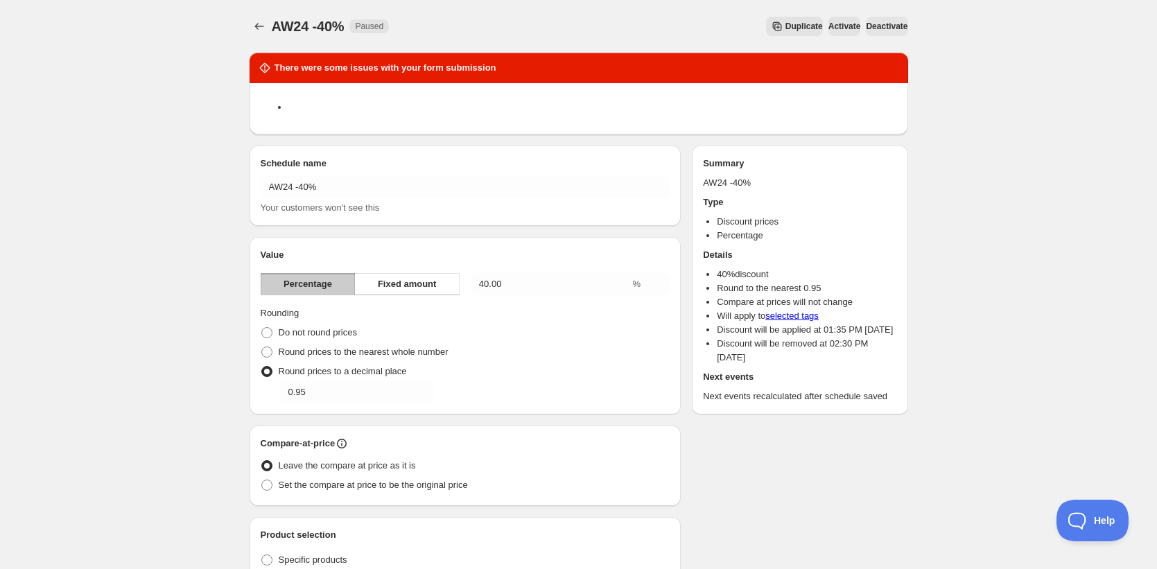
click at [828, 31] on span "Activate" at bounding box center [844, 26] width 33 height 11
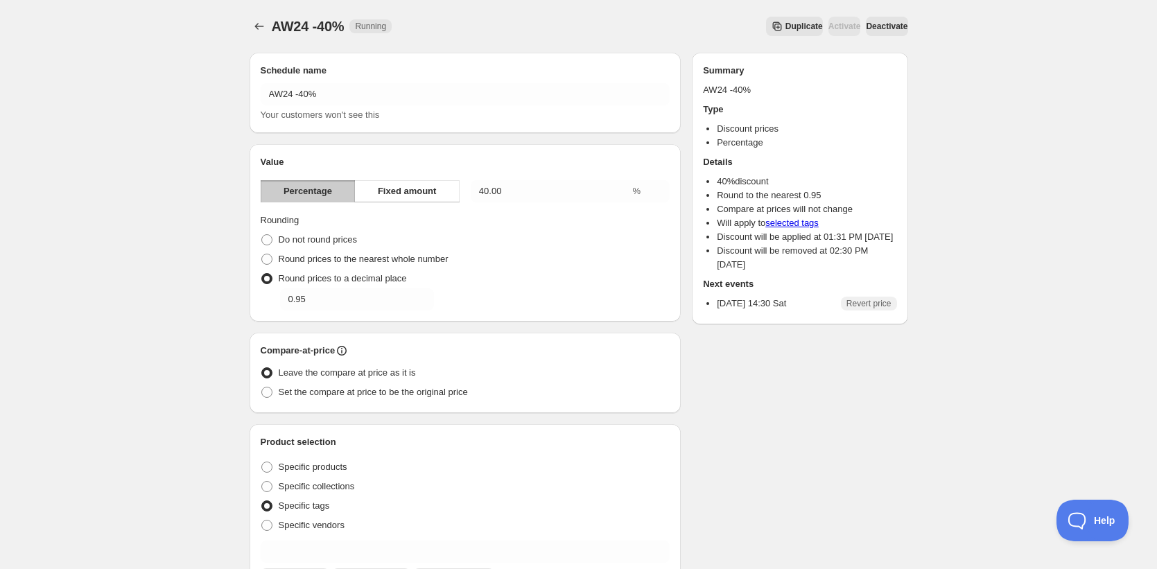
click at [873, 27] on span "Deactivate" at bounding box center [887, 26] width 42 height 11
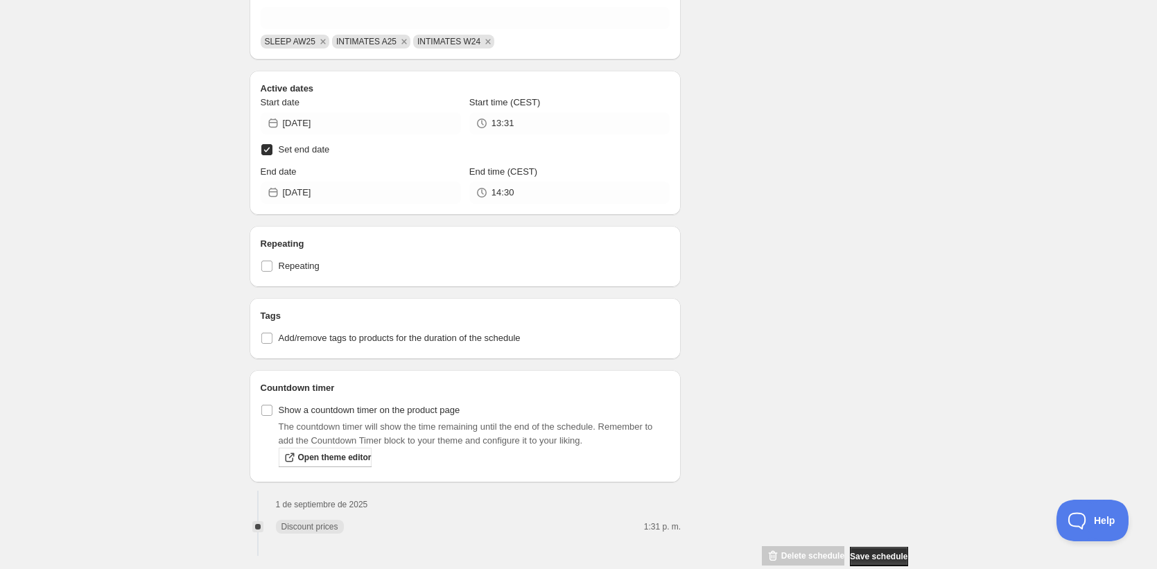
scroll to position [532, 0]
click at [270, 157] on input "Set end date" at bounding box center [266, 151] width 11 height 11
checkbox input "false"
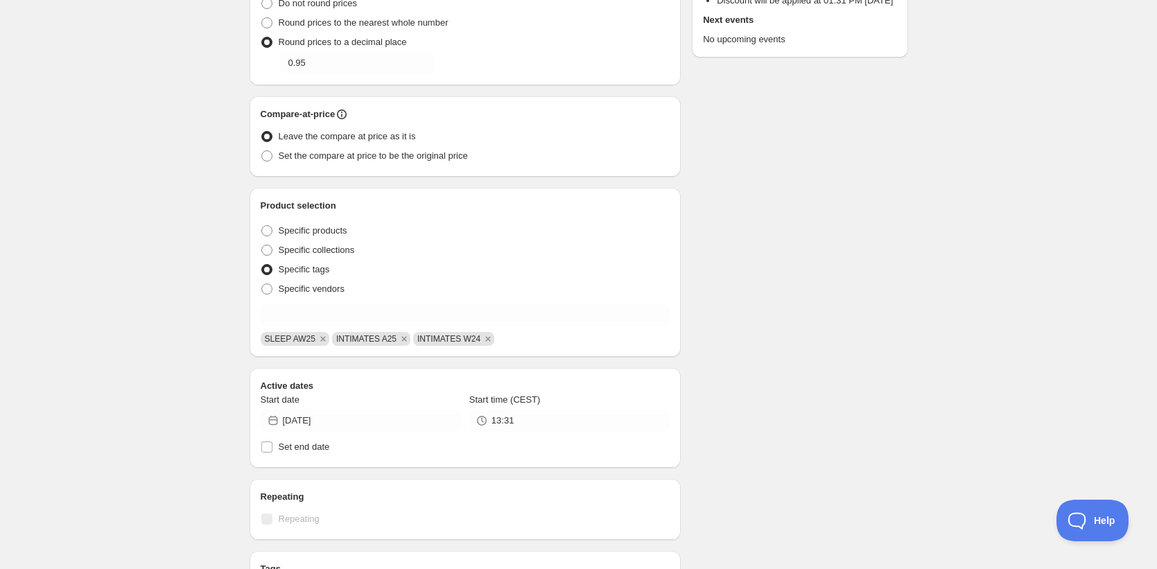
scroll to position [238, 0]
click at [325, 340] on icon "Remove SLEEP AW25" at bounding box center [322, 337] width 5 height 5
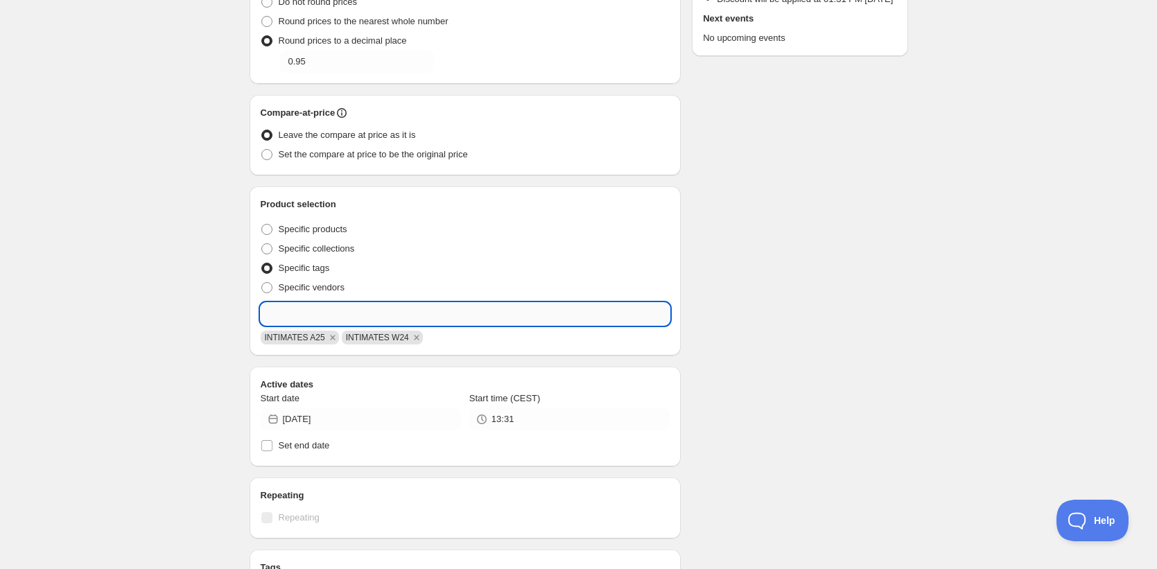
click at [325, 312] on input "text" at bounding box center [466, 314] width 410 height 22
type input "sleep aw24"
click at [313, 310] on input "sleep aw24" at bounding box center [466, 314] width 410 height 22
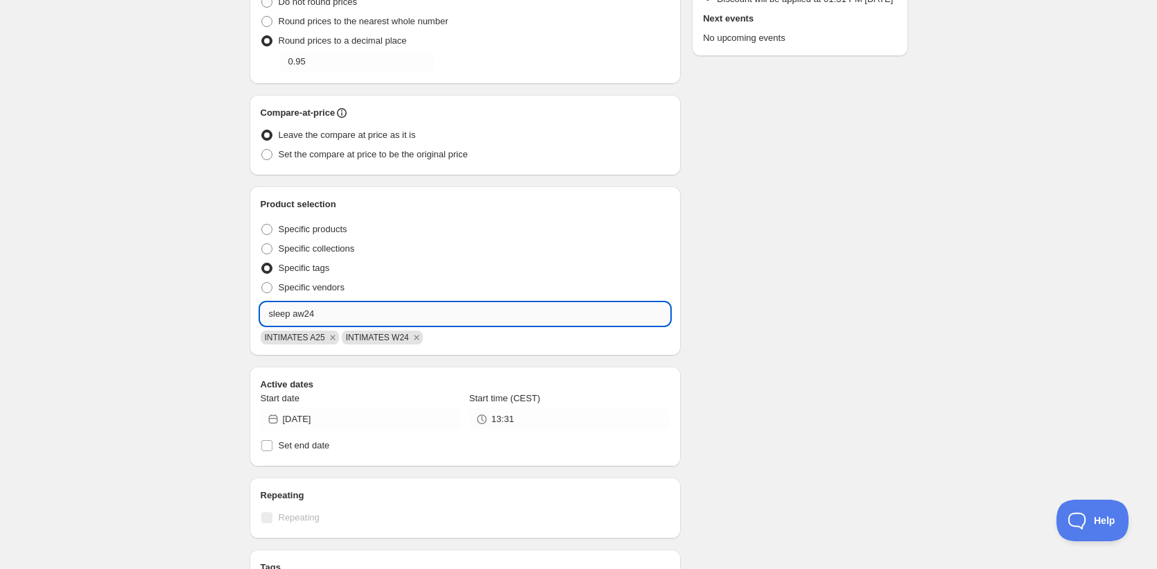
click at [313, 310] on input "sleep aw24" at bounding box center [466, 314] width 410 height 22
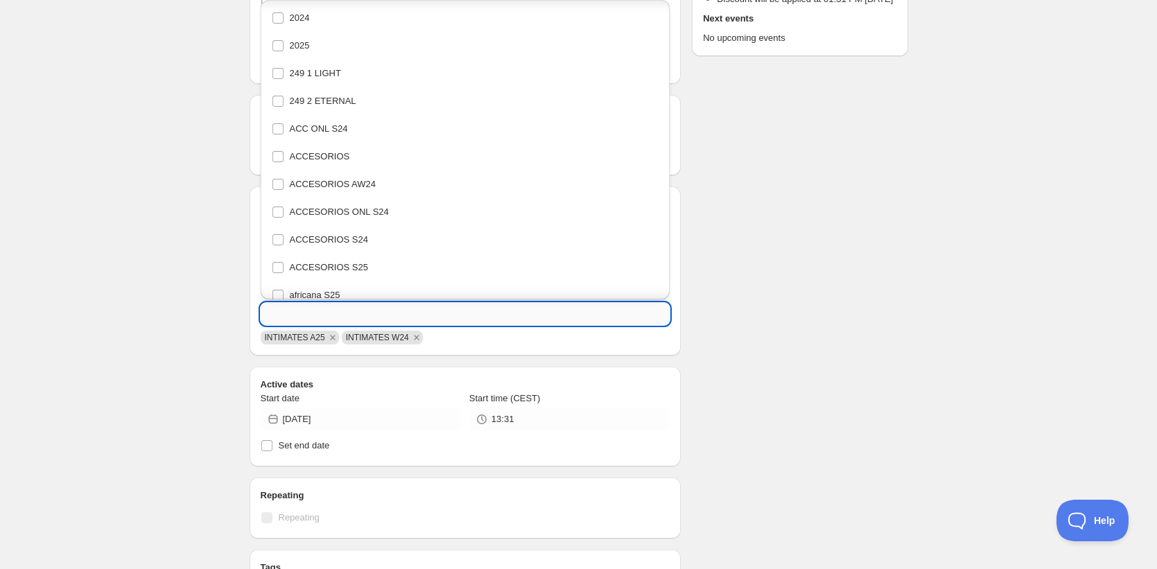
scroll to position [3247, 0]
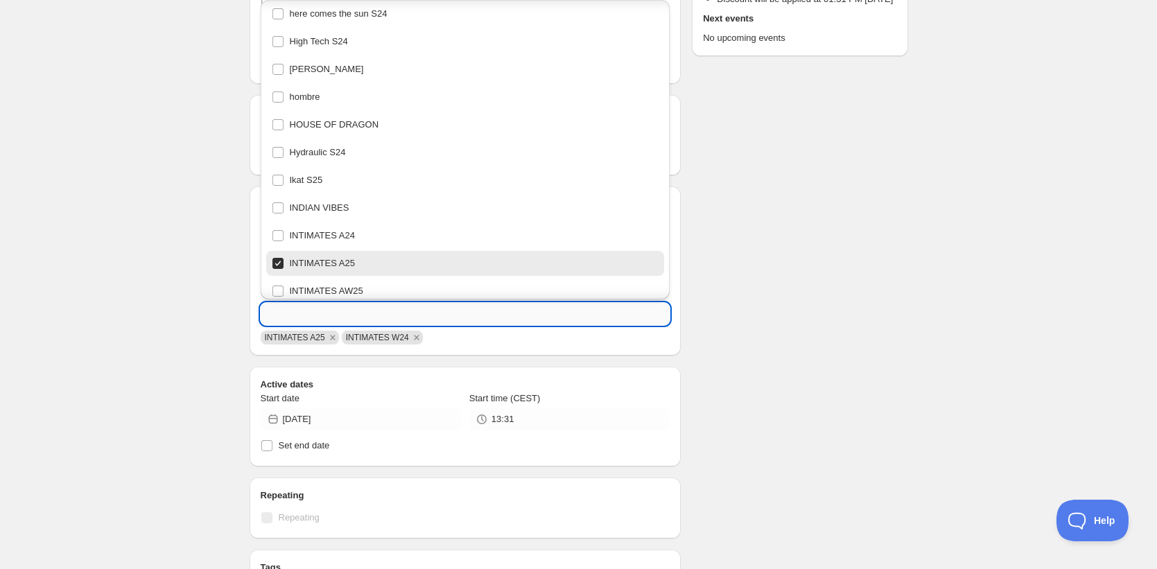
paste input "sleep aw24"
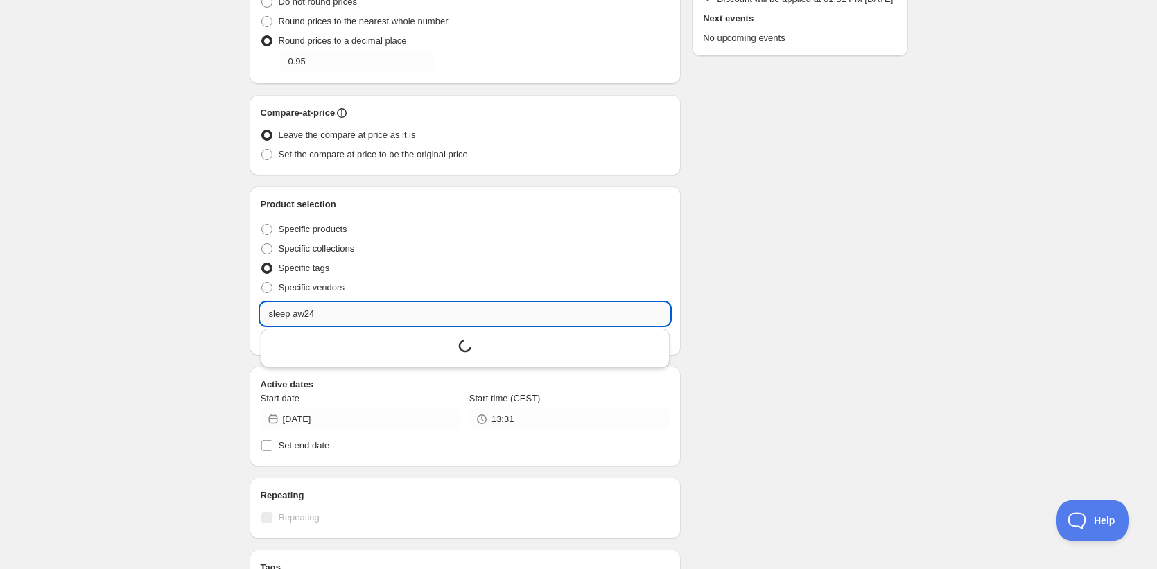
scroll to position [0, 0]
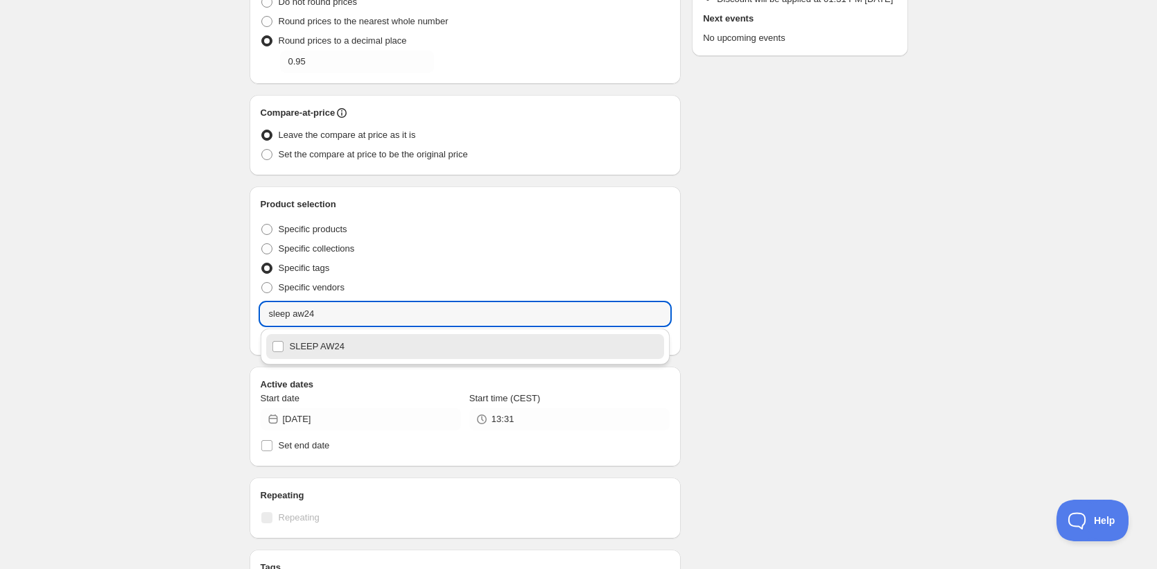
click at [319, 358] on div "SLEEP AW24" at bounding box center [465, 346] width 398 height 25
type input "SLEEP AW24"
checkbox input "true"
type input "SLEEP AW24"
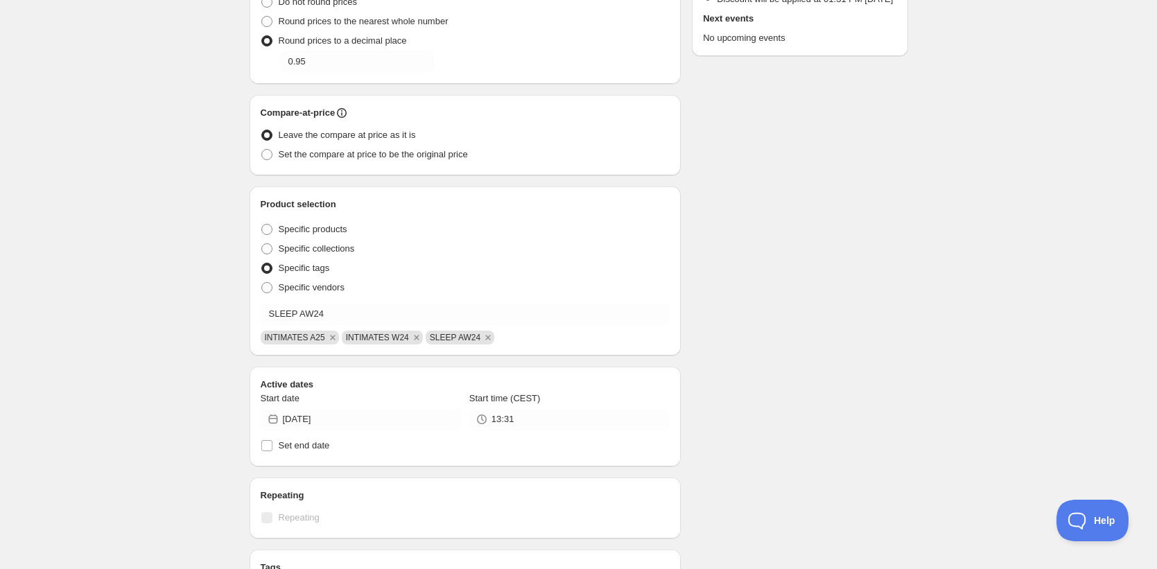
click at [745, 353] on div "Schedule name AW24 -40% Your customers won't see this Value Percentage Fixed am…" at bounding box center [572, 323] width 669 height 1039
click at [332, 340] on icon "Remove INTIMATES A25" at bounding box center [332, 337] width 5 height 5
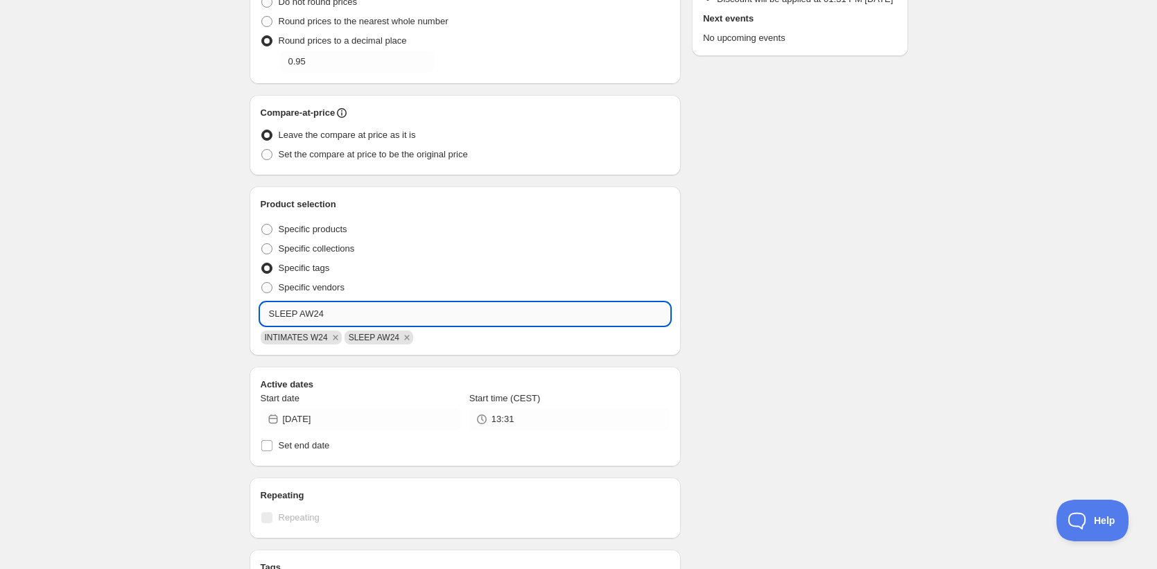
click at [321, 313] on input "SLEEP AW24" at bounding box center [466, 314] width 410 height 22
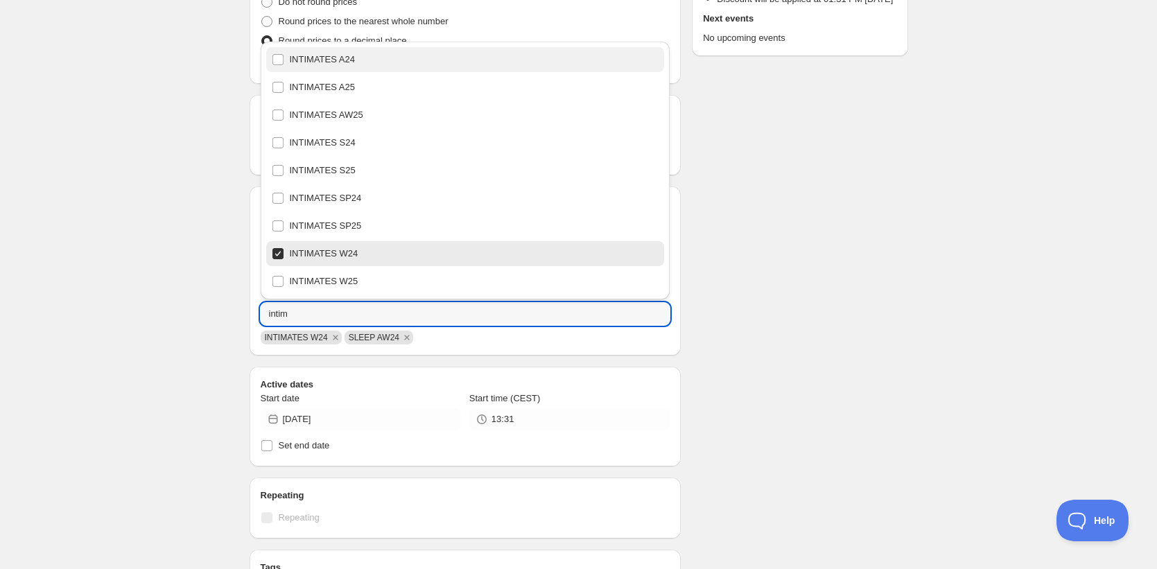
click at [461, 67] on div "INTIMATES A24" at bounding box center [465, 59] width 387 height 19
type input "INTIMATES A24"
checkbox input "true"
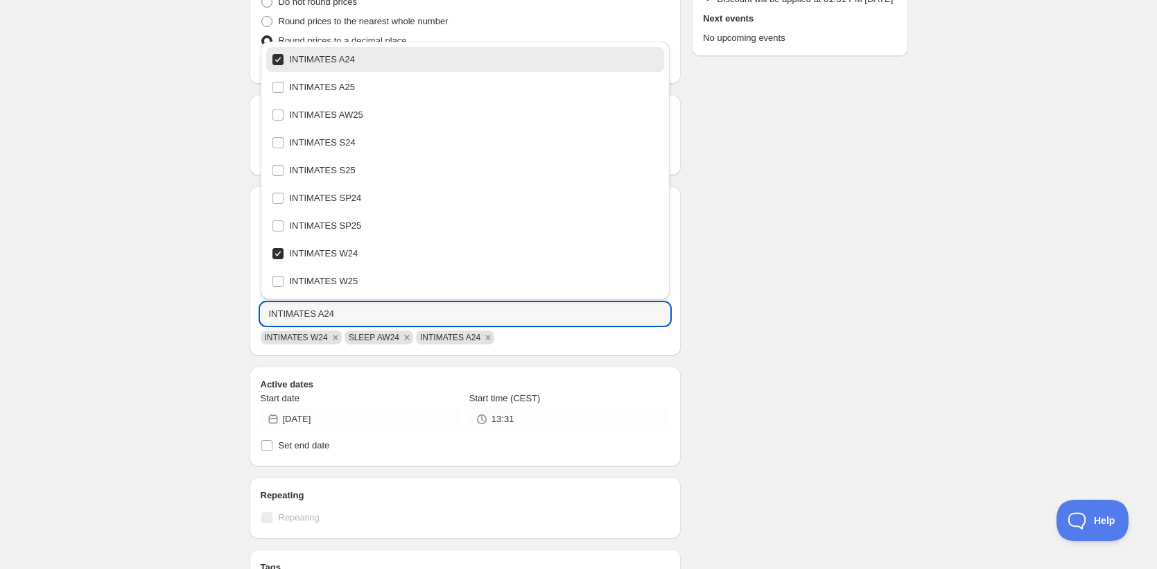
type input "INTIMATES A24"
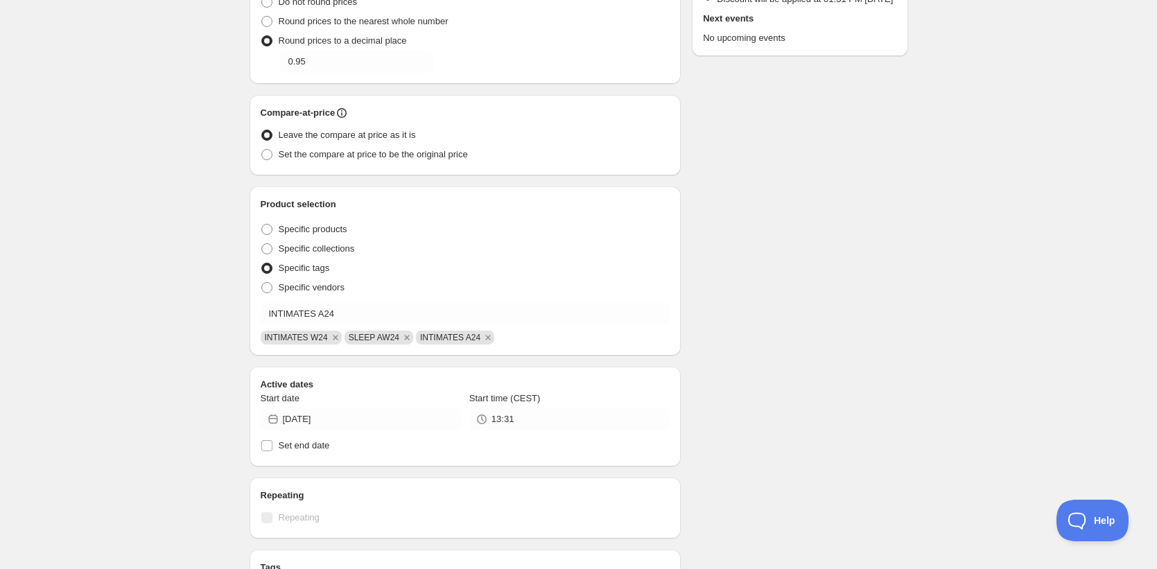
click at [983, 295] on div "AW24 -40%. This page is ready AW24 -40% Paused Duplicate Activate Deactivate Mo…" at bounding box center [578, 316] width 1157 height 1109
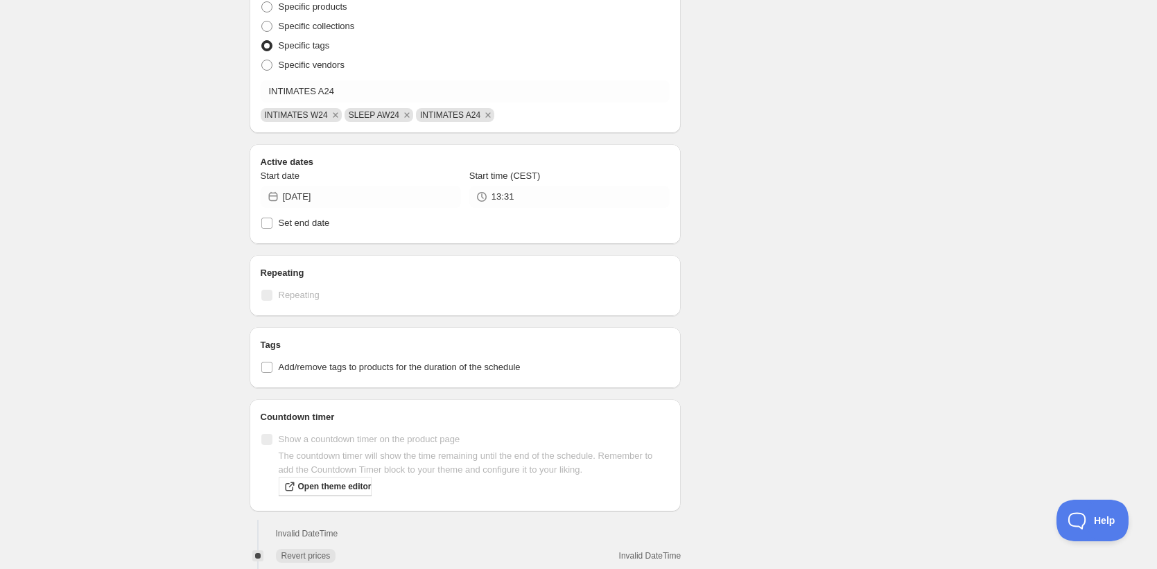
scroll to position [550, 0]
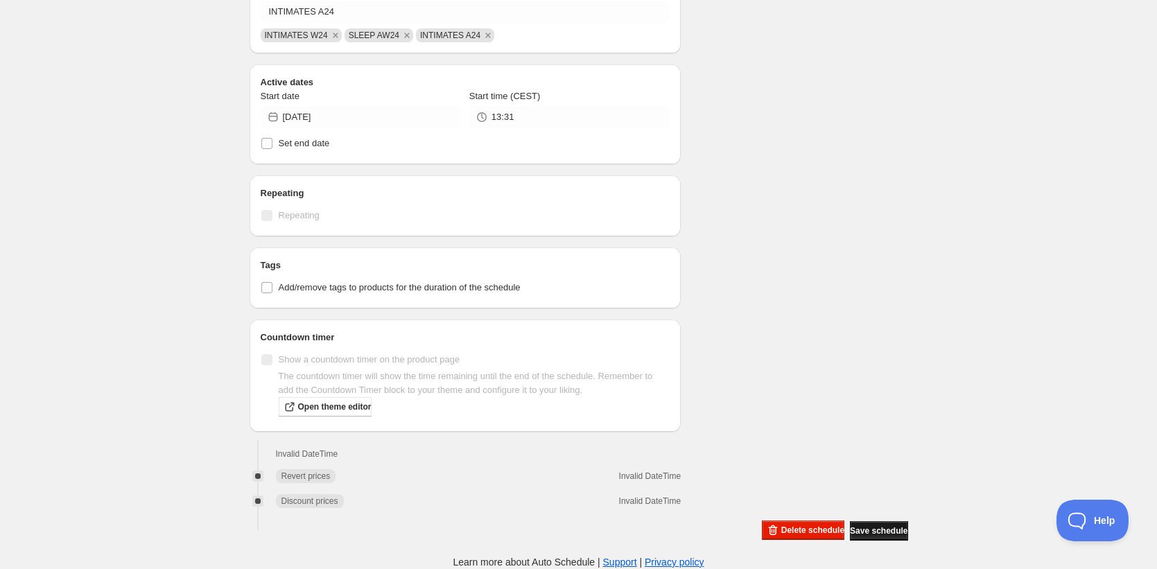
click at [885, 534] on span "Save schedule" at bounding box center [879, 530] width 58 height 11
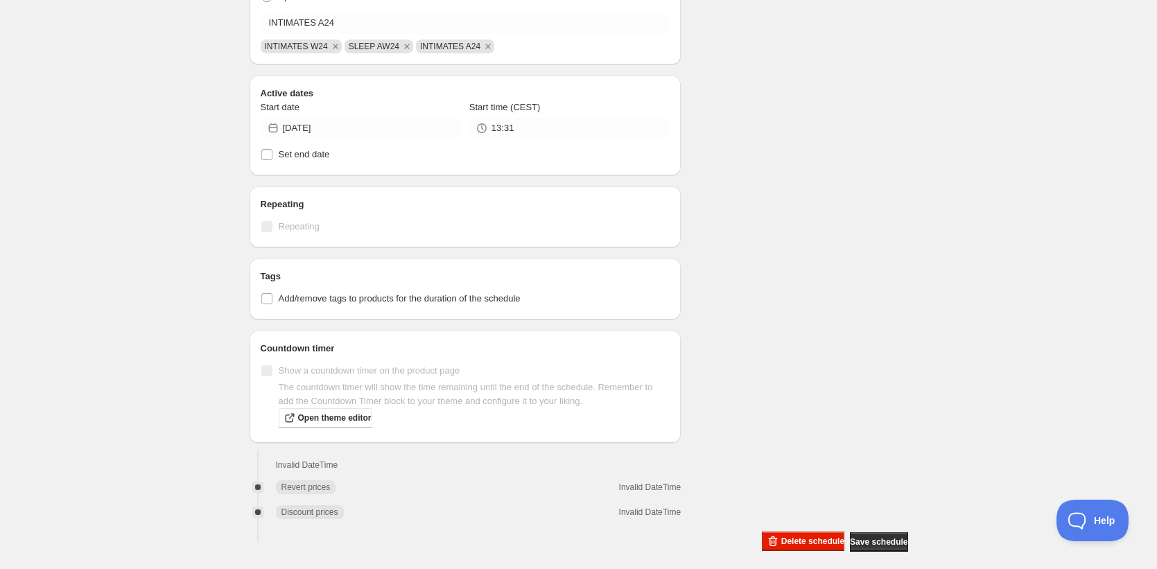
scroll to position [524, 0]
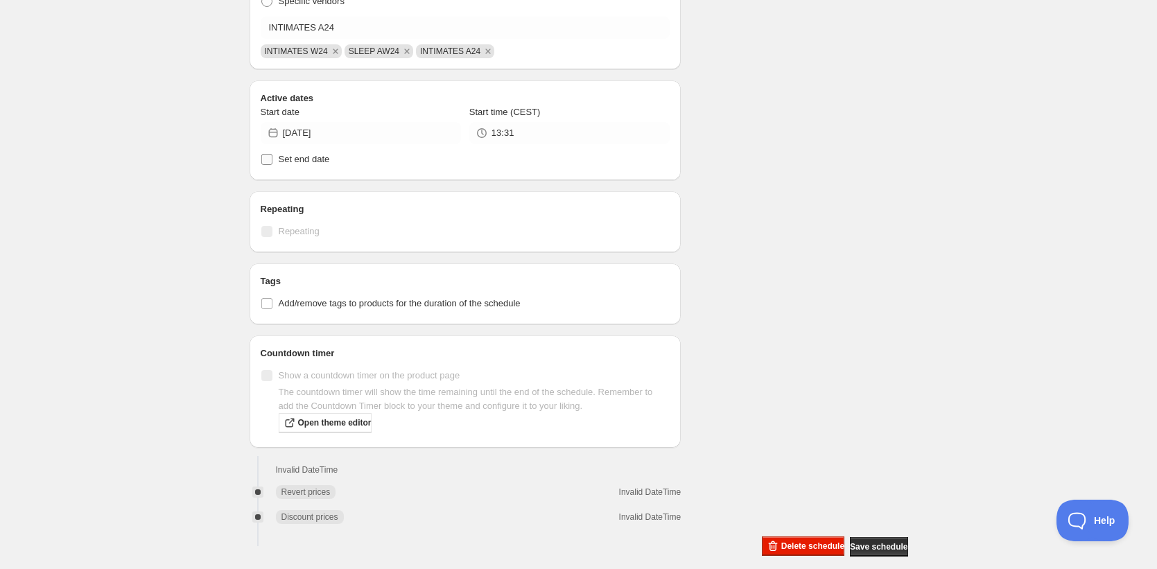
click at [288, 164] on span "Set end date" at bounding box center [304, 159] width 51 height 10
click at [272, 164] on input "Set end date" at bounding box center [266, 159] width 11 height 11
checkbox input "true"
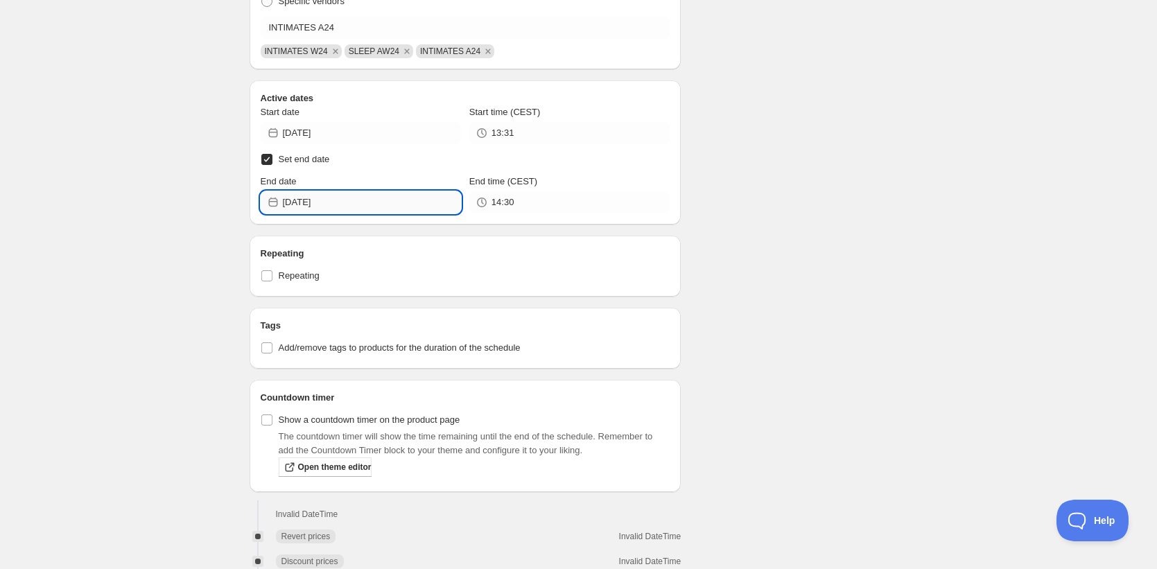
click at [318, 196] on input "2026-01-31" at bounding box center [372, 202] width 178 height 22
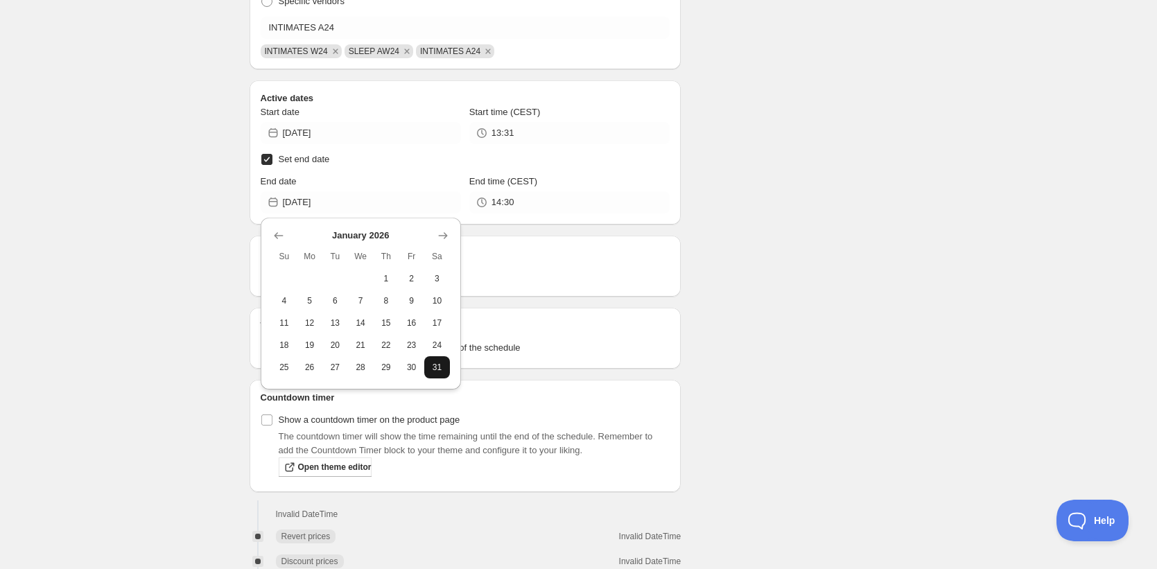
click at [433, 368] on span "31" at bounding box center [437, 367] width 15 height 11
click at [1006, 359] on div "AW24 -40%. This page is ready AW24 -40% Paused Duplicate Activate Deactivate Mo…" at bounding box center [578, 52] width 1157 height 1153
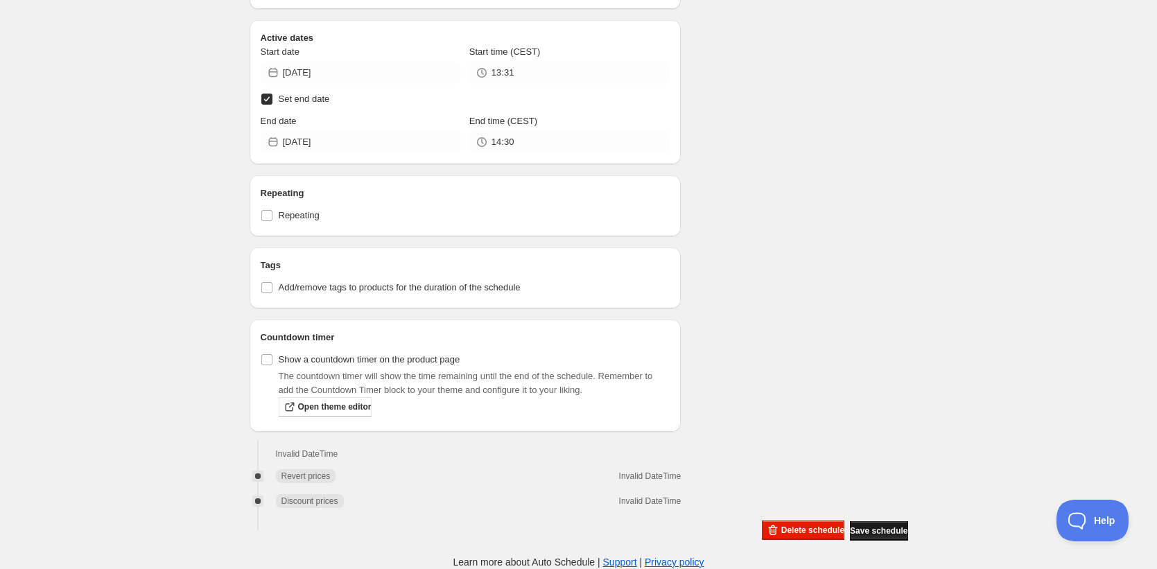
click at [880, 533] on span "Save schedule" at bounding box center [879, 530] width 58 height 11
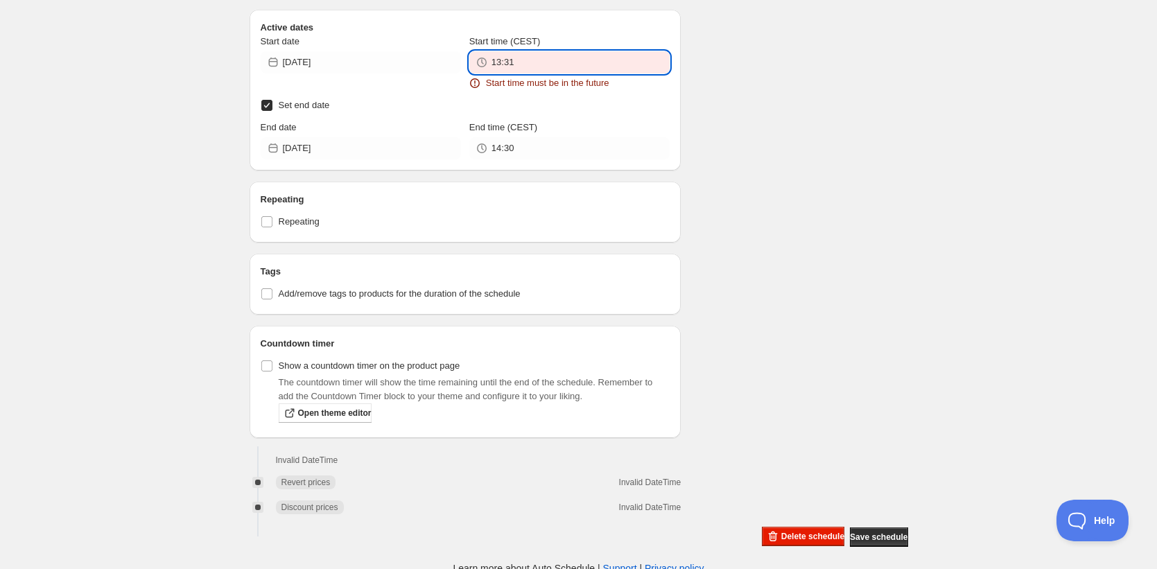
click at [519, 61] on input "13:31" at bounding box center [580, 62] width 178 height 22
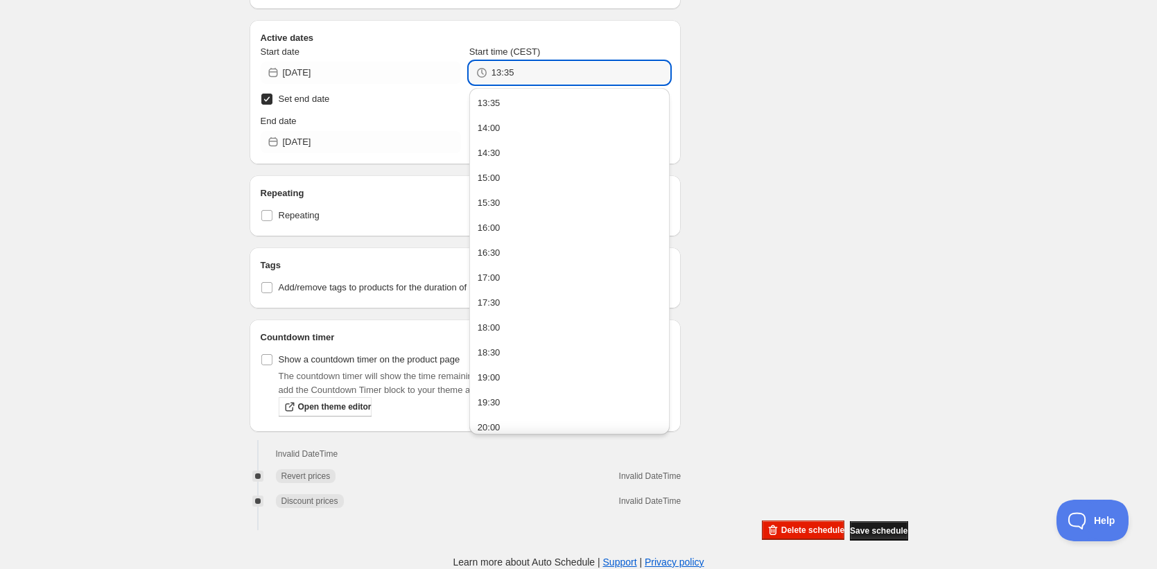
type input "13:35"
click at [875, 534] on span "Save schedule" at bounding box center [879, 530] width 58 height 11
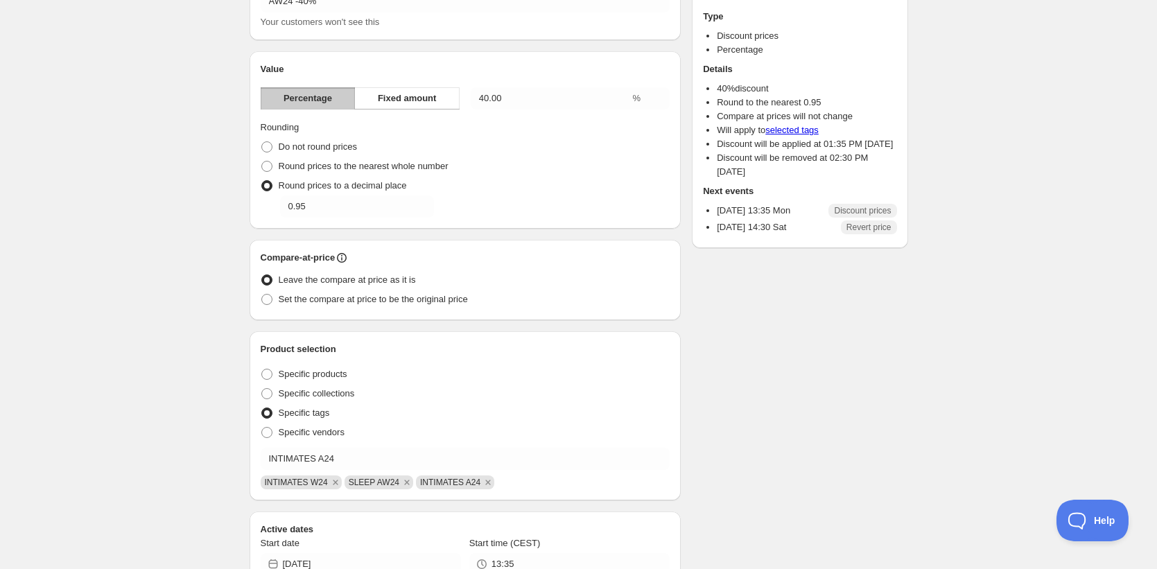
scroll to position [0, 0]
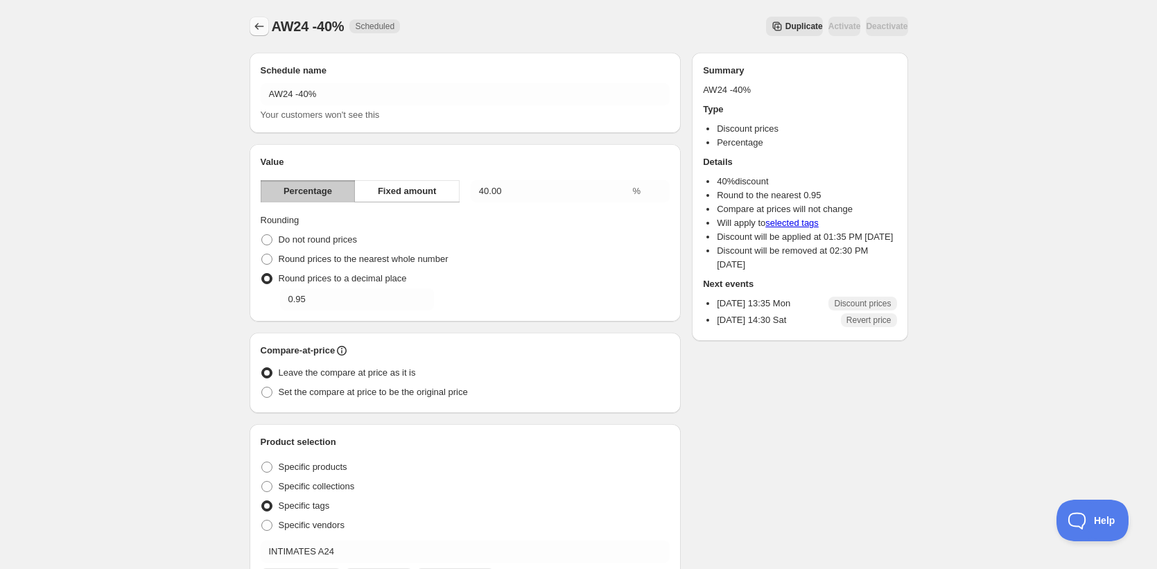
click at [256, 29] on icon "Schedules" at bounding box center [259, 26] width 14 height 14
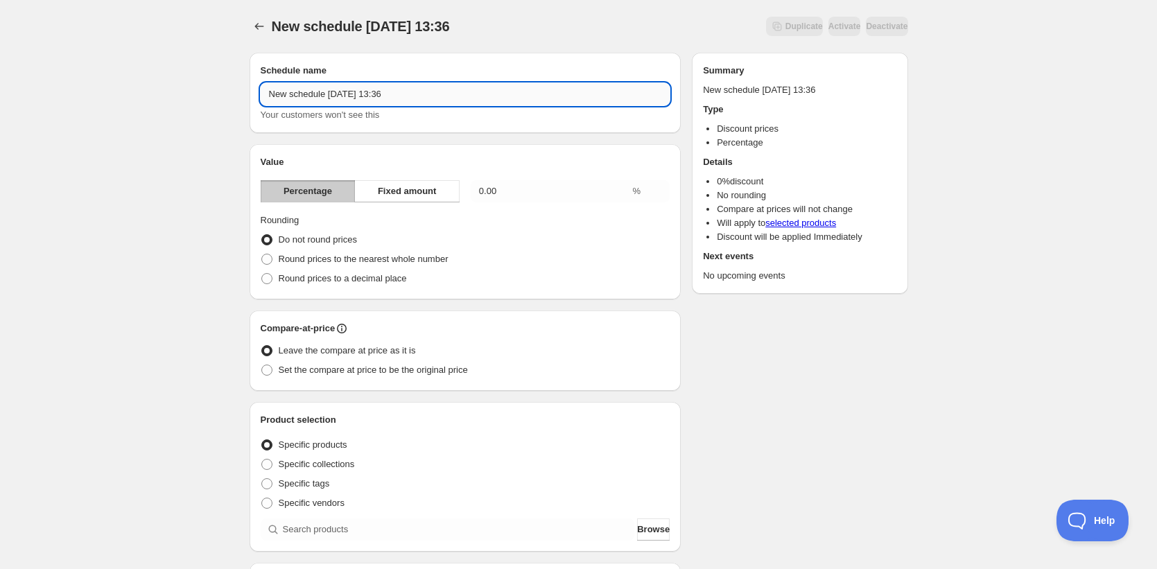
click at [326, 91] on input "New schedule Sep 01 2025 13:36" at bounding box center [466, 94] width 410 height 22
type input "S24 -50%"
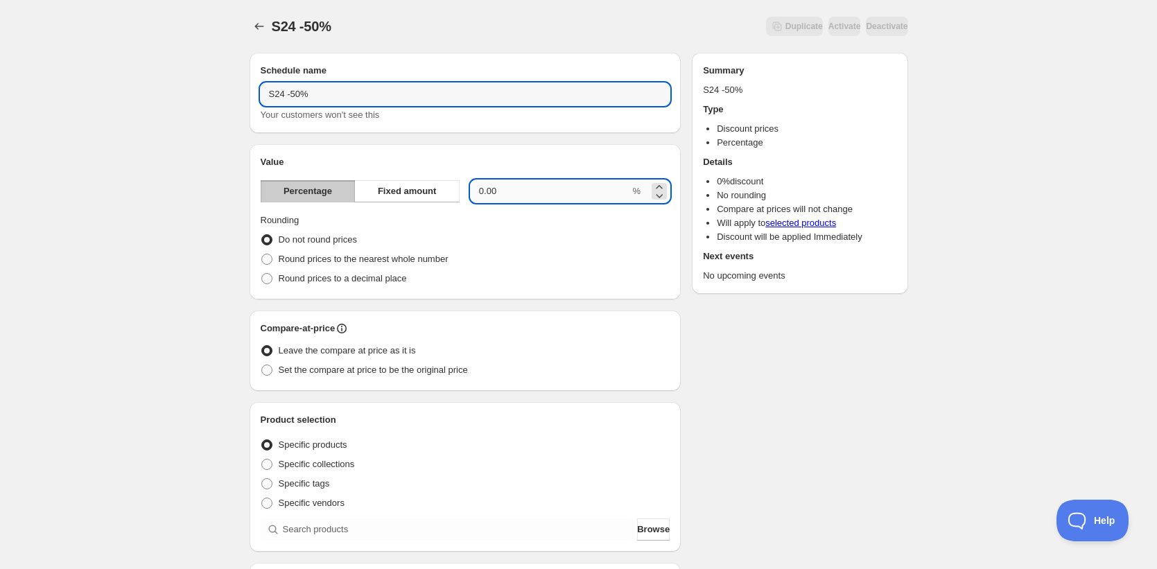
click at [498, 184] on input "0.00" at bounding box center [550, 191] width 159 height 22
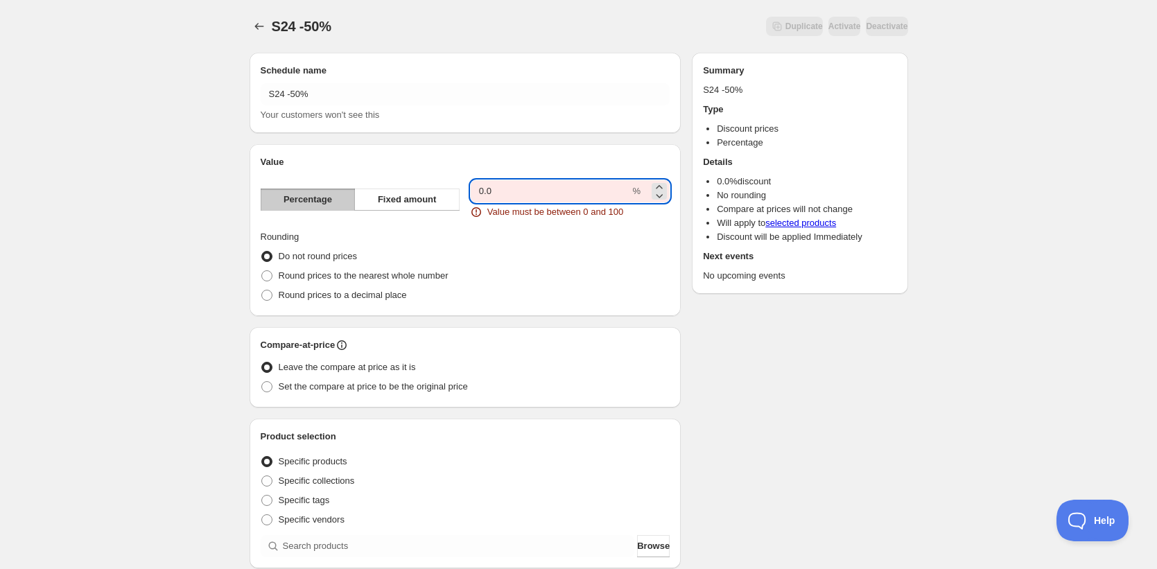
type input "0"
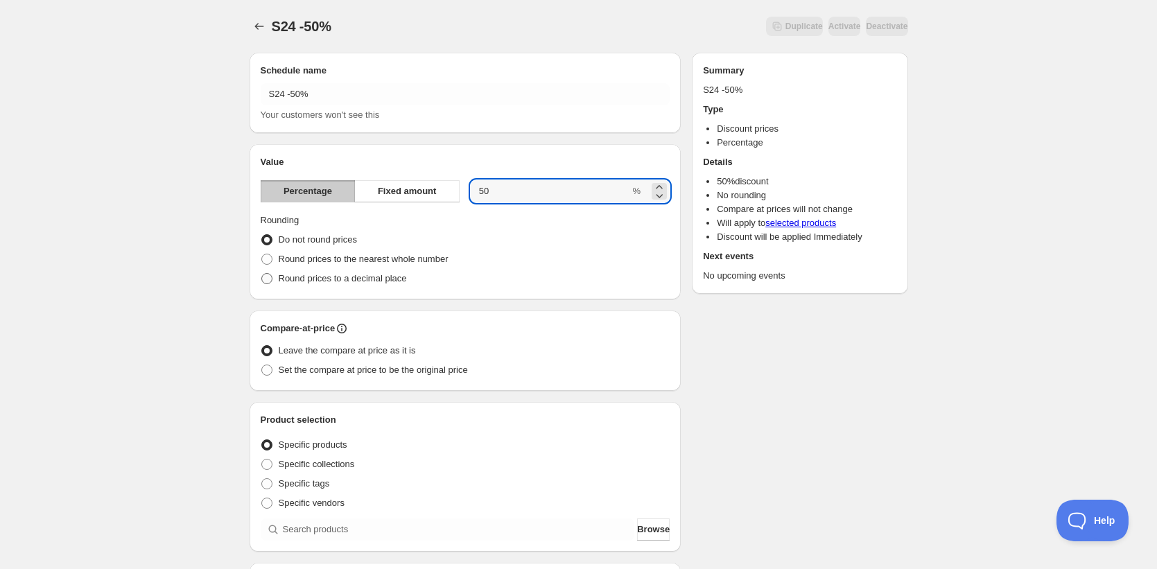
type input "50"
drag, startPoint x: 349, startPoint y: 277, endPoint x: 404, endPoint y: 313, distance: 65.5
click at [350, 277] on span "Round prices to a decimal place" at bounding box center [343, 278] width 128 height 10
click at [262, 274] on input "Round prices to a decimal place" at bounding box center [261, 273] width 1 height 1
radio input "true"
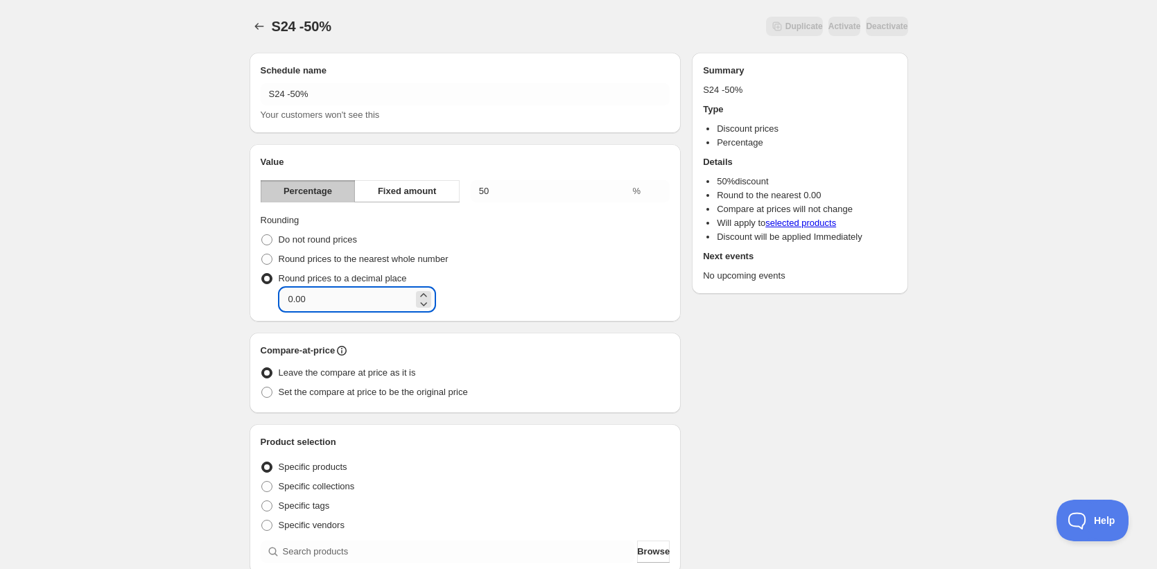
click at [376, 302] on input "0.00" at bounding box center [346, 299] width 133 height 22
type input "0.95"
click at [345, 389] on span "Set the compare at price to be the original price" at bounding box center [373, 392] width 189 height 10
click at [262, 387] on input "Set the compare at price to be the original price" at bounding box center [261, 387] width 1 height 1
radio input "true"
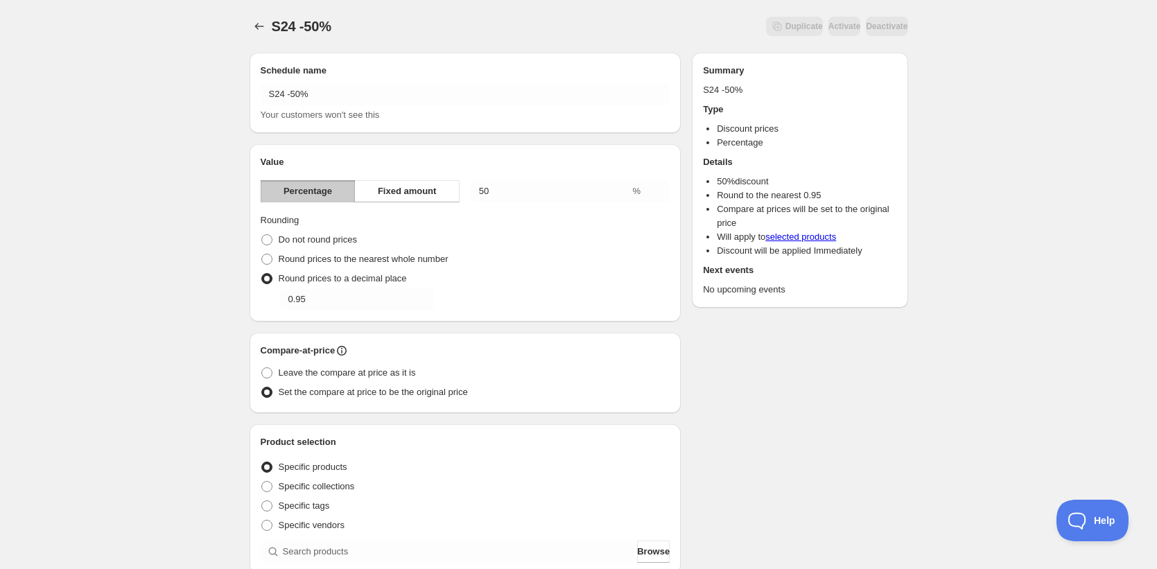
scroll to position [120, 0]
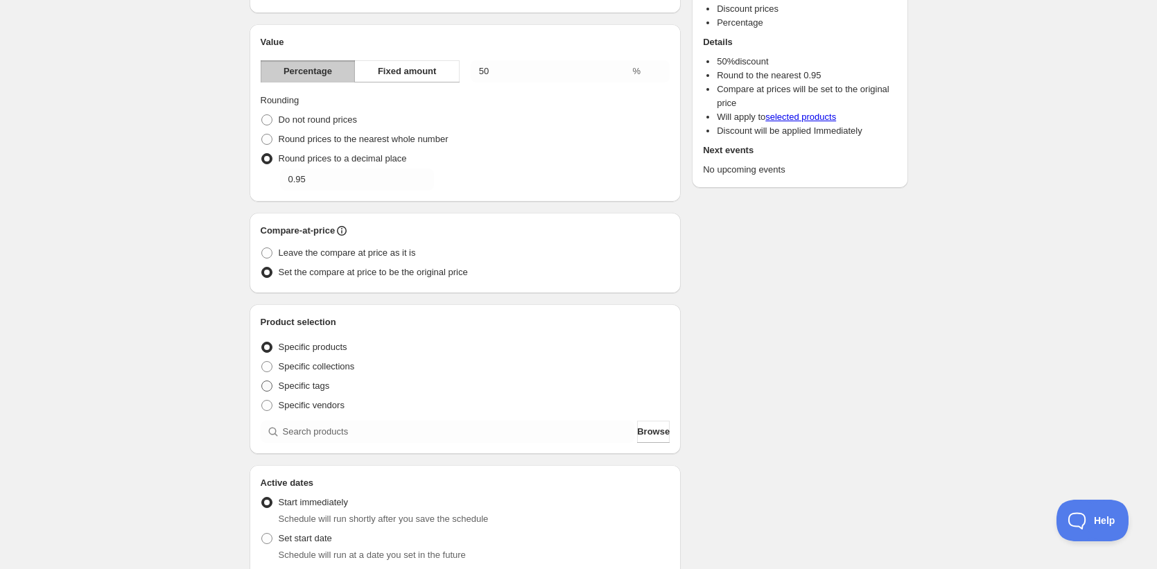
click at [317, 385] on span "Specific tags" at bounding box center [304, 385] width 51 height 10
click at [262, 381] on input "Specific tags" at bounding box center [261, 380] width 1 height 1
radio input "true"
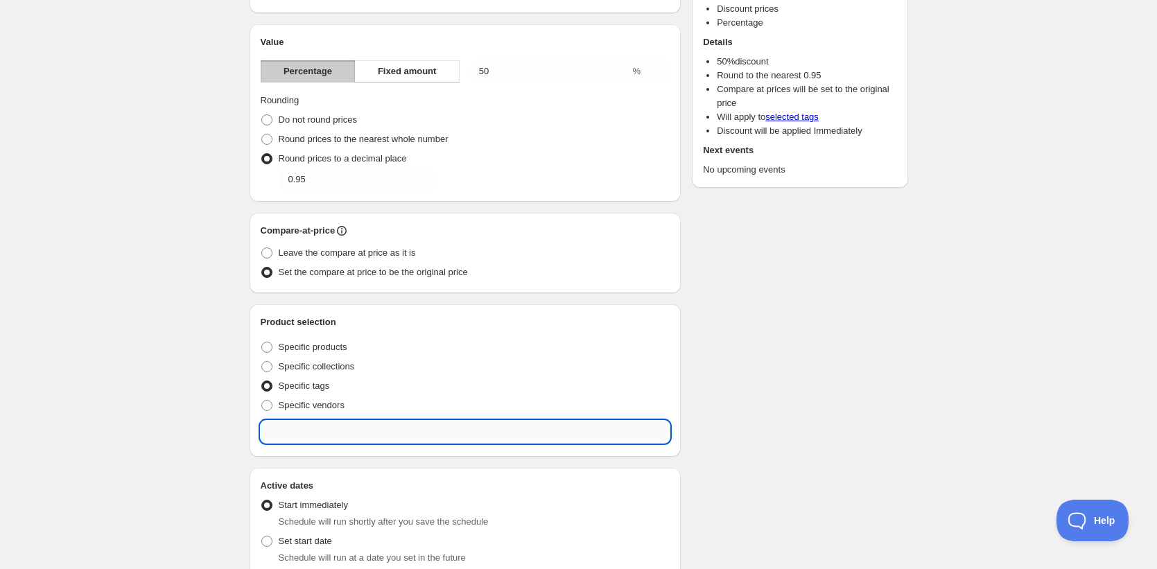
click at [349, 441] on input "text" at bounding box center [466, 432] width 410 height 22
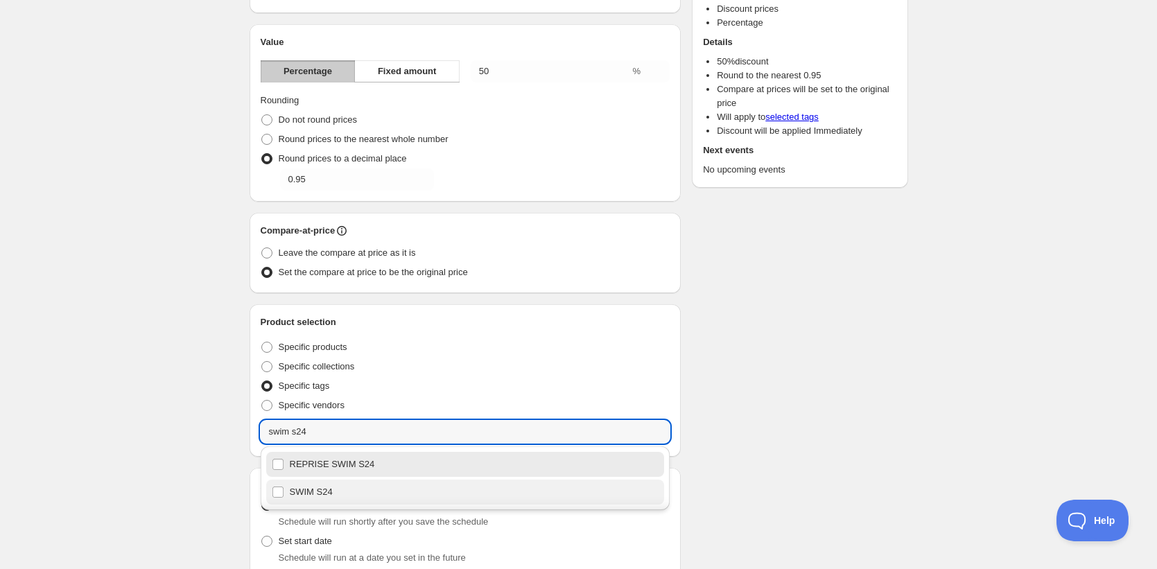
click at [333, 493] on div "SWIM S24" at bounding box center [465, 491] width 387 height 19
type input "REPRISE SWIM S24"
checkbox input "true"
click at [336, 468] on div "REPRISE SWIM S24" at bounding box center [465, 464] width 387 height 19
checkbox input "true"
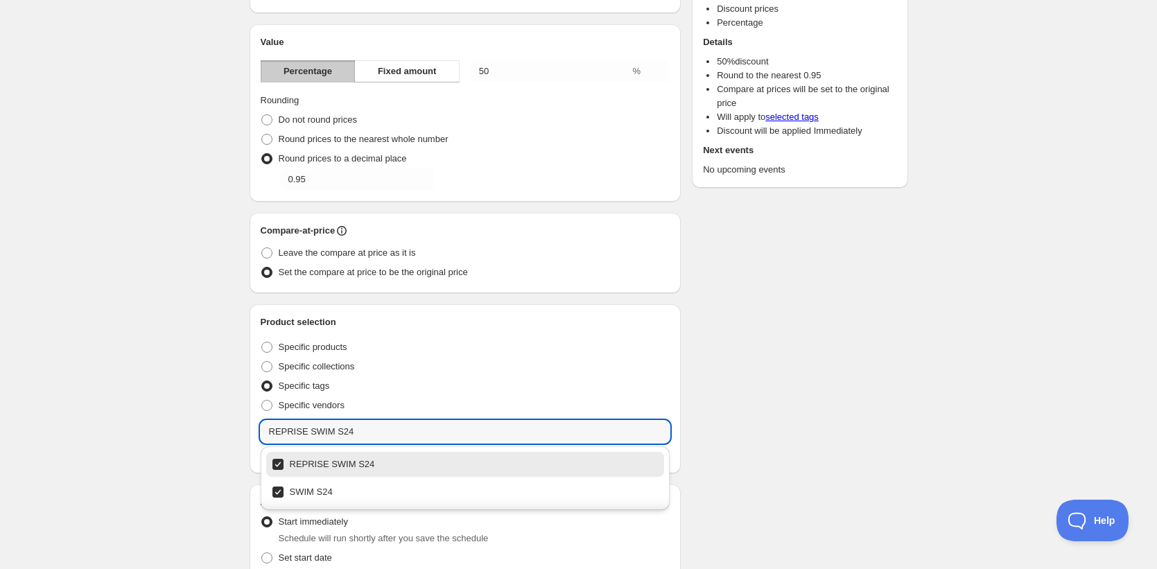
type input "REPRISE SWIM S24"
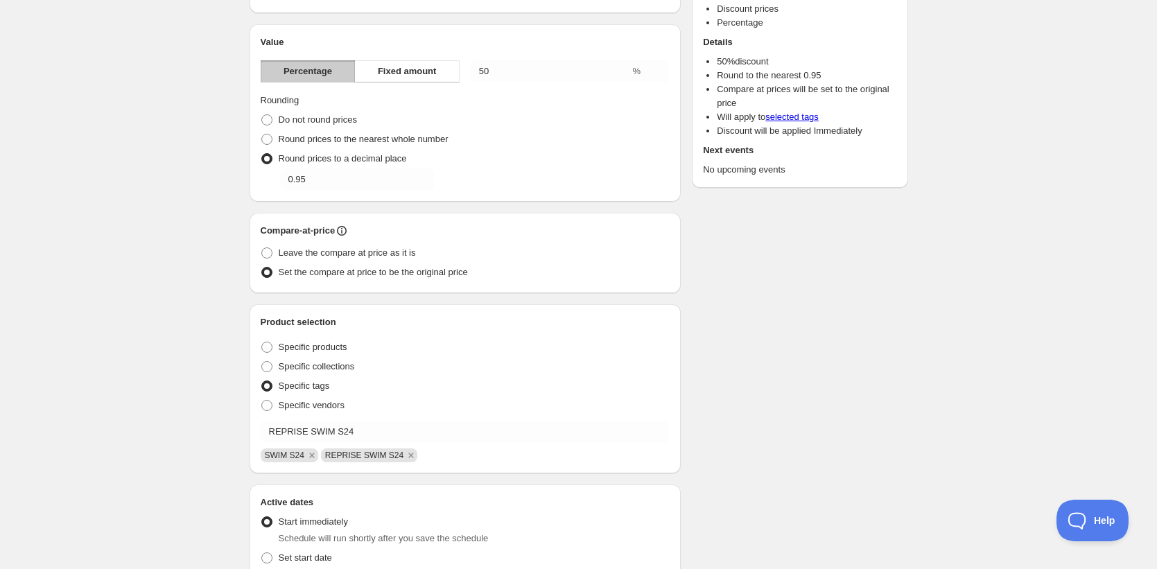
click at [798, 436] on div "Schedule name S24 -50% Your customers won't see this Value Percentage Fixed amo…" at bounding box center [572, 421] width 669 height 998
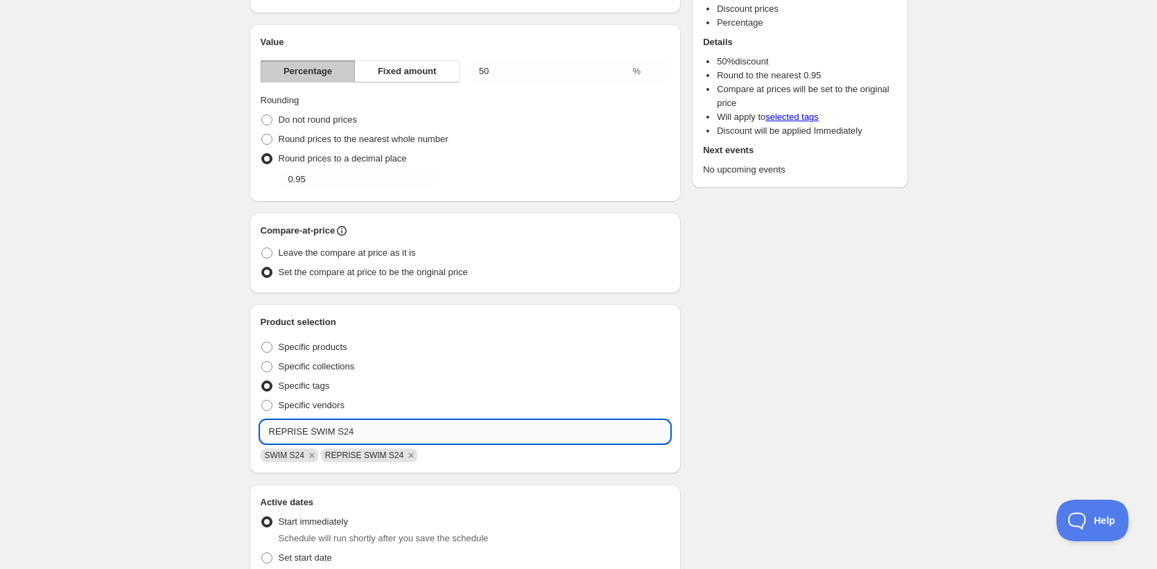
click at [370, 436] on input "REPRISE SWIM S24" at bounding box center [466, 432] width 410 height 22
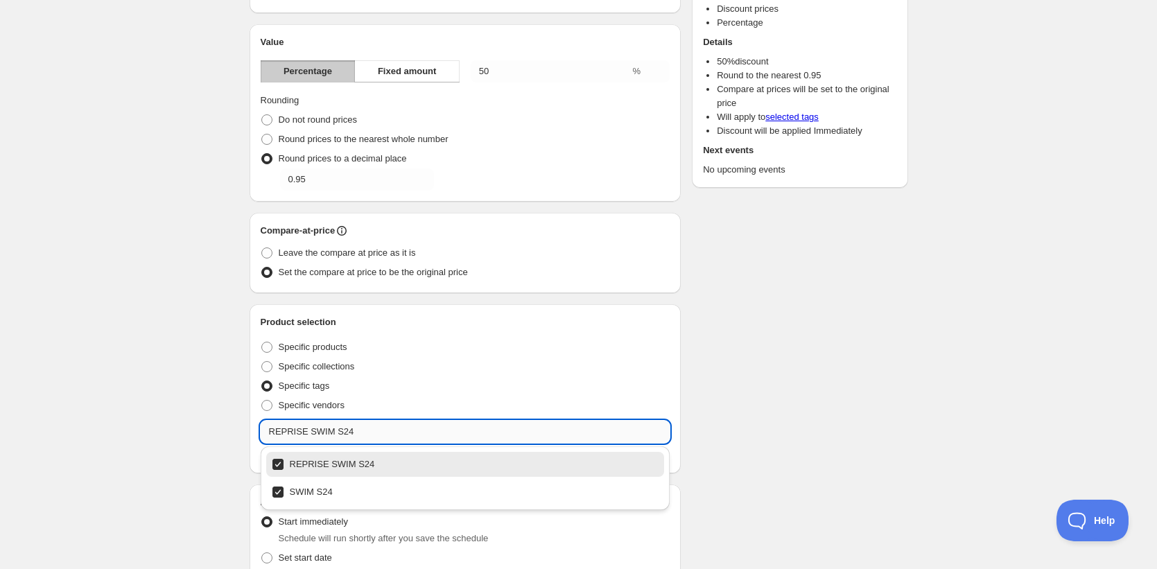
click at [370, 436] on input "REPRISE SWIM S24" at bounding box center [466, 432] width 410 height 22
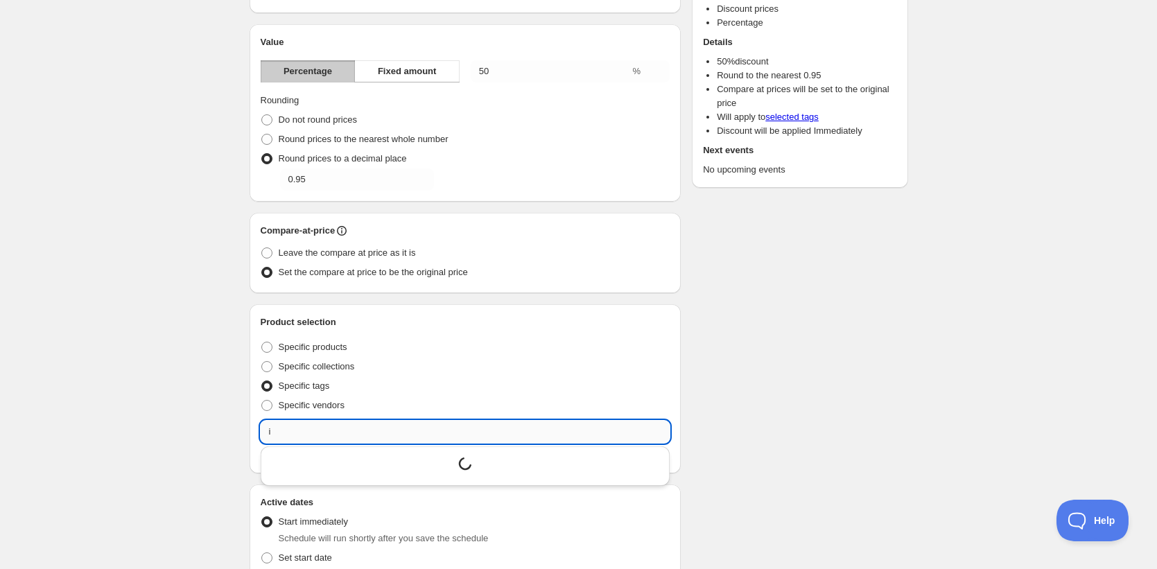
scroll to position [0, 0]
type input "intimates s24"
click at [332, 423] on input "intimates s24" at bounding box center [466, 432] width 410 height 22
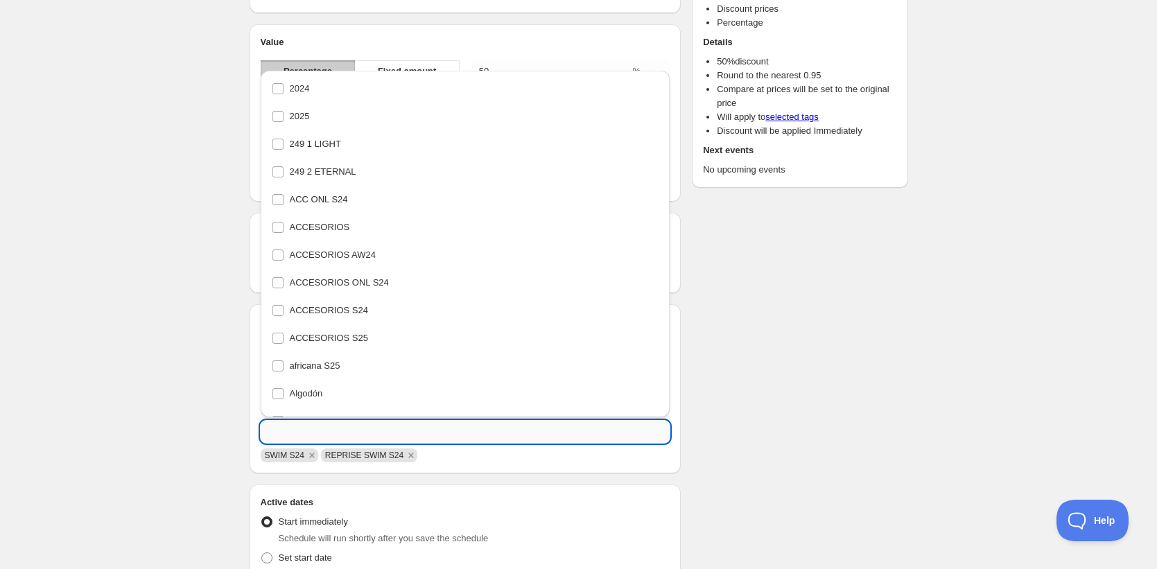
scroll to position [5418, 0]
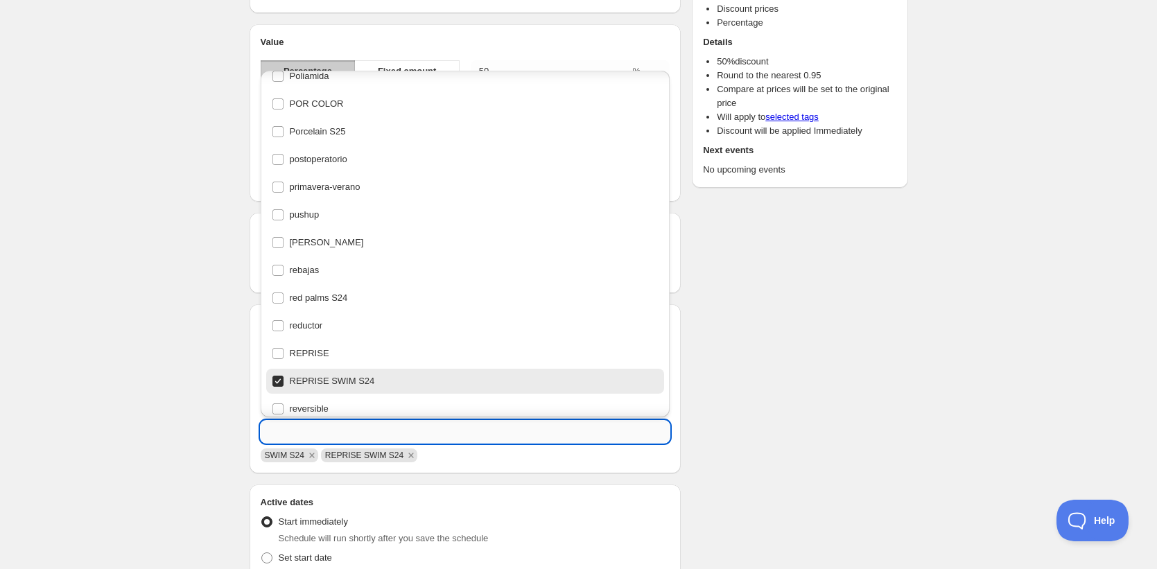
paste input "intimates s24"
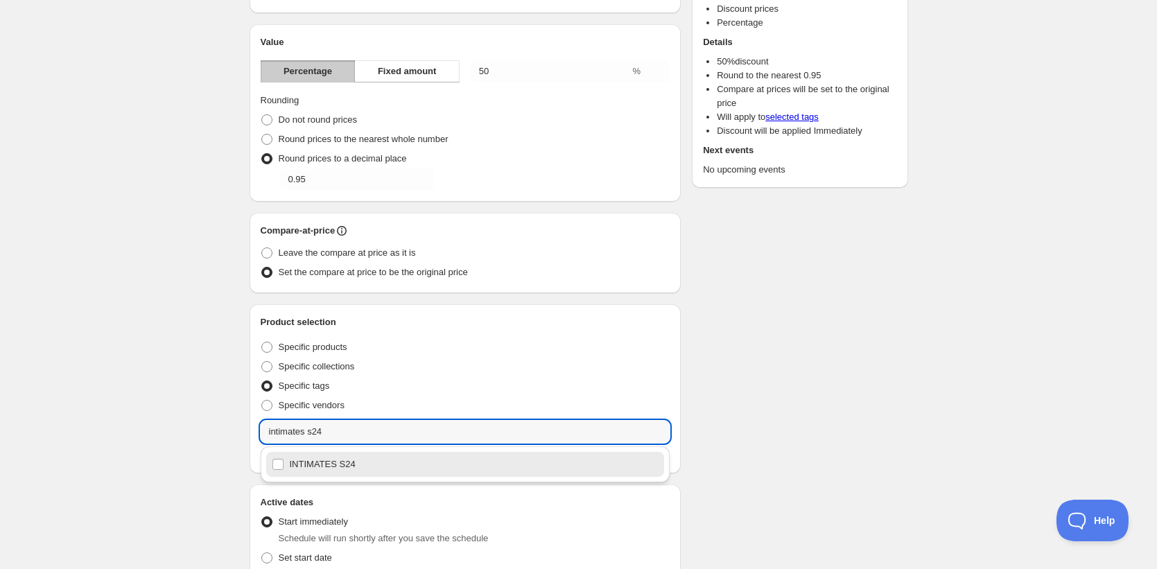
click at [341, 468] on div "INTIMATES S24" at bounding box center [465, 464] width 387 height 19
type input "INTIMATES S24"
checkbox input "true"
click at [346, 433] on input "INTIMATES S24" at bounding box center [466, 432] width 410 height 22
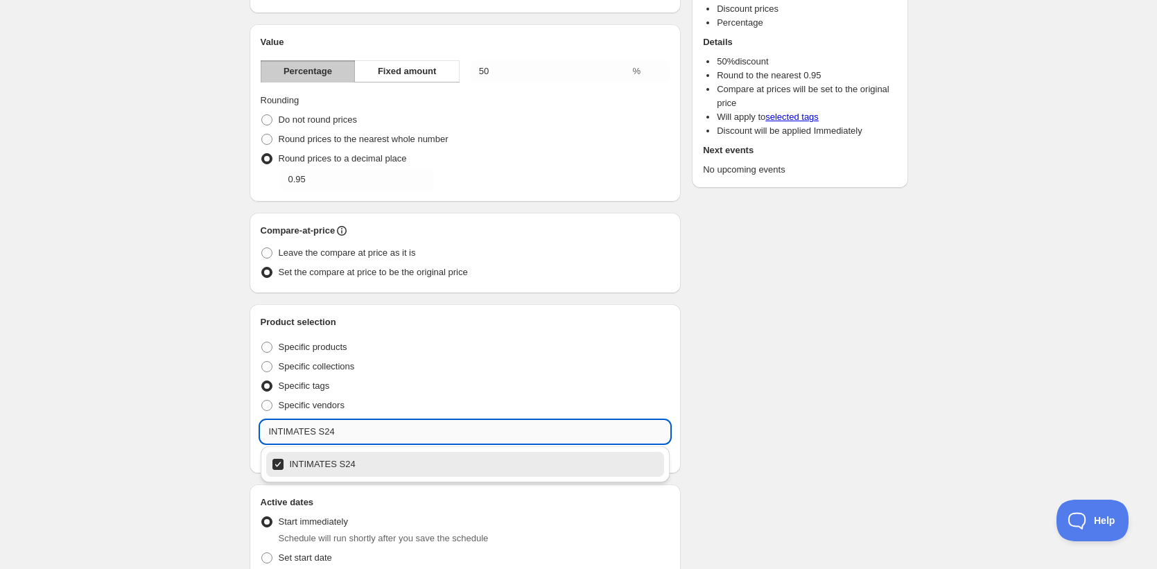
click at [346, 433] on input "INTIMATES S24" at bounding box center [466, 432] width 410 height 22
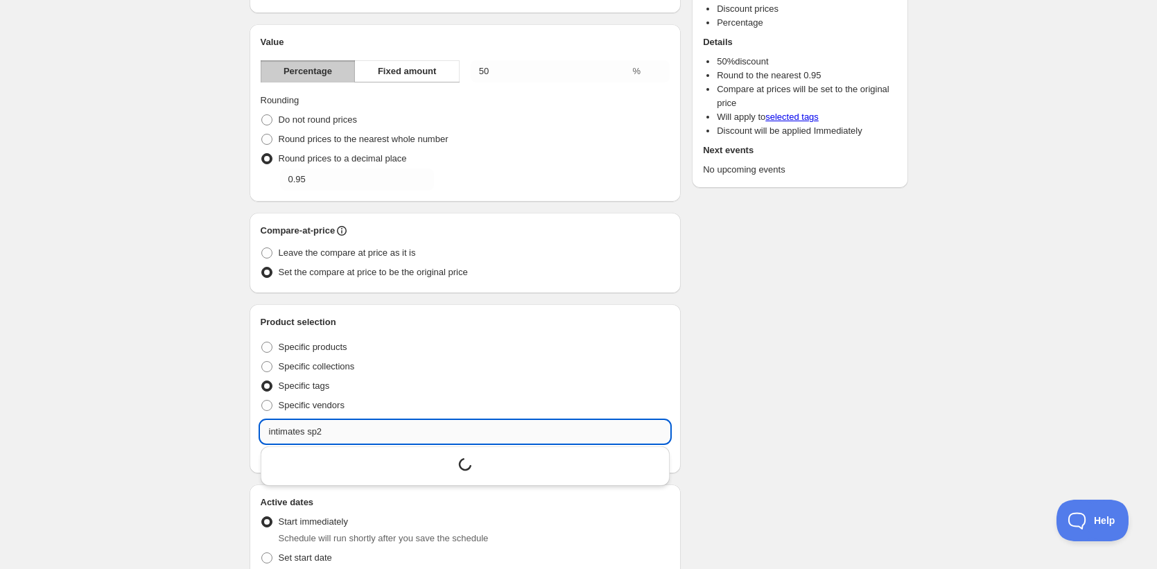
type input "intimates sp24"
click at [344, 435] on input "intimates sp24" at bounding box center [466, 432] width 410 height 22
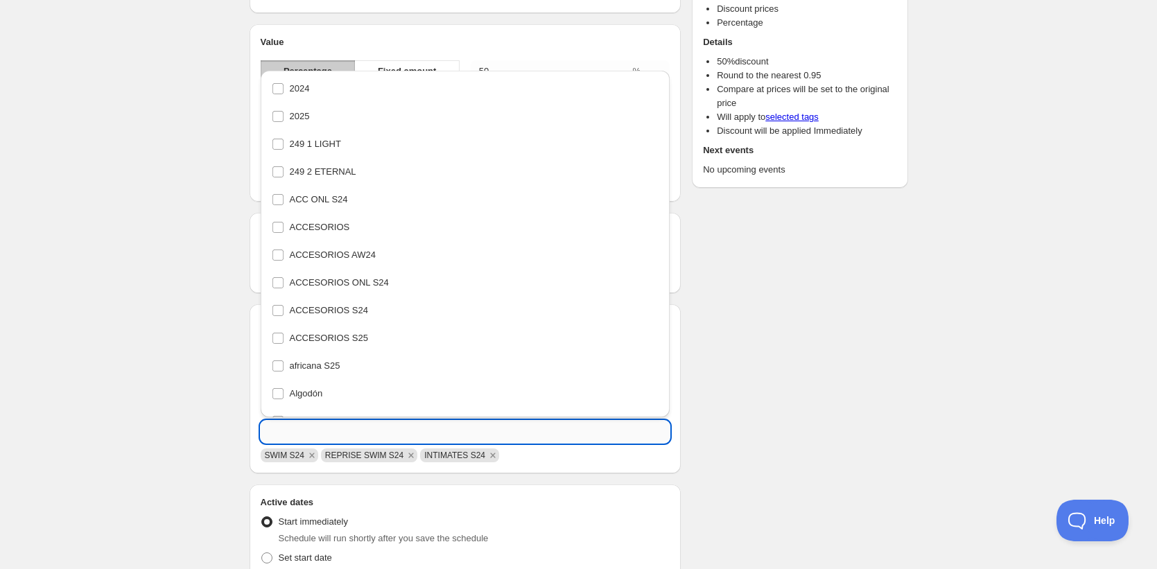
scroll to position [3256, 0]
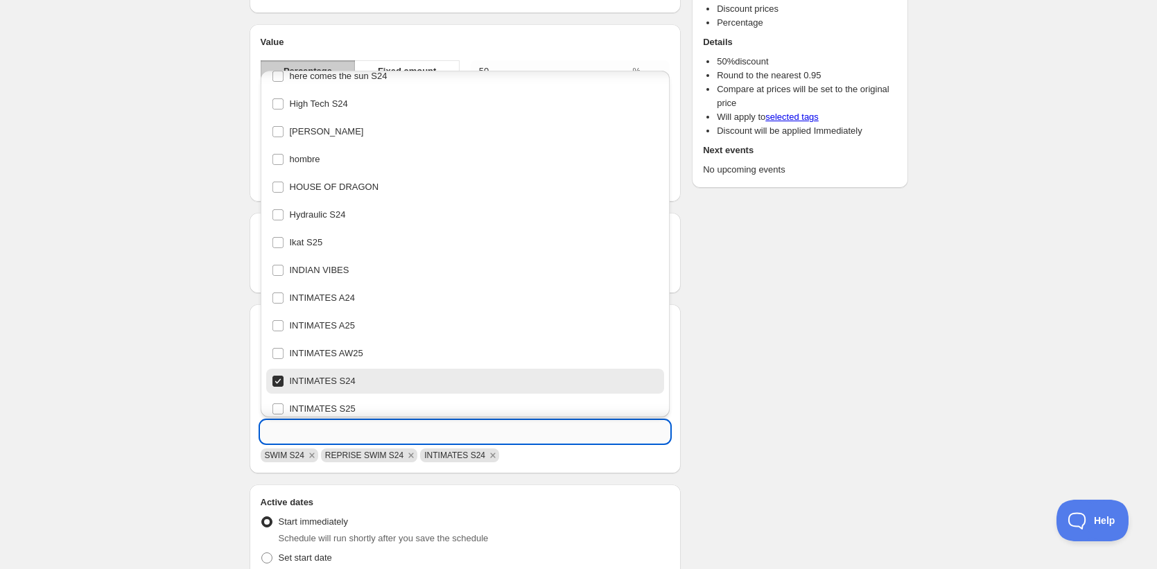
paste input "intimates sp24"
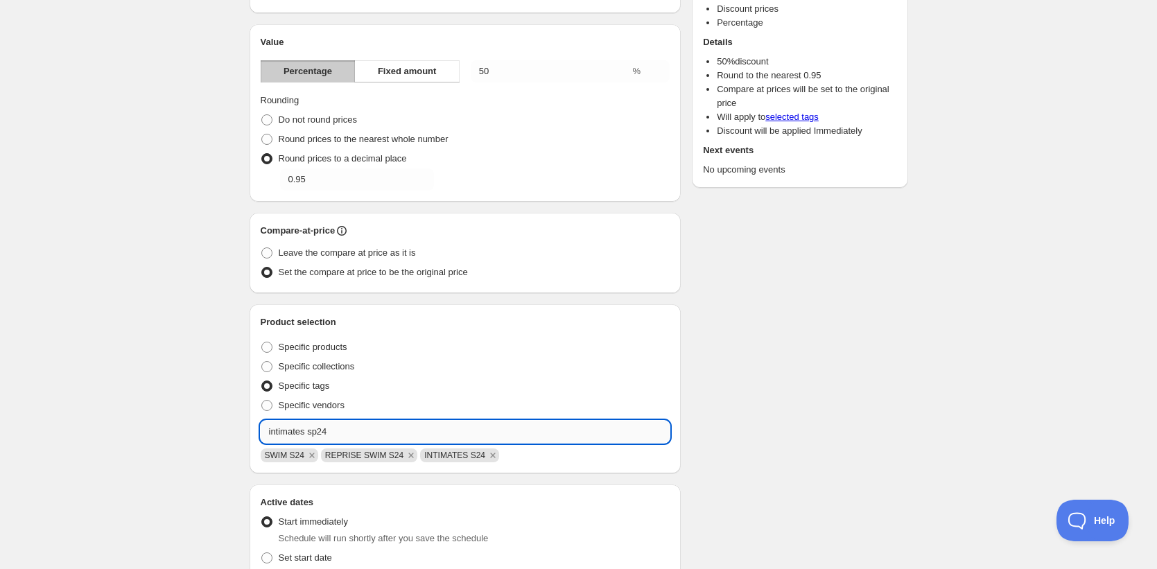
click at [337, 429] on input "intimates sp24" at bounding box center [466, 432] width 410 height 22
click at [335, 459] on div "INTIMATES SP24" at bounding box center [465, 464] width 387 height 19
type input "INTIMATES SP24"
checkbox input "true"
click at [338, 434] on input "INTIMATES SP24" at bounding box center [466, 432] width 410 height 22
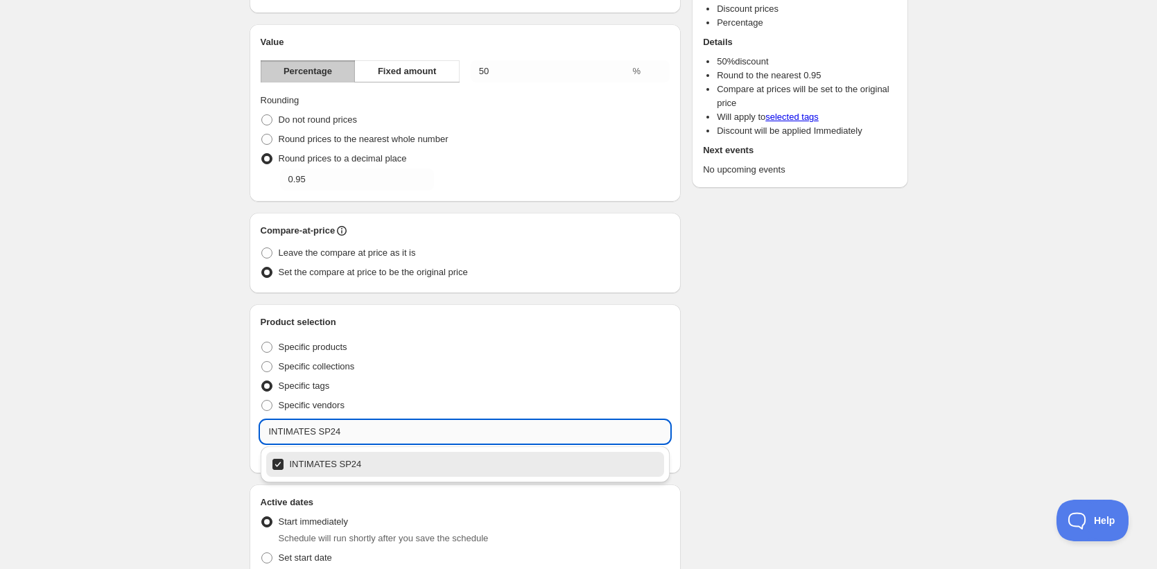
click at [338, 434] on input "INTIMATES SP24" at bounding box center [466, 432] width 410 height 22
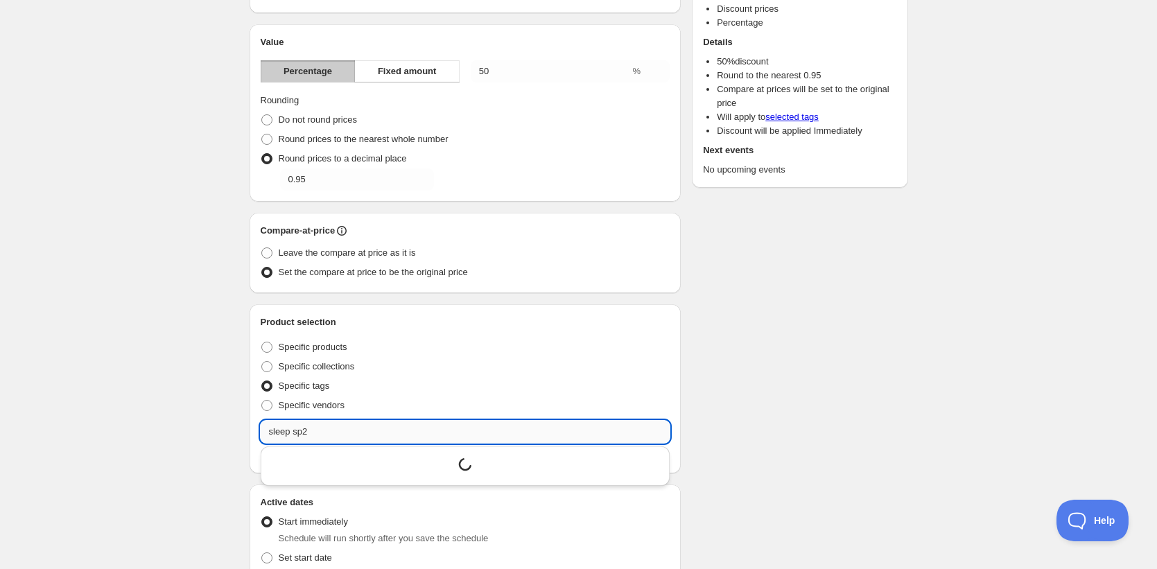
type input "sleep sp24"
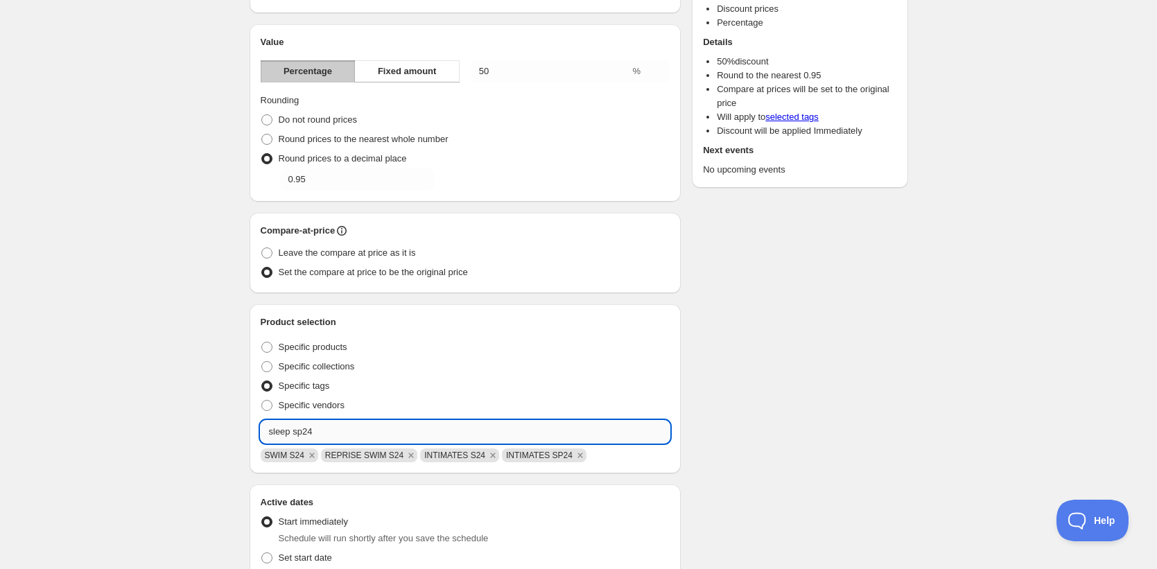
click at [330, 430] on input "sleep sp24" at bounding box center [466, 432] width 410 height 22
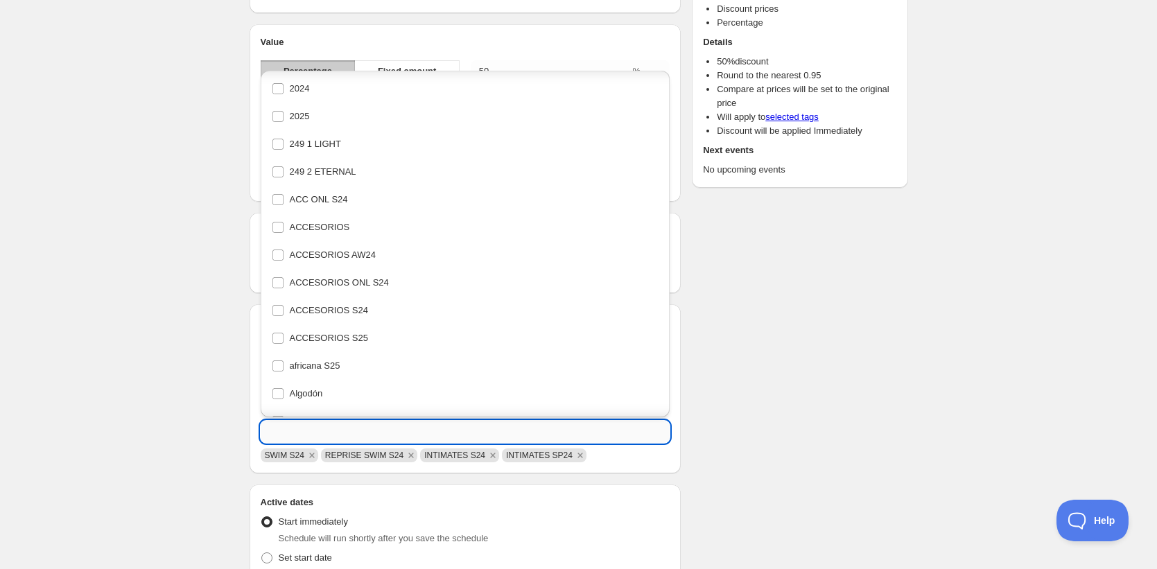
scroll to position [3256, 0]
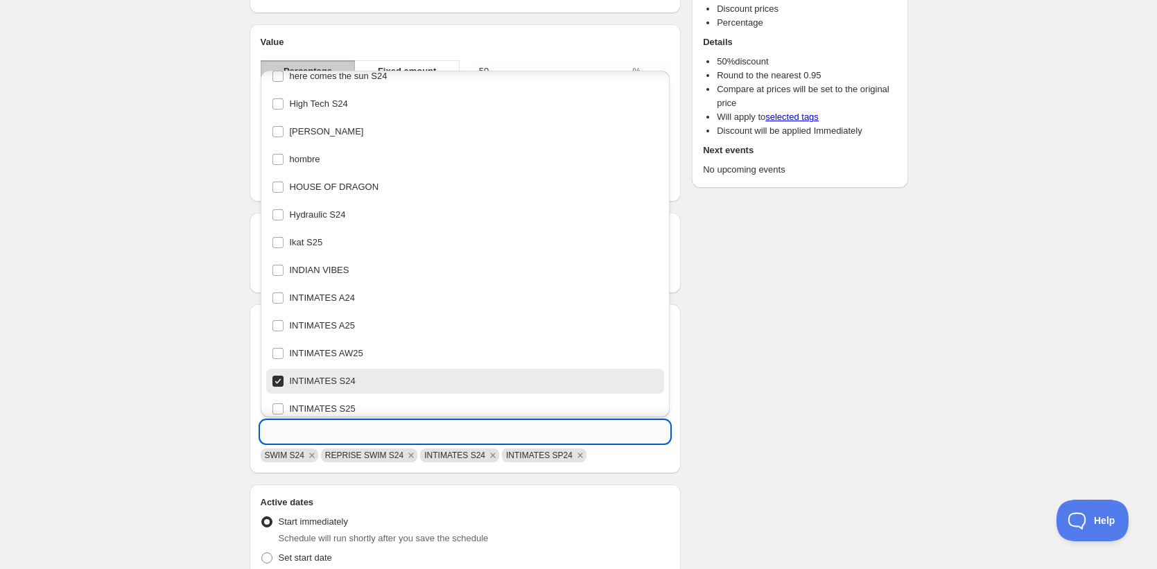
paste input "sleep sp24"
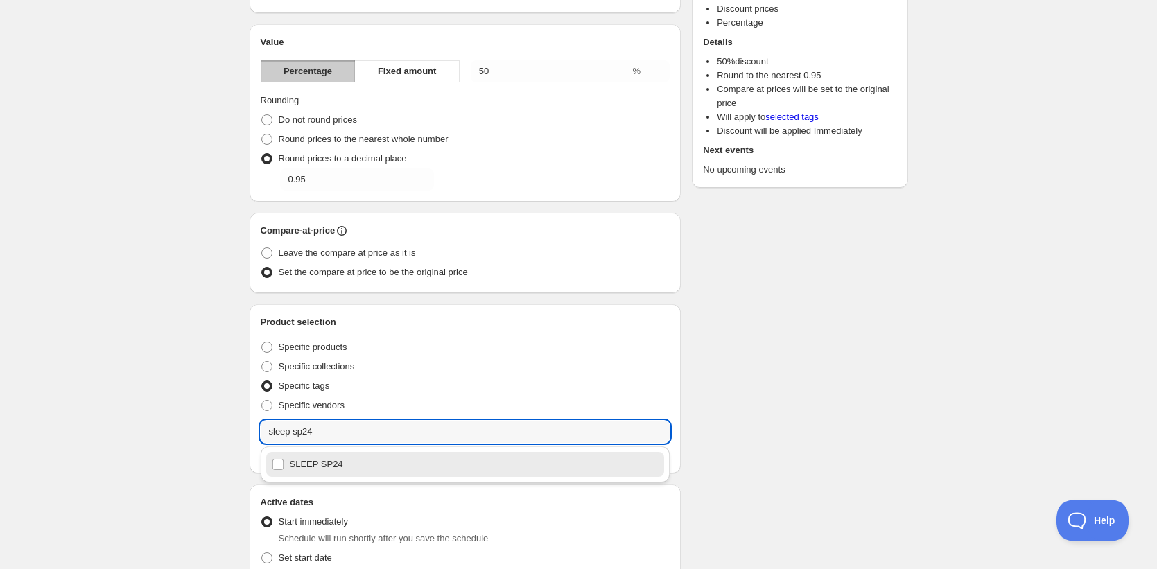
click at [317, 462] on div "SLEEP SP24" at bounding box center [465, 464] width 387 height 19
type input "SLEEP SP24"
checkbox input "true"
click at [335, 429] on input "SLEEP SP24" at bounding box center [466, 432] width 410 height 22
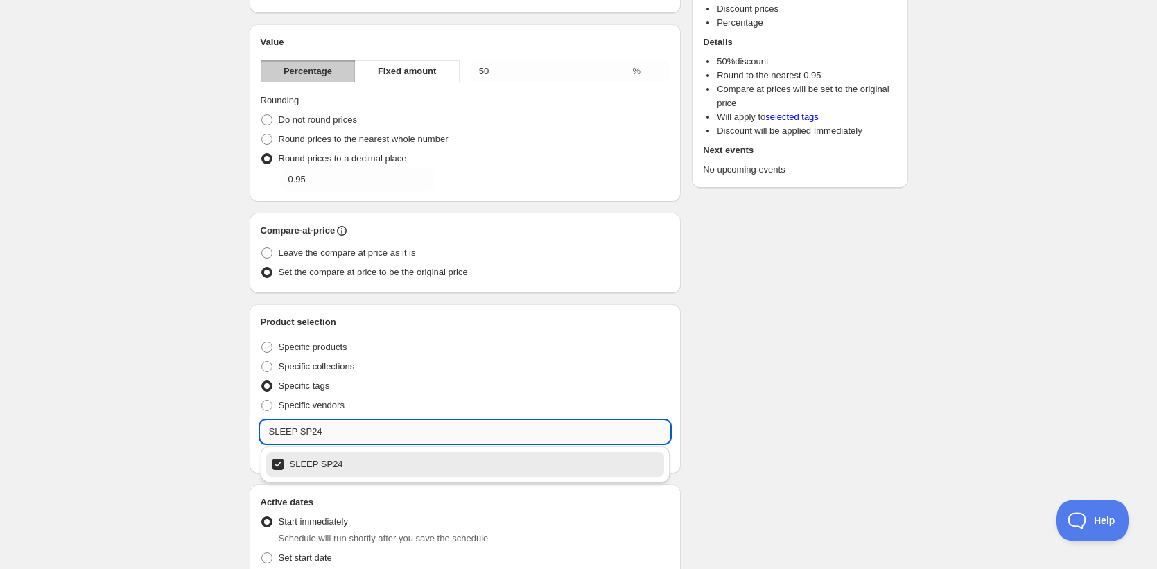
click at [335, 429] on input "SLEEP SP24" at bounding box center [466, 432] width 410 height 22
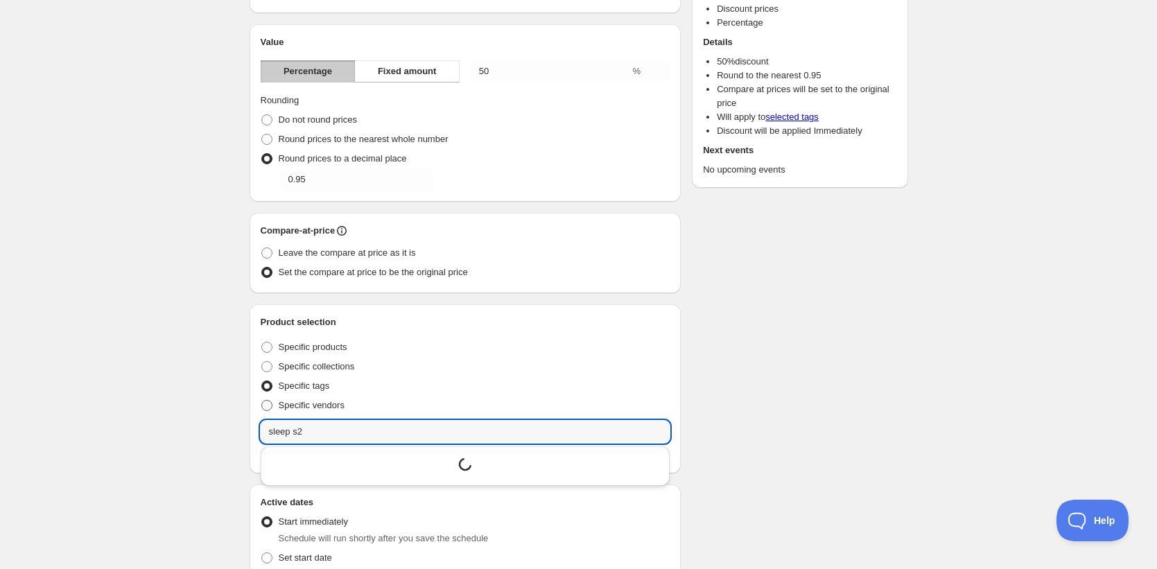
type input "sleep s24"
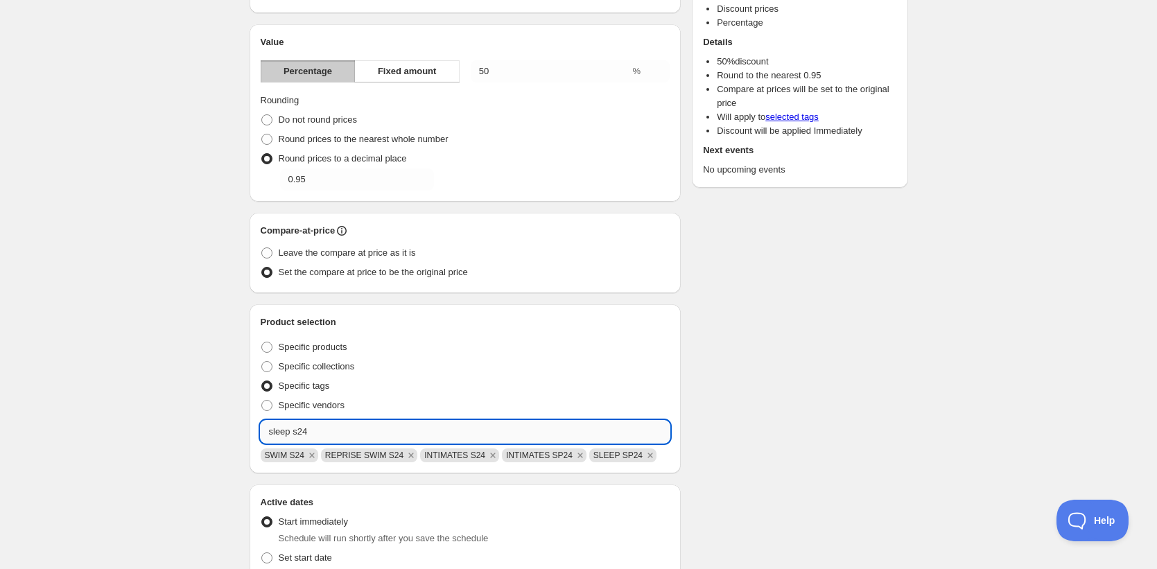
click at [322, 425] on input "sleep s24" at bounding box center [466, 432] width 410 height 22
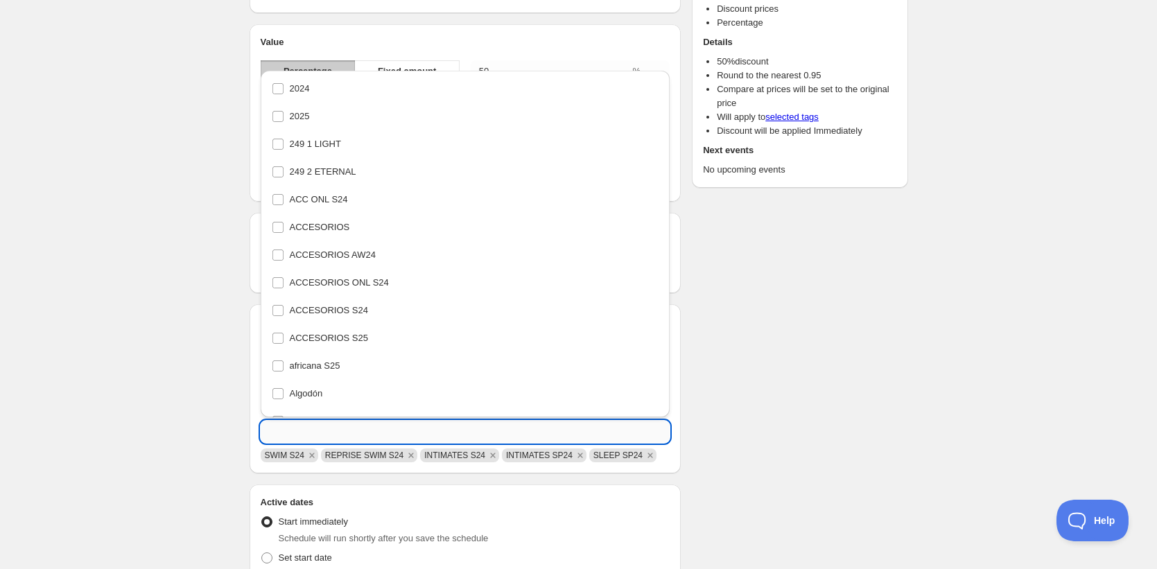
scroll to position [3256, 0]
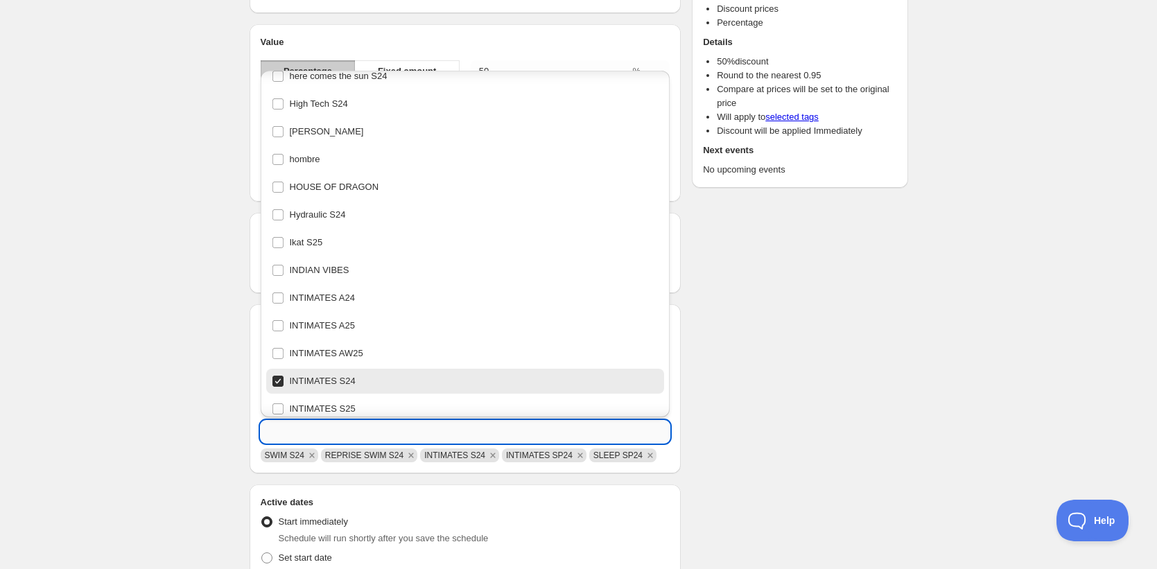
paste input "sleep s24"
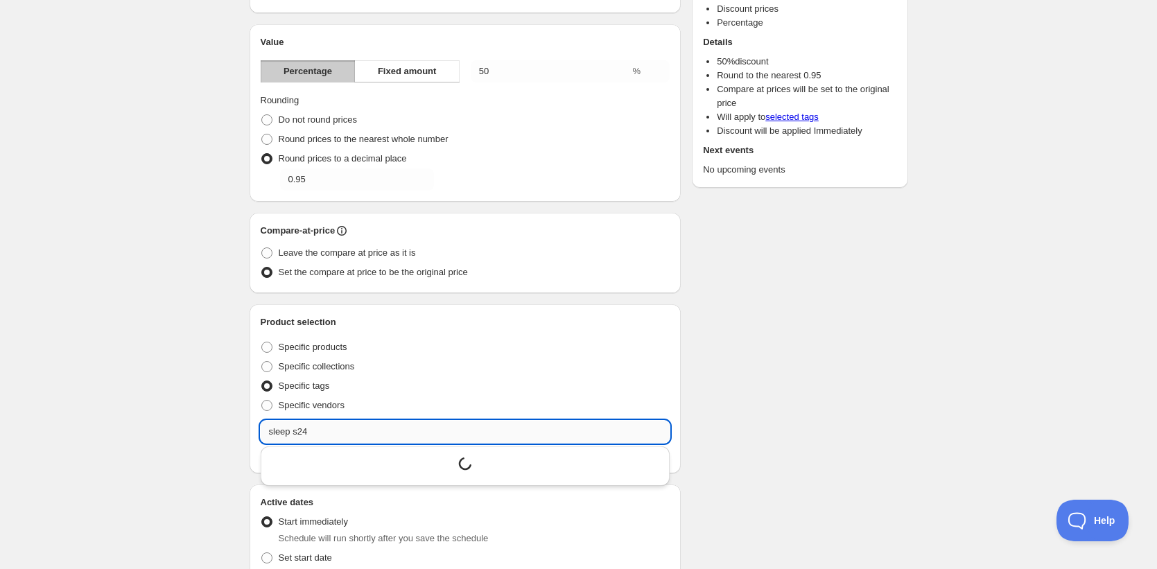
scroll to position [0, 0]
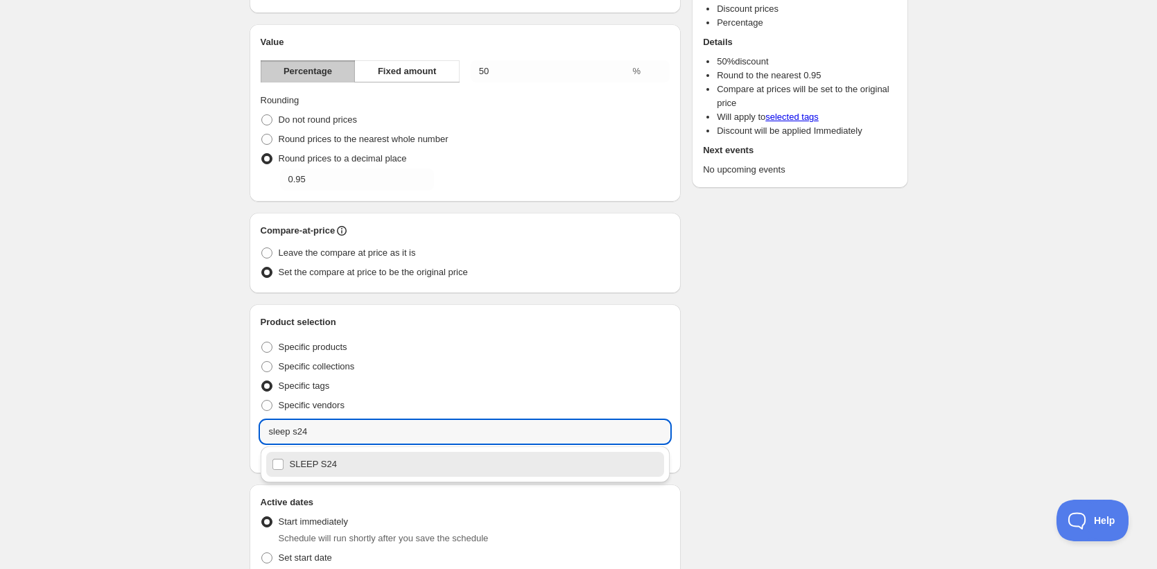
click at [324, 461] on div "SLEEP S24" at bounding box center [465, 464] width 387 height 19
type input "SLEEP S24"
checkbox input "true"
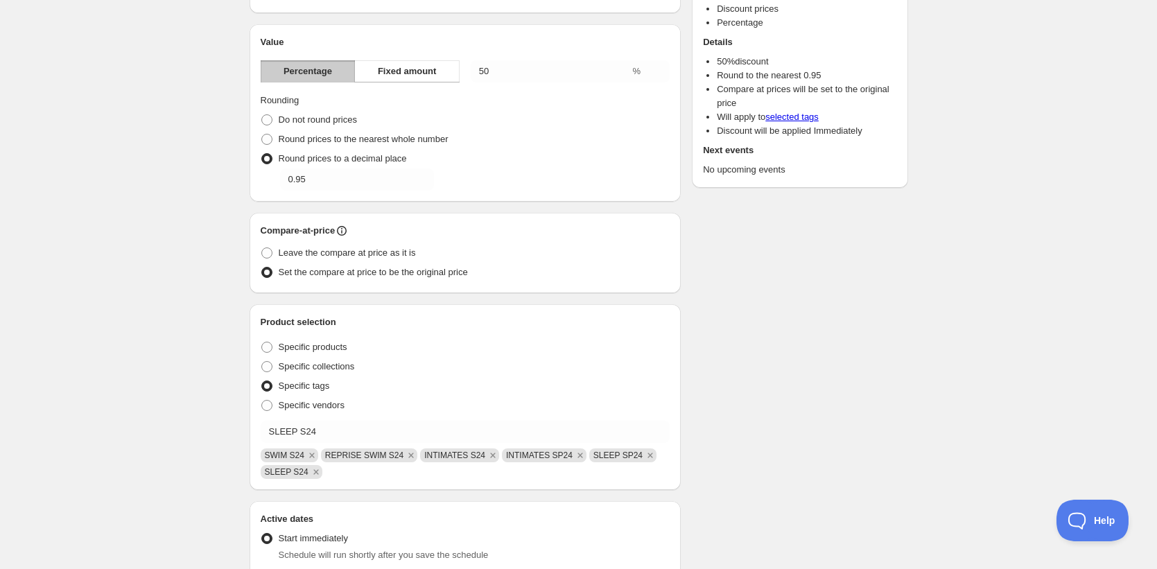
click at [710, 405] on div "Schedule name S24 -50% Your customers won't see this Value Percentage Fixed amo…" at bounding box center [572, 429] width 669 height 1015
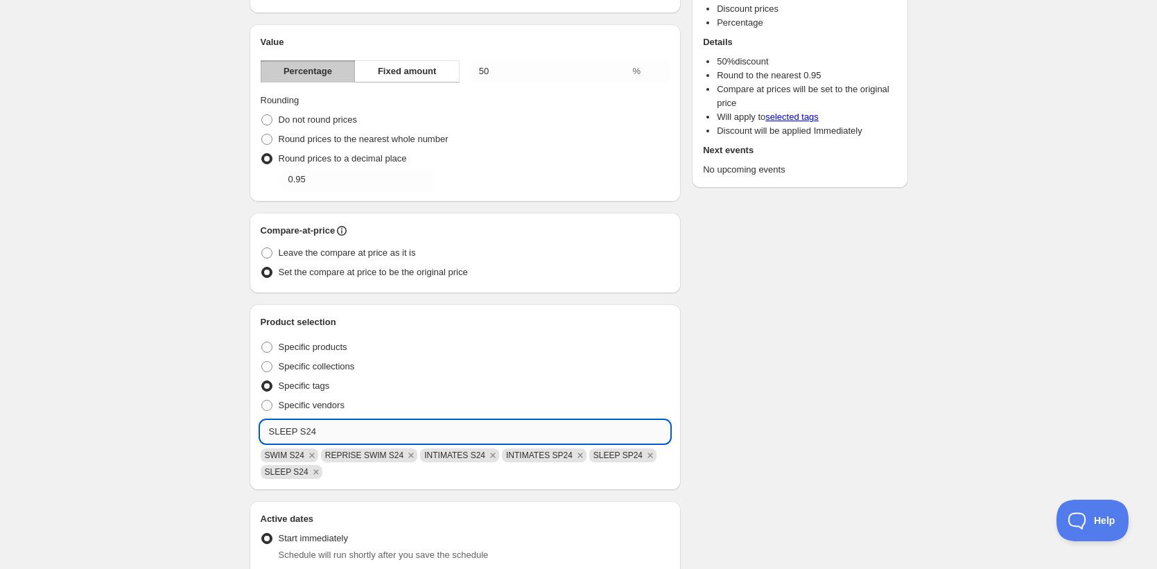
click at [342, 421] on input "SLEEP S24" at bounding box center [466, 432] width 410 height 22
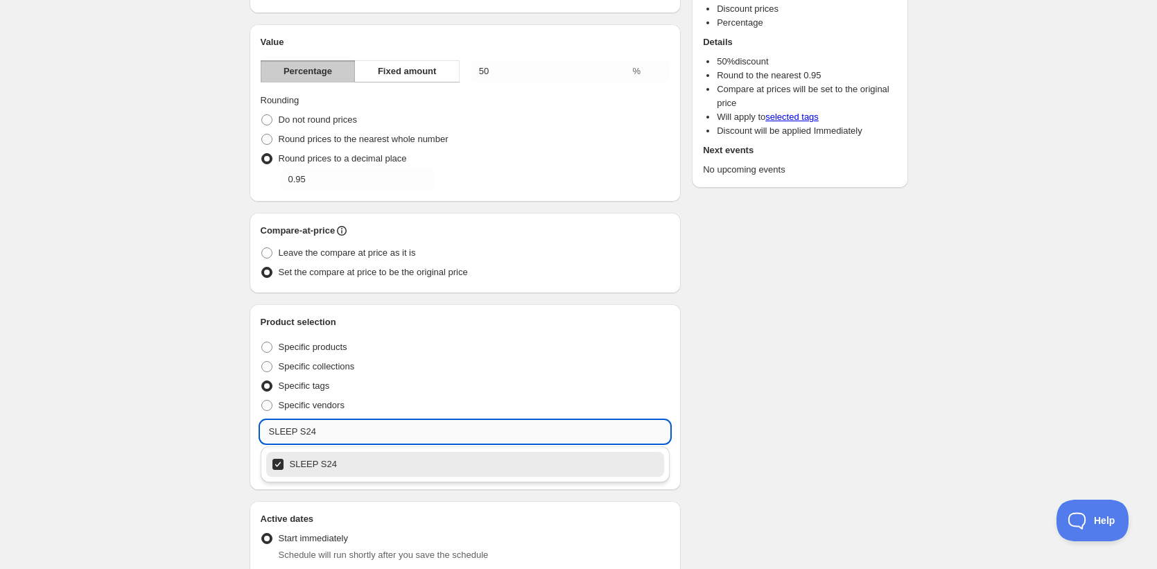
click at [342, 421] on input "SLEEP S24" at bounding box center [466, 432] width 410 height 22
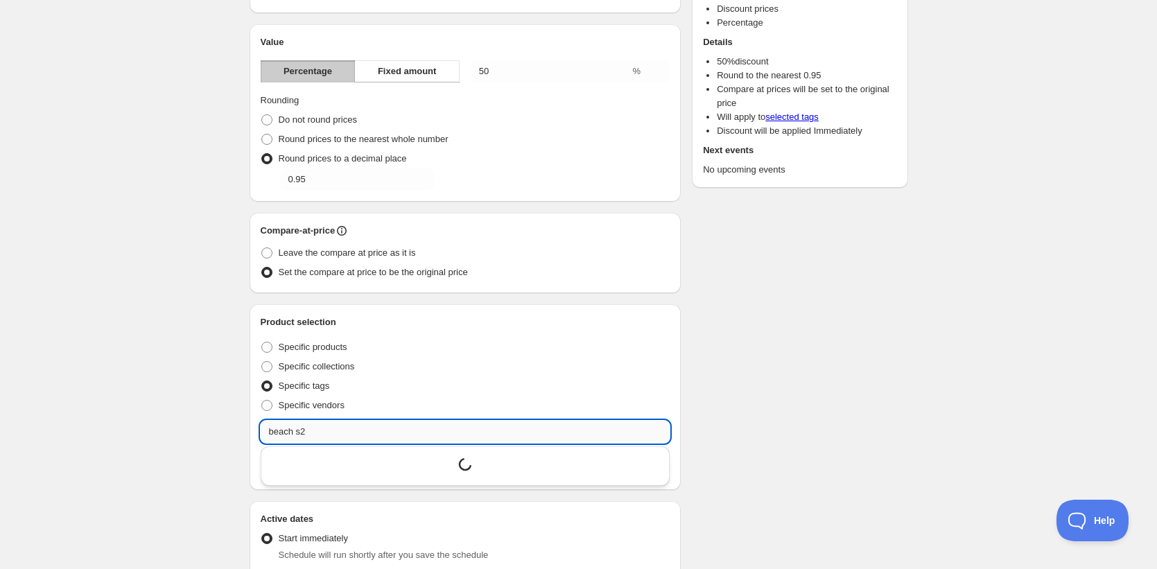
type input "beach s24"
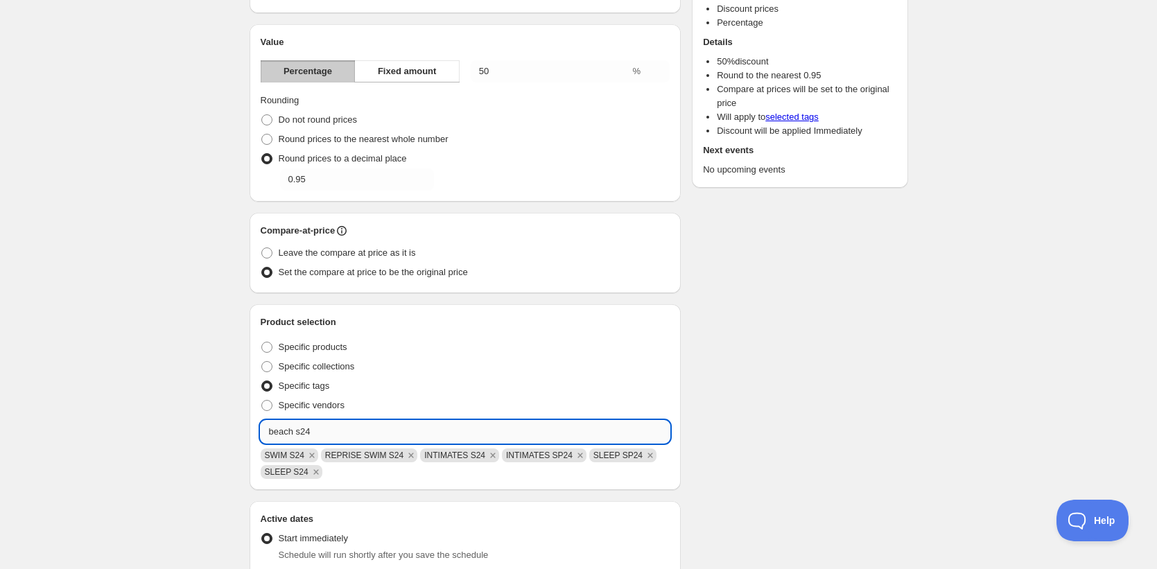
click at [329, 430] on input "beach s24" at bounding box center [466, 432] width 410 height 22
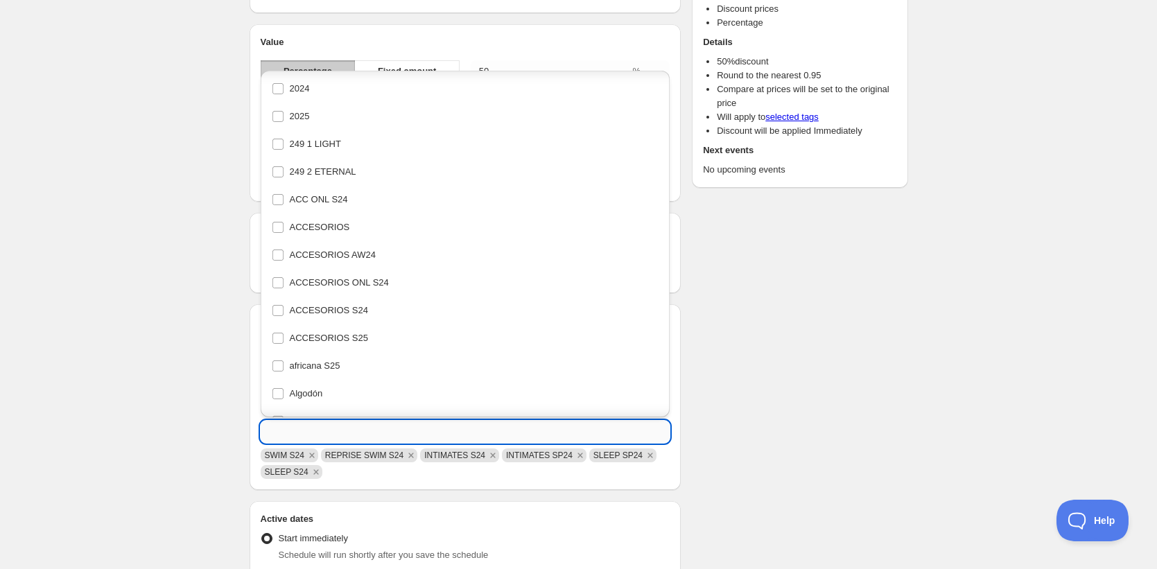
scroll to position [3256, 0]
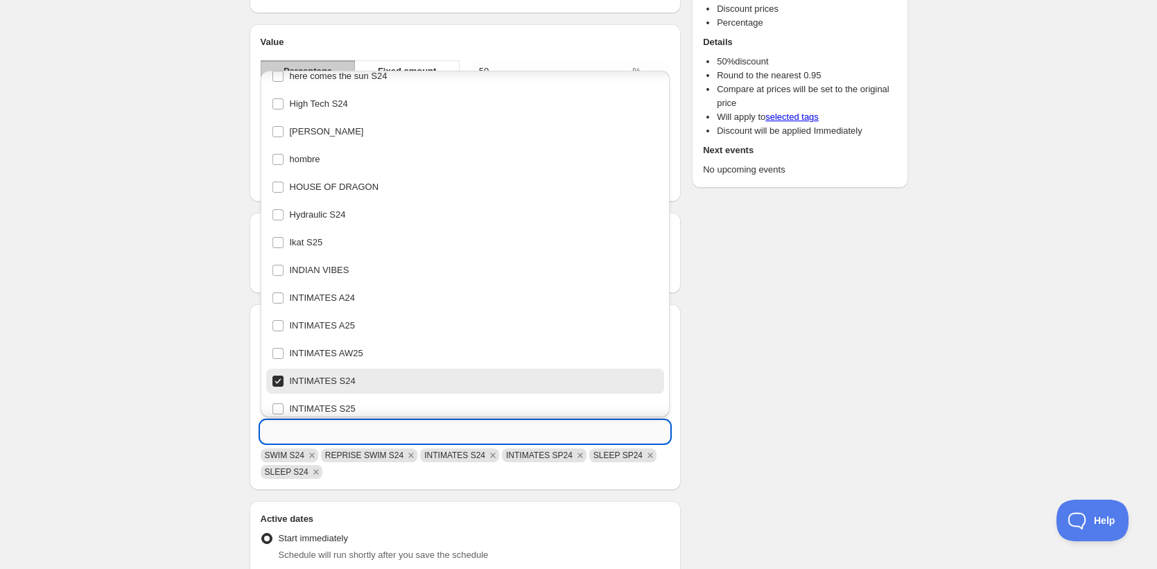
paste input "beach s24"
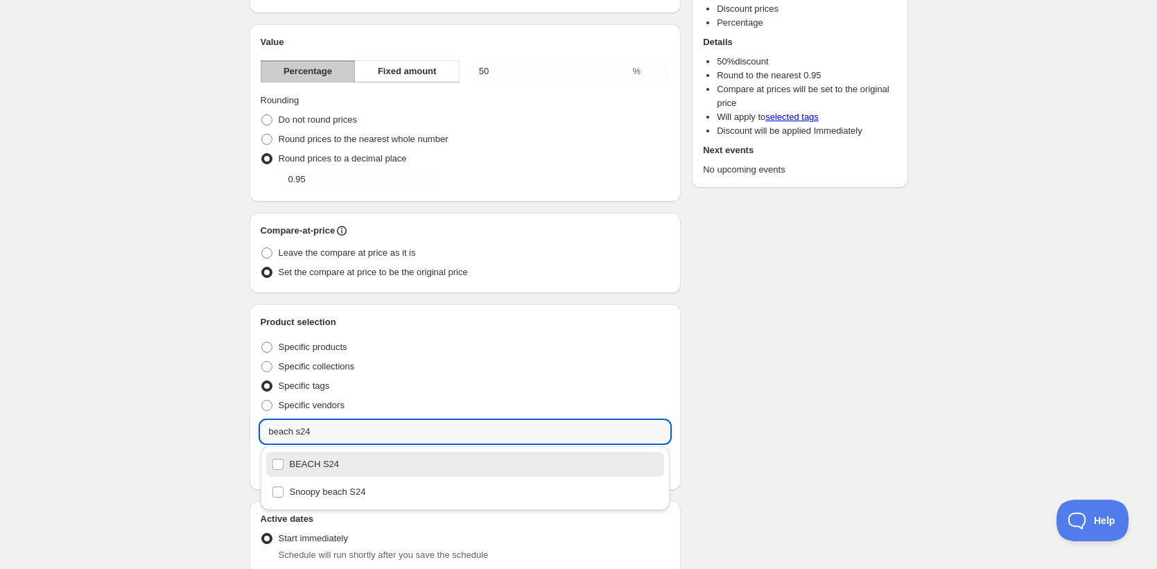
click at [319, 466] on div "BEACH S24" at bounding box center [465, 464] width 387 height 19
type input "BEACH S24"
checkbox input "true"
type input "BEACH S24"
click at [831, 421] on div "Schedule name S24 -50% Your customers won't see this Value Percentage Fixed amo…" at bounding box center [572, 429] width 669 height 1015
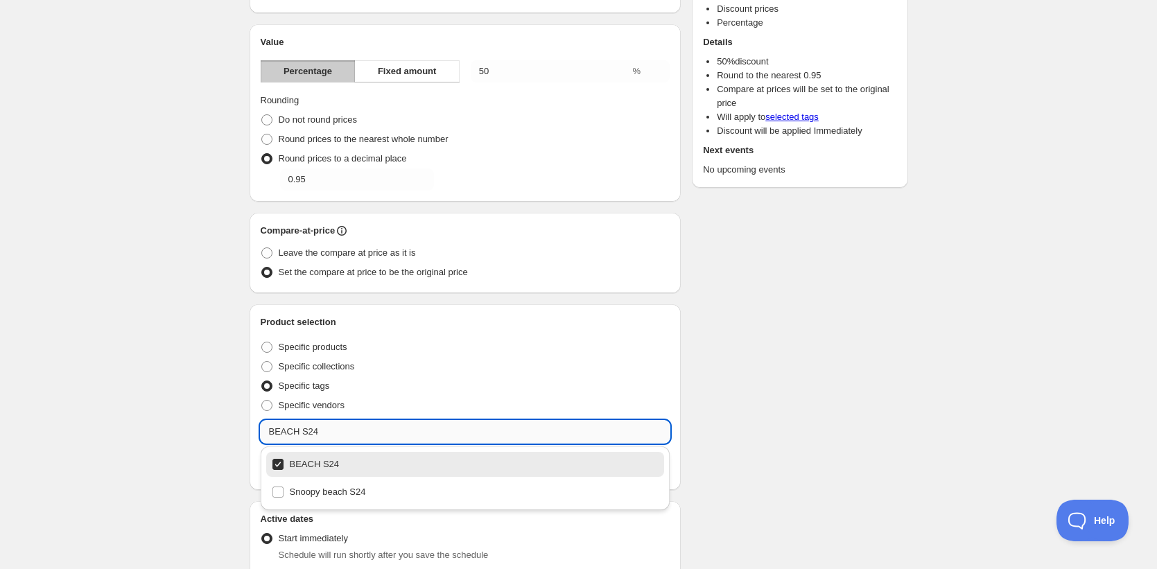
click at [346, 432] on input "BEACH S24" at bounding box center [466, 432] width 410 height 22
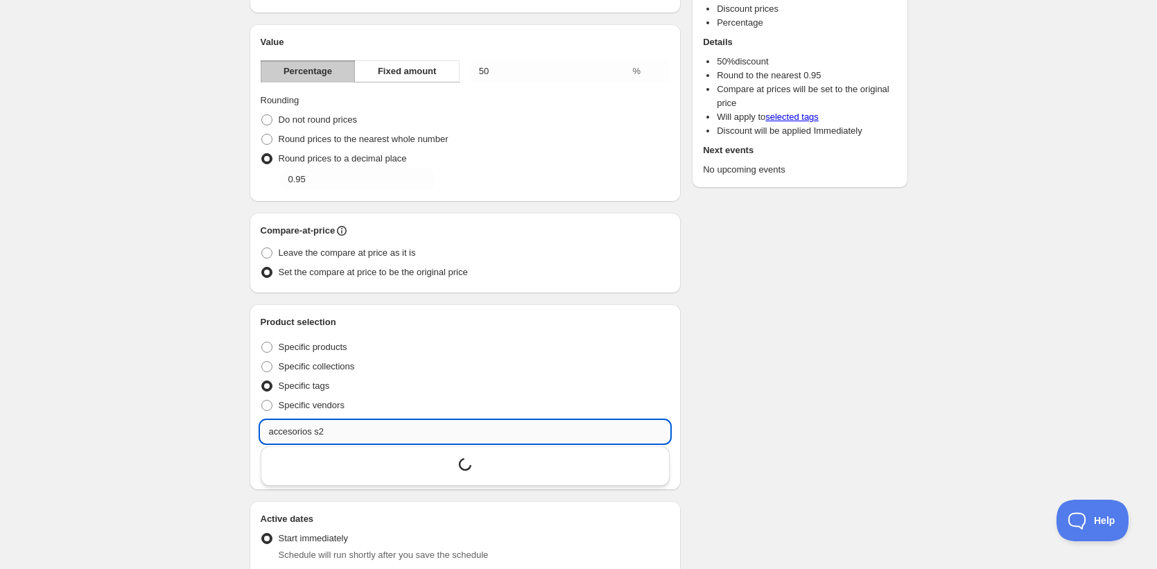
type input "accesorios s24"
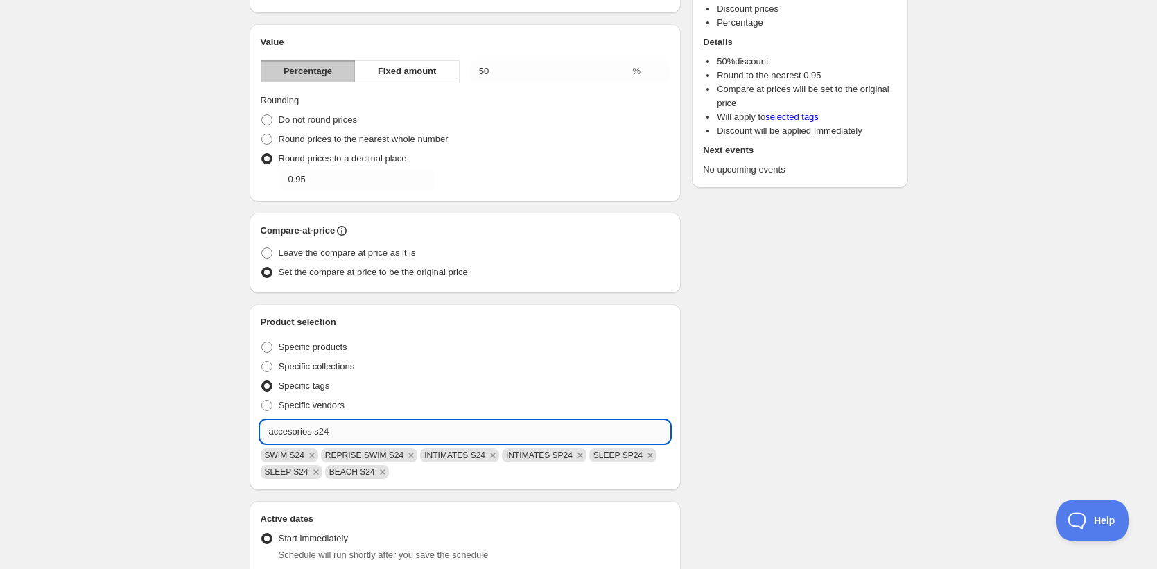
click at [336, 425] on input "accesorios s24" at bounding box center [466, 432] width 410 height 22
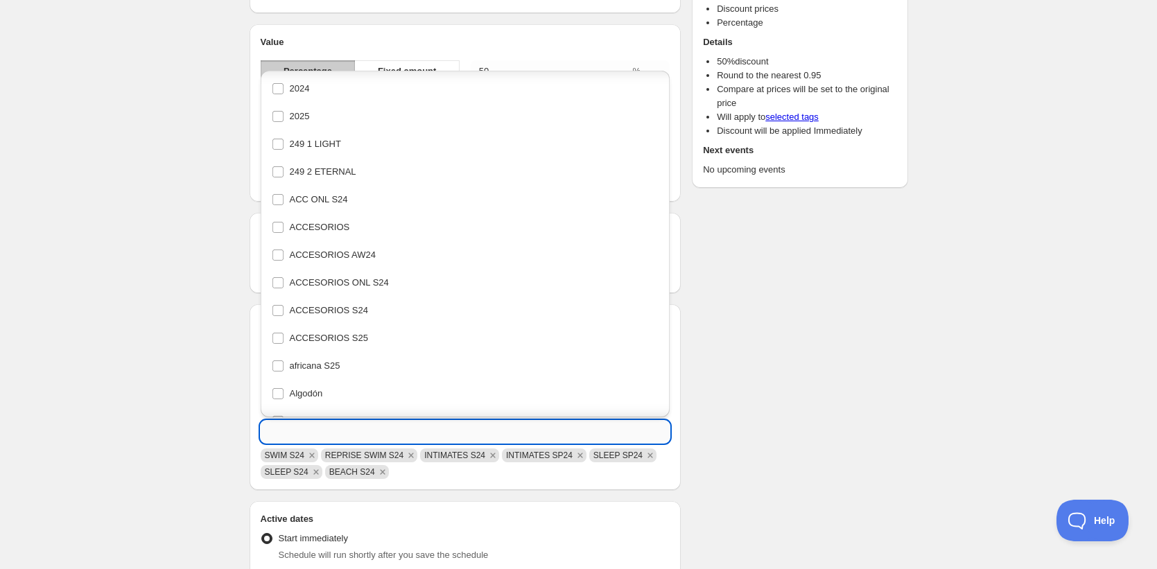
scroll to position [622, 0]
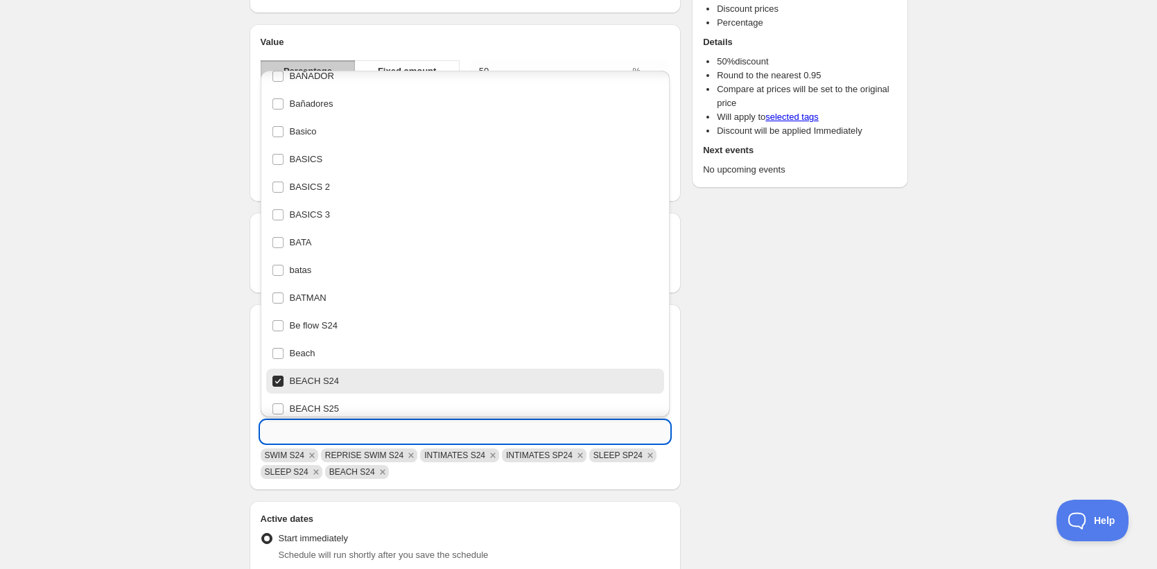
paste input "accesorios s24"
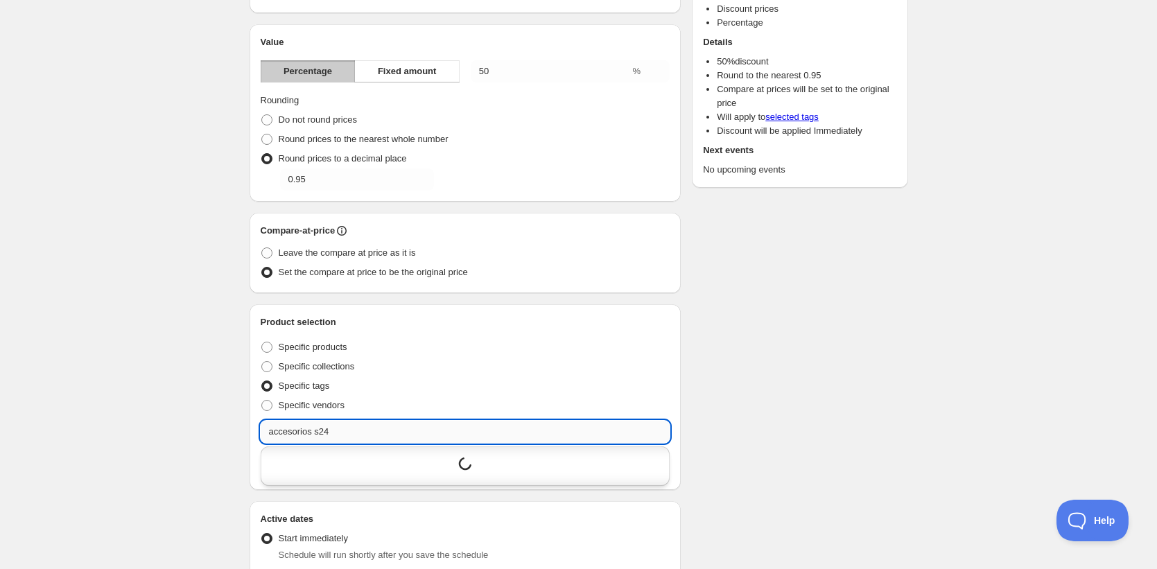
scroll to position [0, 0]
click at [327, 467] on div "ACCESORIOS S24" at bounding box center [465, 464] width 387 height 19
type input "ACCESORIOS S24"
checkbox input "true"
type input "ACCESORIOS S24"
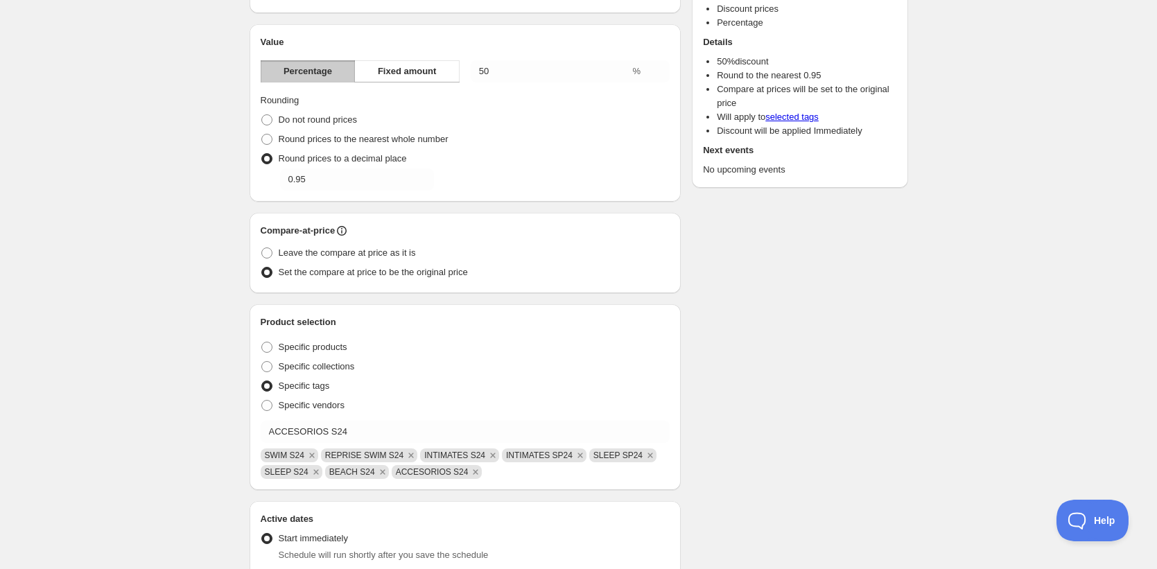
click at [793, 423] on div "Schedule name S24 -50% Your customers won't see this Value Percentage Fixed amo…" at bounding box center [572, 429] width 669 height 1015
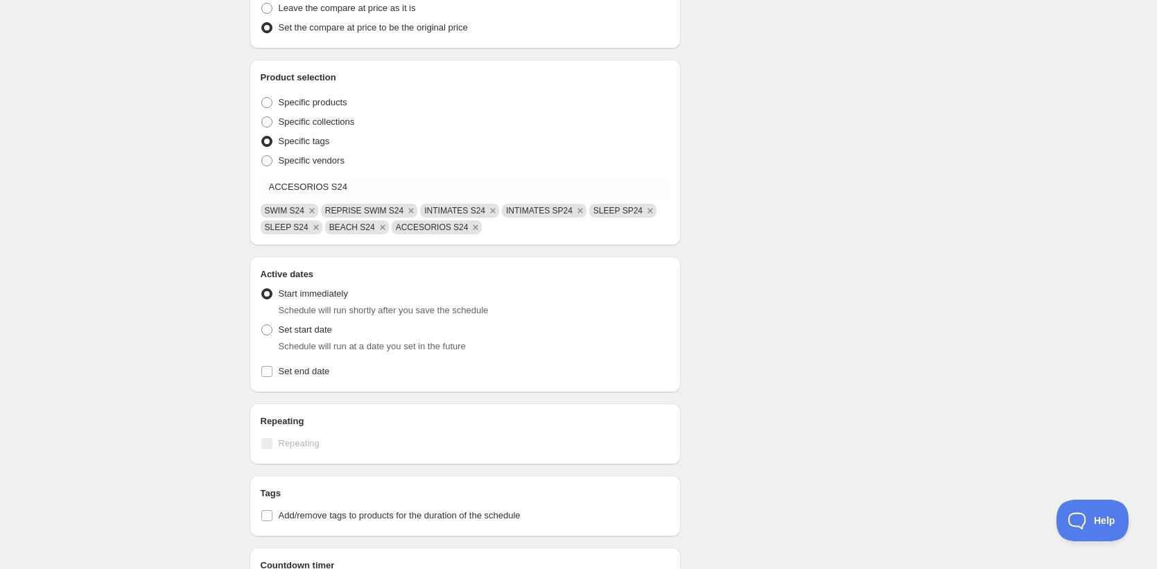
scroll to position [515, 0]
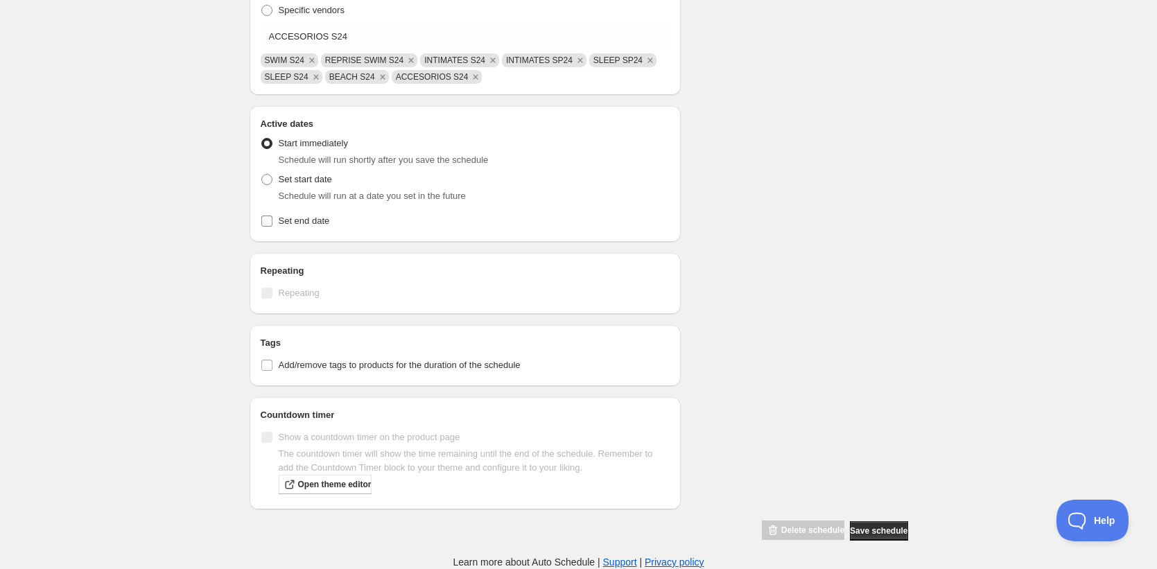
click at [313, 224] on span "Set end date" at bounding box center [304, 221] width 51 height 10
click at [272, 224] on input "Set end date" at bounding box center [266, 221] width 11 height 11
checkbox input "true"
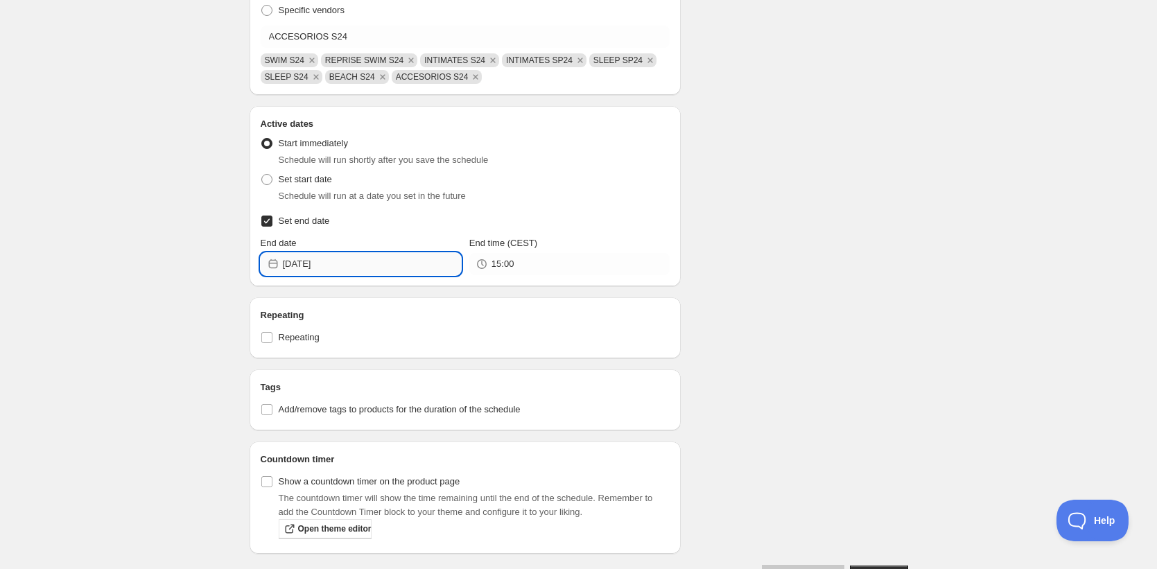
click at [384, 260] on input "2025-09-01" at bounding box center [372, 264] width 178 height 22
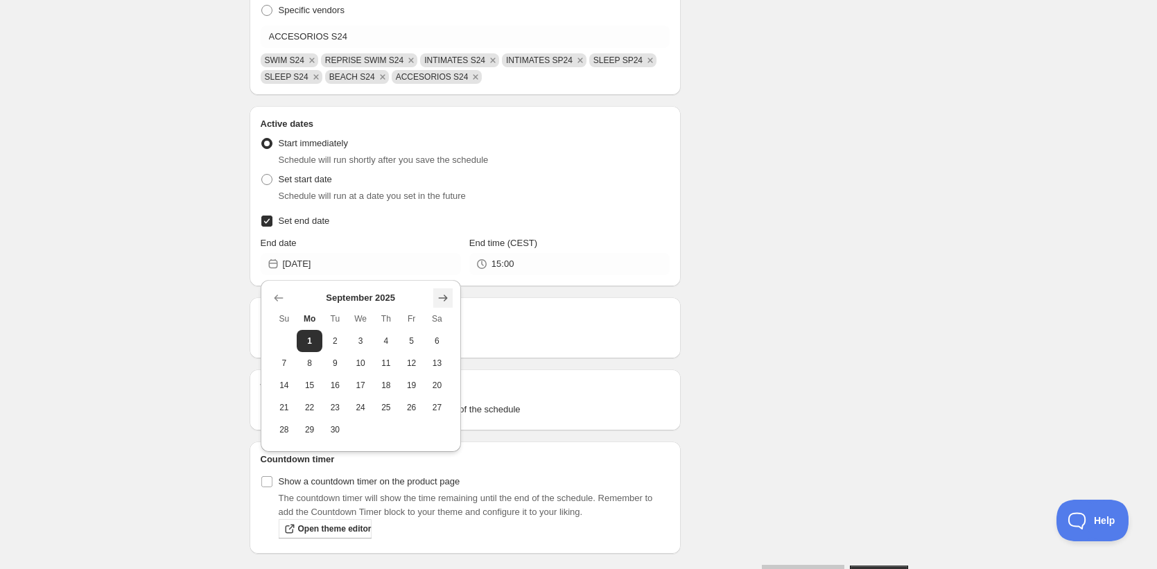
click at [439, 298] on icon "Show next month, October 2025" at bounding box center [442, 298] width 9 height 7
click at [439, 298] on icon "Show next month, December 2025" at bounding box center [442, 298] width 9 height 7
drag, startPoint x: 430, startPoint y: 430, endPoint x: 486, endPoint y: 405, distance: 60.5
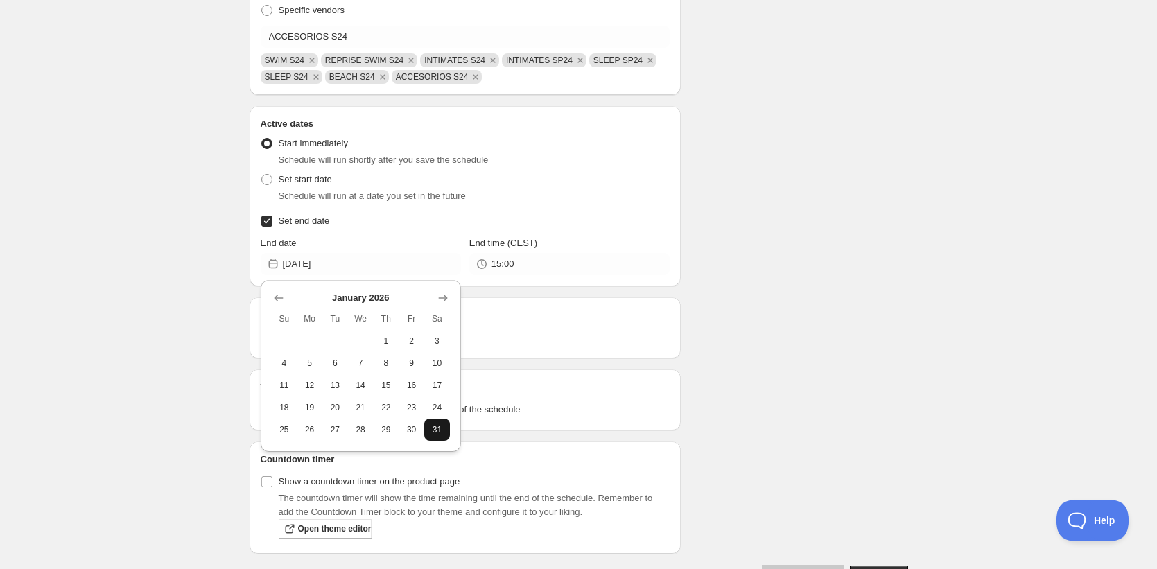
click at [432, 429] on span "31" at bounding box center [437, 429] width 15 height 11
type input "2026-01-31"
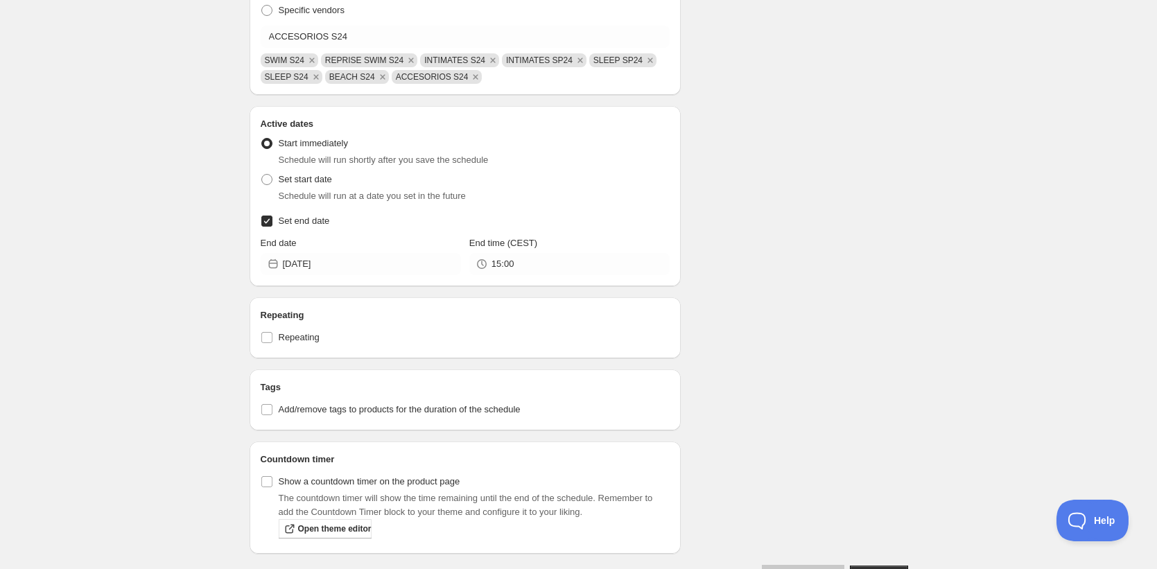
click at [827, 277] on div "Schedule name S24 -50% Your customers won't see this Value Percentage Fixed amo…" at bounding box center [572, 56] width 669 height 1059
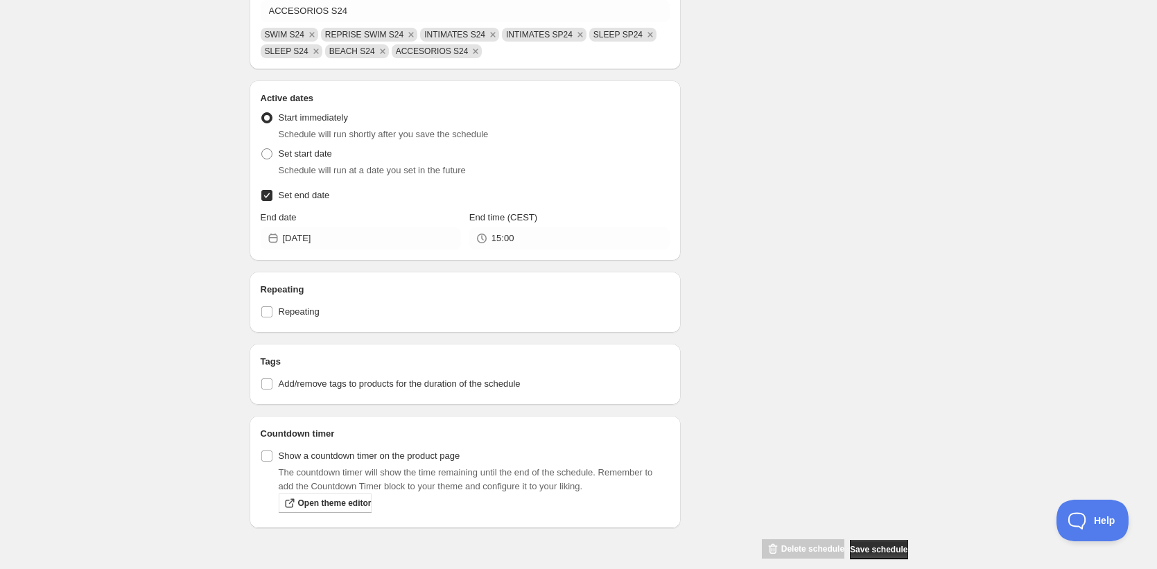
scroll to position [559, 0]
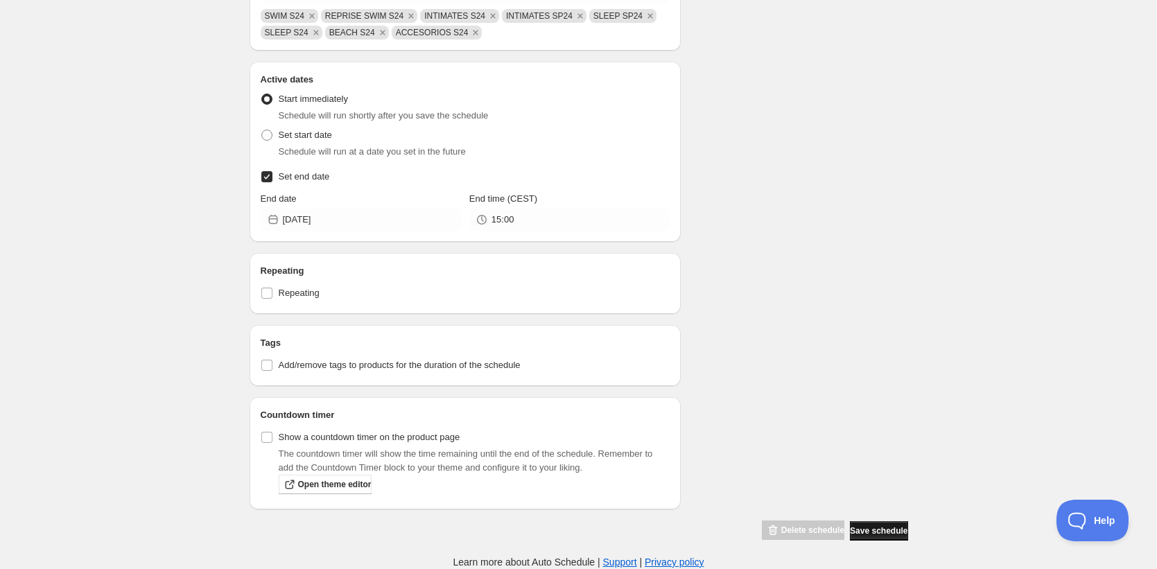
click at [887, 524] on button "Save schedule" at bounding box center [879, 530] width 58 height 19
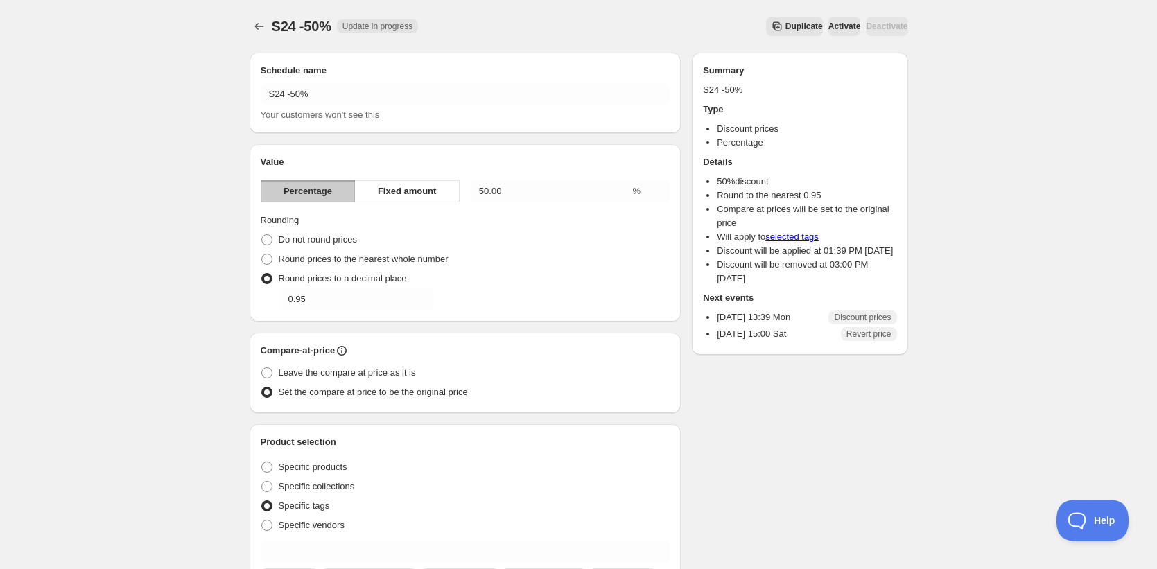
drag, startPoint x: 64, startPoint y: 213, endPoint x: 21, endPoint y: 207, distance: 43.4
click at [64, 213] on div "S24 -50%. This page is ready S24 -50% Update in progress Duplicate Activate Dea…" at bounding box center [578, 546] width 1157 height 1092
click at [256, 26] on icon "Schedules" at bounding box center [258, 26] width 9 height 7
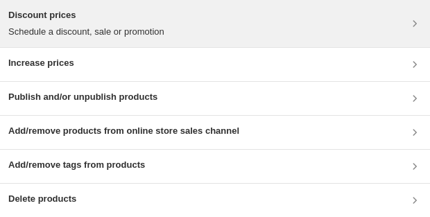
click at [181, 12] on div "Discount prices Schedule a discount, sale or promotion" at bounding box center [214, 23] width 413 height 30
